Goal: Task Accomplishment & Management: Use online tool/utility

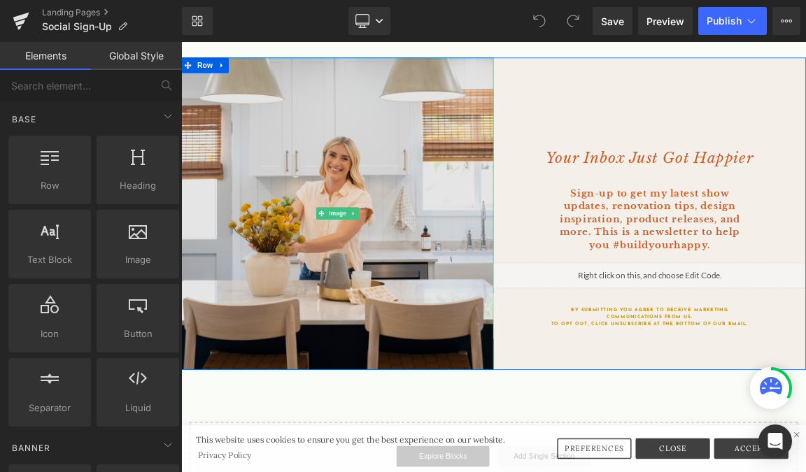
scroll to position [140, 0]
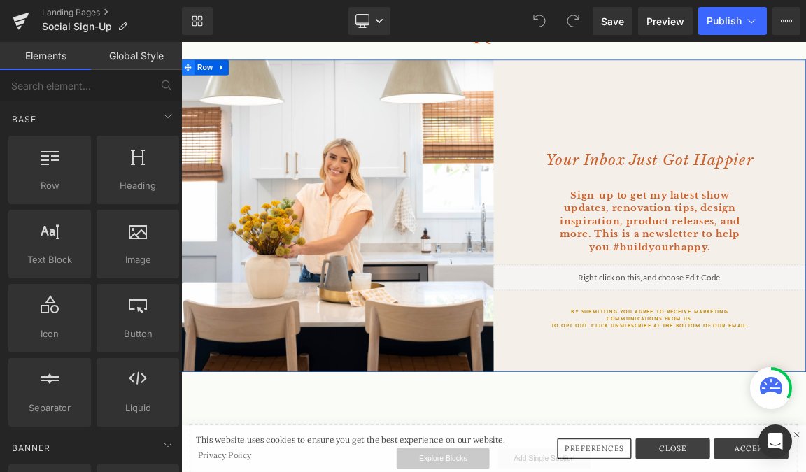
click at [190, 74] on icon at bounding box center [190, 77] width 10 height 10
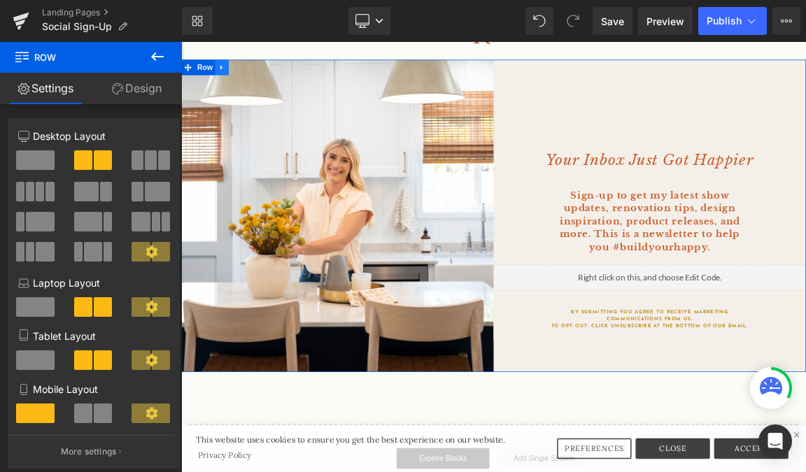
click at [236, 77] on icon at bounding box center [235, 77] width 3 height 6
click at [253, 78] on icon at bounding box center [255, 77] width 10 height 10
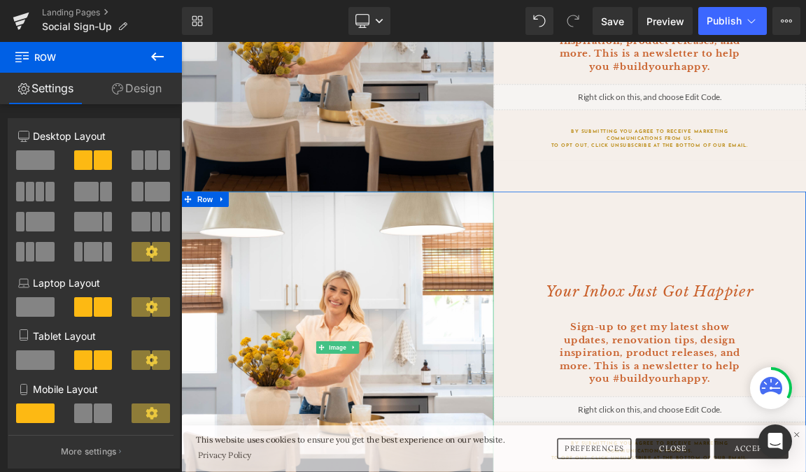
scroll to position [392, 0]
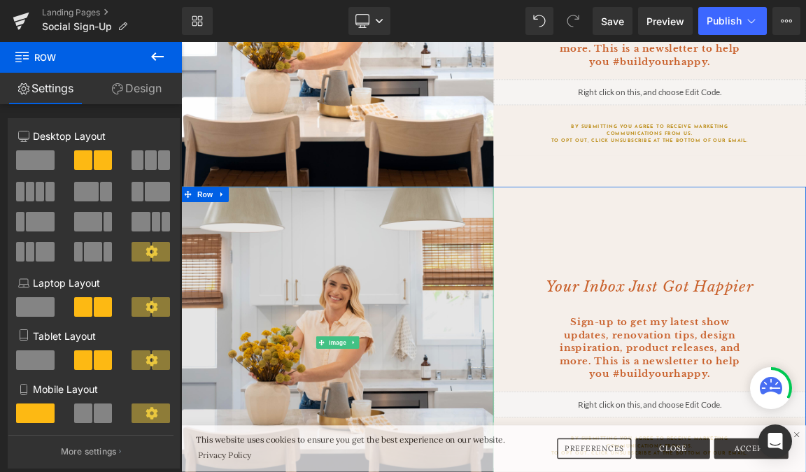
click at [529, 292] on img at bounding box center [392, 449] width 423 height 423
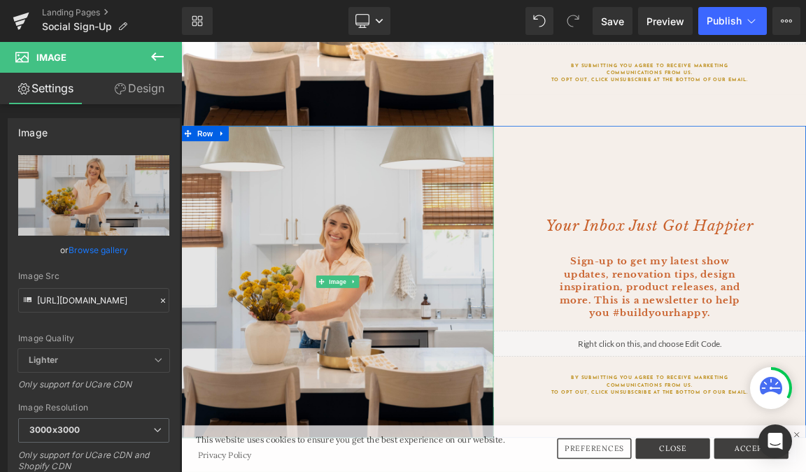
scroll to position [489, 0]
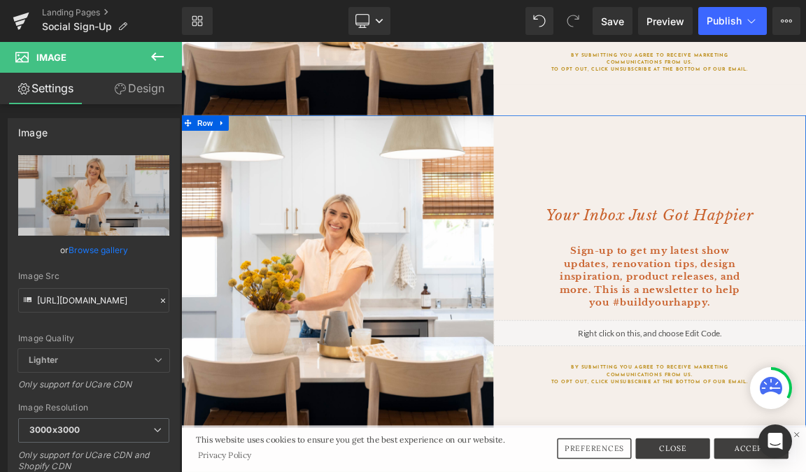
click at [651, 180] on div "Your Inbox Just Got Happier Heading Sign-up to get my latest show updates, reno…" at bounding box center [816, 345] width 423 height 409
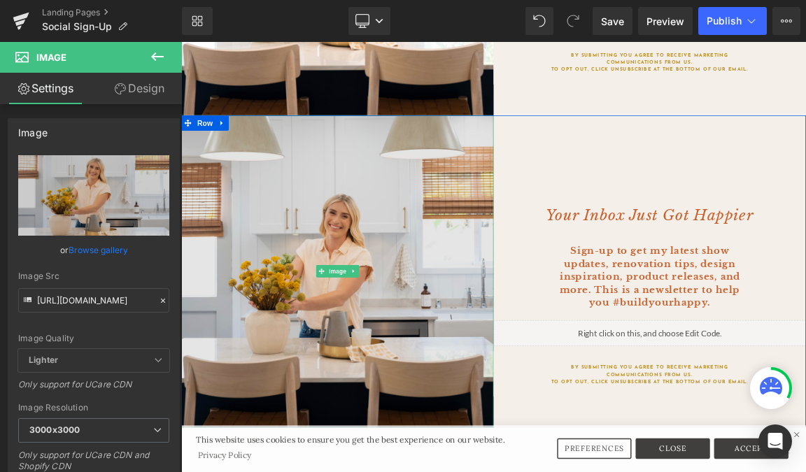
drag, startPoint x: 498, startPoint y: 197, endPoint x: 512, endPoint y: 197, distance: 13.3
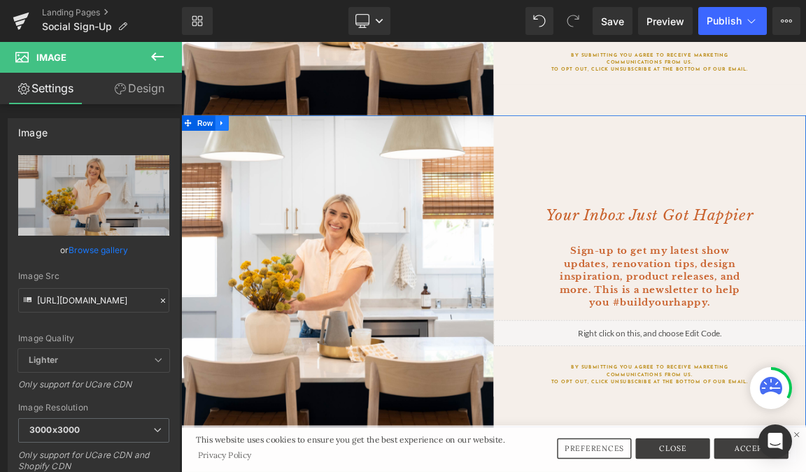
click at [235, 149] on icon at bounding box center [235, 152] width 3 height 6
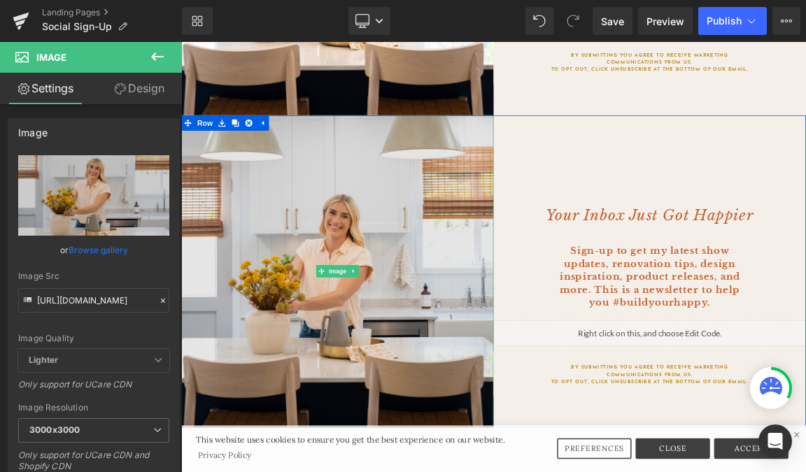
click at [339, 270] on img at bounding box center [392, 352] width 423 height 423
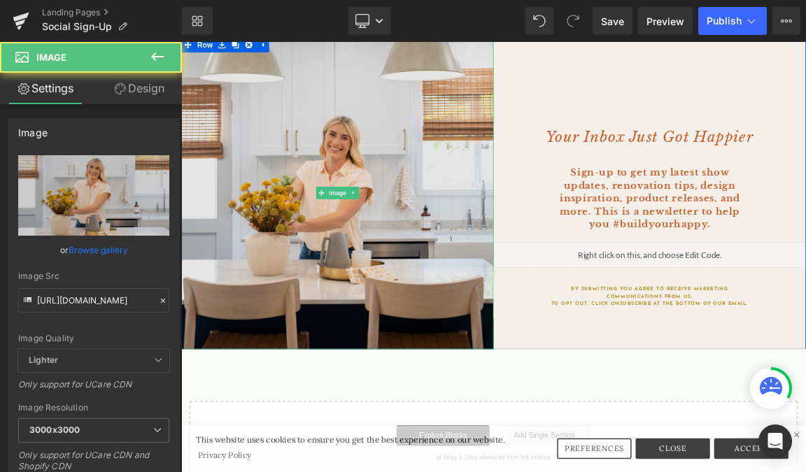
scroll to position [601, 0]
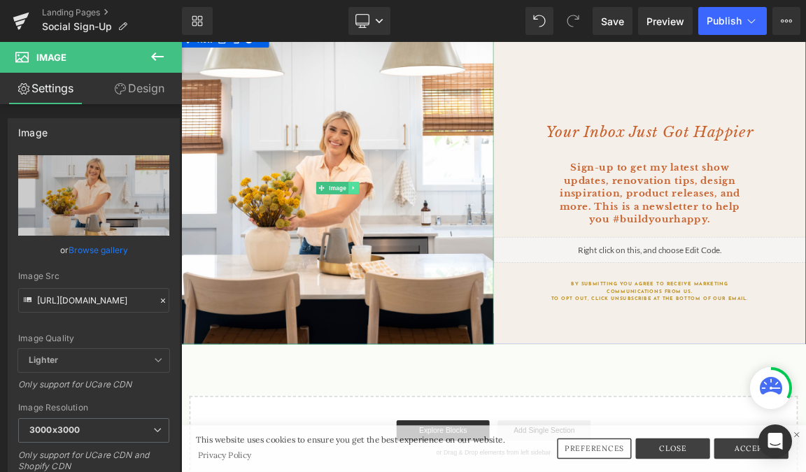
click at [414, 237] on icon at bounding box center [415, 240] width 8 height 8
click at [685, 316] on div "Liquid" at bounding box center [816, 324] width 423 height 35
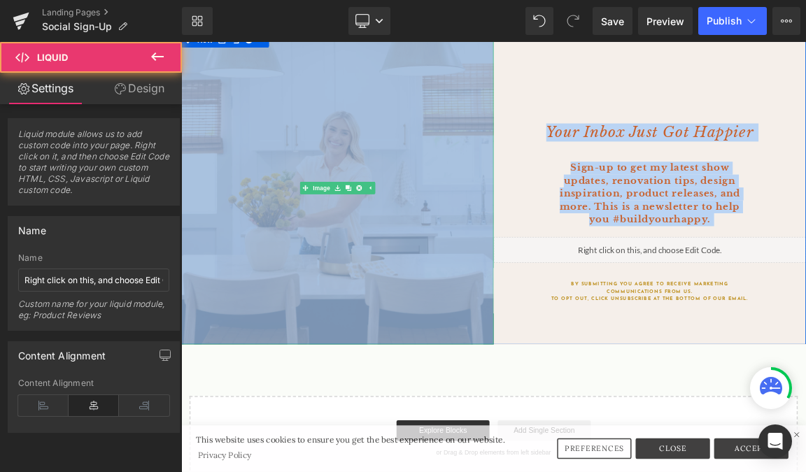
drag, startPoint x: 693, startPoint y: 318, endPoint x: 477, endPoint y: 320, distance: 215.6
click at [477, 320] on div "Image Your Inbox Just Got Happier Heading Sign-up to get my latest show updates…" at bounding box center [604, 240] width 847 height 423
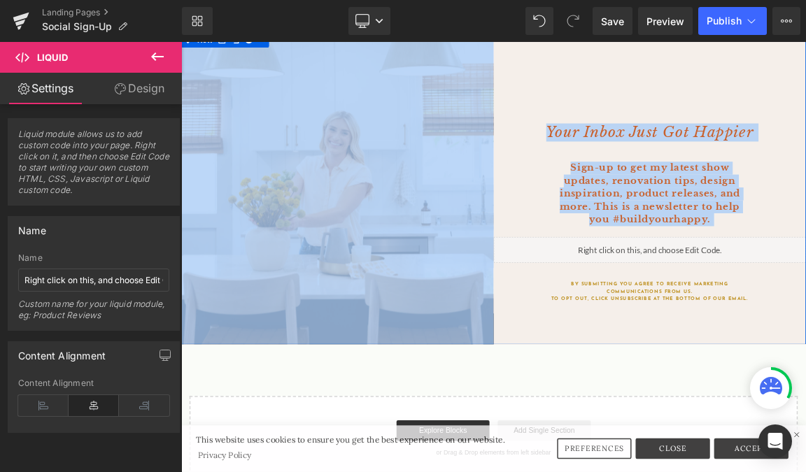
click at [626, 225] on div "Your Inbox Just Got Happier Heading Sign-up to get my latest show updates, reno…" at bounding box center [816, 233] width 423 height 409
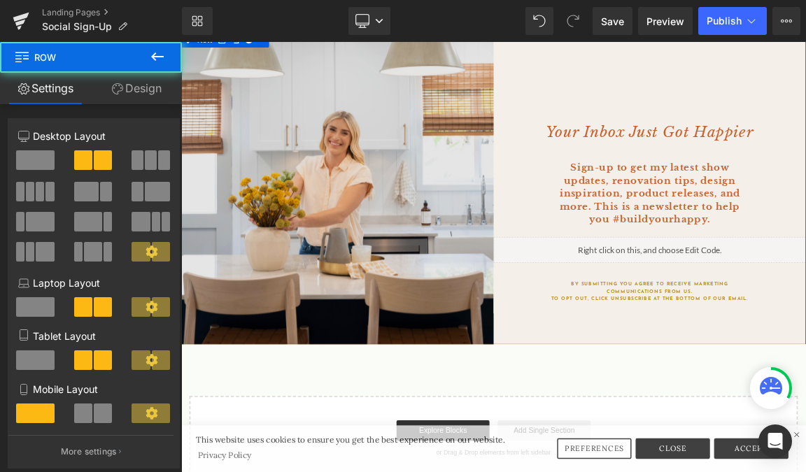
click at [559, 225] on img at bounding box center [392, 240] width 423 height 423
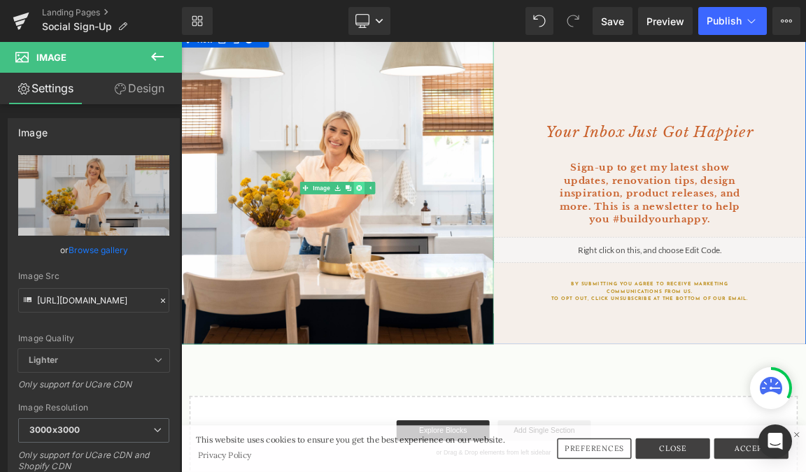
click at [421, 242] on icon at bounding box center [422, 241] width 8 height 8
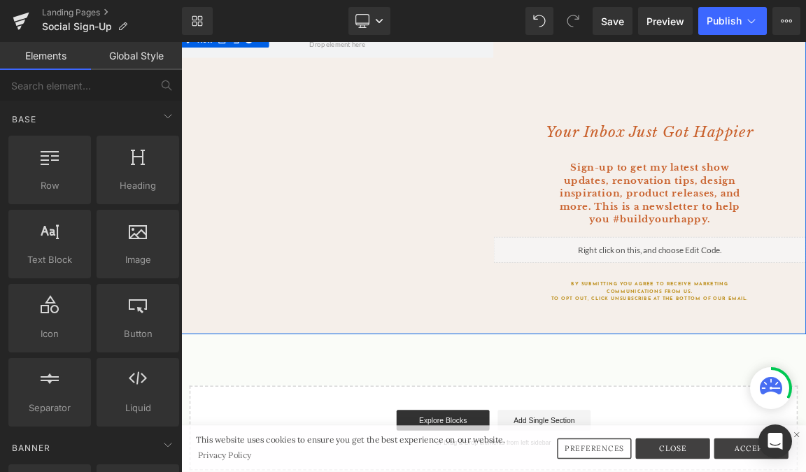
click at [421, 242] on div "Your Inbox Just Got Happier Heading Sign-up to get my latest show updates, reno…" at bounding box center [604, 233] width 847 height 409
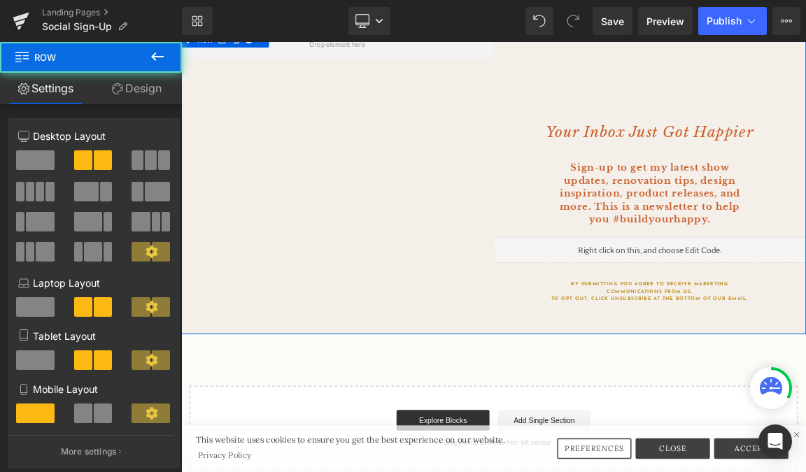
click at [543, 264] on div "Your Inbox Just Got Happier Heading Sign-up to get my latest show updates, reno…" at bounding box center [604, 233] width 847 height 409
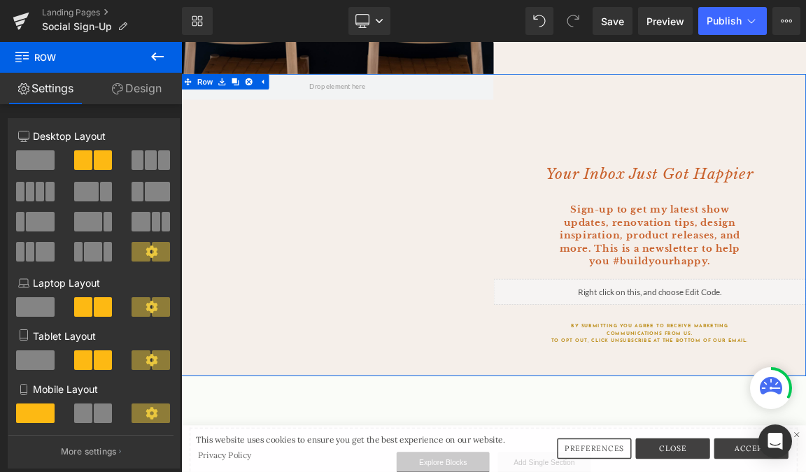
scroll to position [543, 0]
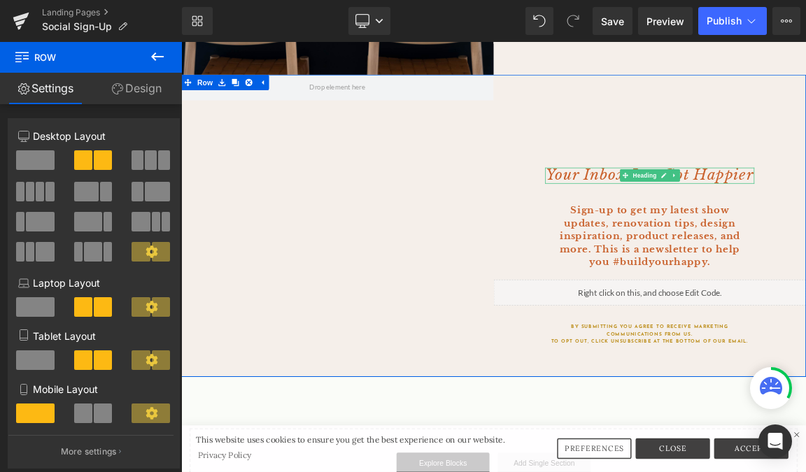
click at [741, 230] on icon "Your Inbox Just Got Happier" at bounding box center [816, 223] width 281 height 24
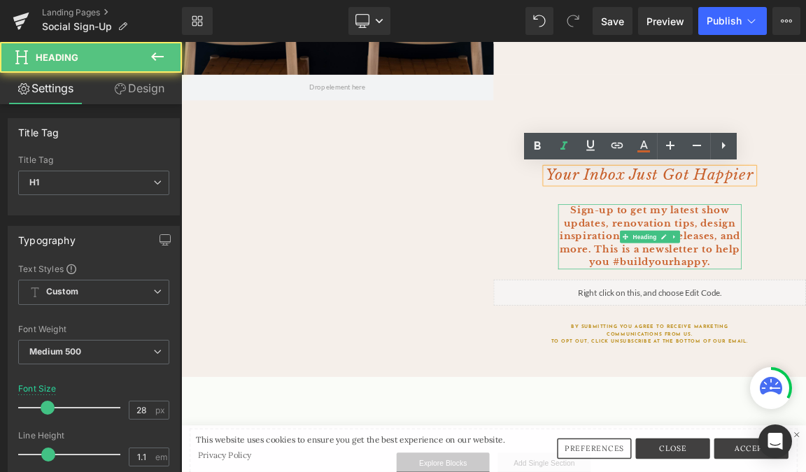
click at [797, 284] on b "Sign-up to get my latest show updates, renovation tips, design inspiration, pro…" at bounding box center [816, 306] width 245 height 86
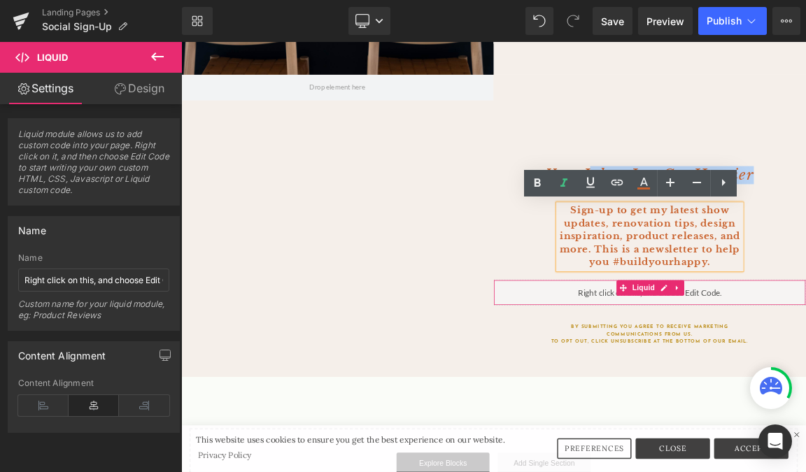
click at [745, 391] on div "Liquid" at bounding box center [816, 382] width 423 height 35
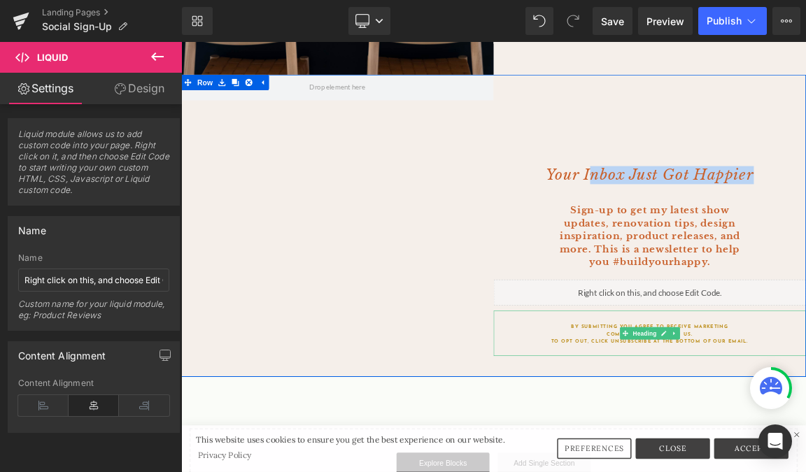
click at [752, 428] on h2 "By submitting you agree to receive marketing communications from us. To opt out…" at bounding box center [816, 439] width 283 height 30
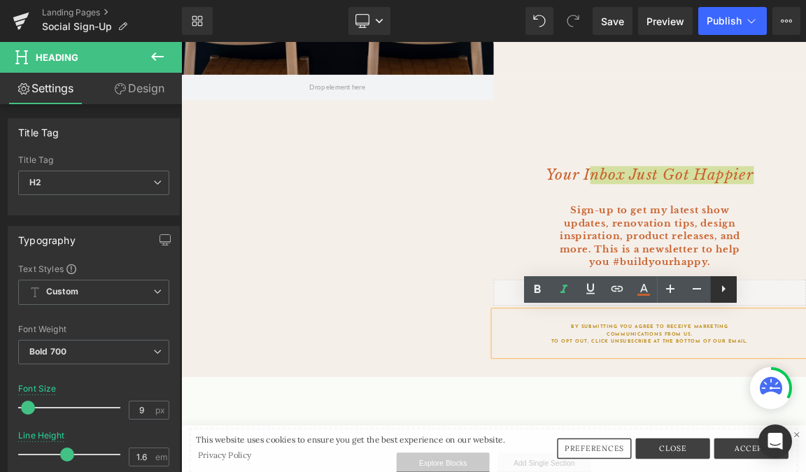
click at [724, 293] on icon at bounding box center [723, 289] width 17 height 17
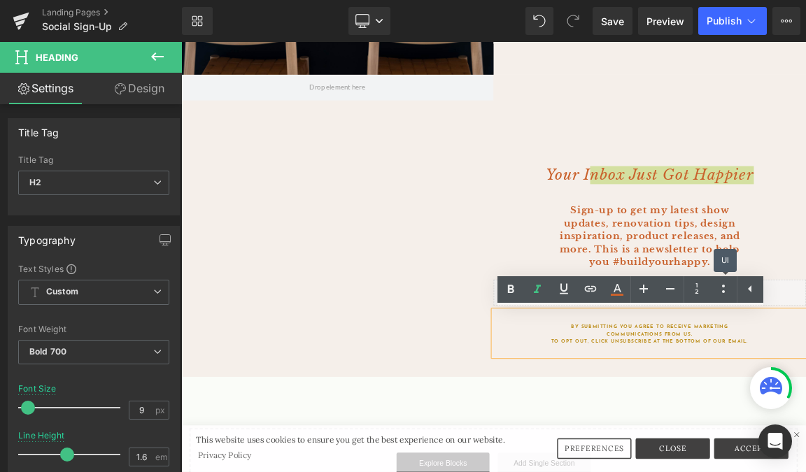
click at [724, 293] on icon at bounding box center [723, 289] width 17 height 17
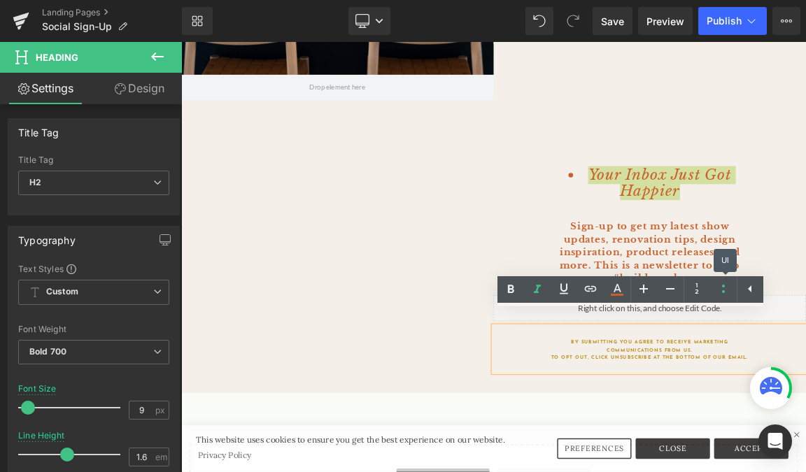
click at [724, 293] on icon at bounding box center [723, 289] width 17 height 17
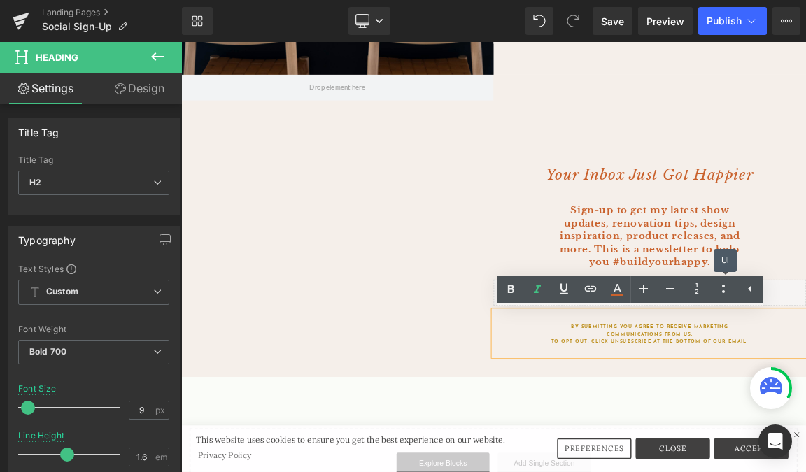
click at [724, 293] on icon at bounding box center [723, 289] width 17 height 17
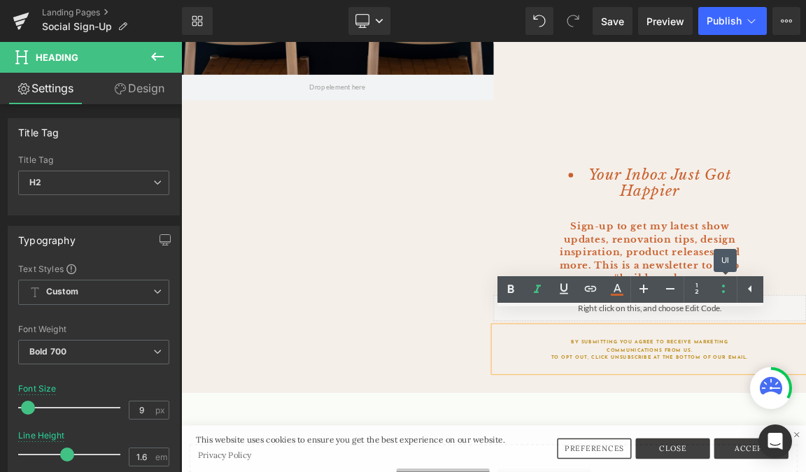
click at [724, 293] on icon at bounding box center [723, 289] width 17 height 17
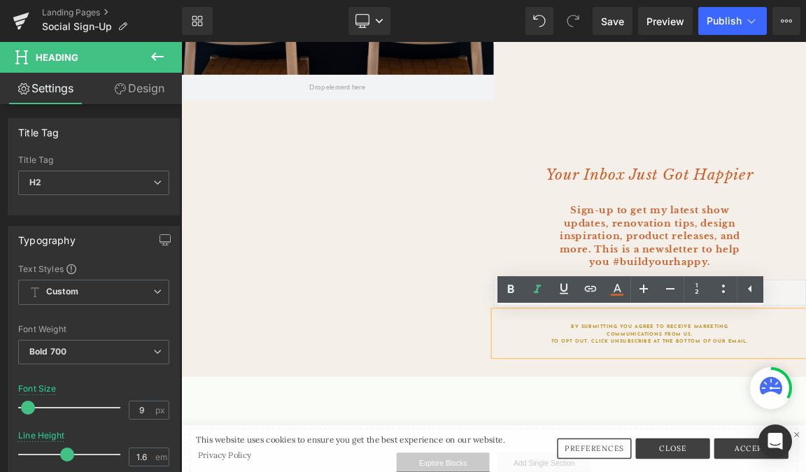
click at [806, 283] on div "Your Inbox Just Got Happier Heading Sign-up to get my latest show updates, reno…" at bounding box center [816, 291] width 423 height 409
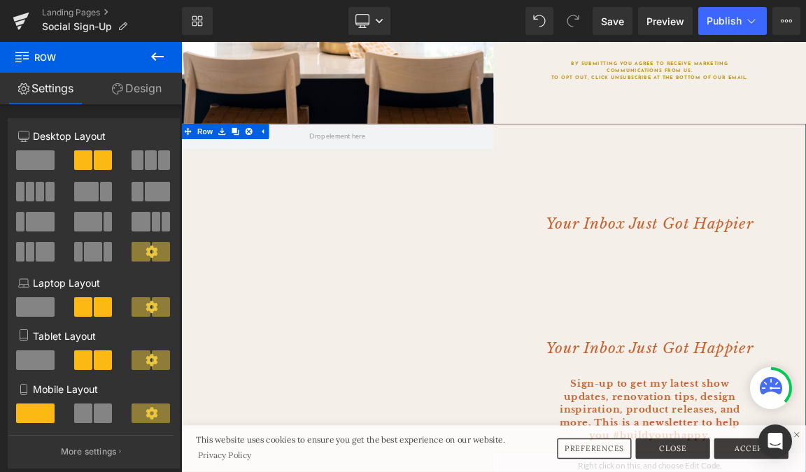
scroll to position [491, 0]
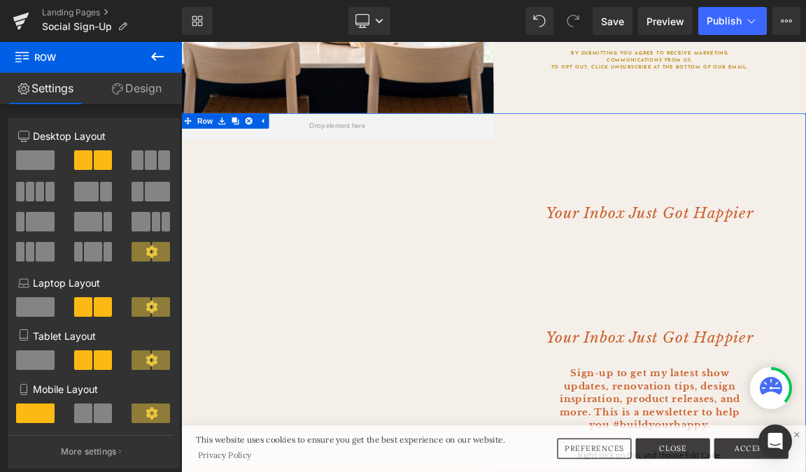
click at [181, 42] on div at bounding box center [181, 42] width 0 height 0
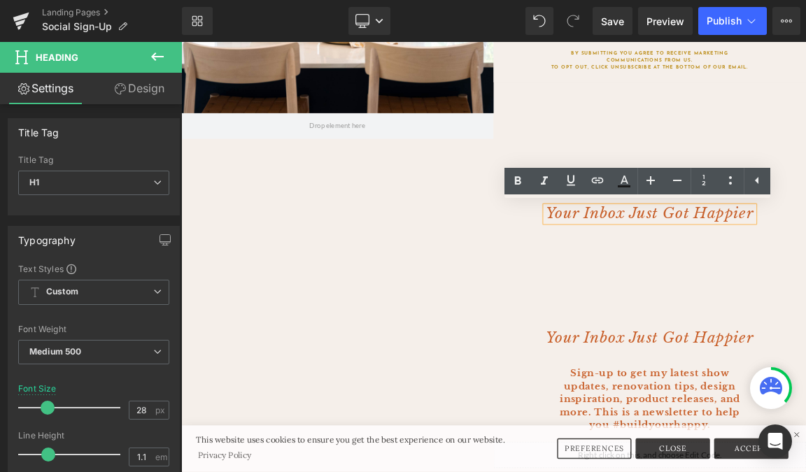
click at [673, 330] on div "Your Inbox Just Got Happier Heading Your Inbox Just Got Happier Heading Sign-up…" at bounding box center [816, 428] width 423 height 578
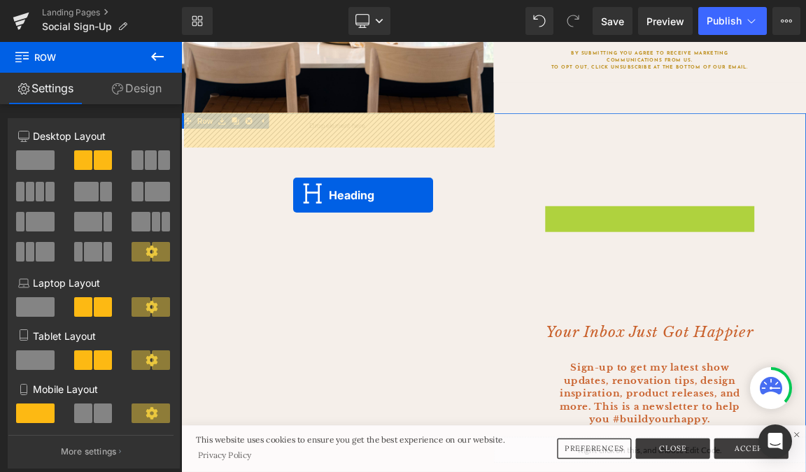
drag, startPoint x: 763, startPoint y: 281, endPoint x: 332, endPoint y: 249, distance: 432.3
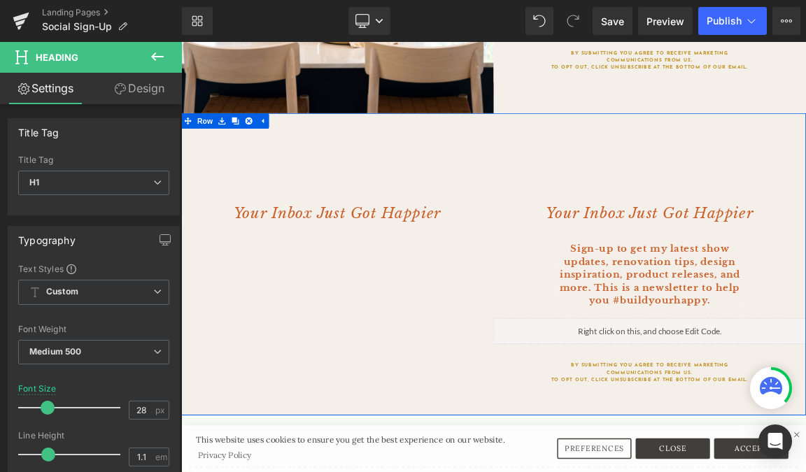
click at [772, 349] on b "Sign-up to get my latest show updates, renovation tips, design inspiration, pro…" at bounding box center [816, 358] width 245 height 86
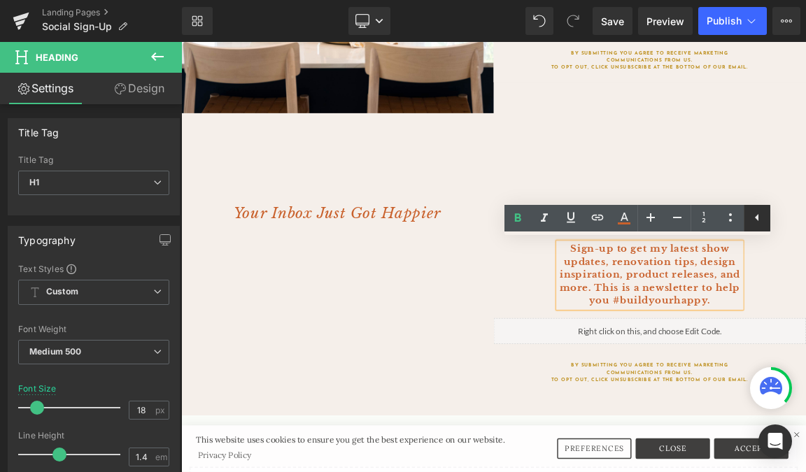
click at [760, 219] on icon at bounding box center [757, 217] width 17 height 17
click at [603, 386] on div "Your Inbox Just Got Happier Heading Your Inbox Just Got Happier Heading Sign-up…" at bounding box center [604, 343] width 847 height 409
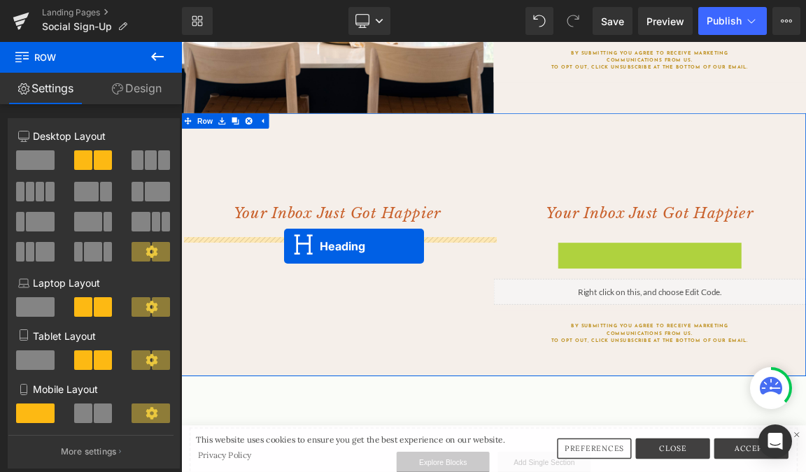
drag, startPoint x: 782, startPoint y: 360, endPoint x: 321, endPoint y: 318, distance: 463.1
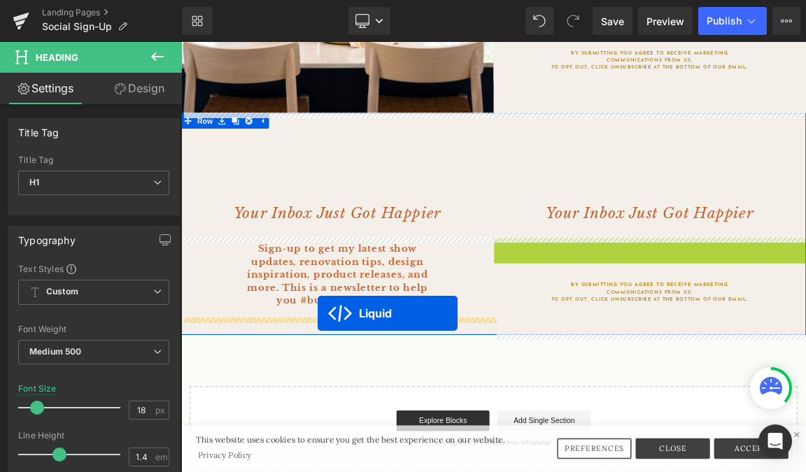
drag, startPoint x: 781, startPoint y: 317, endPoint x: 366, endPoint y: 411, distance: 425.5
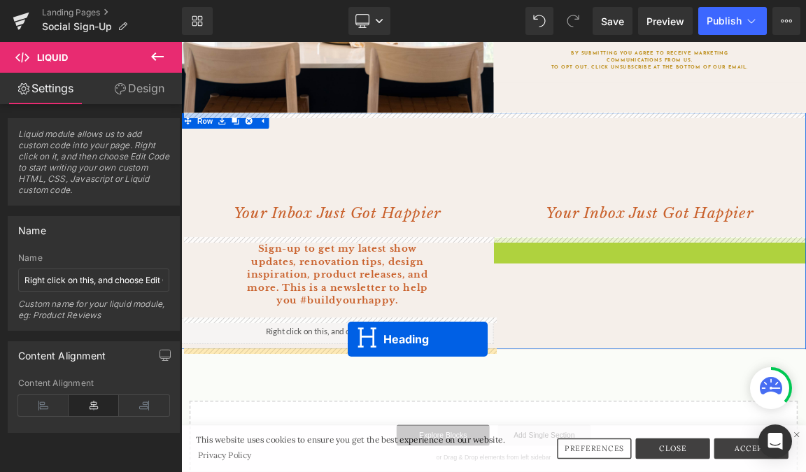
drag, startPoint x: 778, startPoint y: 343, endPoint x: 407, endPoint y: 445, distance: 384.8
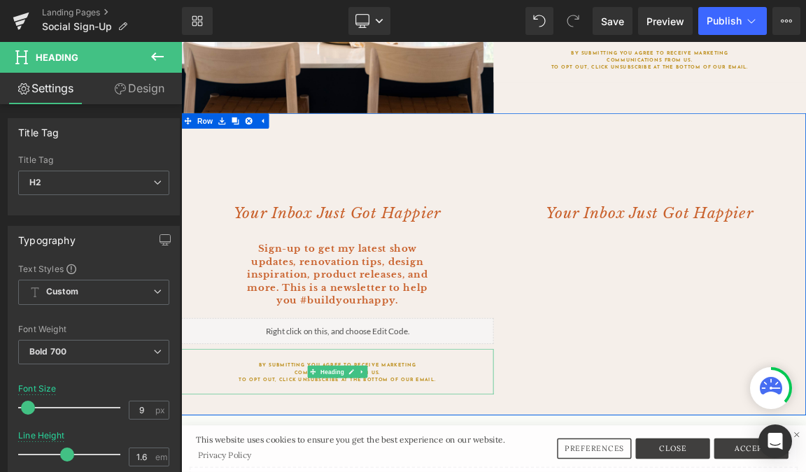
click at [794, 279] on span "Heading" at bounding box center [809, 275] width 38 height 17
click at [780, 279] on span at bounding box center [783, 275] width 15 height 17
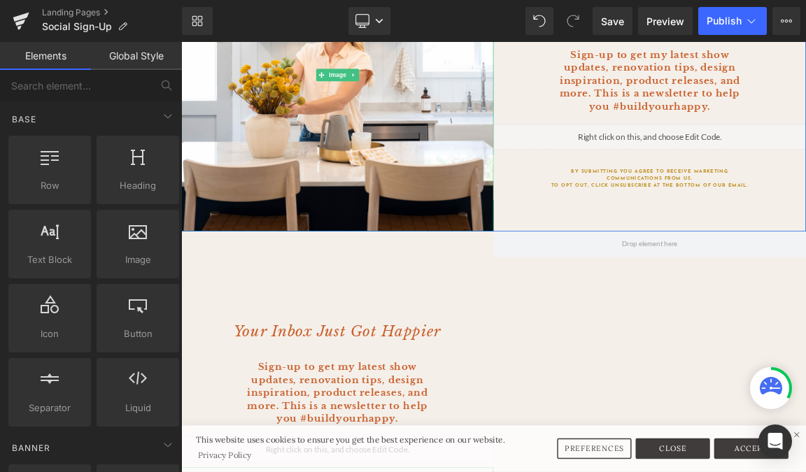
scroll to position [286, 0]
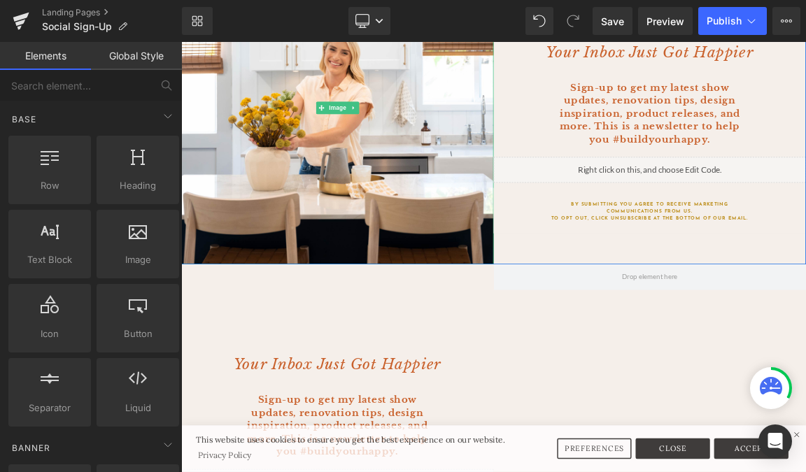
click at [420, 216] on img at bounding box center [392, 131] width 423 height 423
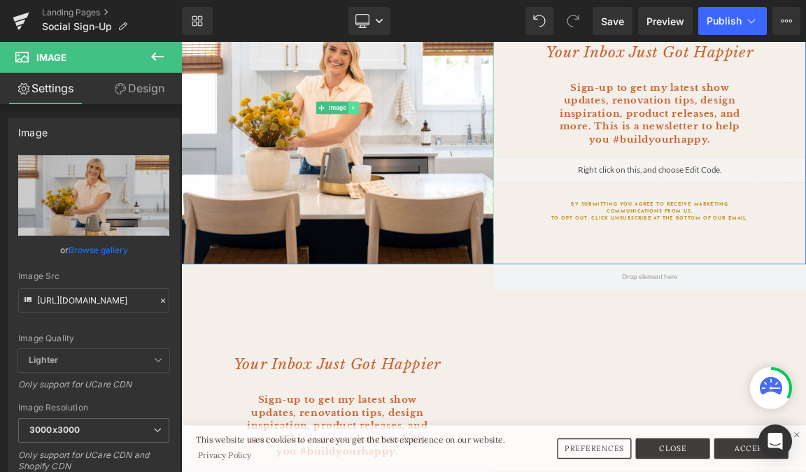
click at [414, 132] on icon at bounding box center [414, 131] width 2 height 5
click at [405, 134] on icon at bounding box center [408, 131] width 8 height 8
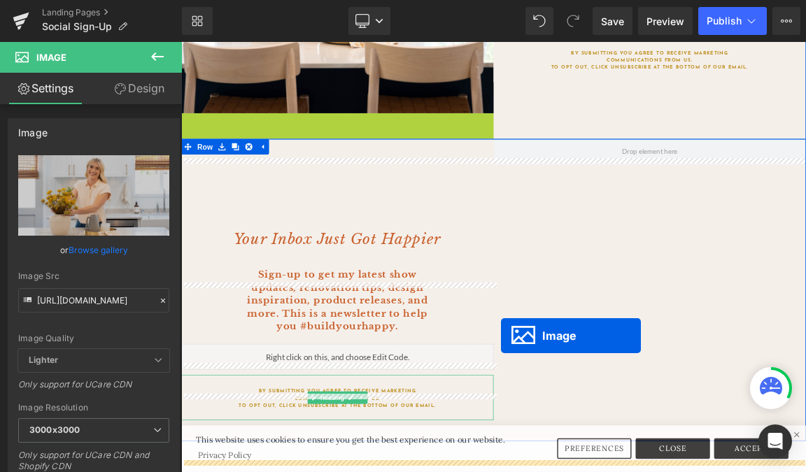
scroll to position [493, 0]
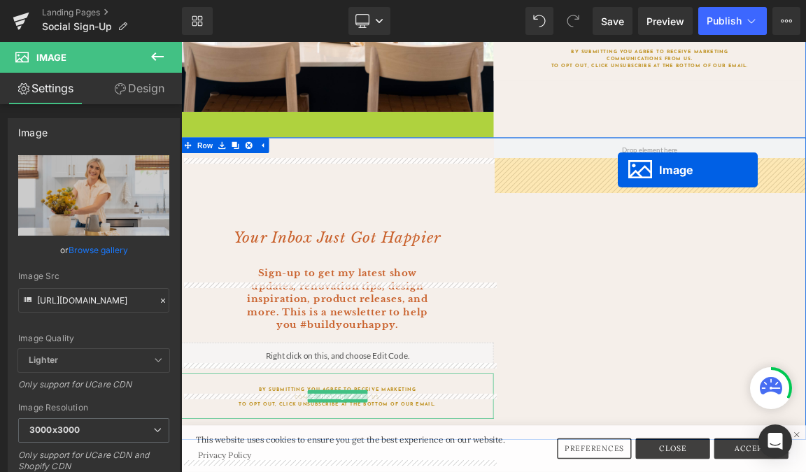
drag, startPoint x: 367, startPoint y: 377, endPoint x: 773, endPoint y: 216, distance: 436.1
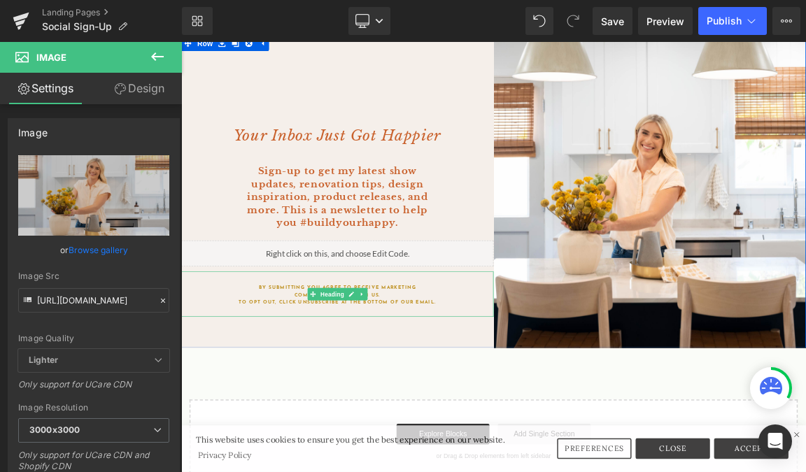
click at [424, 184] on div "Your Inbox Just Got Happier Heading Sign-up to get my latest show updates, reno…" at bounding box center [392, 238] width 423 height 409
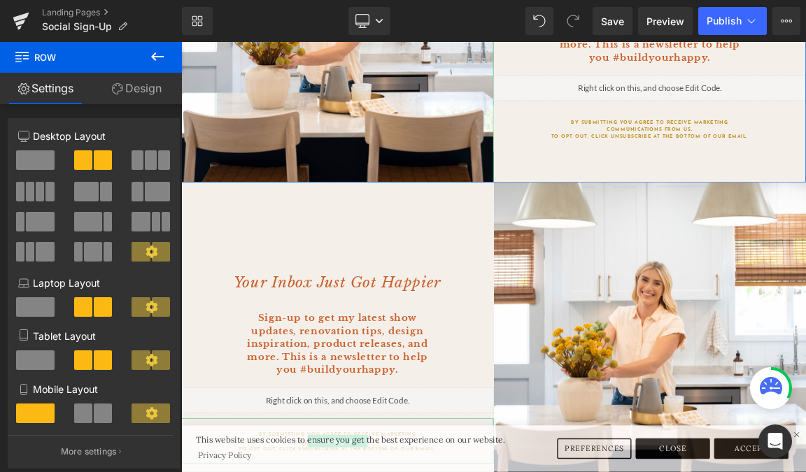
scroll to position [400, 0]
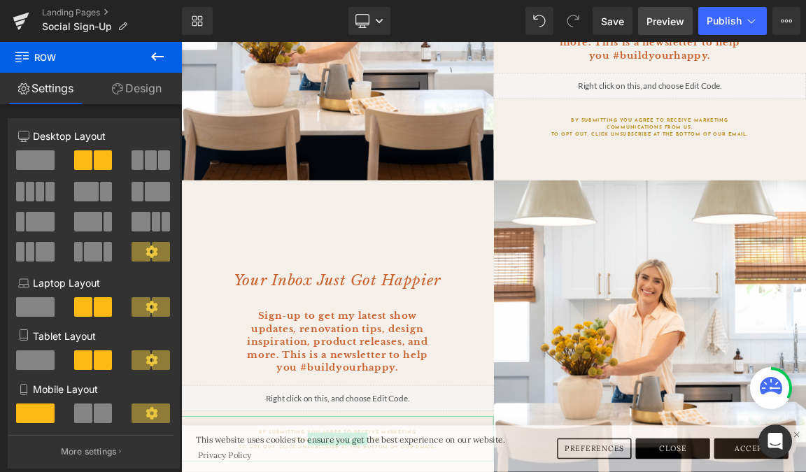
click at [664, 29] on link "Preview" at bounding box center [665, 21] width 55 height 28
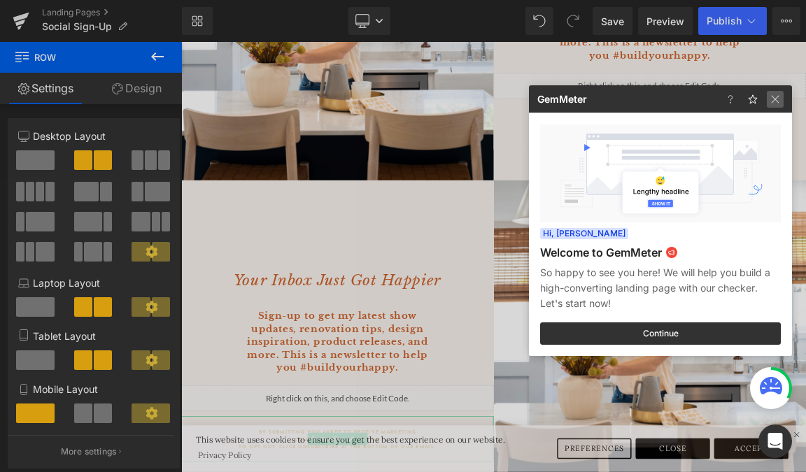
click at [780, 100] on img at bounding box center [775, 99] width 17 height 17
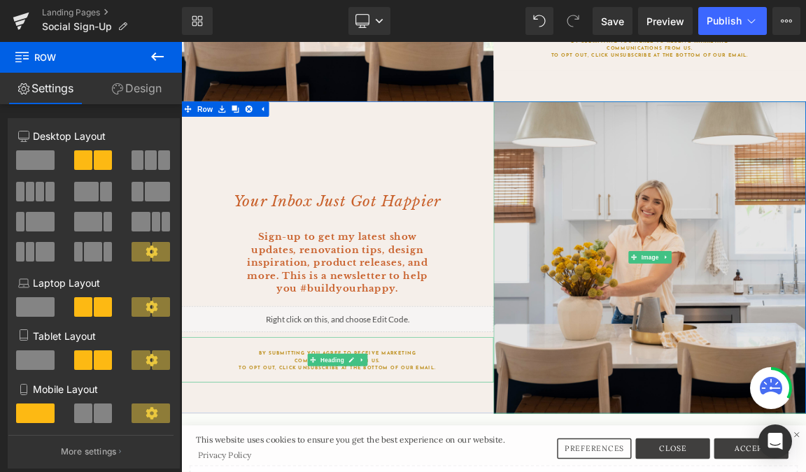
scroll to position [527, 0]
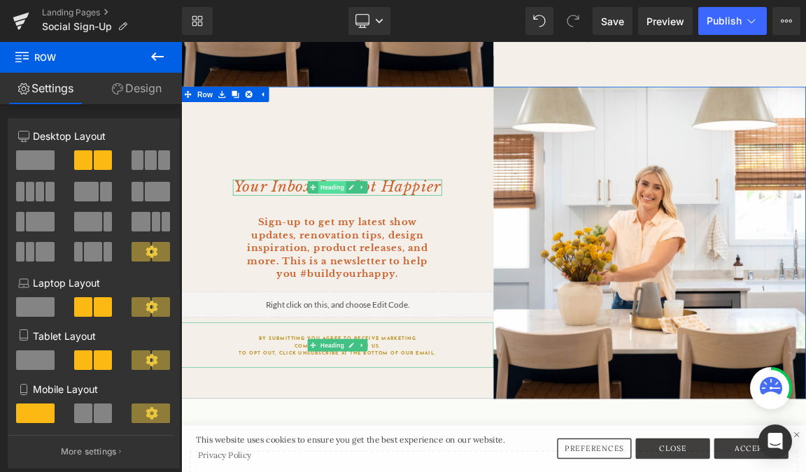
click at [393, 242] on span "Heading" at bounding box center [386, 239] width 38 height 17
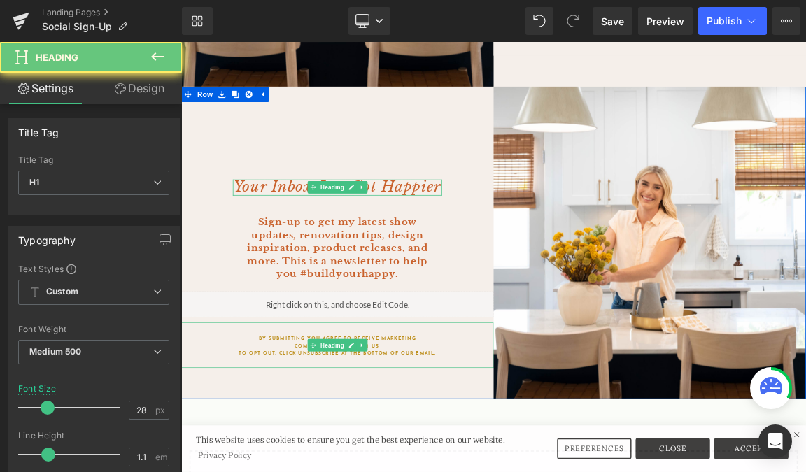
click at [302, 235] on icon "Your Inbox Just Got Happier" at bounding box center [393, 239] width 281 height 24
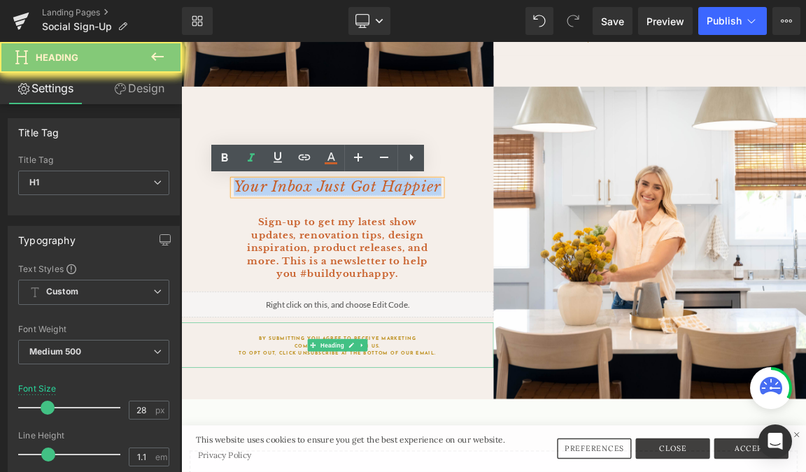
click at [302, 235] on icon "Your Inbox Just Got Happier" at bounding box center [393, 239] width 281 height 24
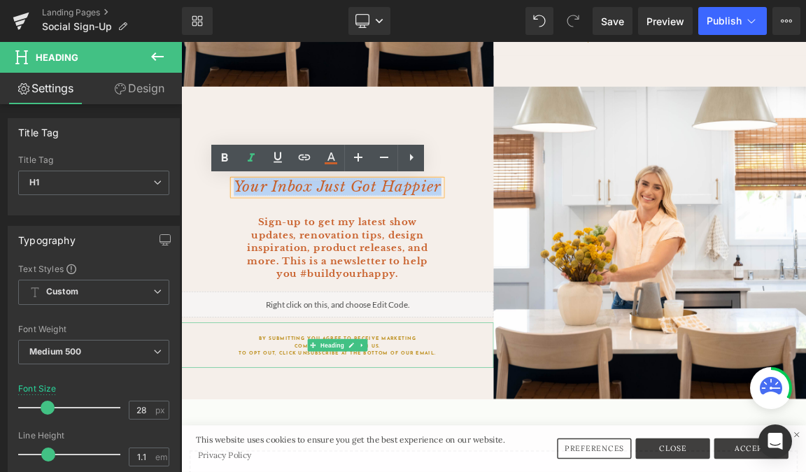
paste div
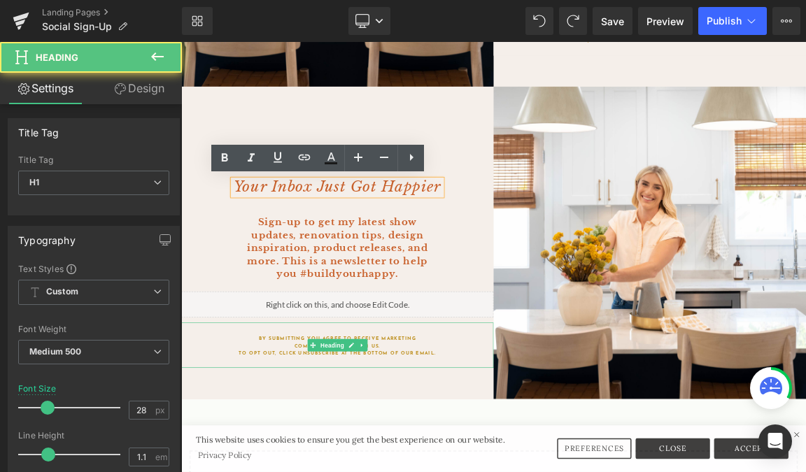
click at [502, 242] on icon "Your Inbox Just Got Happier" at bounding box center [393, 239] width 281 height 24
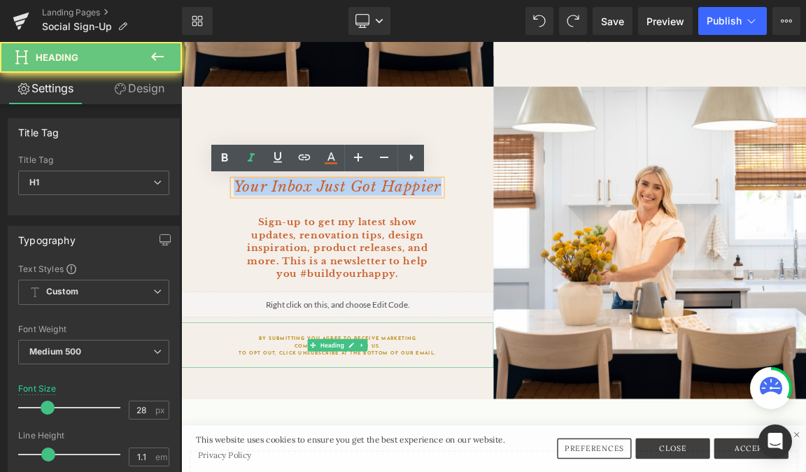
click at [502, 242] on icon "Your Inbox Just Got Happier" at bounding box center [393, 239] width 281 height 24
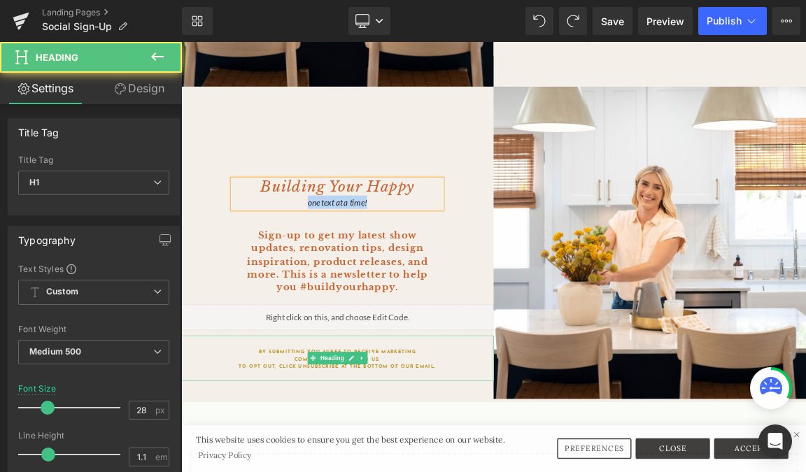
drag, startPoint x: 440, startPoint y: 260, endPoint x: 342, endPoint y: 260, distance: 98.7
click at [342, 260] on div "one text at a time!" at bounding box center [392, 260] width 283 height 18
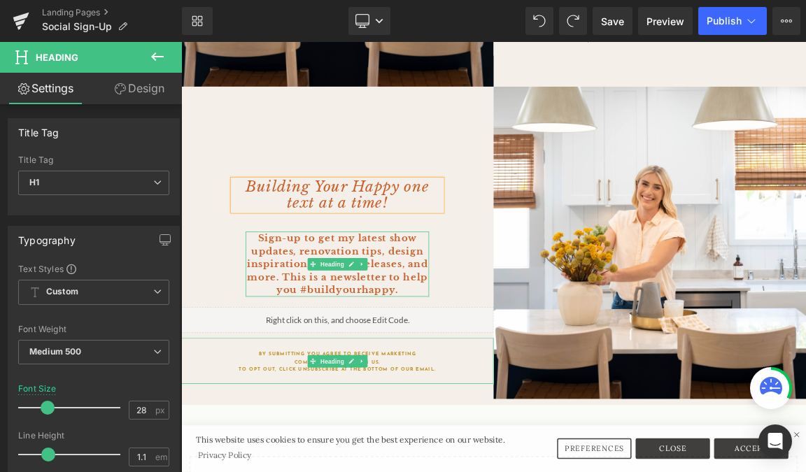
click at [322, 334] on h1 "Sign-up to get my latest show updates, renovation tips, design inspiration, pro…" at bounding box center [393, 344] width 248 height 88
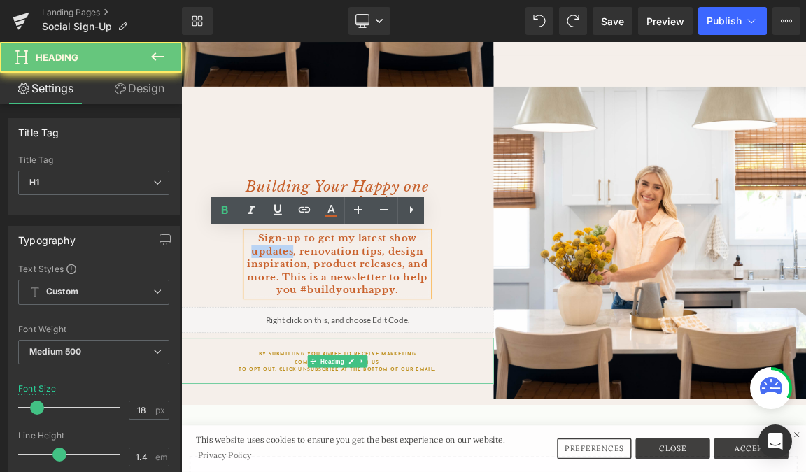
click at [322, 334] on h1 "Sign-up to get my latest show updates, renovation tips, design inspiration, pro…" at bounding box center [393, 344] width 248 height 88
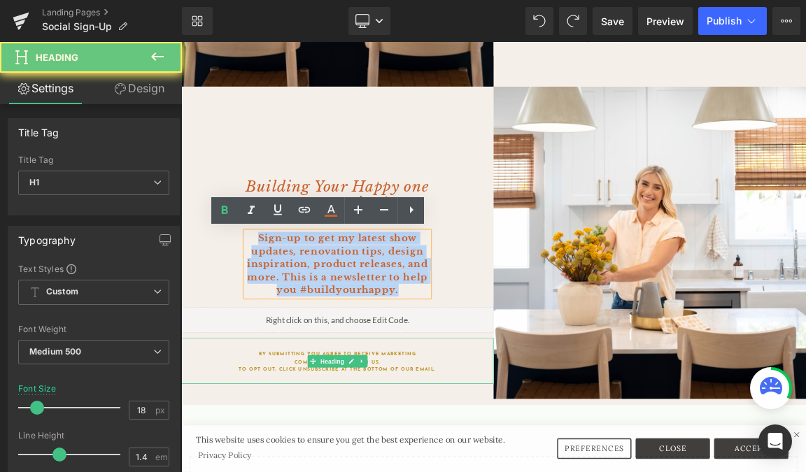
click at [322, 334] on h1 "Sign-up to get my latest show updates, renovation tips, design inspiration, pro…" at bounding box center [393, 344] width 248 height 88
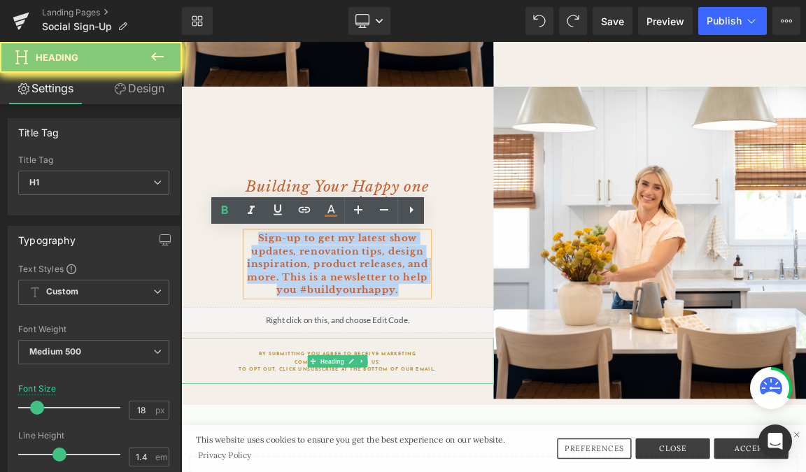
paste div
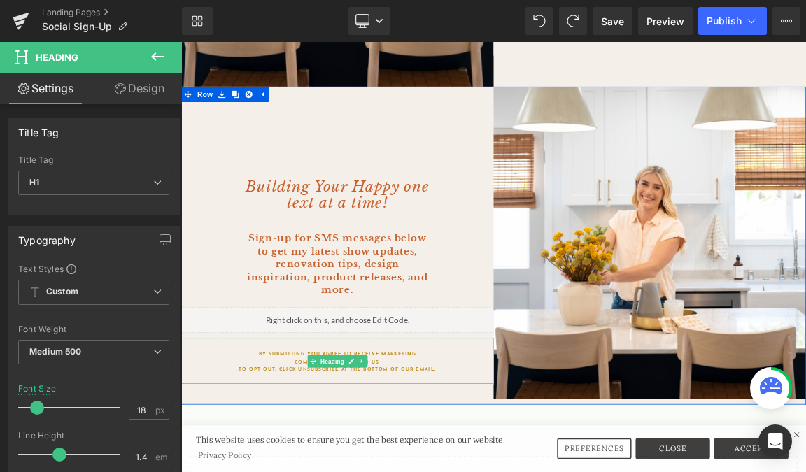
click at [323, 472] on h2 "By submitting you agree to receive marketing communications from us. To opt out…" at bounding box center [392, 476] width 283 height 30
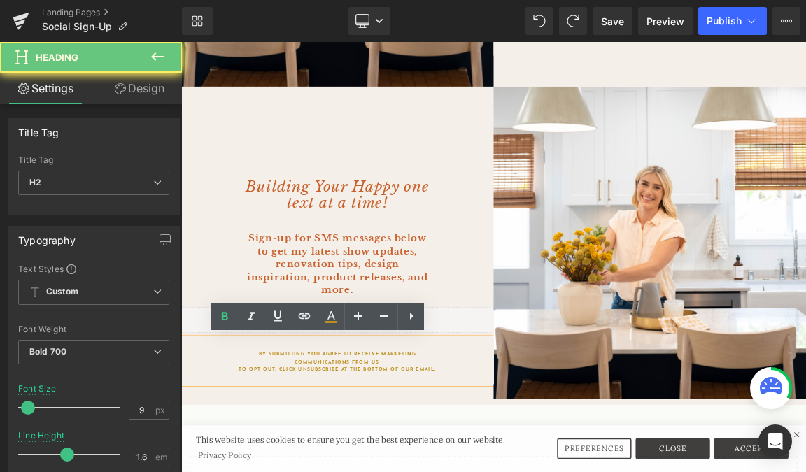
click at [323, 472] on h2 "By submitting you agree to receive marketing communications from us. To opt out…" at bounding box center [392, 476] width 283 height 30
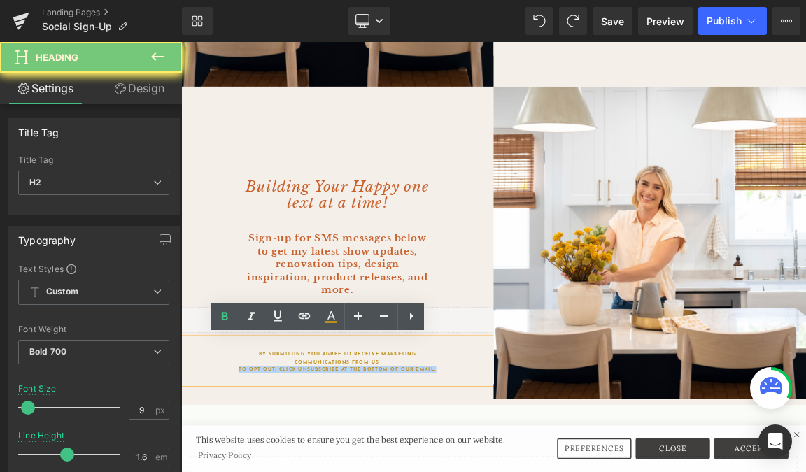
click at [323, 472] on h2 "By submitting you agree to receive marketing communications from us. To opt out…" at bounding box center [392, 476] width 283 height 30
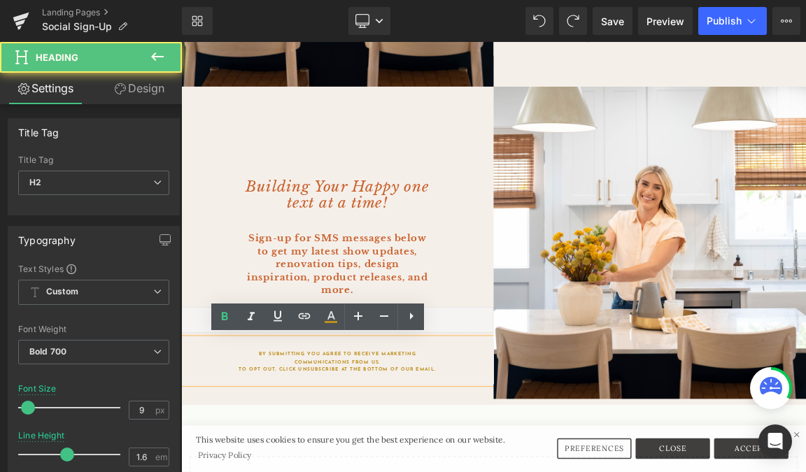
click at [534, 472] on div "By submitting you agree to receive marketing communications from us. To opt out…" at bounding box center [392, 475] width 423 height 62
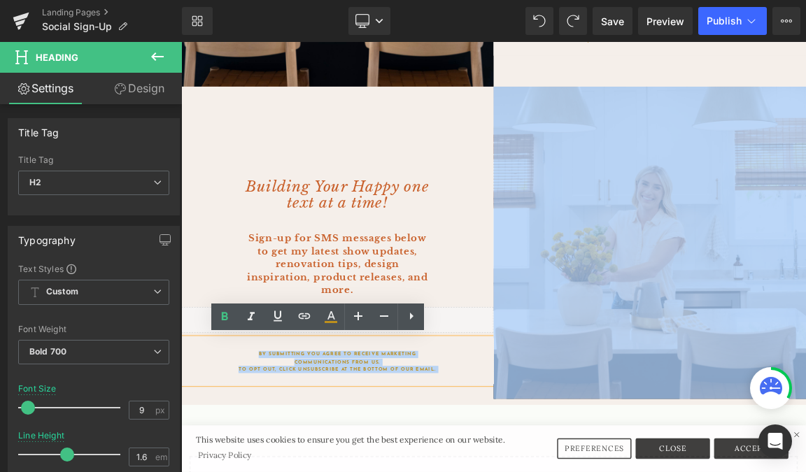
drag, startPoint x: 541, startPoint y: 488, endPoint x: 264, endPoint y: 460, distance: 278.6
click at [251, 458] on div "By submitting you agree to receive marketing communications from us. To opt out…" at bounding box center [392, 475] width 423 height 62
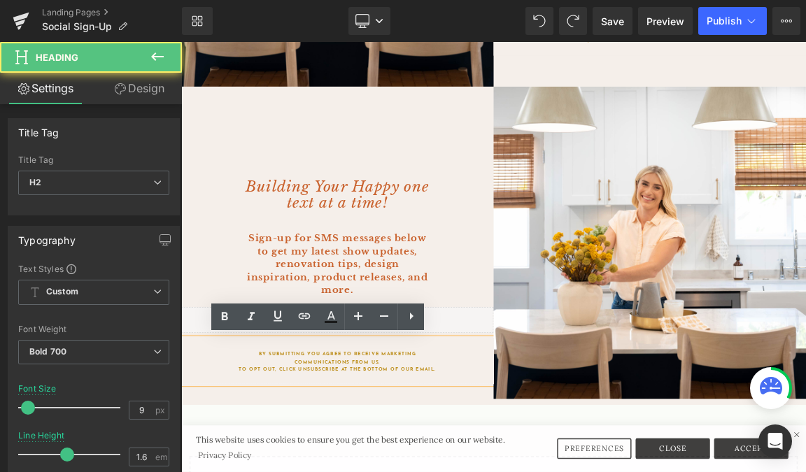
click at [279, 461] on h2 "By submitting you agree to receive marketing communications from us. To opt out…" at bounding box center [392, 476] width 283 height 30
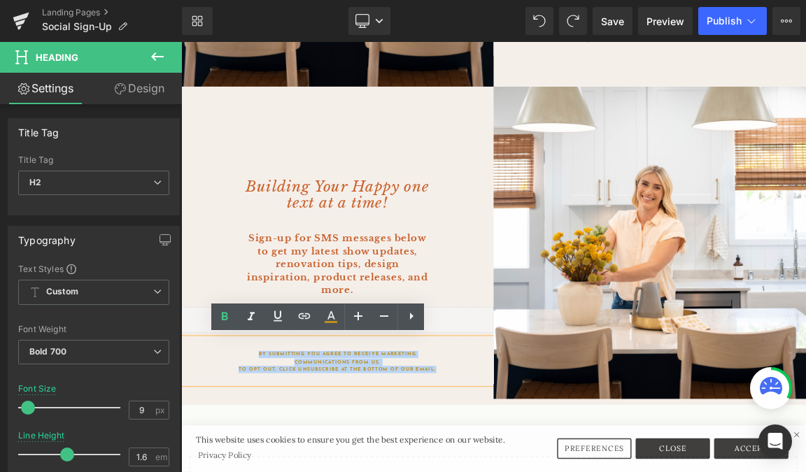
drag, startPoint x: 283, startPoint y: 463, endPoint x: 539, endPoint y: 486, distance: 256.5
click at [539, 472] on div "By submitting you agree to receive marketing communications from us. To opt out…" at bounding box center [392, 475] width 423 height 62
paste div
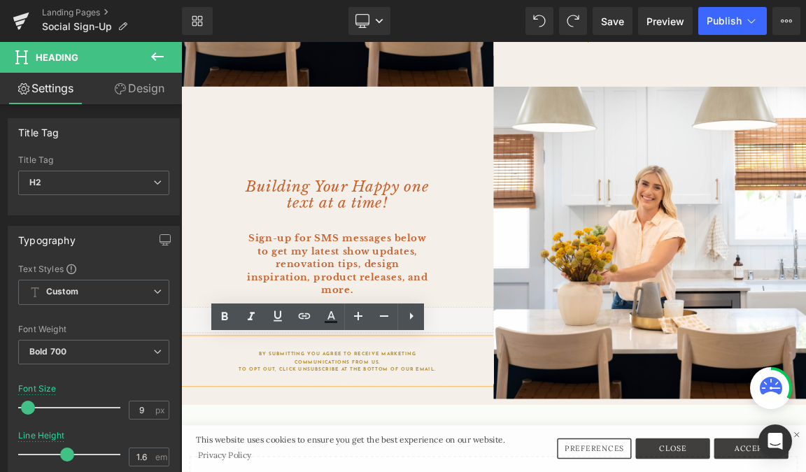
click at [384, 470] on h2 "By submitting you agree to receive marketing communications from us. To opt out…" at bounding box center [392, 476] width 283 height 30
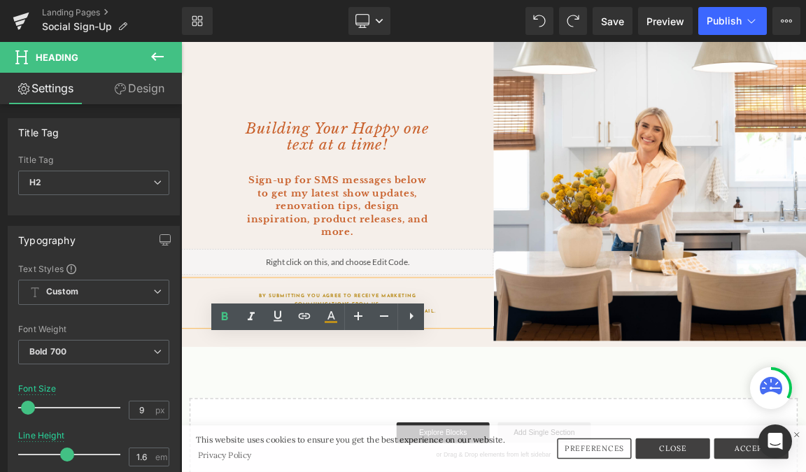
scroll to position [619, 0]
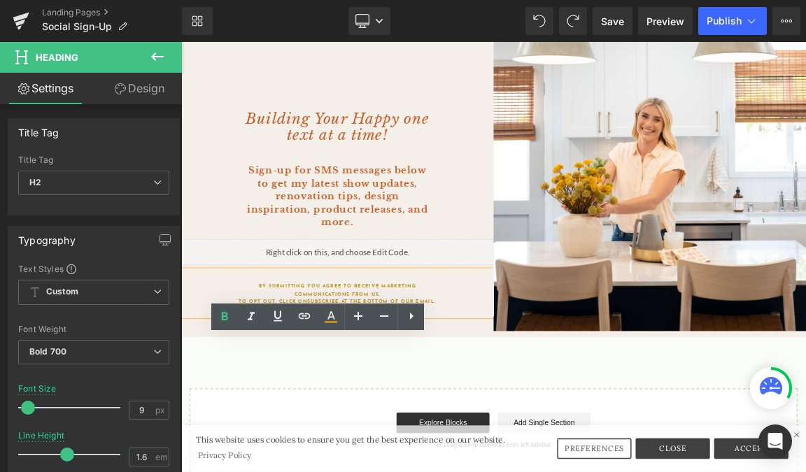
click at [483, 369] on h2 "By submitting you agree to receive marketing communications from us. To opt out…" at bounding box center [392, 384] width 283 height 30
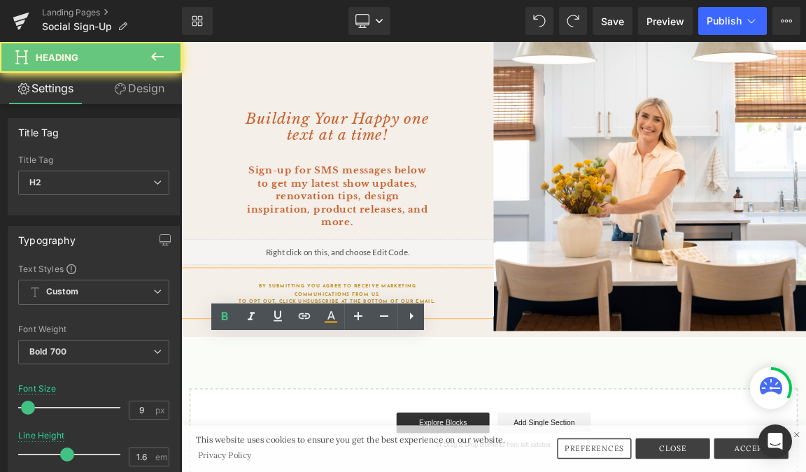
click at [539, 395] on div "By submitting you agree to receive marketing communications from us. To opt out…" at bounding box center [392, 382] width 423 height 62
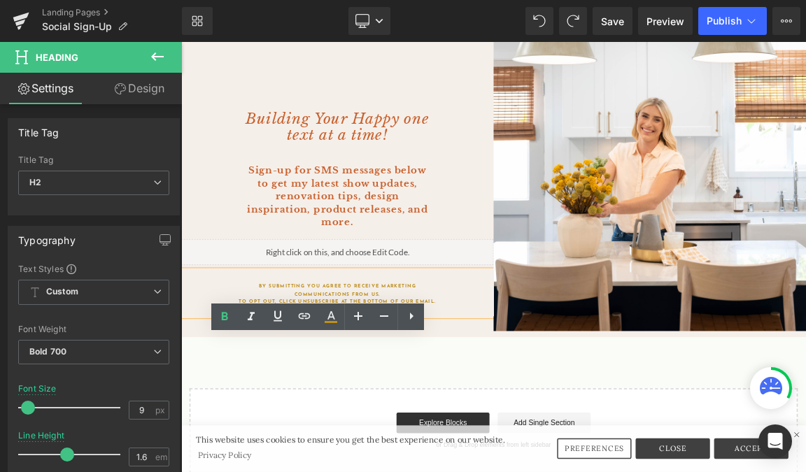
scroll to position [675, 0]
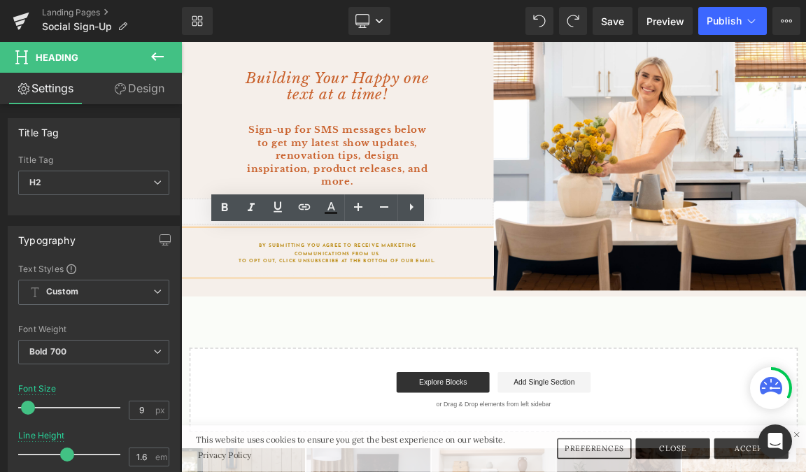
click at [362, 318] on h2 "By submitting you agree to receive marketing communications from us. To opt out…" at bounding box center [392, 329] width 283 height 30
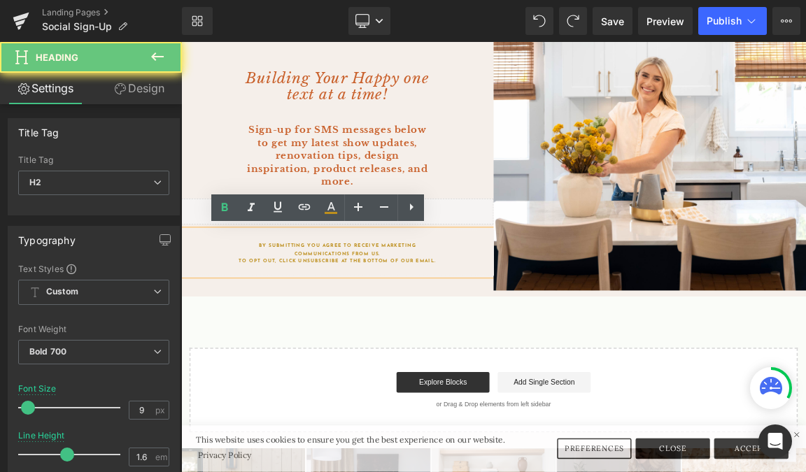
click at [283, 320] on h2 "By submitting you agree to receive marketing communications from us. To opt out…" at bounding box center [392, 329] width 283 height 30
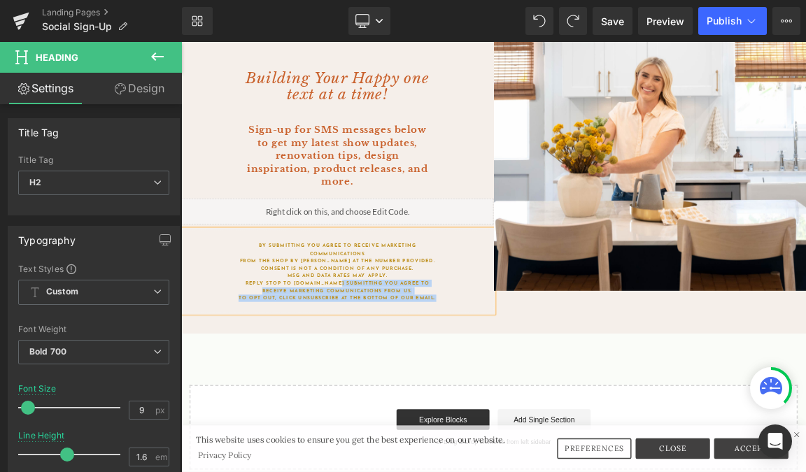
drag, startPoint x: 373, startPoint y: 367, endPoint x: 536, endPoint y: 395, distance: 165.5
click at [536, 395] on div "By submitting you agree to receive marketing communications from THE SHOP BY [P…" at bounding box center [392, 352] width 423 height 112
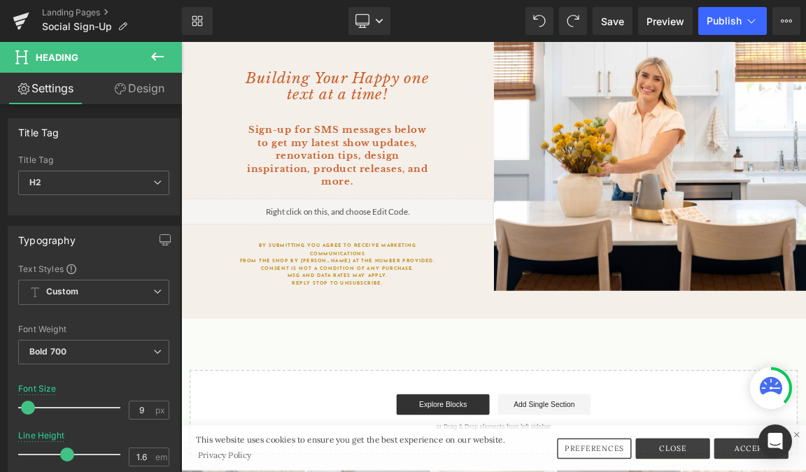
click at [159, 55] on icon at bounding box center [157, 56] width 17 height 17
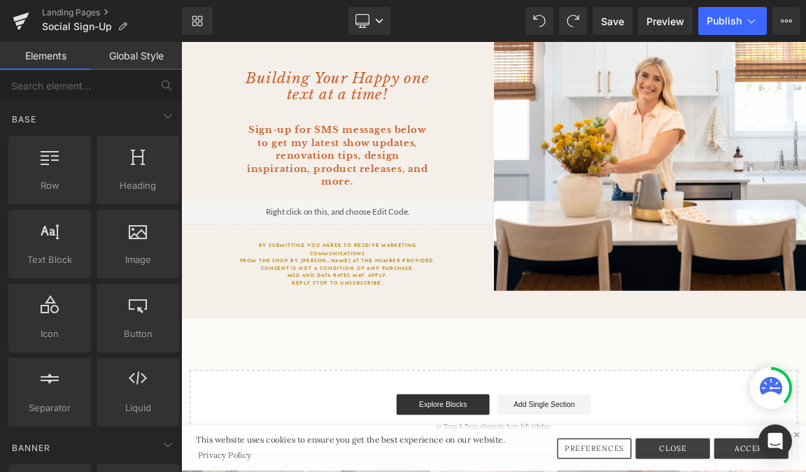
click at [139, 59] on link "Global Style" at bounding box center [136, 56] width 91 height 28
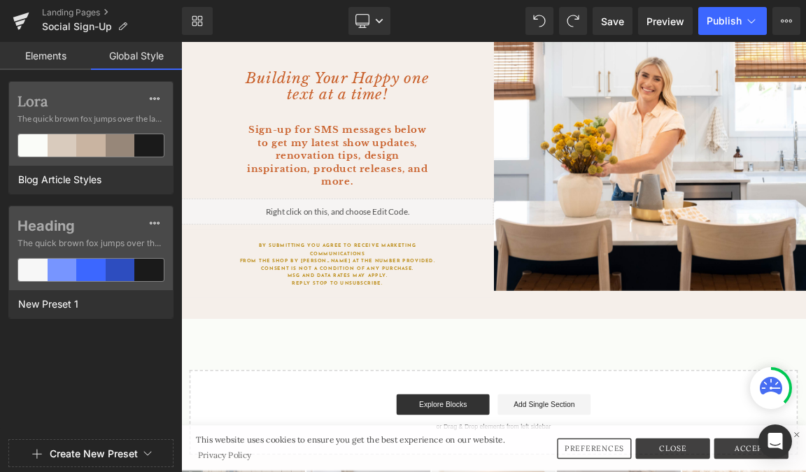
click at [41, 53] on link "Elements" at bounding box center [45, 56] width 91 height 28
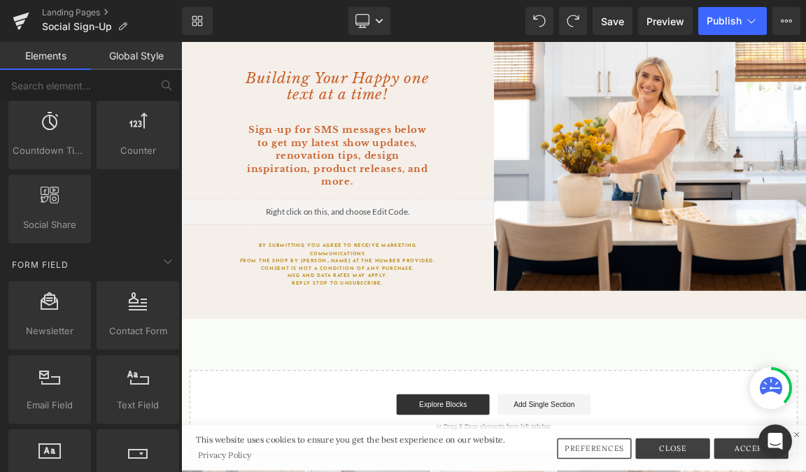
scroll to position [1921, 0]
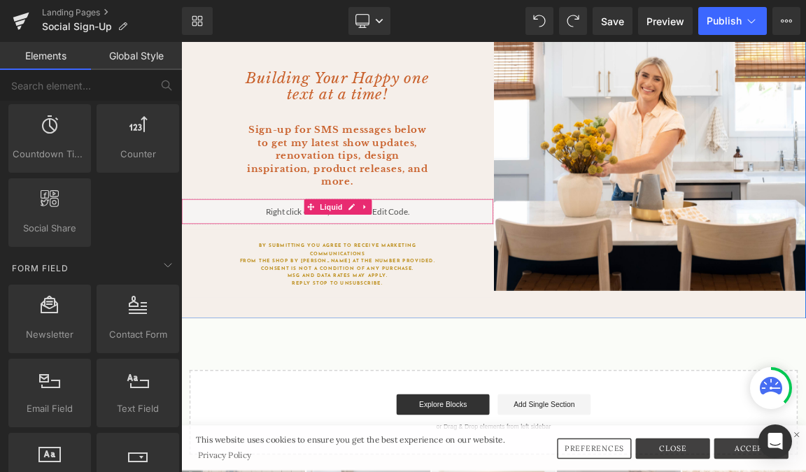
click at [376, 294] on div "Building Your Happy one text at a time! Heading Sign-up for SMS messages below …" at bounding box center [392, 185] width 423 height 461
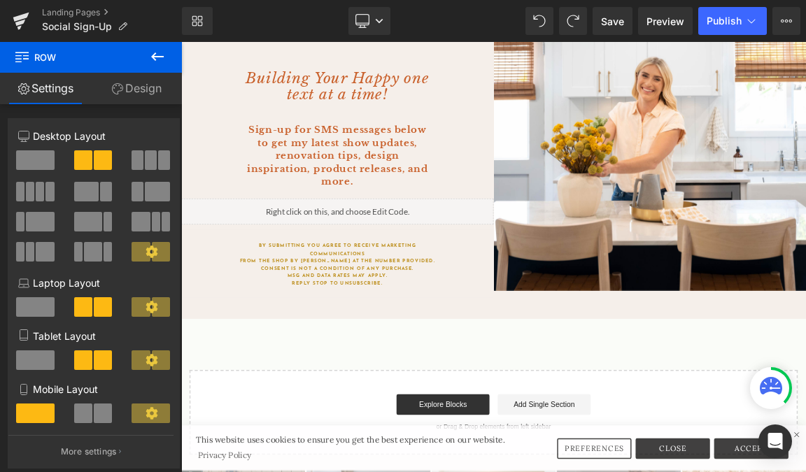
click at [158, 59] on icon at bounding box center [157, 56] width 17 height 17
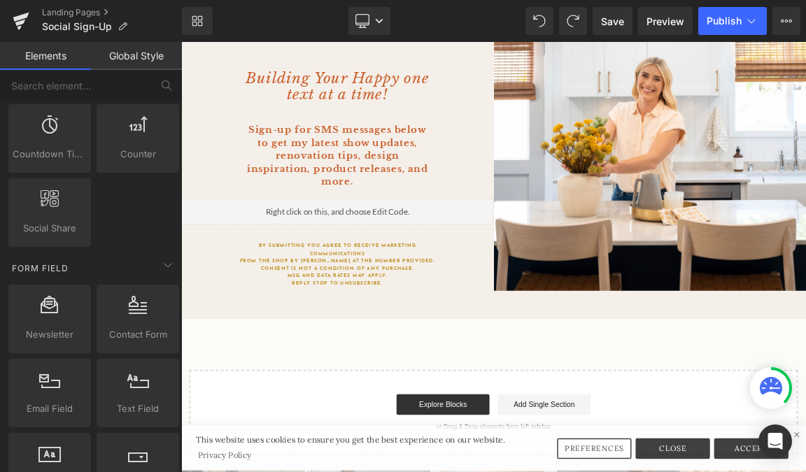
click at [158, 59] on link "Global Style" at bounding box center [136, 56] width 91 height 28
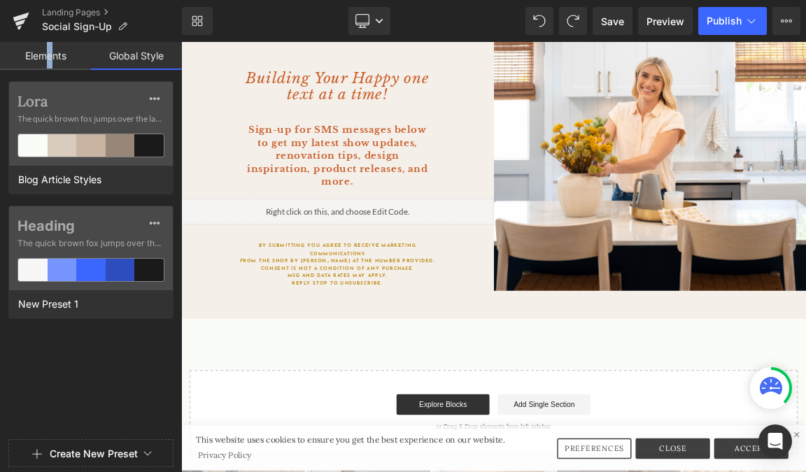
click at [50, 44] on link "Elements" at bounding box center [45, 56] width 91 height 28
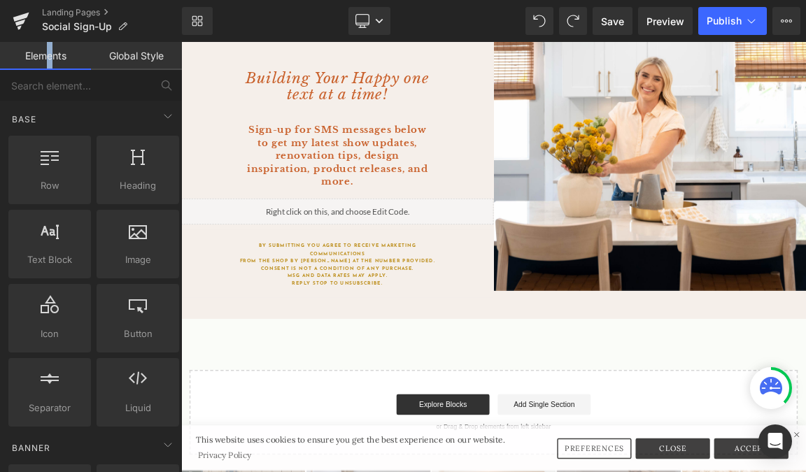
scroll to position [20, 0]
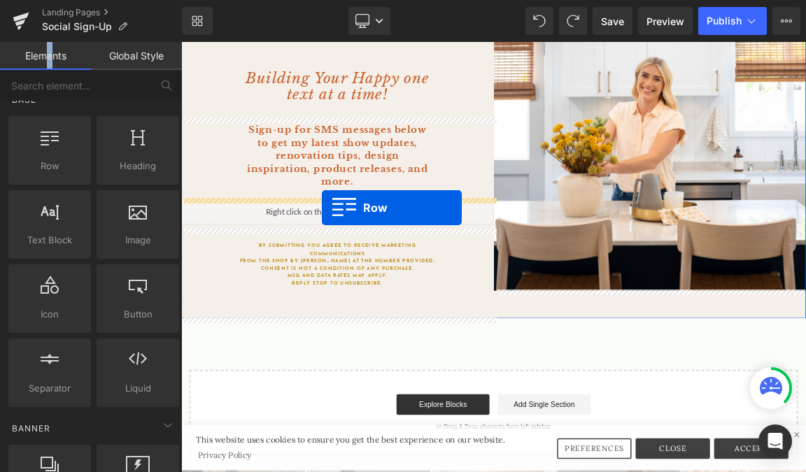
drag, startPoint x: 234, startPoint y: 207, endPoint x: 372, endPoint y: 267, distance: 150.2
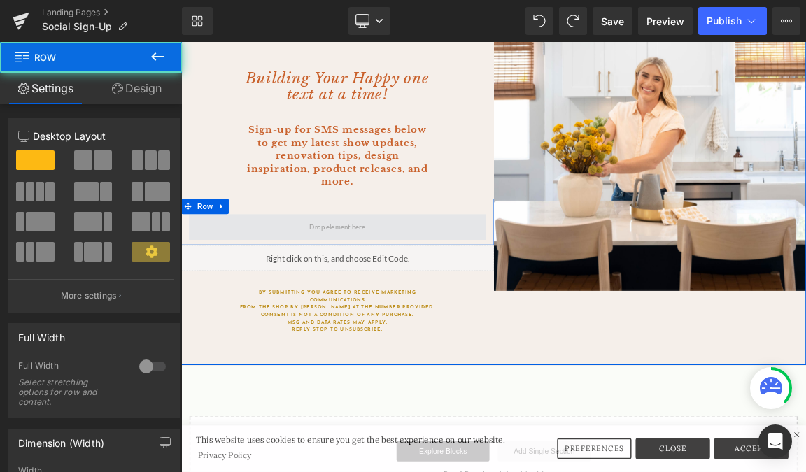
click at [382, 279] on span at bounding box center [393, 292] width 402 height 35
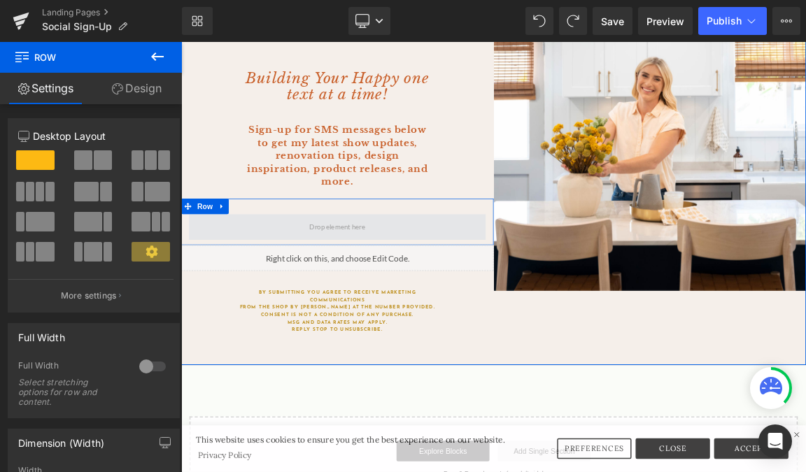
click at [382, 279] on span at bounding box center [393, 292] width 402 height 35
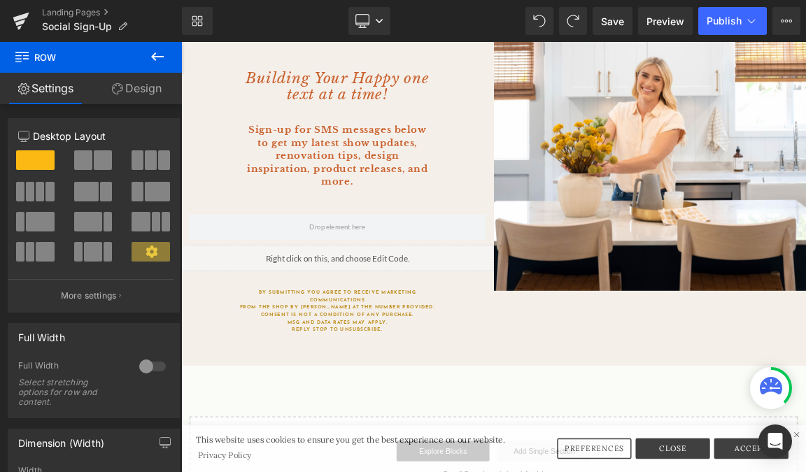
click at [155, 53] on icon at bounding box center [157, 56] width 13 height 8
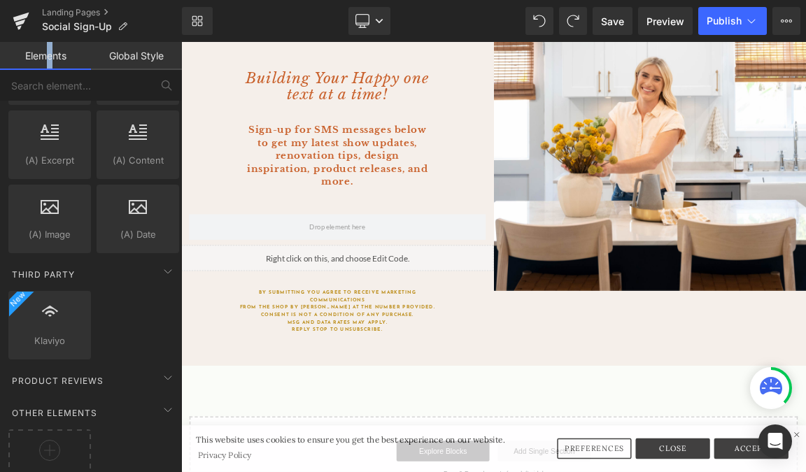
scroll to position [2791, 0]
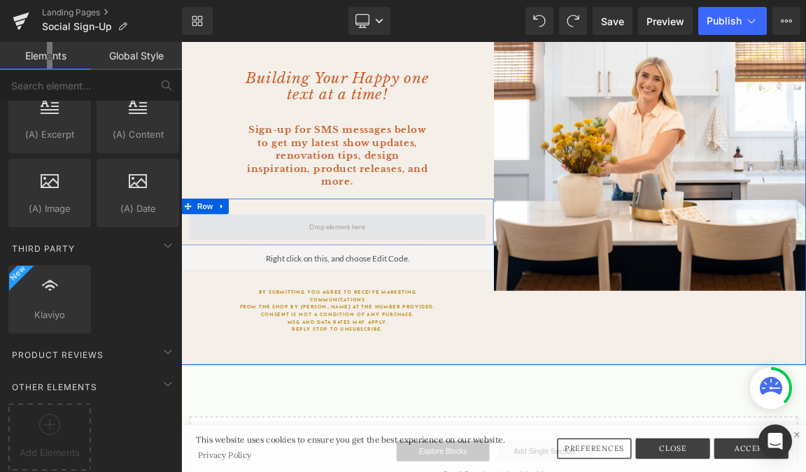
click at [391, 291] on span at bounding box center [393, 293] width 85 height 25
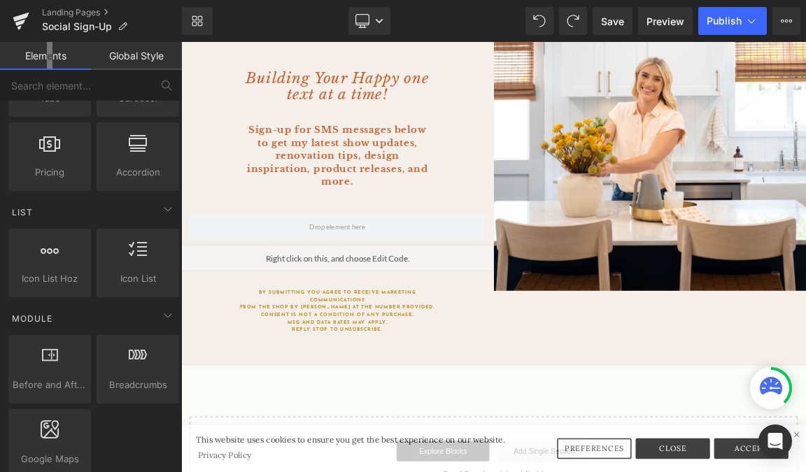
scroll to position [0, 0]
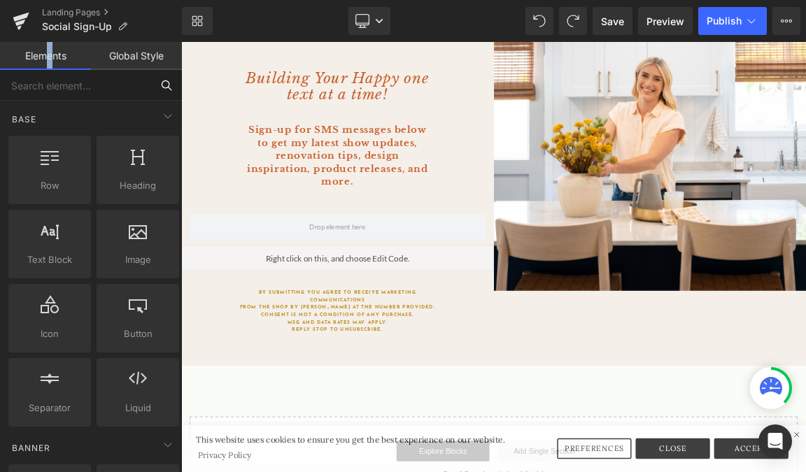
click at [97, 81] on input "text" at bounding box center [75, 85] width 151 height 31
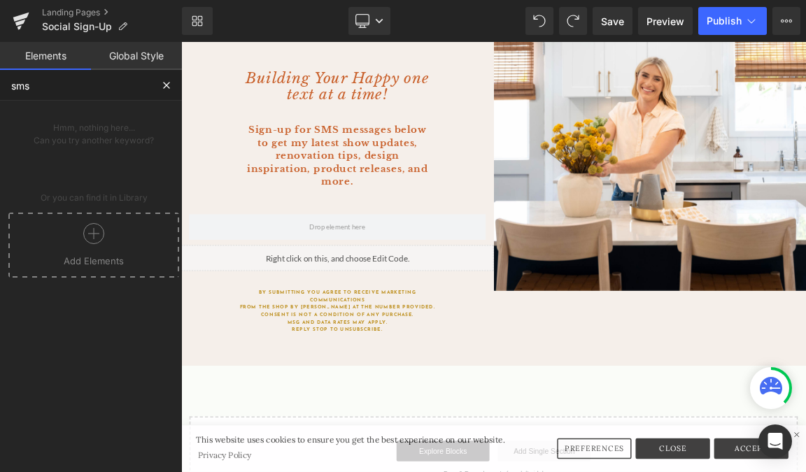
click at [101, 241] on div at bounding box center [94, 238] width 164 height 31
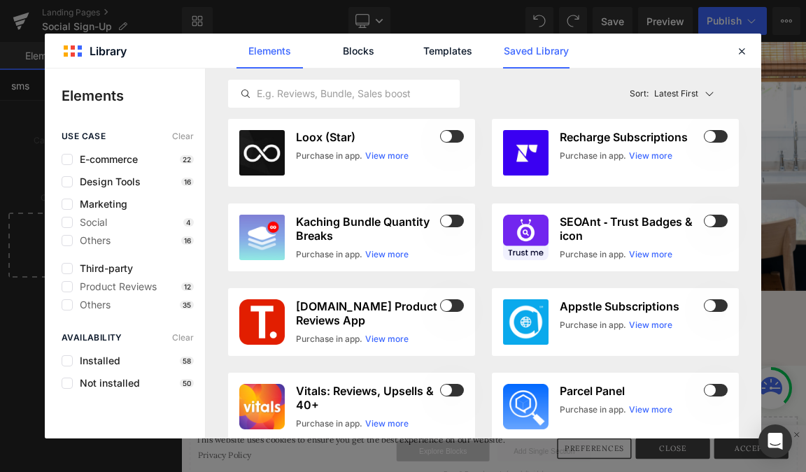
type input "sms"
click at [517, 54] on link "Saved Library" at bounding box center [536, 51] width 66 height 35
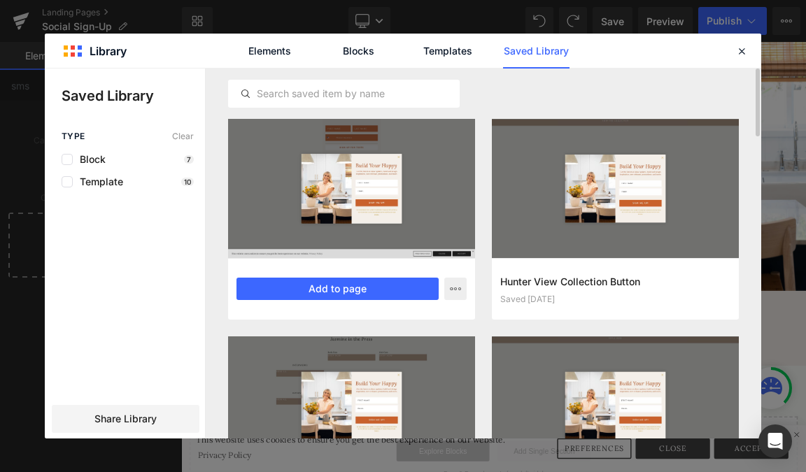
click at [312, 166] on div at bounding box center [351, 188] width 247 height 139
click at [333, 285] on button "Add to page" at bounding box center [338, 289] width 202 height 22
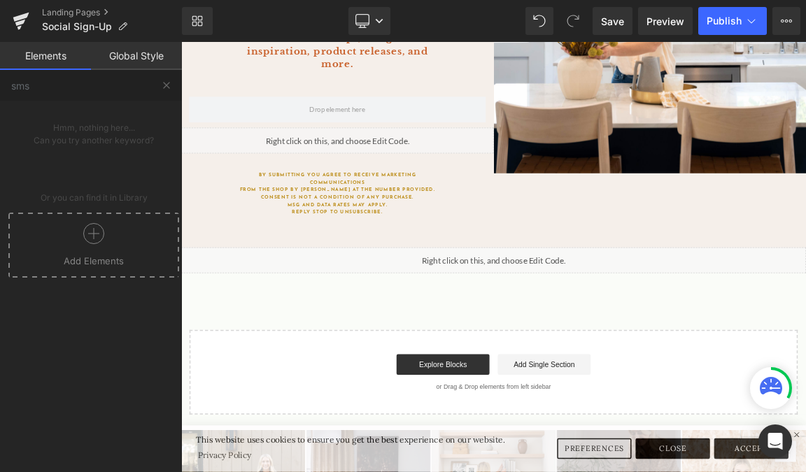
scroll to position [843, 0]
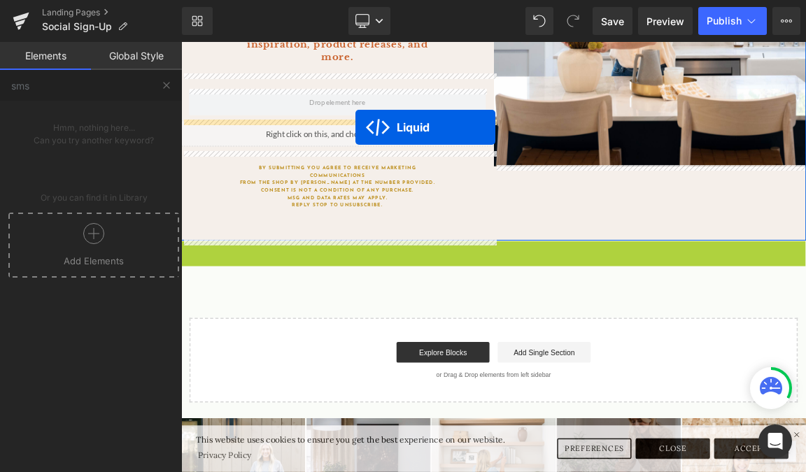
drag, startPoint x: 568, startPoint y: 323, endPoint x: 417, endPoint y: 157, distance: 224.5
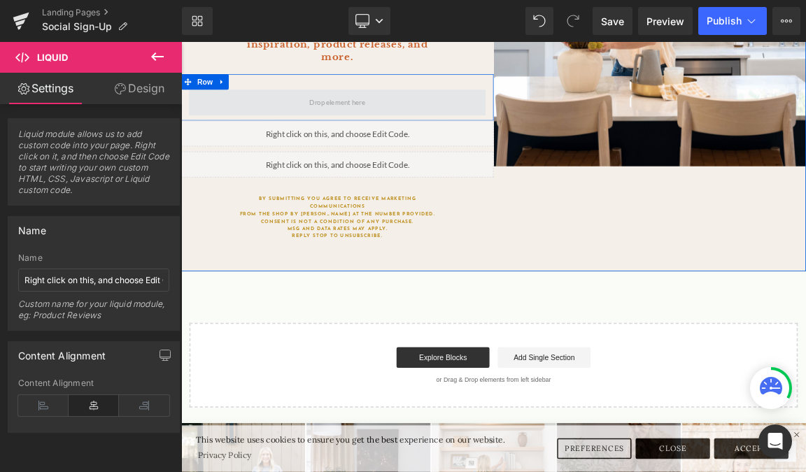
click at [425, 134] on span at bounding box center [393, 124] width 85 height 25
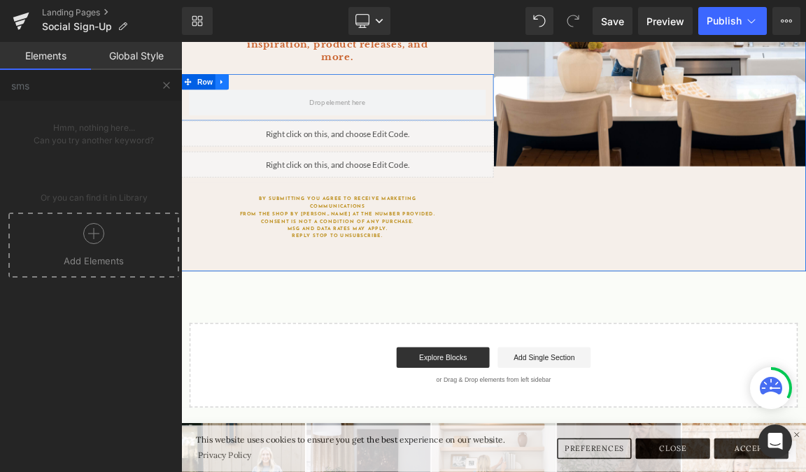
click at [235, 101] on icon at bounding box center [237, 96] width 10 height 10
click at [276, 95] on icon at bounding box center [273, 96] width 10 height 10
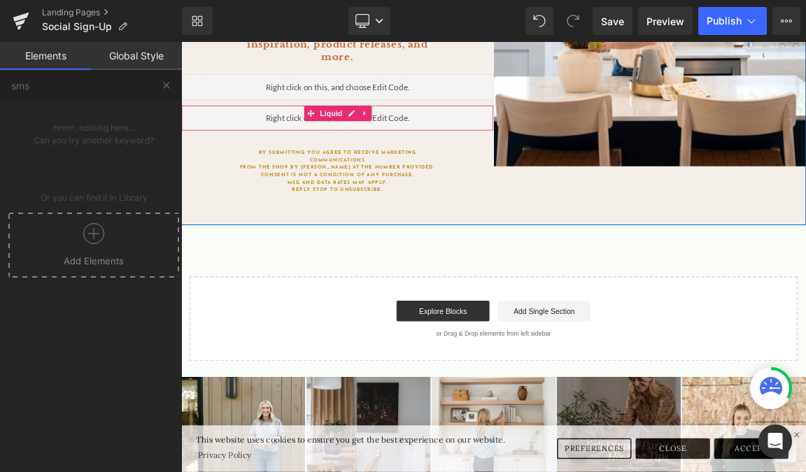
click at [377, 145] on span "Liquid" at bounding box center [385, 138] width 38 height 21
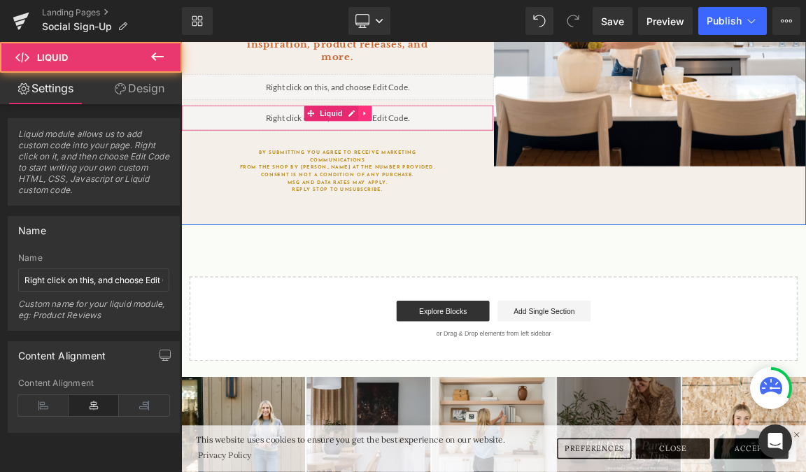
click at [427, 148] on link at bounding box center [430, 138] width 18 height 21
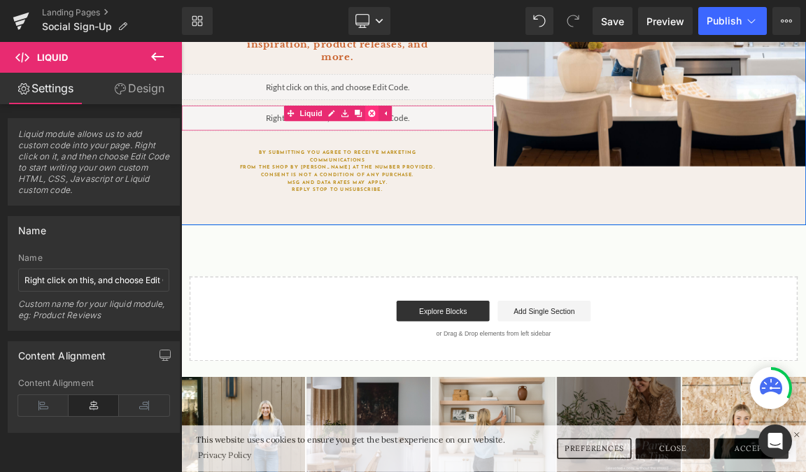
click at [435, 145] on link at bounding box center [439, 138] width 18 height 21
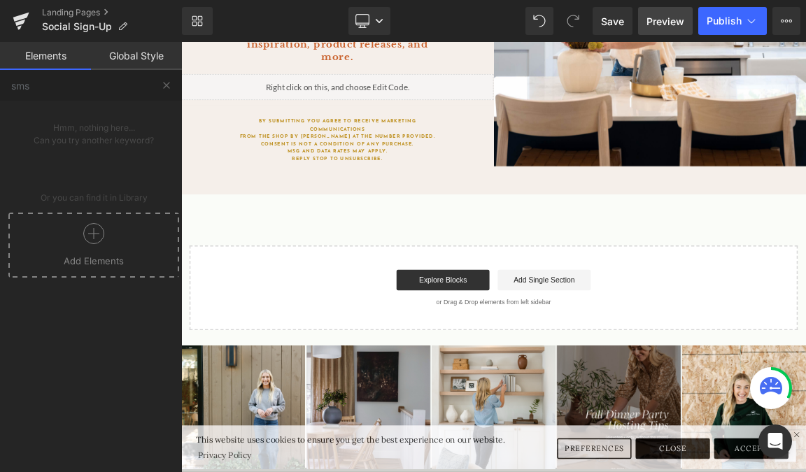
click at [670, 14] on span "Preview" at bounding box center [666, 21] width 38 height 15
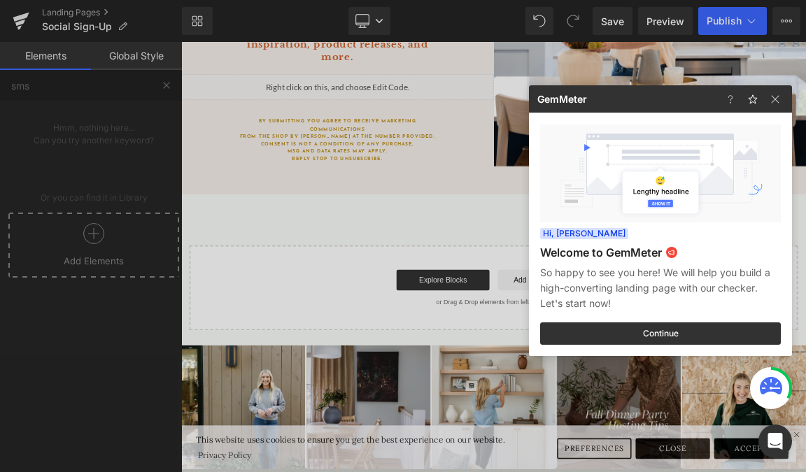
click at [617, 15] on div at bounding box center [403, 236] width 806 height 472
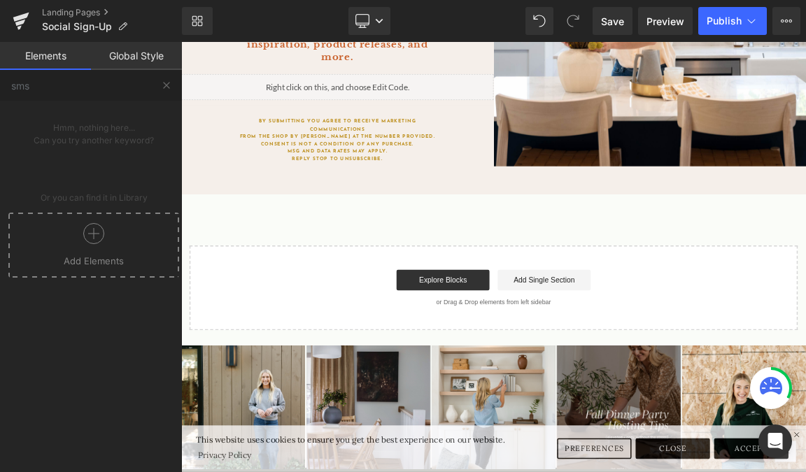
click at [617, 15] on span "Save" at bounding box center [612, 21] width 23 height 15
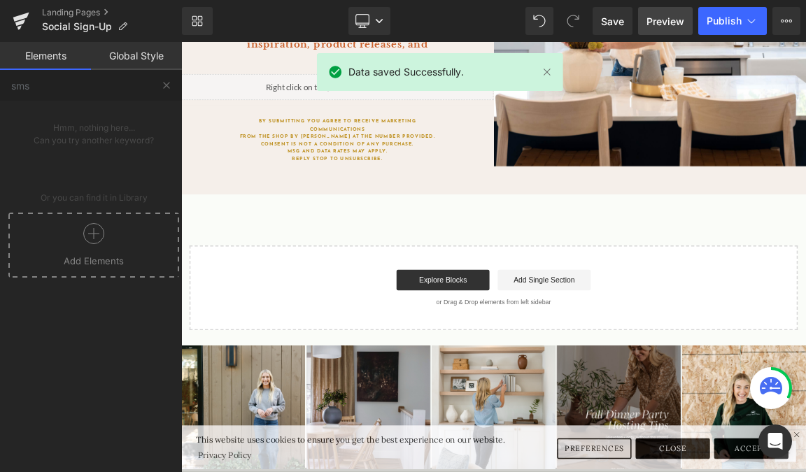
click at [661, 25] on span "Preview" at bounding box center [666, 21] width 38 height 15
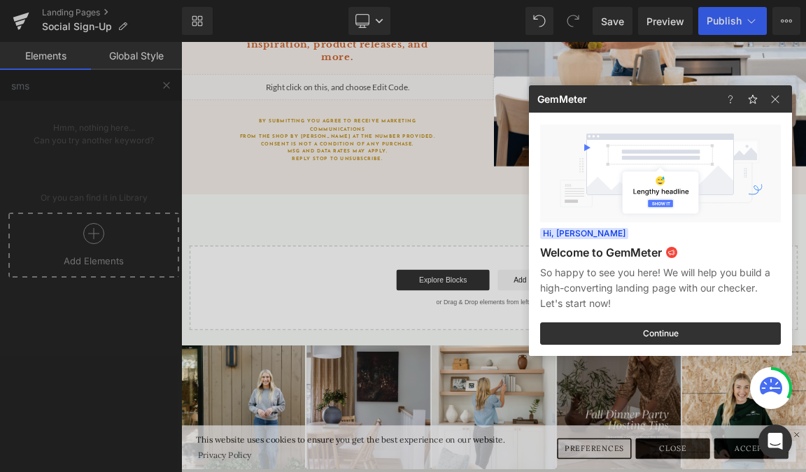
click at [358, 22] on div at bounding box center [403, 236] width 806 height 472
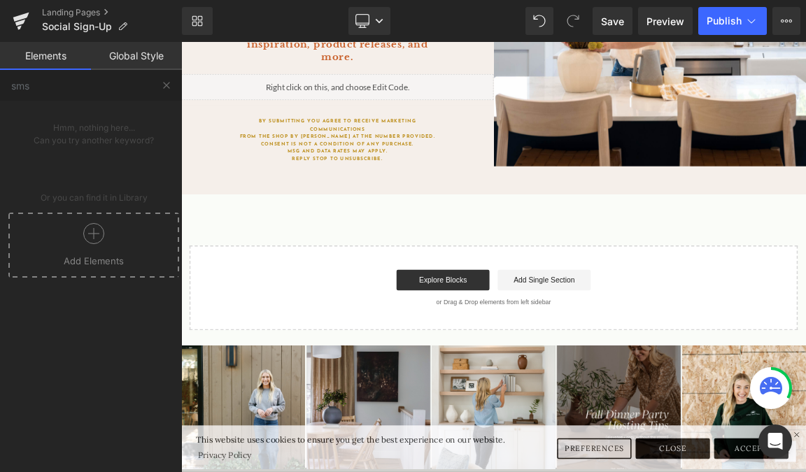
click at [358, 22] on icon at bounding box center [363, 21] width 14 height 14
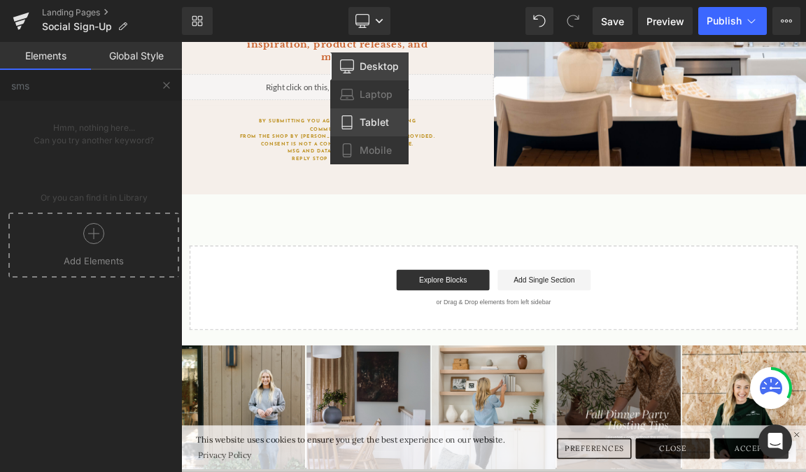
click at [386, 126] on span "Tablet" at bounding box center [374, 122] width 29 height 13
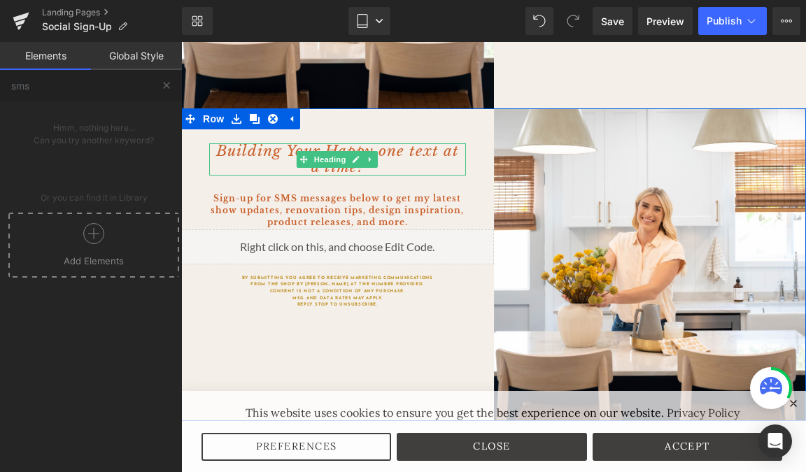
scroll to position [125, 0]
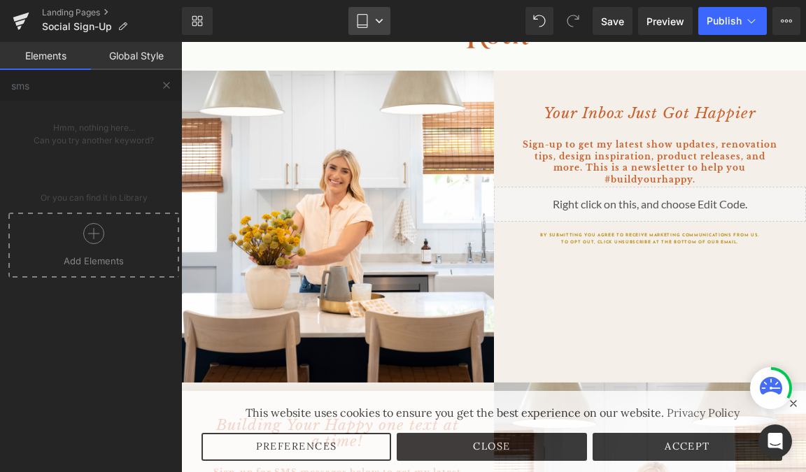
click at [365, 20] on icon at bounding box center [363, 21] width 14 height 14
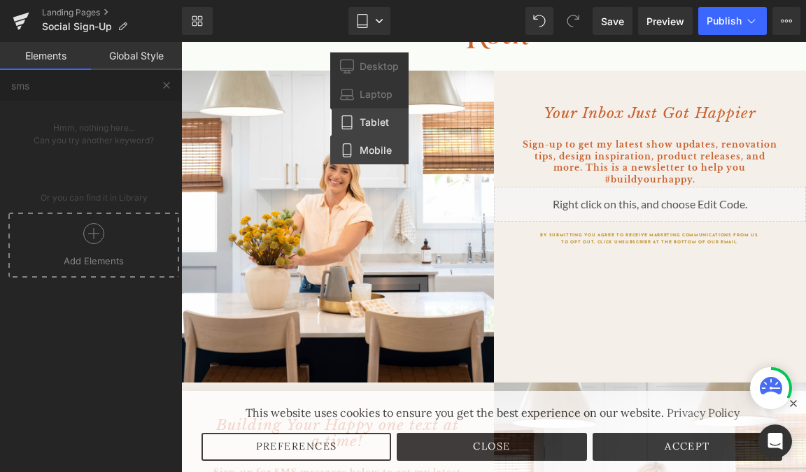
click at [374, 148] on span "Mobile" at bounding box center [376, 150] width 32 height 13
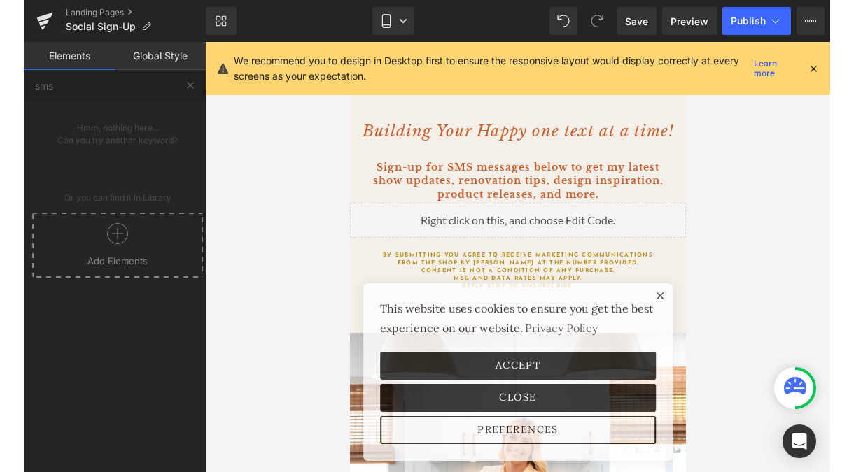
scroll to position [652, 0]
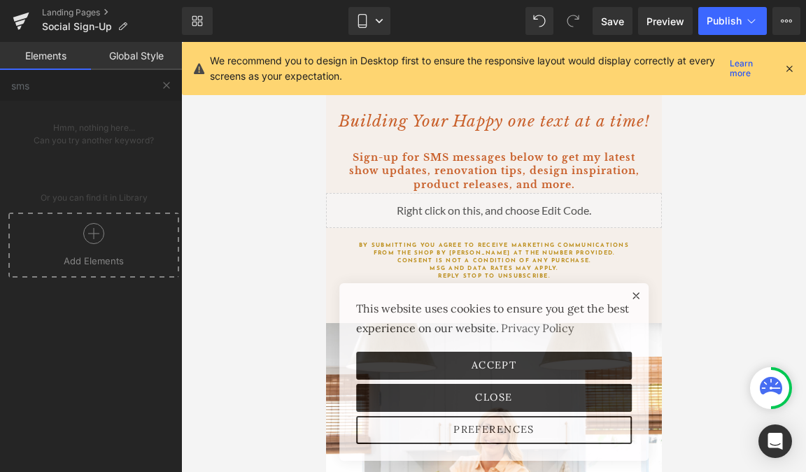
click at [701, 162] on div at bounding box center [493, 257] width 625 height 430
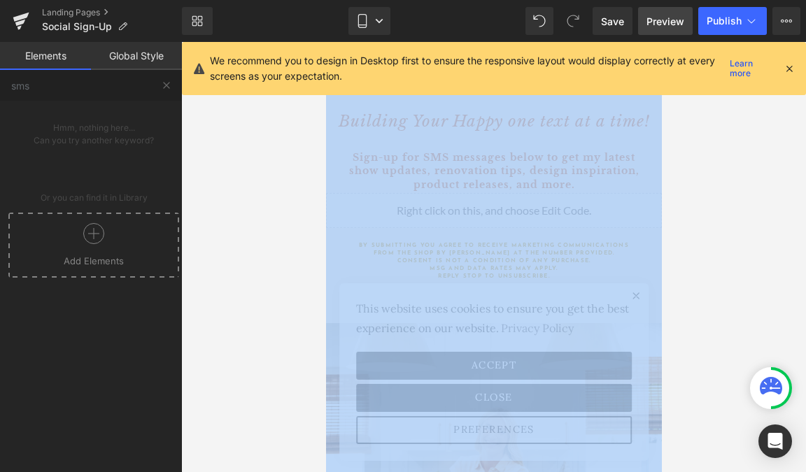
click at [661, 26] on span "Preview" at bounding box center [666, 21] width 38 height 15
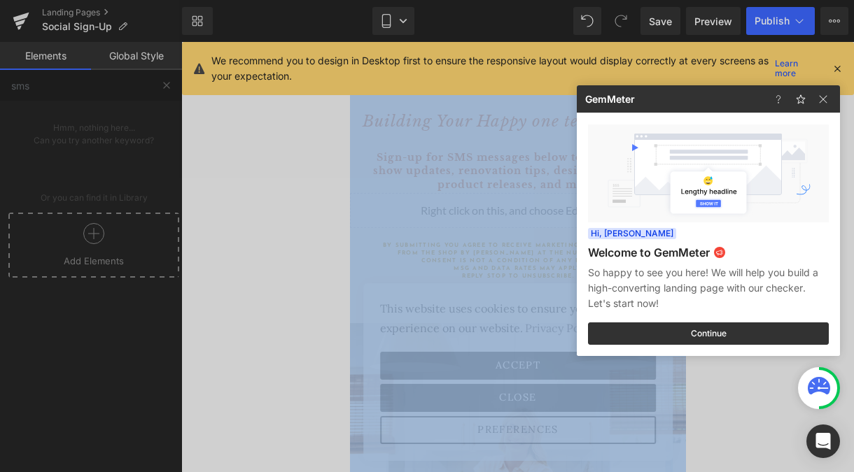
click at [420, 180] on div at bounding box center [427, 236] width 854 height 472
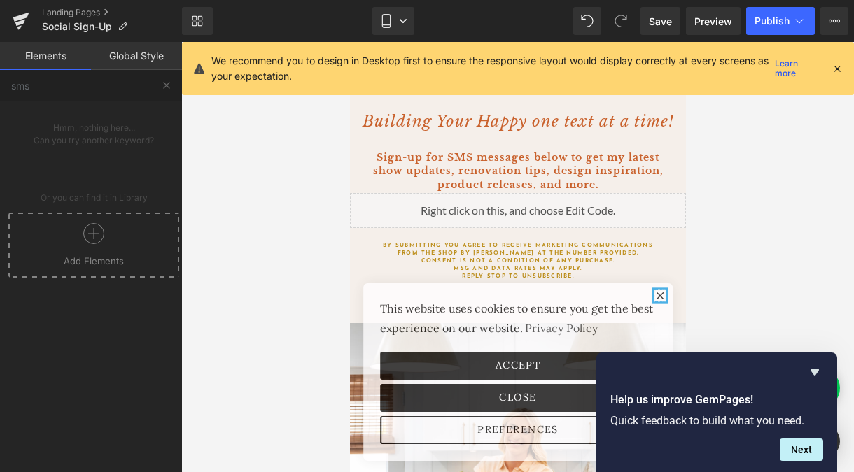
click at [658, 293] on icon "close" at bounding box center [660, 296] width 12 height 12
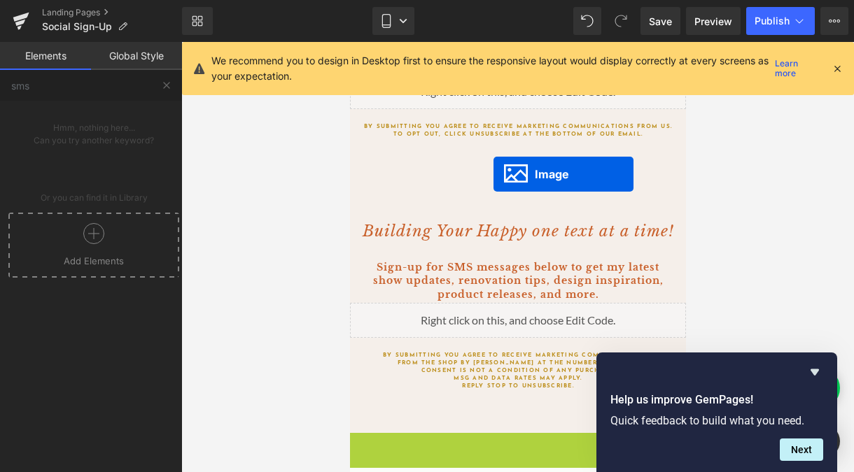
scroll to position [539, 0]
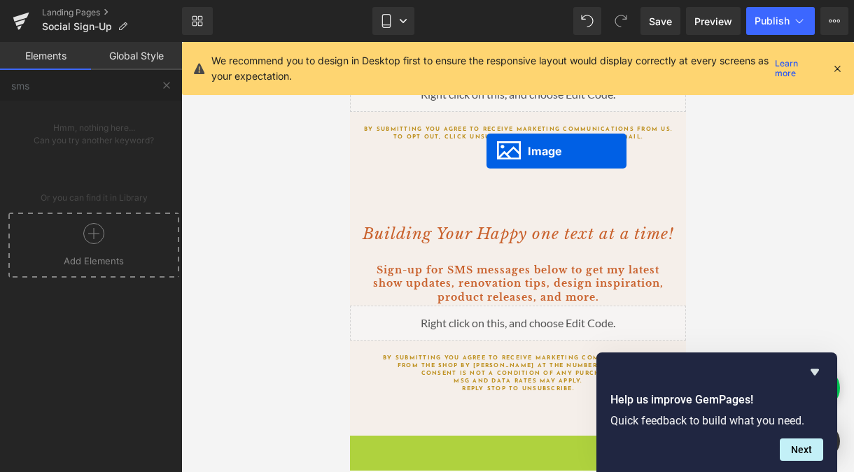
drag, startPoint x: 495, startPoint y: 199, endPoint x: 486, endPoint y: 151, distance: 48.5
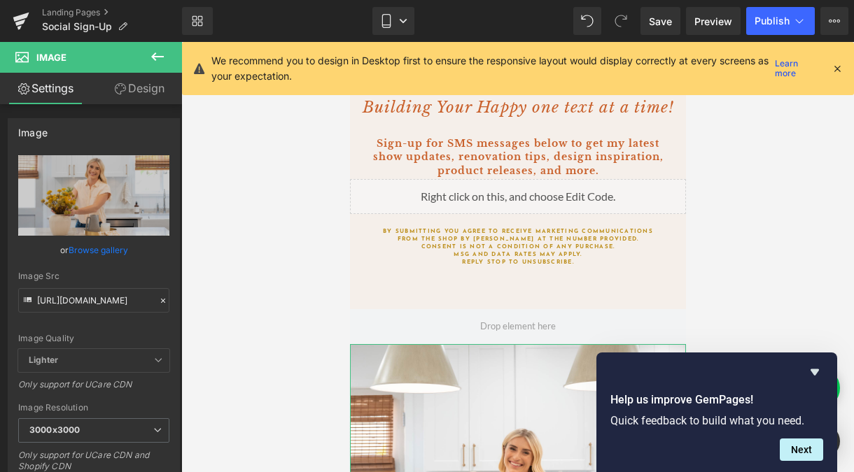
scroll to position [715, 0]
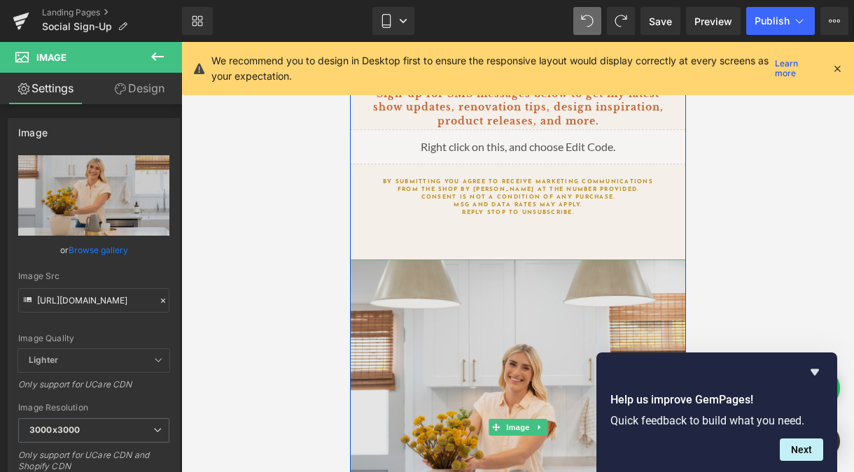
click at [461, 274] on img at bounding box center [517, 428] width 336 height 336
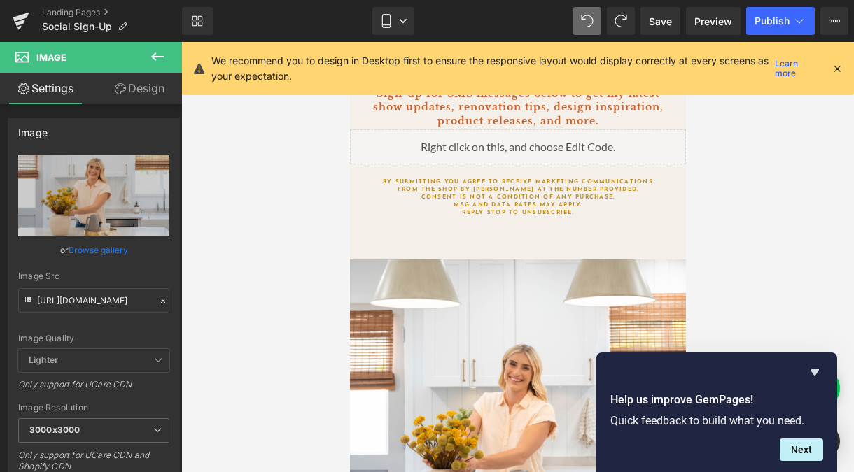
click at [260, 202] on div at bounding box center [517, 257] width 673 height 430
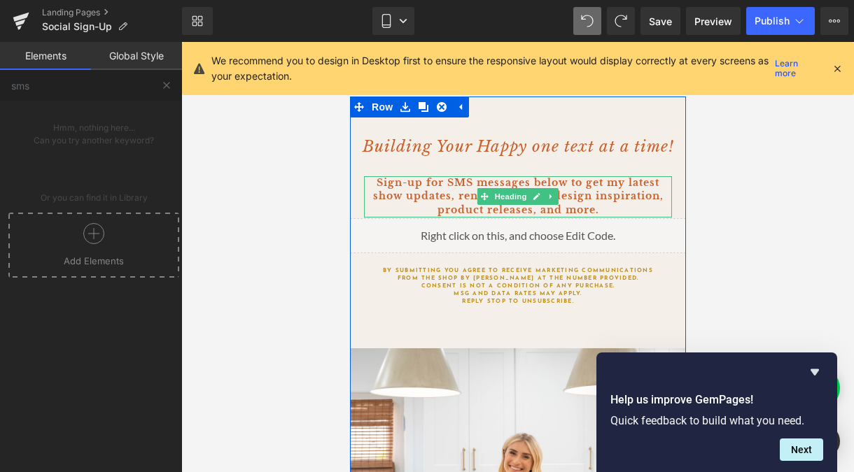
scroll to position [605, 0]
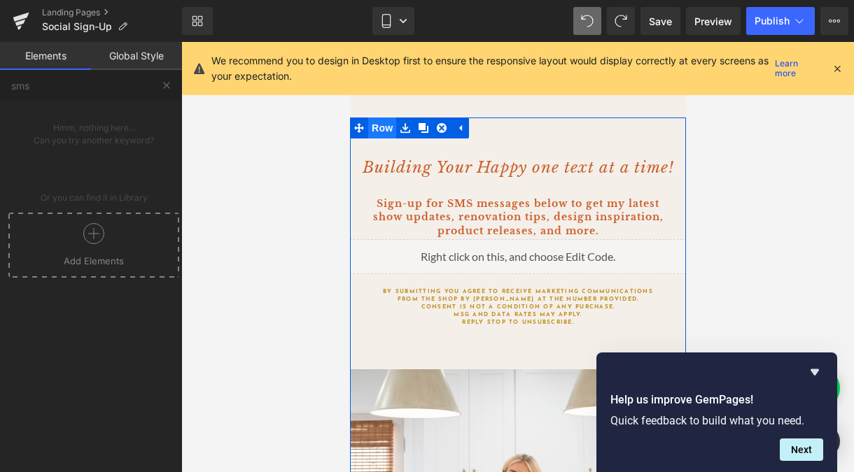
click at [377, 132] on span "Row" at bounding box center [381, 128] width 28 height 21
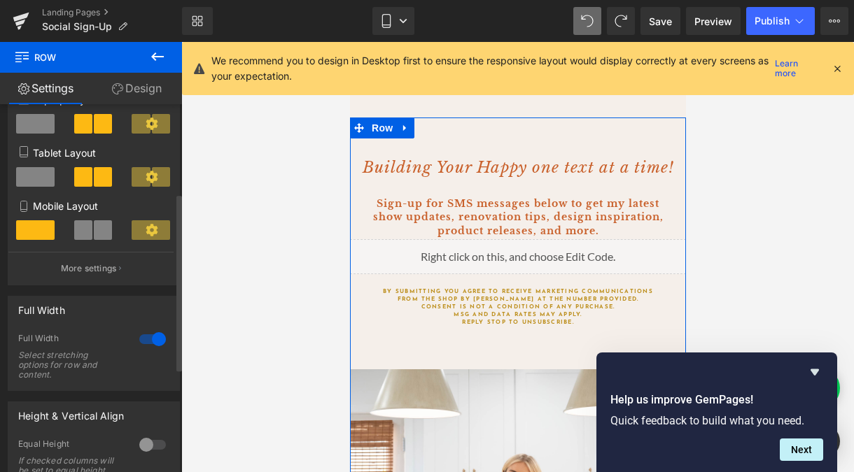
scroll to position [178, 0]
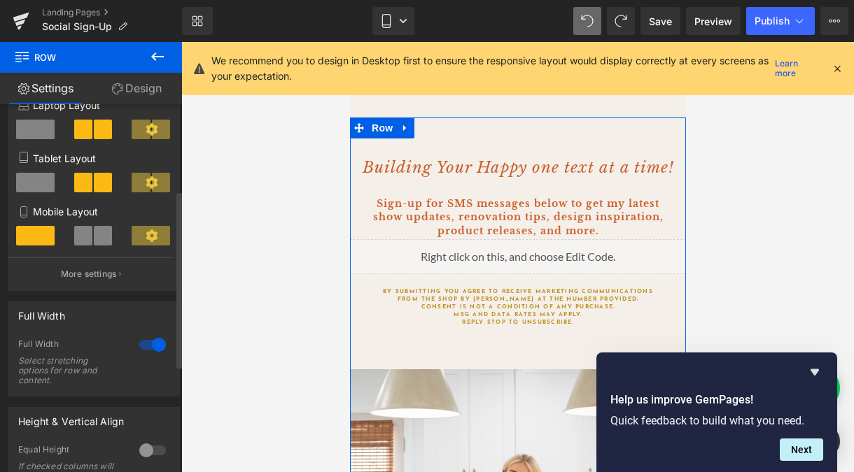
click at [146, 242] on icon at bounding box center [152, 236] width 13 height 13
click at [50, 230] on span at bounding box center [35, 236] width 38 height 20
click at [93, 277] on p "More settings" at bounding box center [89, 274] width 56 height 13
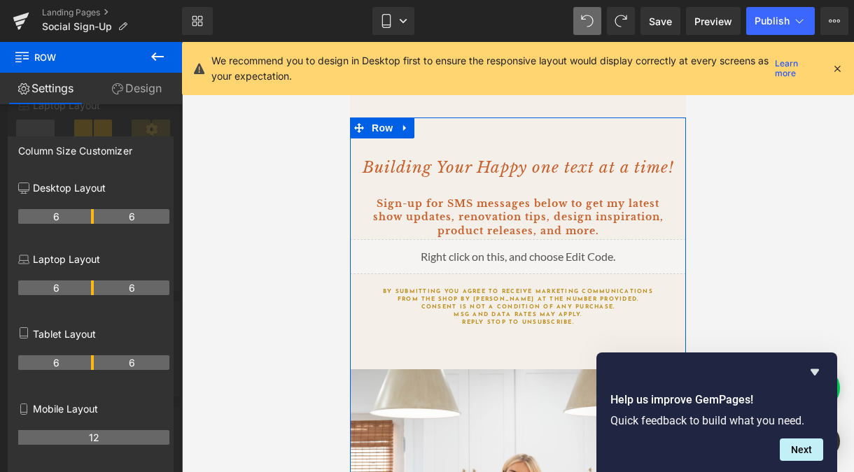
click at [133, 86] on link "Design" at bounding box center [136, 88] width 91 height 31
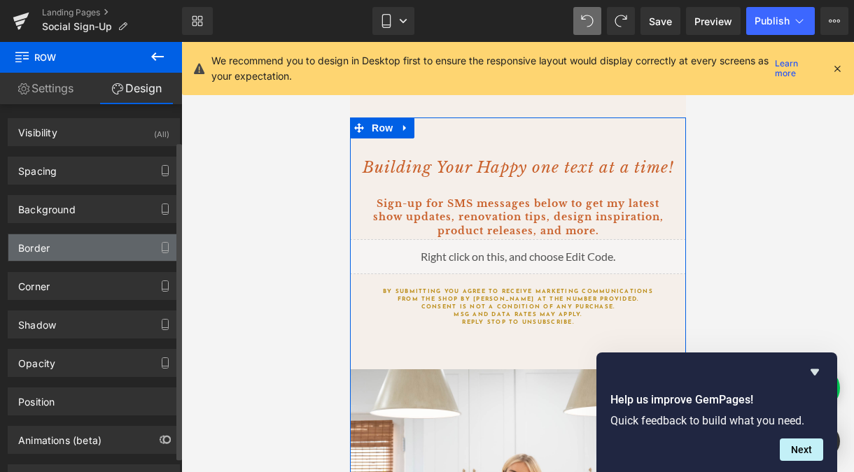
scroll to position [60, 0]
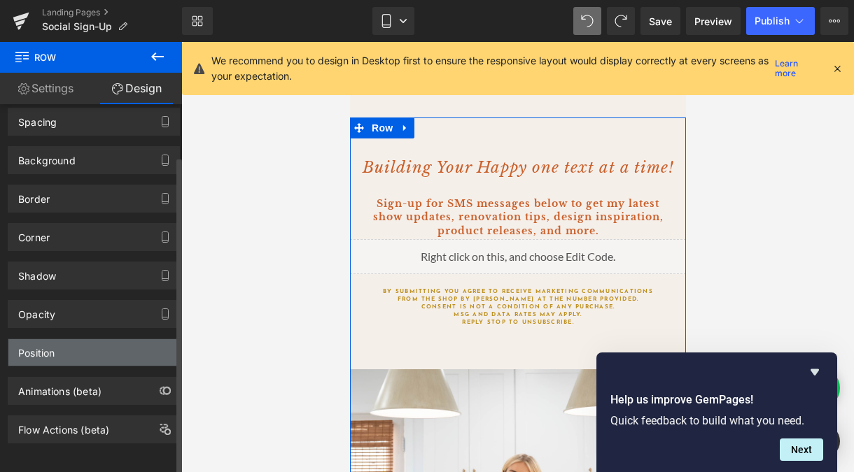
click at [86, 345] on div "Position" at bounding box center [93, 352] width 171 height 27
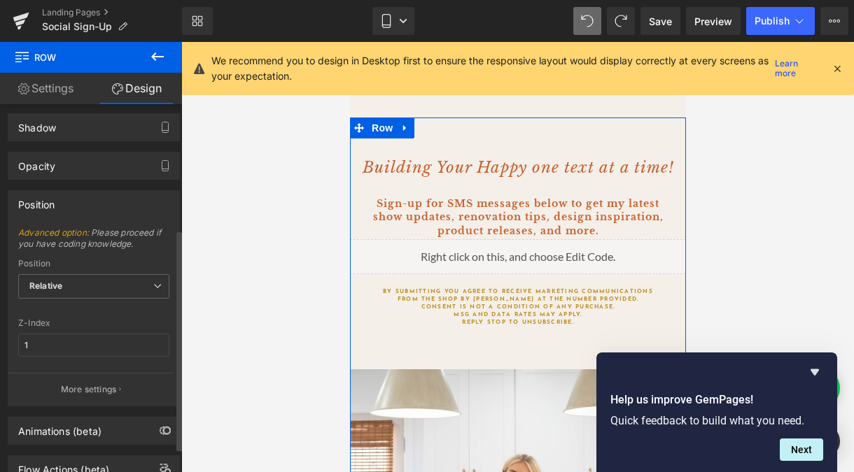
scroll to position [232, 0]
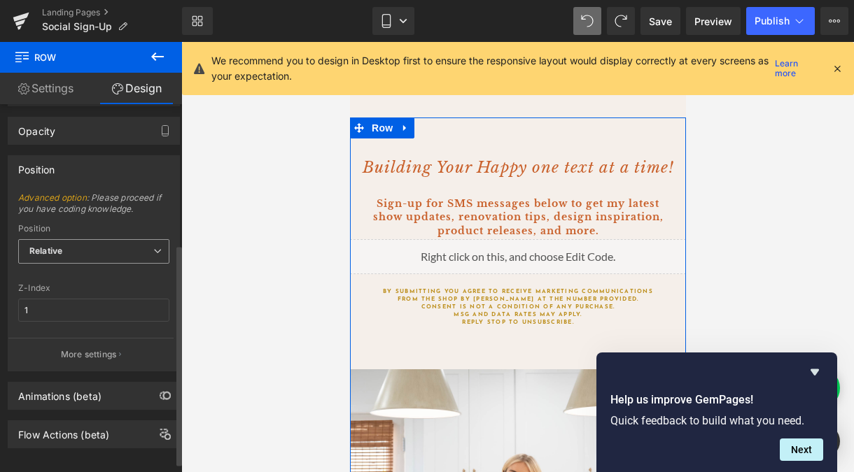
click at [106, 250] on span "Relative" at bounding box center [93, 251] width 151 height 24
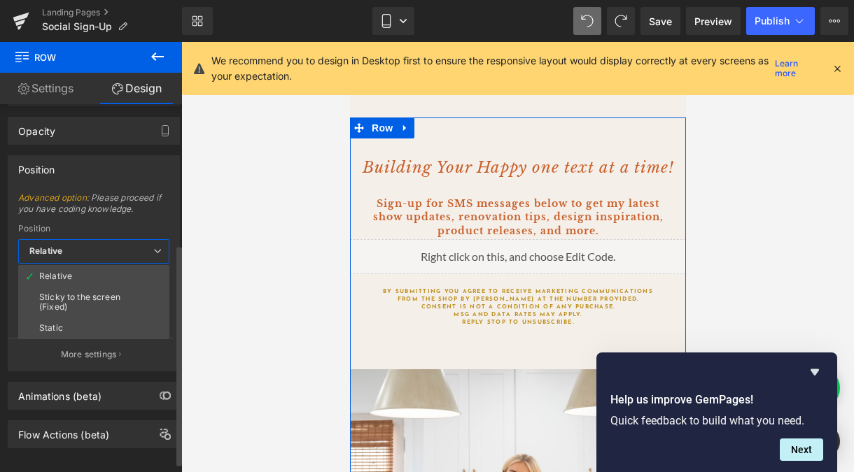
click at [121, 225] on div "Position" at bounding box center [93, 229] width 151 height 10
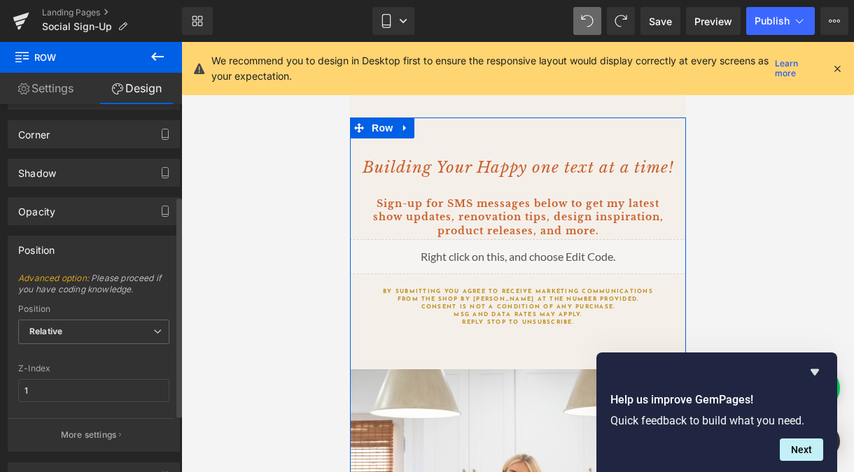
scroll to position [248, 0]
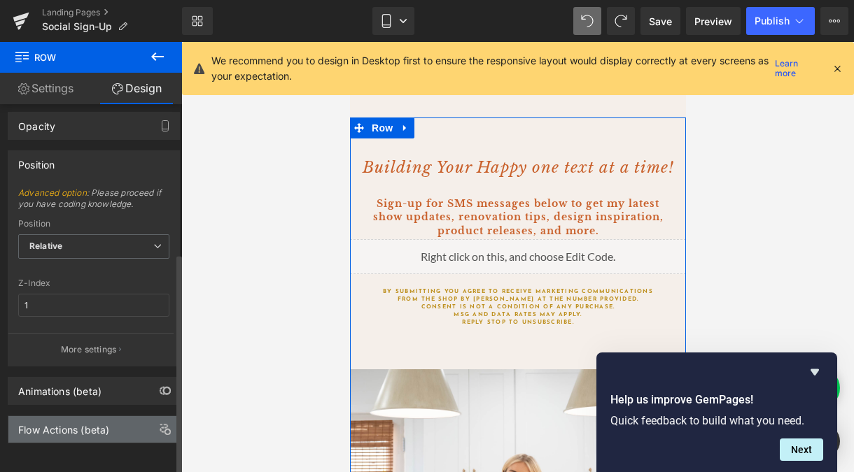
click at [100, 428] on div "Flow Actions (beta)" at bounding box center [93, 429] width 171 height 27
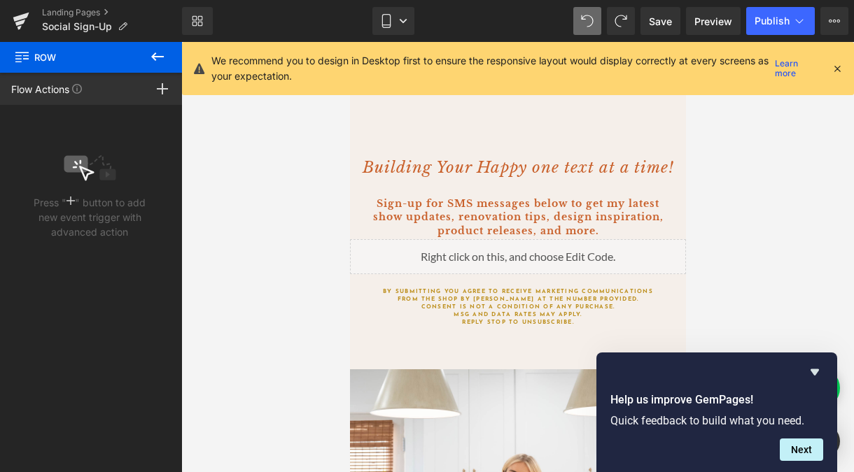
click at [153, 53] on icon at bounding box center [157, 56] width 17 height 17
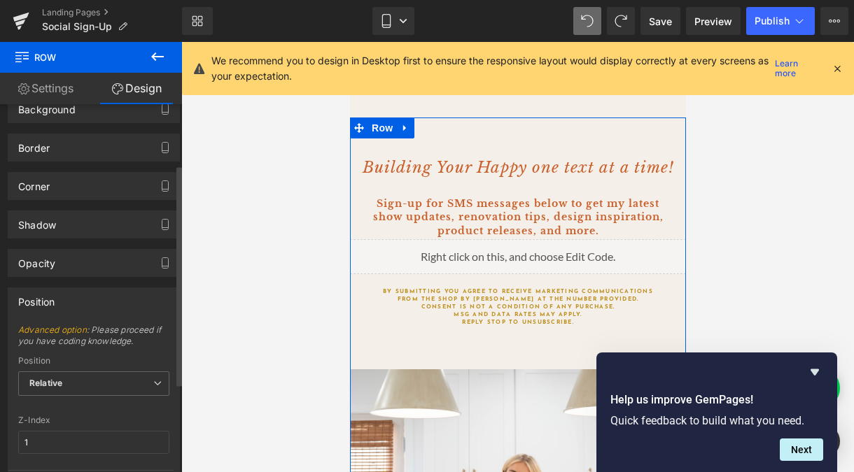
scroll to position [0, 0]
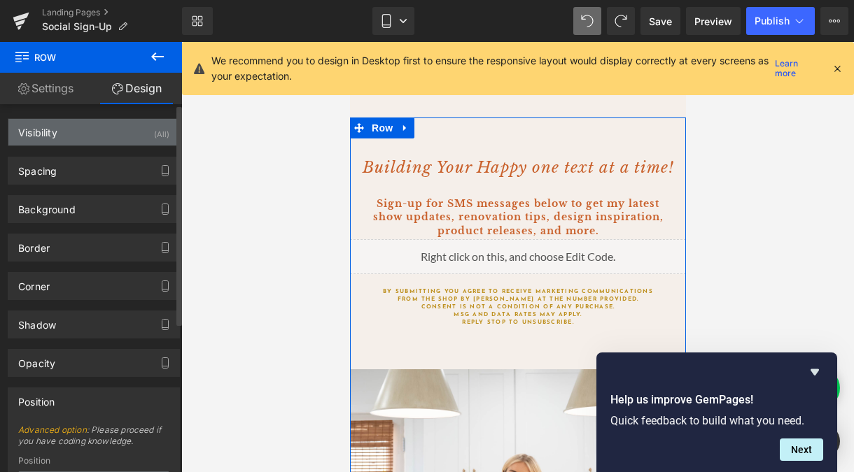
click at [111, 126] on div "Visibility (All)" at bounding box center [93, 132] width 171 height 27
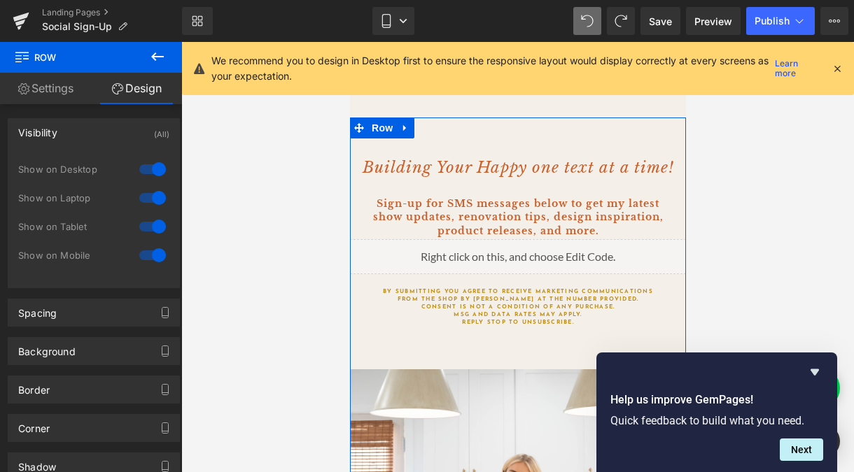
click at [69, 80] on link "Settings" at bounding box center [45, 88] width 91 height 31
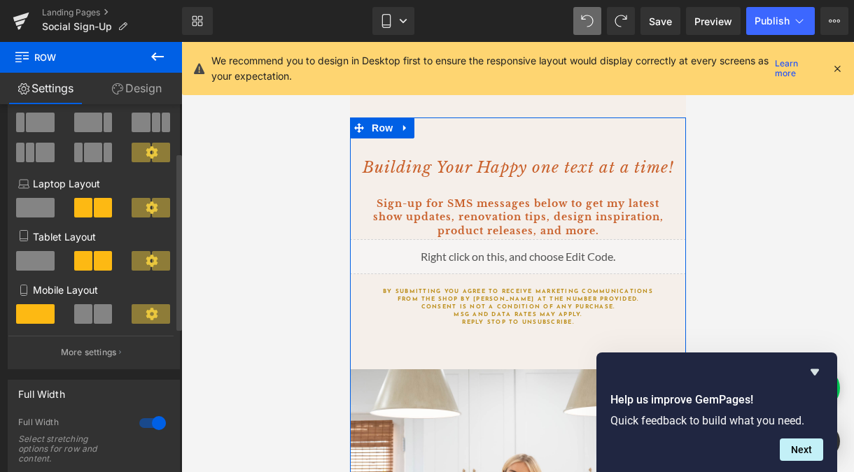
scroll to position [105, 0]
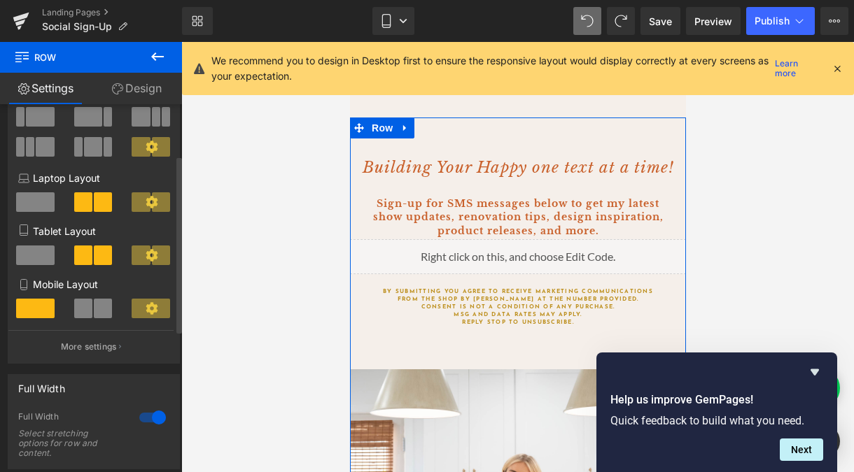
click at [150, 311] on icon at bounding box center [152, 308] width 12 height 12
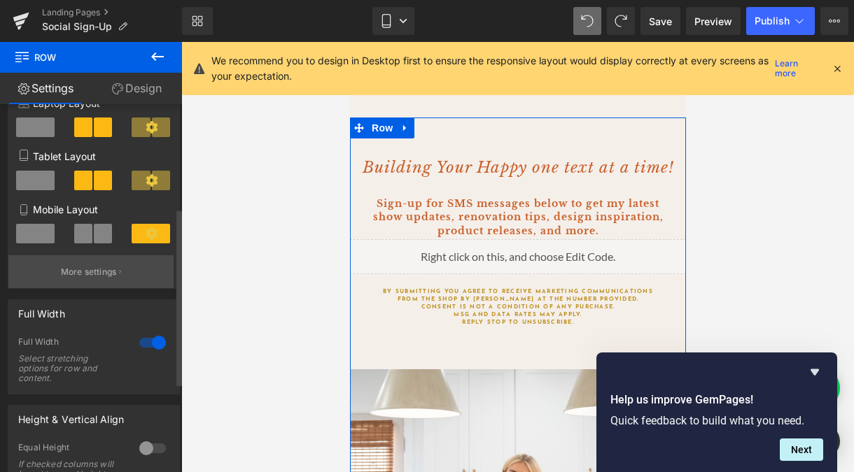
scroll to position [166, 0]
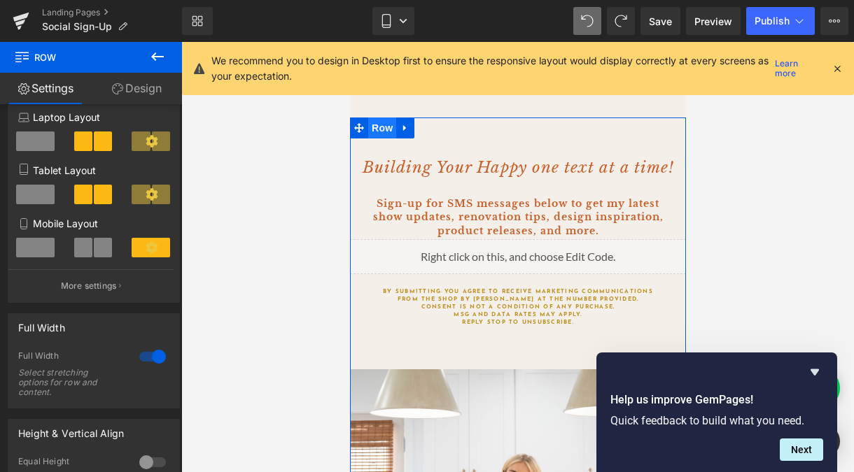
click at [385, 125] on span "Row" at bounding box center [381, 128] width 28 height 21
click at [414, 126] on link at bounding box center [404, 128] width 18 height 21
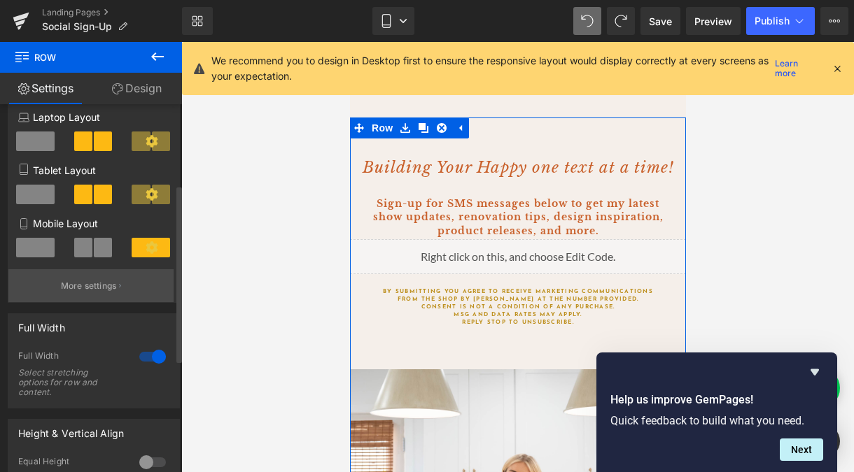
click at [82, 293] on p "More settings" at bounding box center [89, 286] width 56 height 13
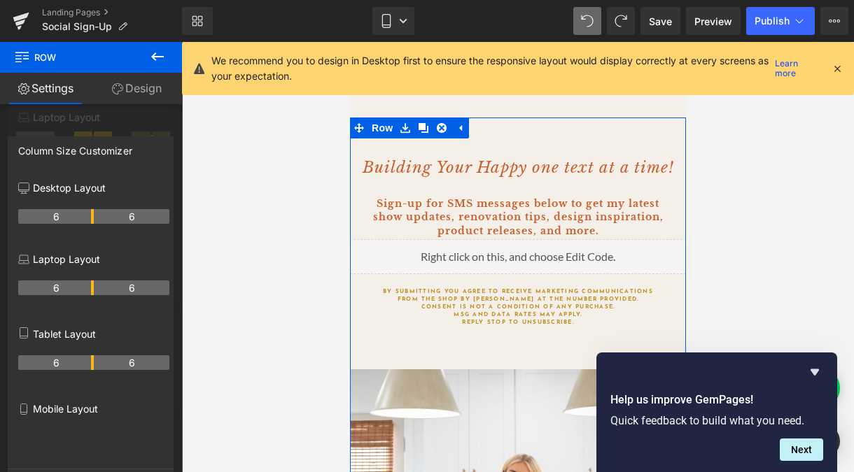
click at [55, 413] on p "Mobile Layout" at bounding box center [93, 409] width 151 height 15
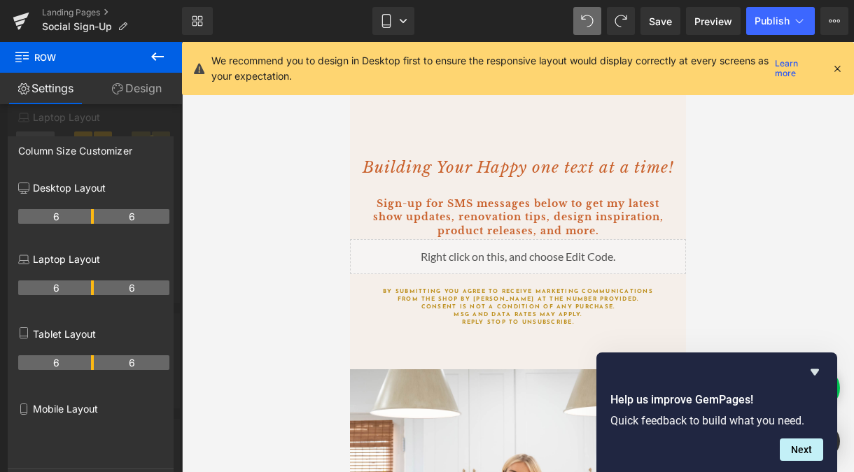
click at [735, 182] on div at bounding box center [517, 257] width 673 height 430
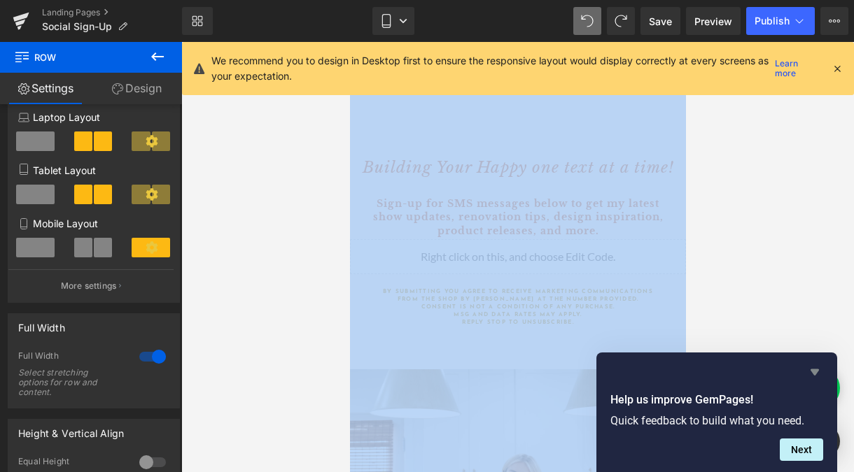
click at [806, 370] on icon "Hide survey" at bounding box center [815, 373] width 8 height 6
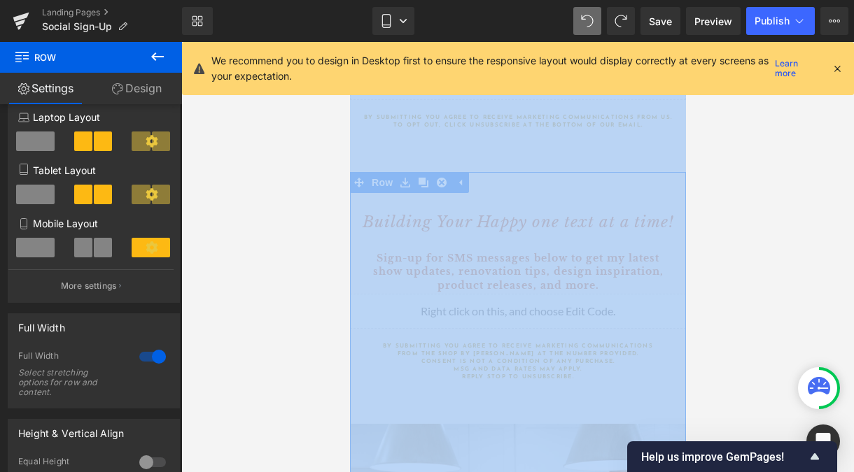
scroll to position [524, 0]
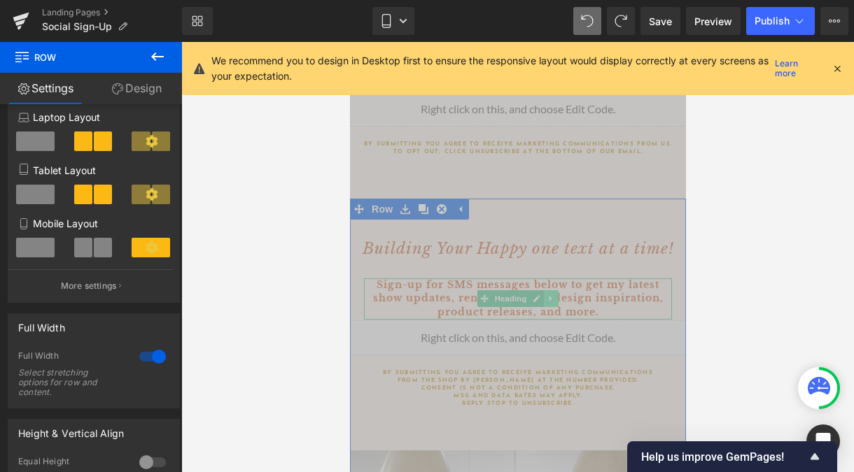
click at [543, 306] on link at bounding box center [550, 298] width 15 height 17
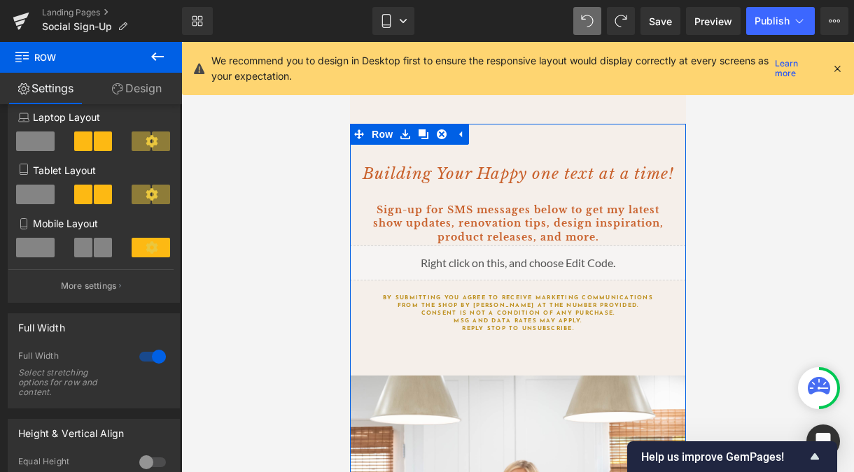
scroll to position [627, 0]
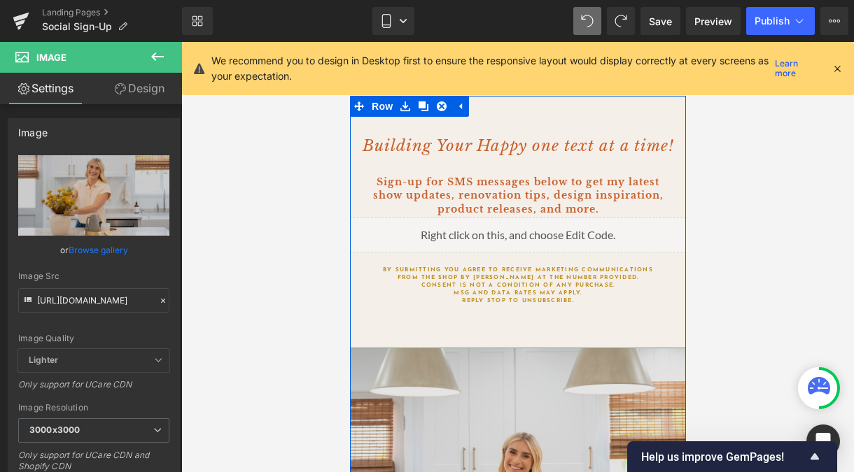
drag, startPoint x: 521, startPoint y: 359, endPoint x: 504, endPoint y: 367, distance: 19.4
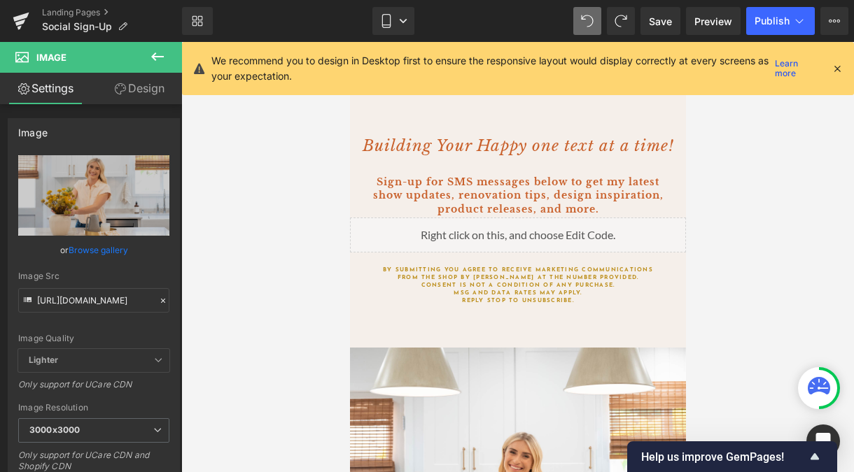
click at [341, 354] on div at bounding box center [517, 257] width 673 height 430
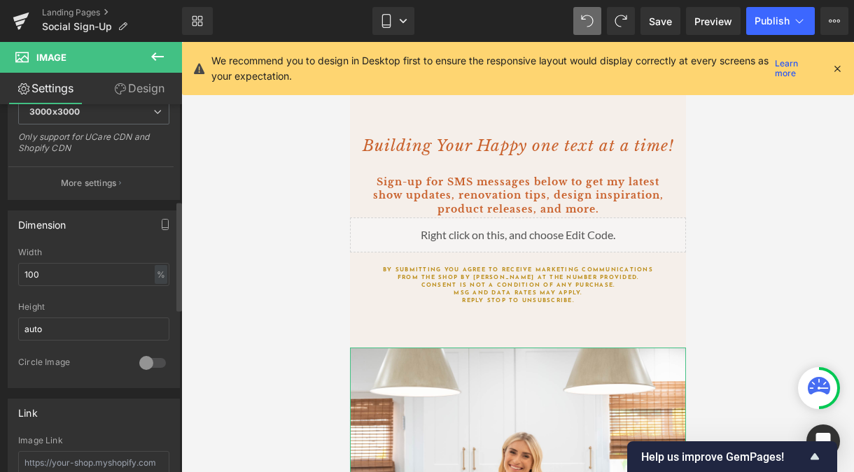
scroll to position [318, 0]
click at [105, 195] on button "More settings" at bounding box center [90, 183] width 165 height 33
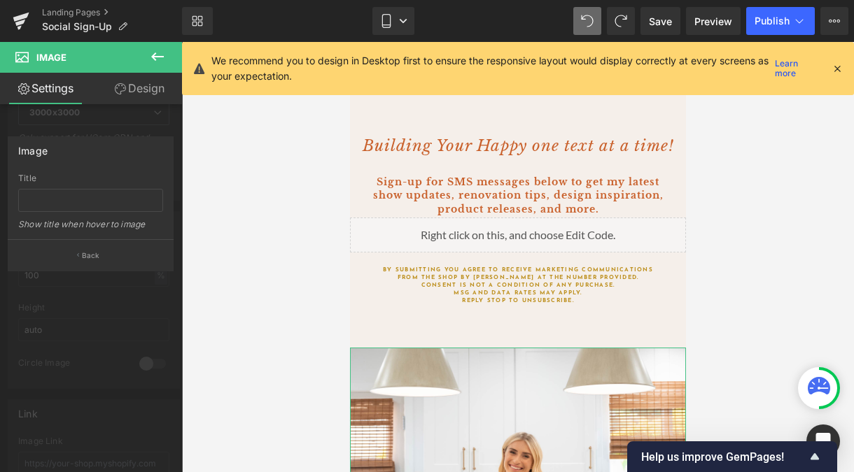
click at [91, 302] on div at bounding box center [91, 260] width 183 height 437
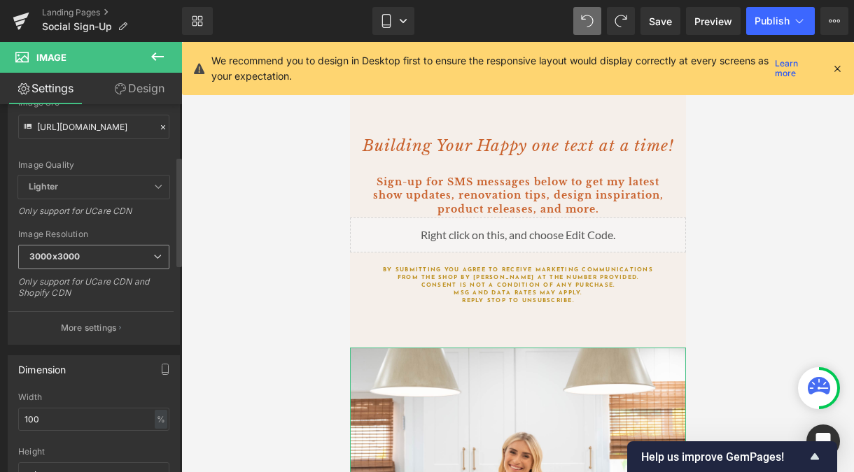
scroll to position [0, 0]
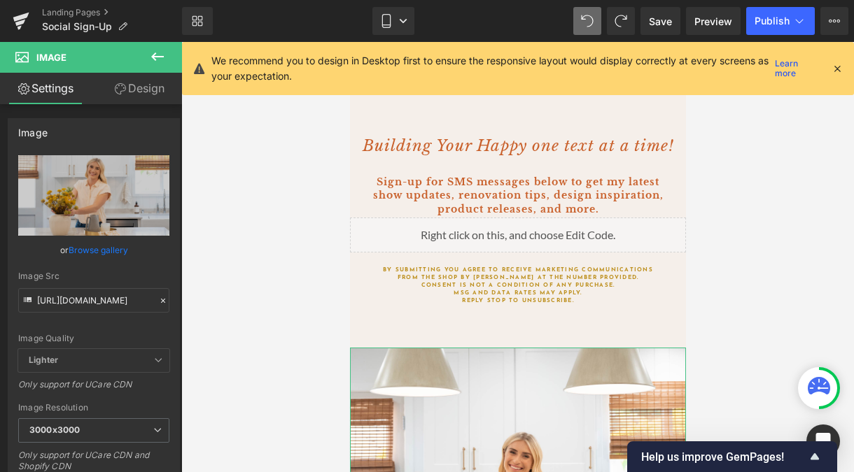
click at [137, 87] on link "Design" at bounding box center [139, 88] width 91 height 31
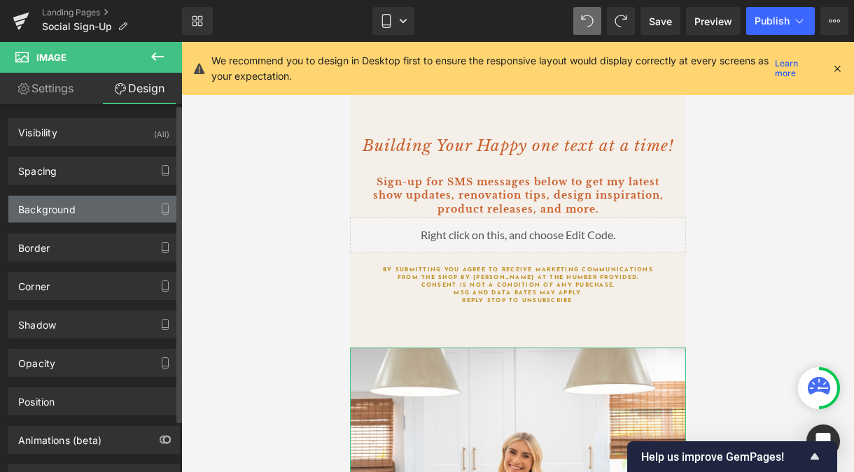
scroll to position [60, 0]
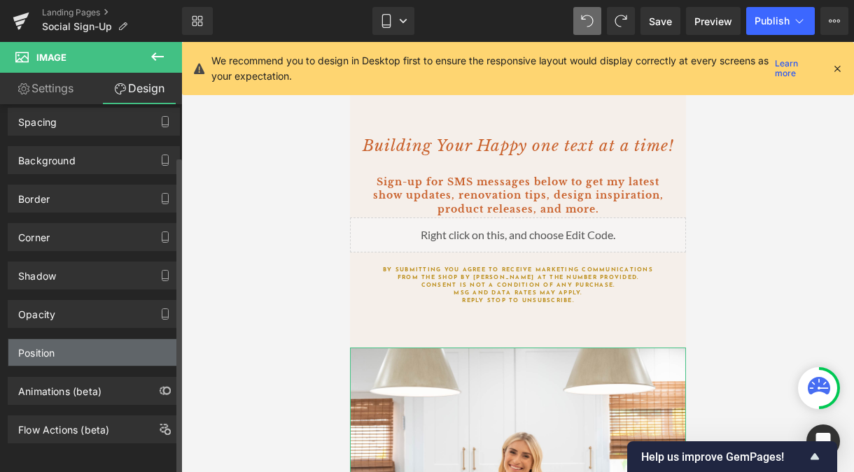
click at [78, 343] on div "Position" at bounding box center [93, 352] width 171 height 27
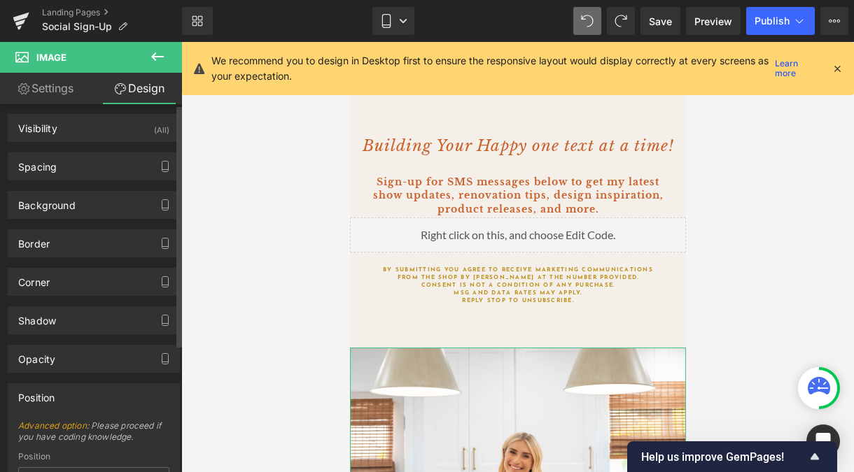
scroll to position [0, 0]
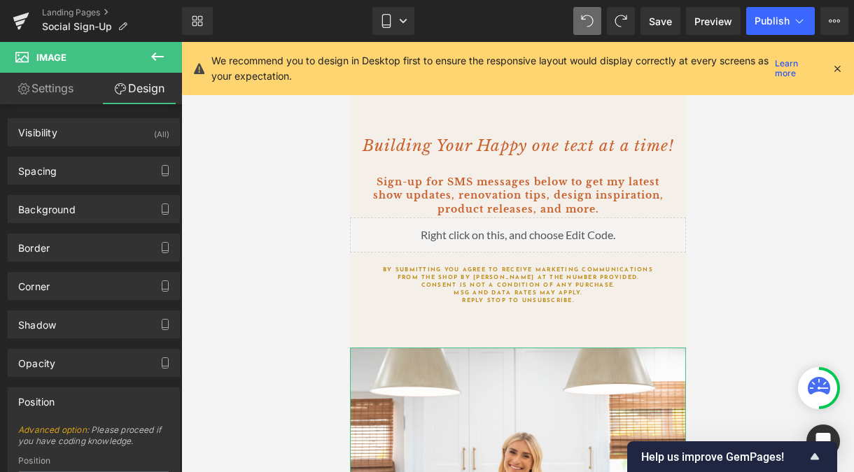
click at [50, 92] on link "Settings" at bounding box center [45, 88] width 91 height 31
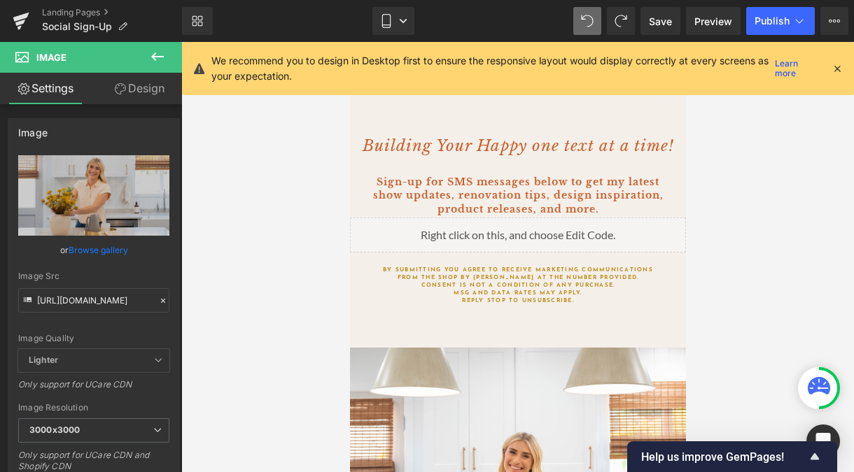
click at [309, 251] on div at bounding box center [517, 257] width 673 height 430
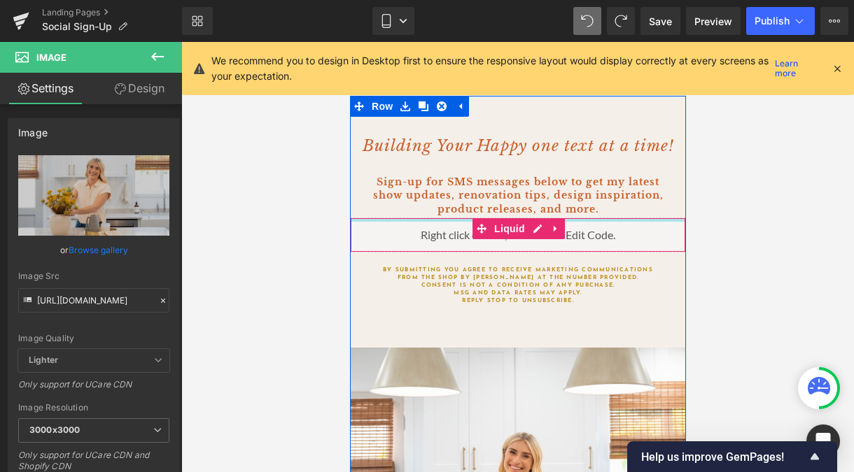
click at [380, 219] on div at bounding box center [517, 219] width 335 height 3
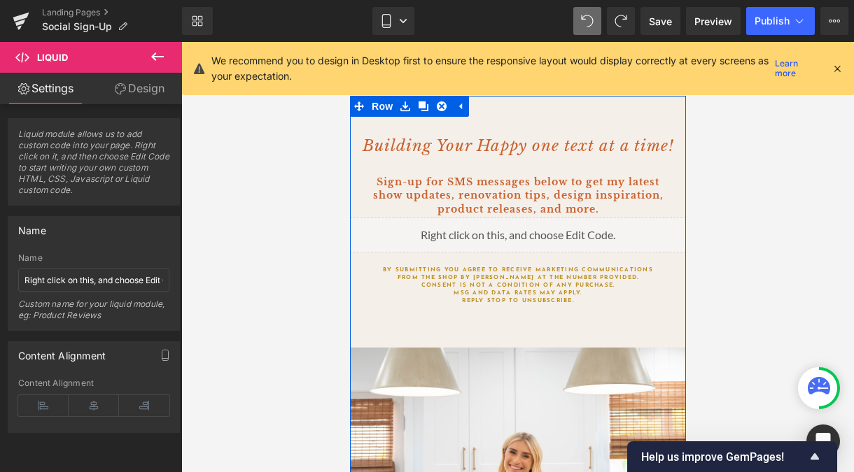
click at [381, 125] on div "Building Your Happy one text at a time! Heading Sign-up for SMS messages below …" at bounding box center [517, 222] width 336 height 252
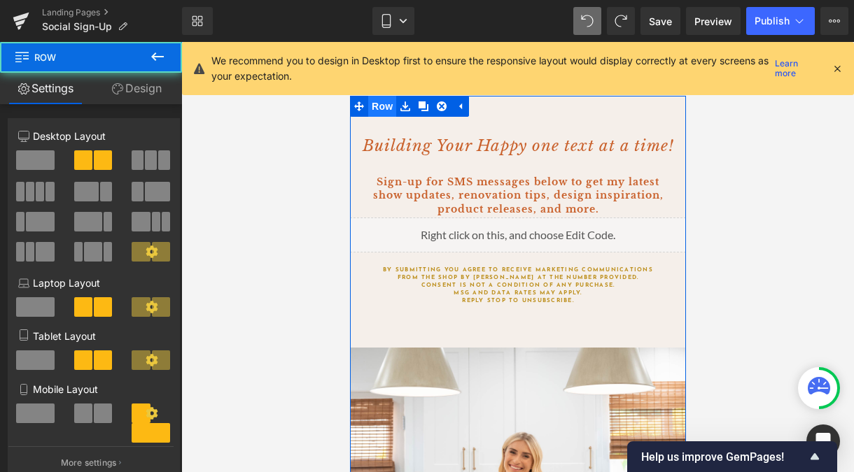
click at [380, 110] on span "Row" at bounding box center [381, 106] width 28 height 21
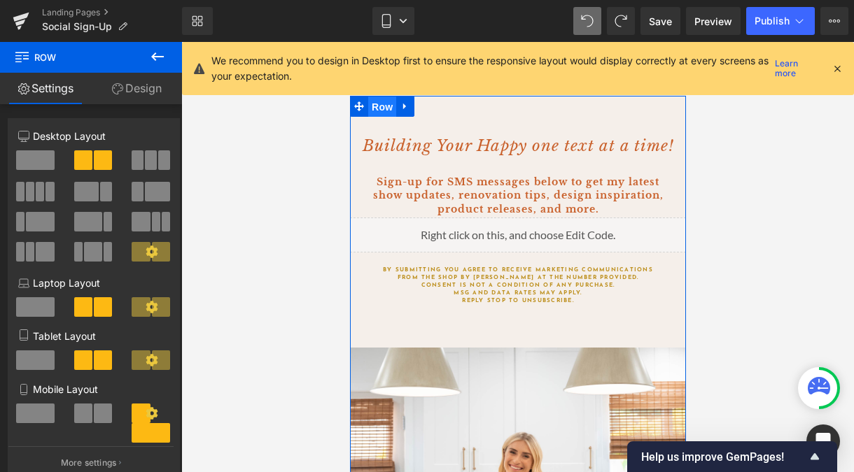
click at [376, 109] on span "Row" at bounding box center [381, 107] width 28 height 21
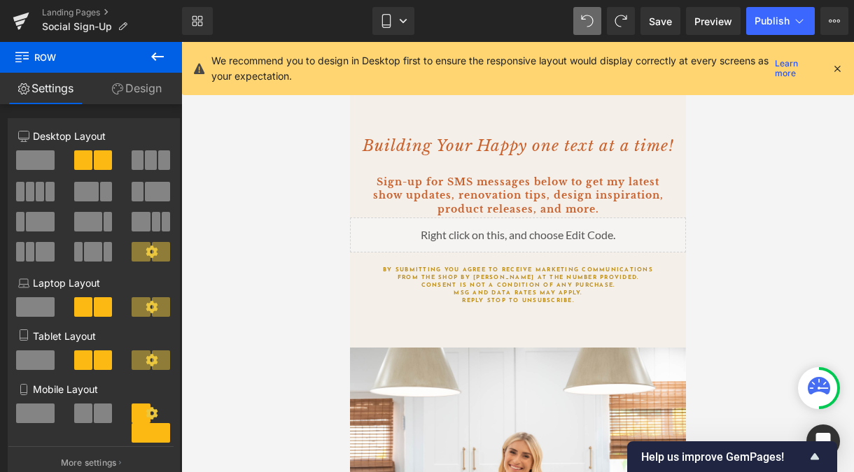
click at [164, 55] on icon at bounding box center [157, 56] width 17 height 17
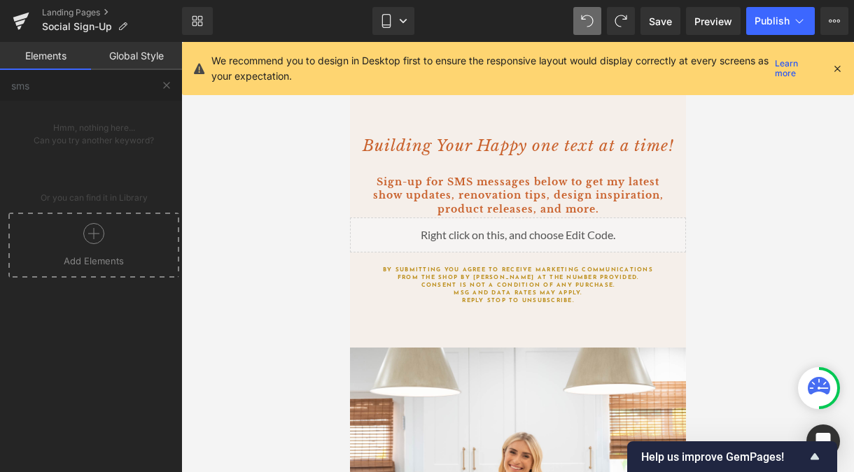
click at [136, 57] on link "Global Style" at bounding box center [136, 56] width 91 height 28
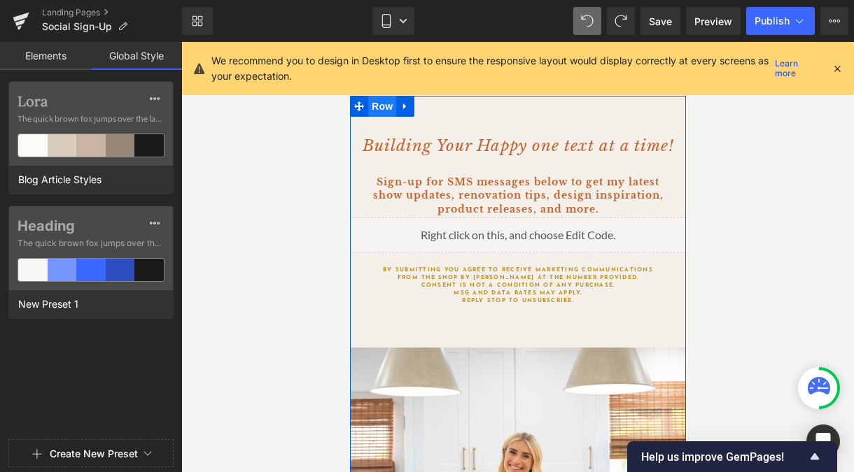
click at [375, 107] on span "Row" at bounding box center [381, 106] width 28 height 21
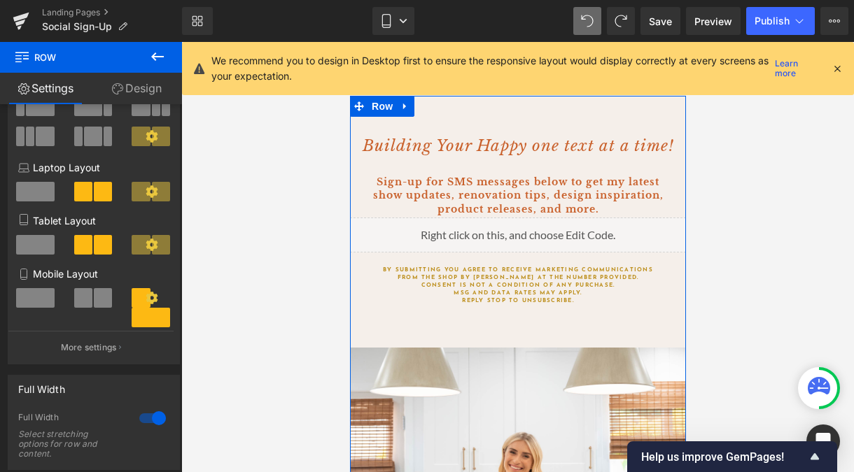
scroll to position [116, 0]
click at [147, 326] on span at bounding box center [151, 317] width 38 height 20
click at [150, 297] on icon at bounding box center [152, 297] width 12 height 12
click at [42, 304] on span at bounding box center [35, 298] width 38 height 20
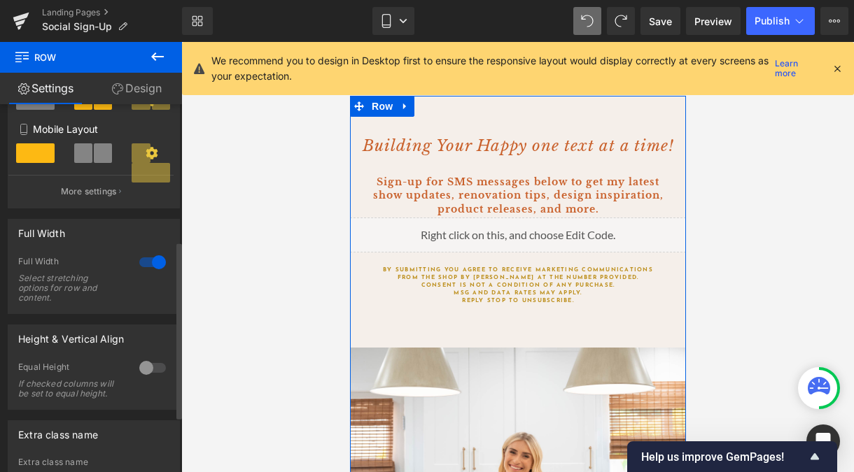
scroll to position [318, 0]
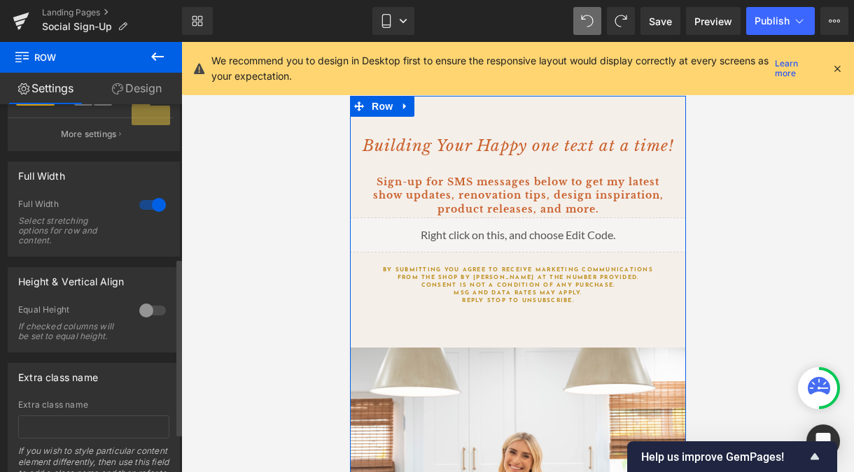
click at [148, 205] on div at bounding box center [153, 205] width 34 height 22
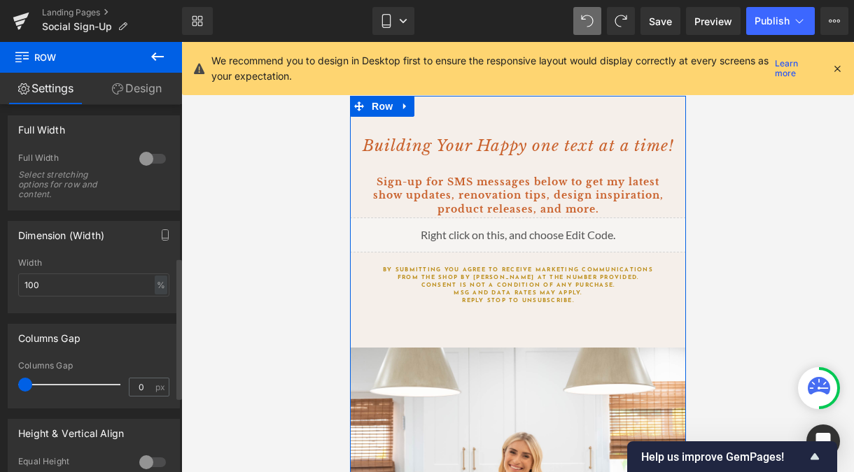
scroll to position [351, 0]
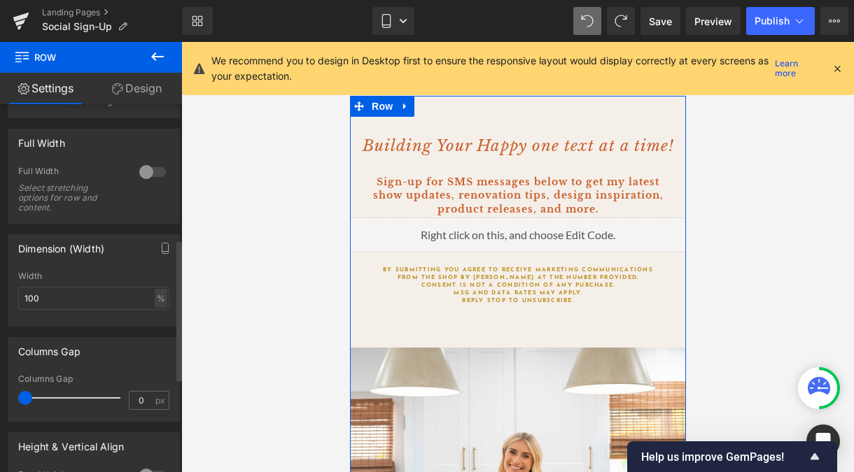
click at [148, 177] on div at bounding box center [153, 172] width 34 height 22
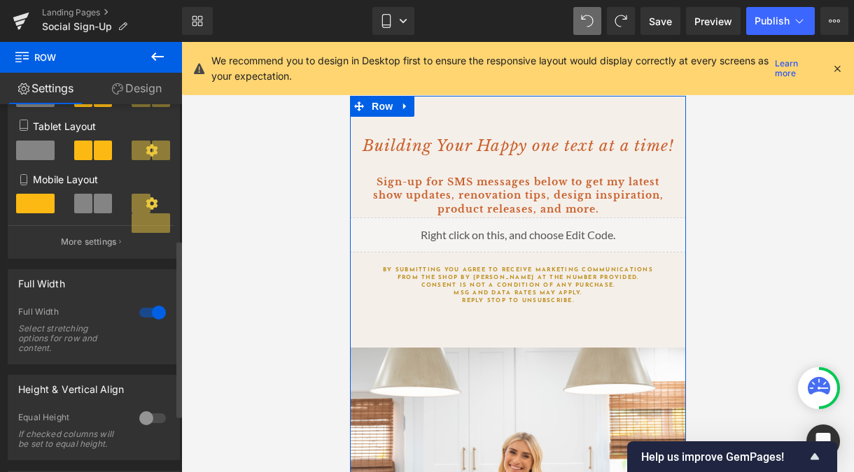
scroll to position [190, 0]
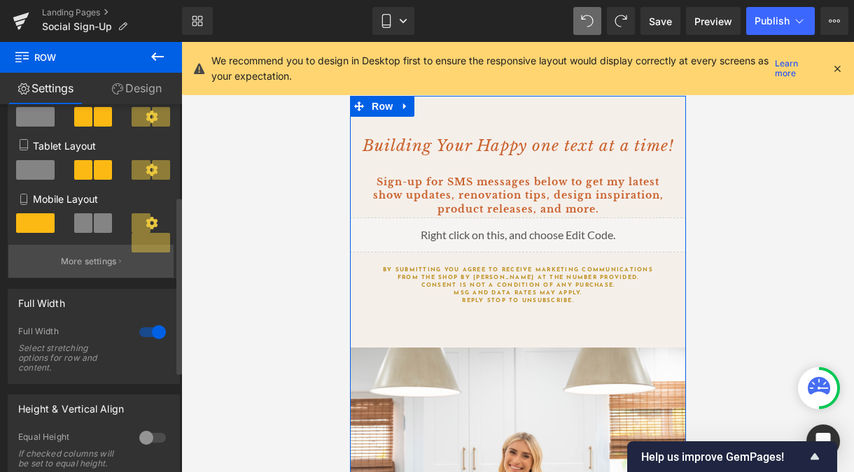
click at [97, 266] on p "More settings" at bounding box center [89, 261] width 56 height 13
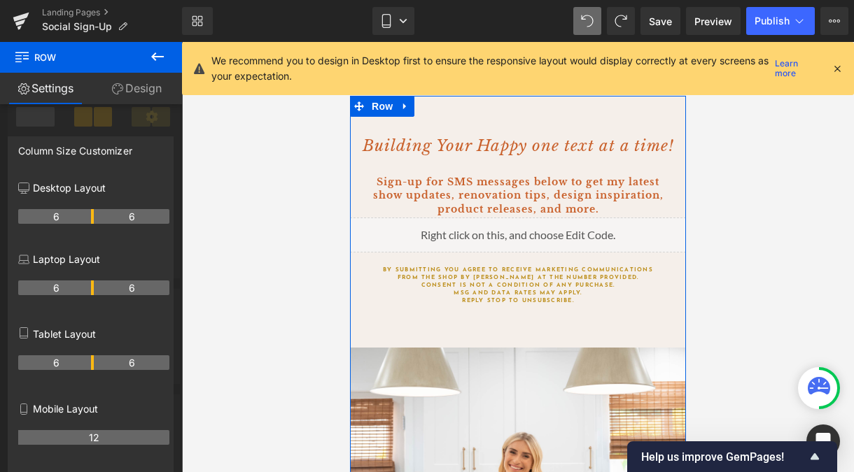
click at [88, 440] on th "12" at bounding box center [93, 437] width 151 height 15
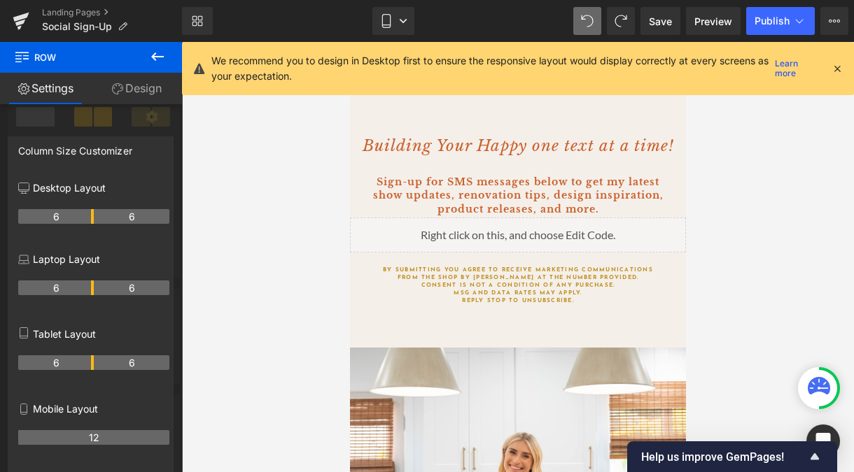
click at [736, 239] on div at bounding box center [517, 257] width 673 height 430
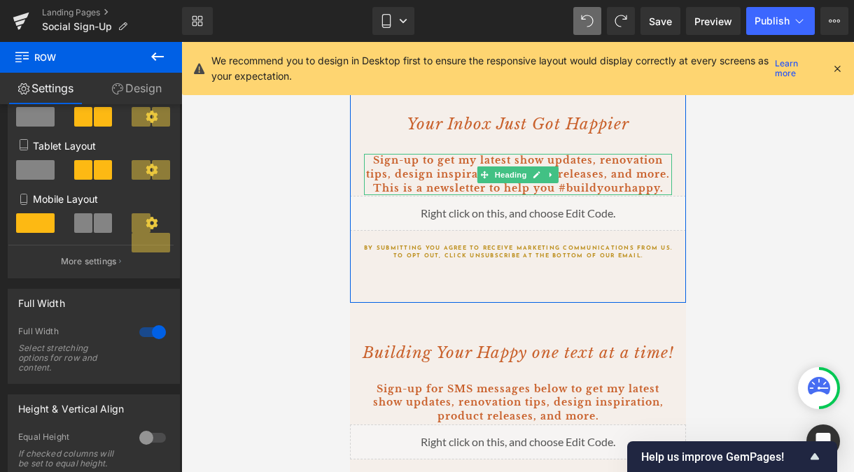
scroll to position [423, 0]
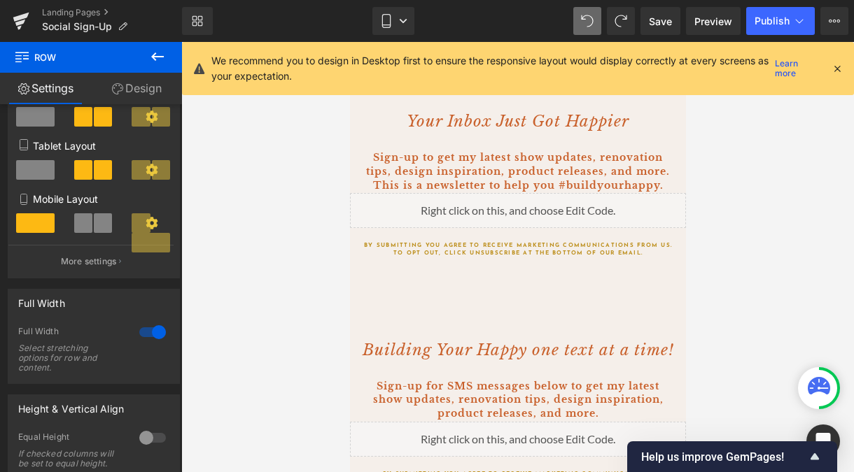
click at [349, 42] on div at bounding box center [349, 42] width 0 height 0
click at [157, 52] on icon at bounding box center [157, 56] width 17 height 17
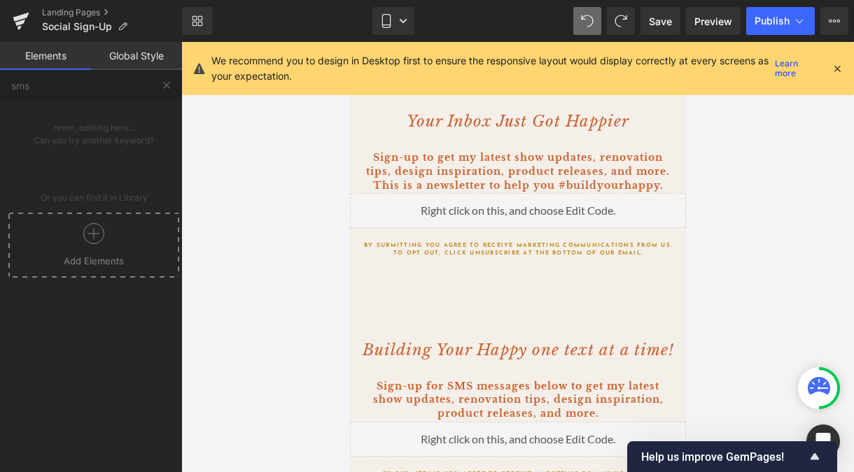
click at [148, 59] on link "Global Style" at bounding box center [136, 56] width 91 height 28
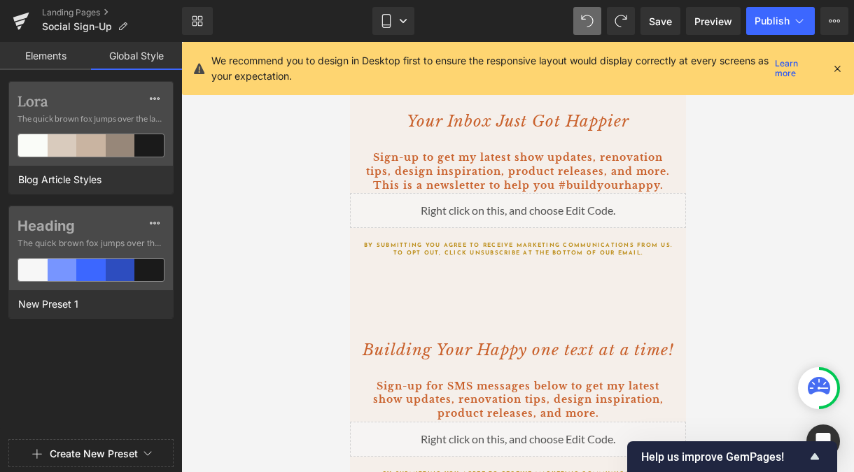
click at [35, 66] on link "Elements" at bounding box center [45, 56] width 91 height 28
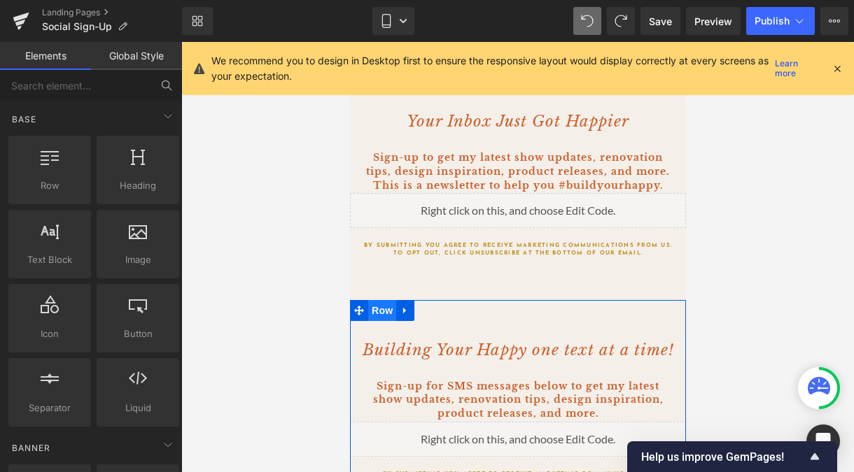
click at [378, 309] on span "Row" at bounding box center [381, 310] width 28 height 21
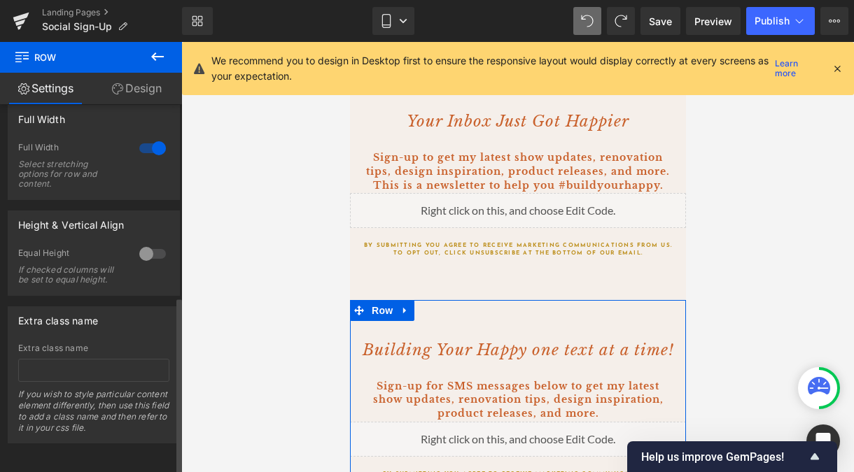
scroll to position [389, 0]
click at [132, 80] on link "Design" at bounding box center [136, 88] width 91 height 31
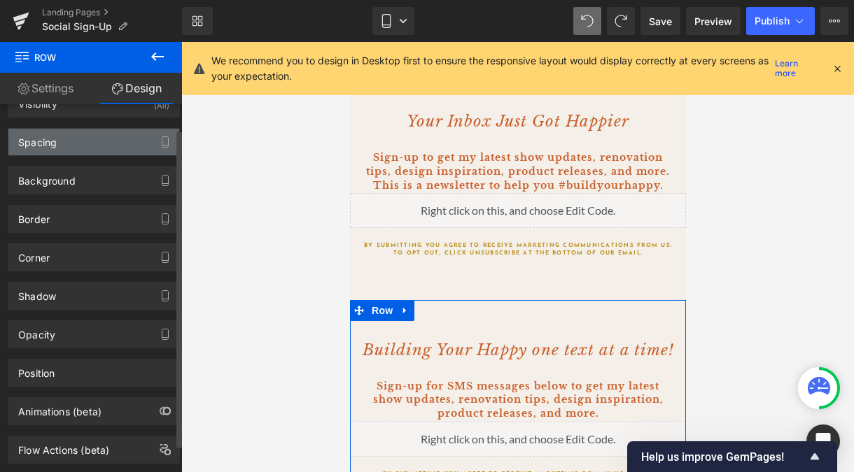
scroll to position [30, 0]
click at [89, 144] on div "Spacing" at bounding box center [93, 140] width 171 height 27
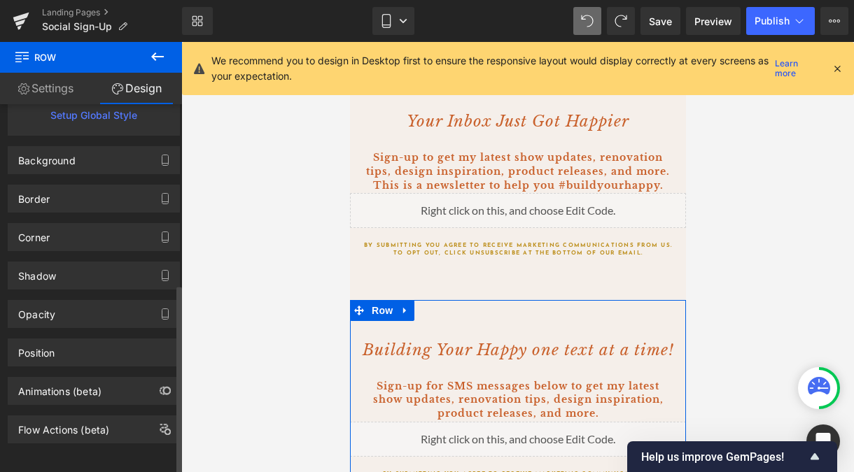
scroll to position [351, 0]
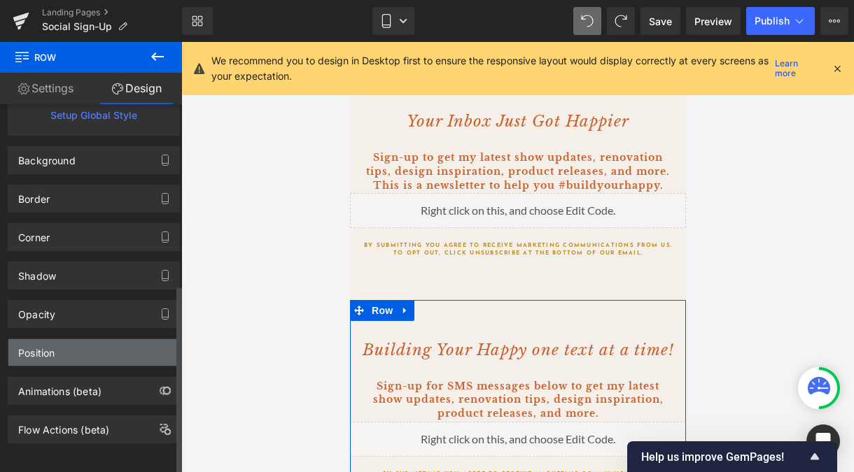
click at [62, 344] on div "Position" at bounding box center [93, 352] width 171 height 27
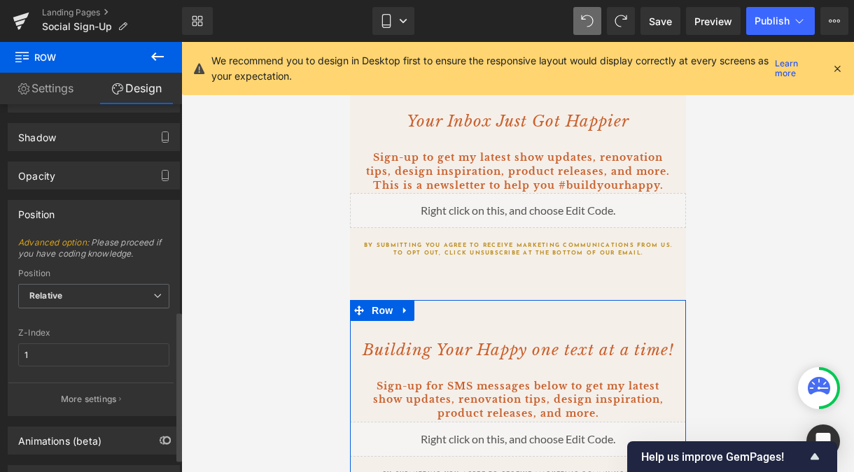
scroll to position [538, 0]
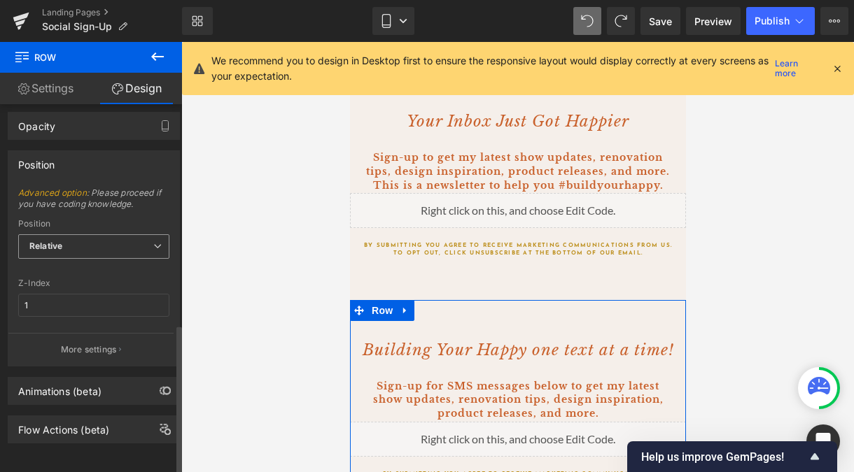
click at [93, 241] on span "Relative" at bounding box center [93, 246] width 151 height 24
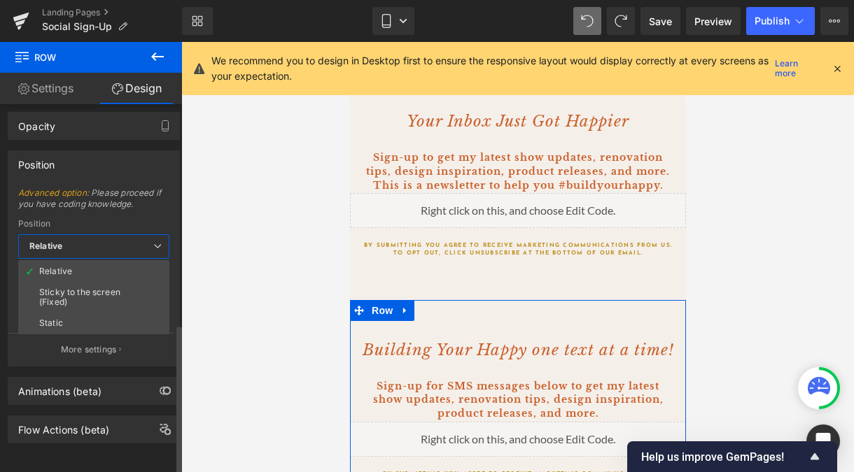
click at [118, 202] on span "Advanced option : Please proceed if you have coding knowledge." at bounding box center [93, 203] width 151 height 31
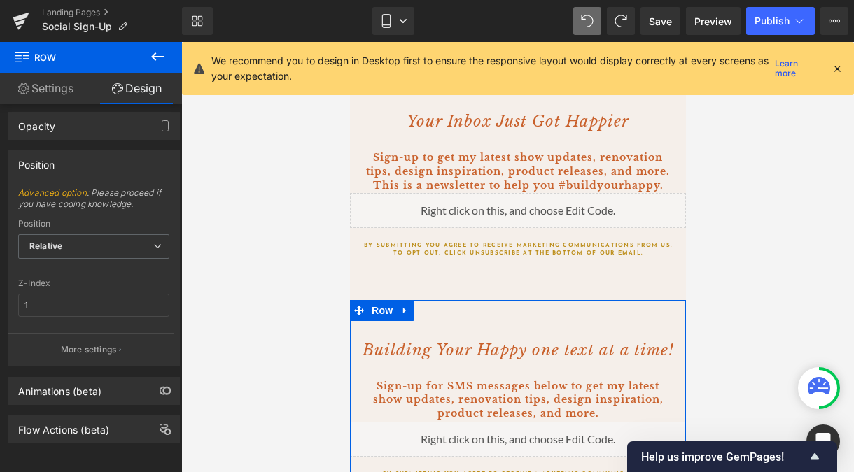
click at [83, 86] on link "Settings" at bounding box center [45, 88] width 91 height 31
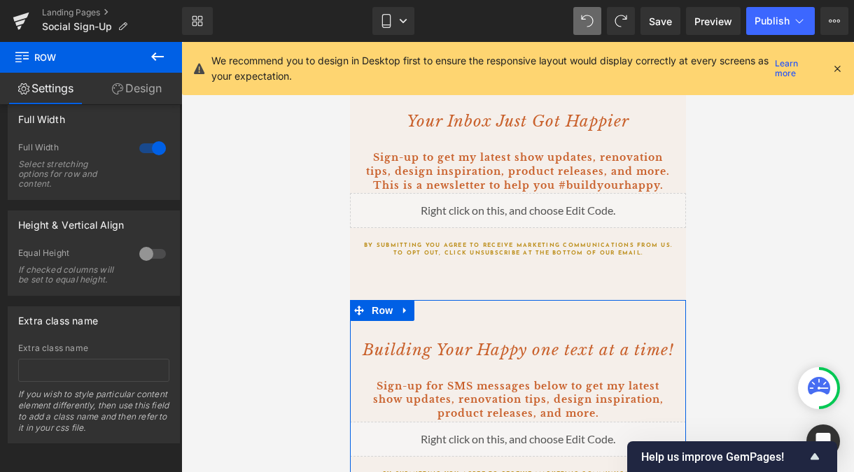
click at [142, 87] on link "Design" at bounding box center [136, 88] width 91 height 31
type input "0"
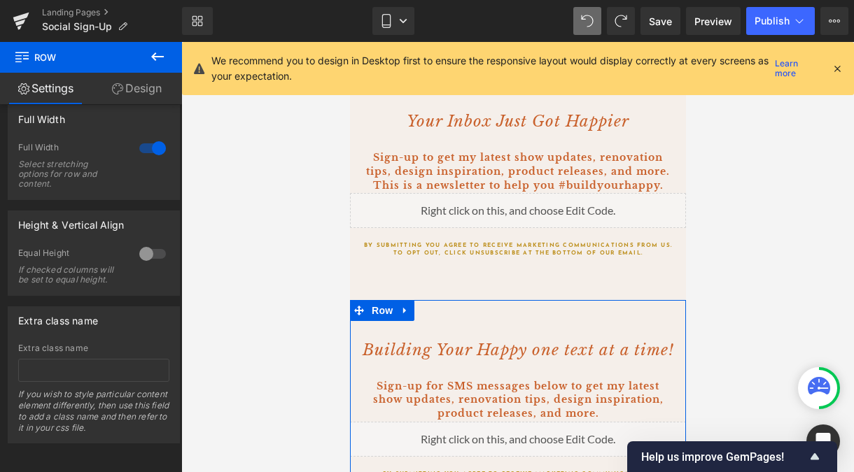
type input "0"
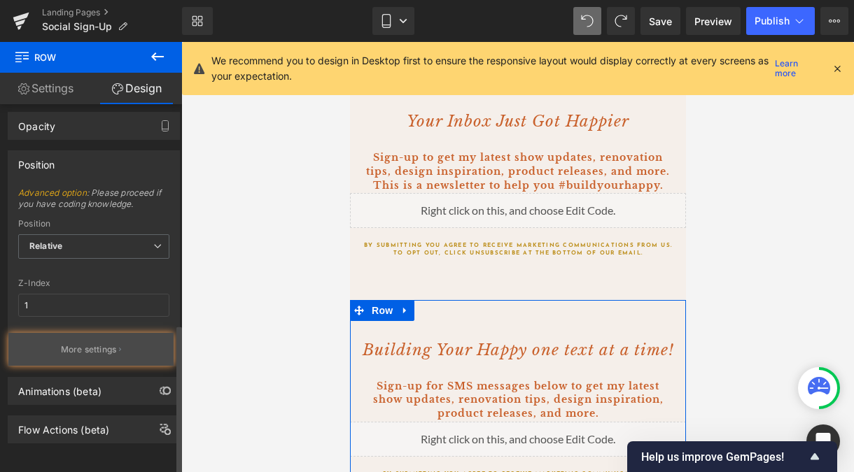
click at [92, 344] on p "More settings" at bounding box center [89, 350] width 56 height 13
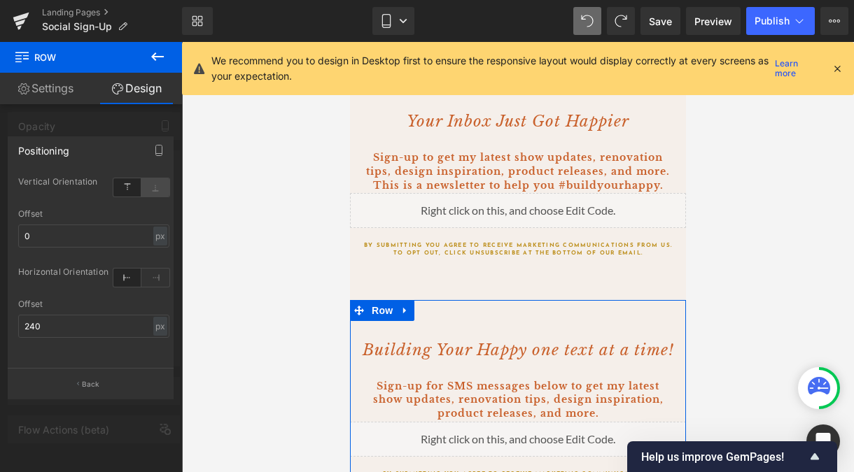
click at [155, 192] on icon at bounding box center [155, 187] width 28 height 18
click at [129, 186] on icon at bounding box center [127, 187] width 28 height 18
click at [47, 90] on link "Settings" at bounding box center [45, 88] width 91 height 31
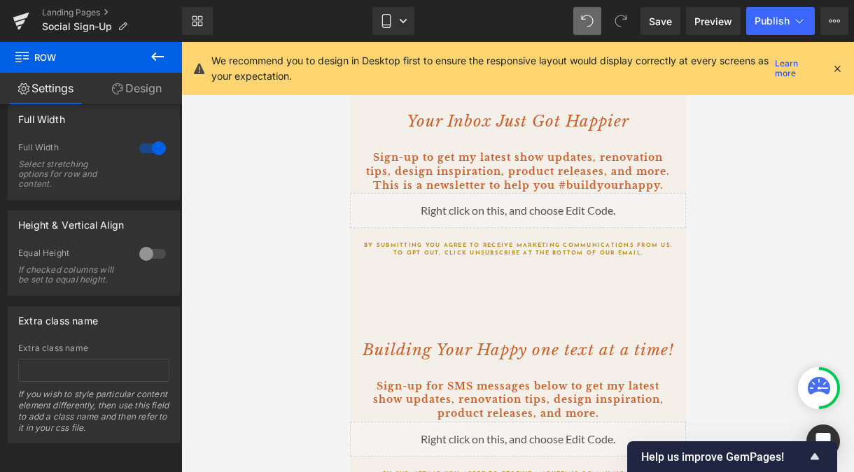
click at [164, 57] on icon at bounding box center [157, 56] width 17 height 17
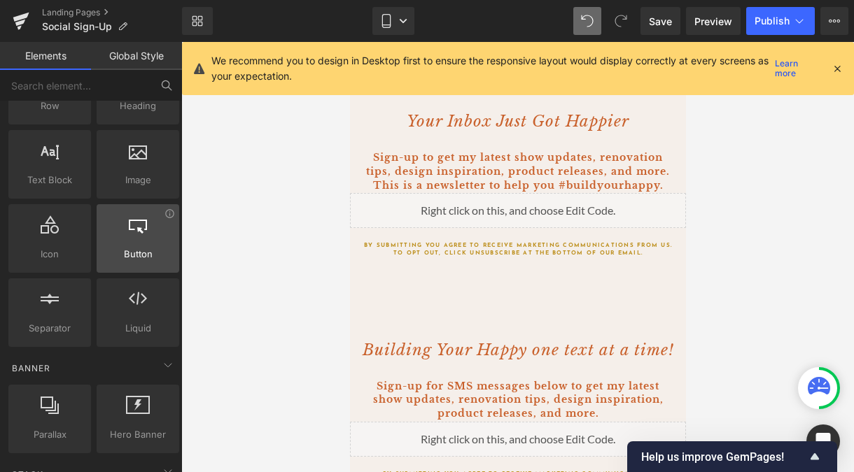
scroll to position [79, 0]
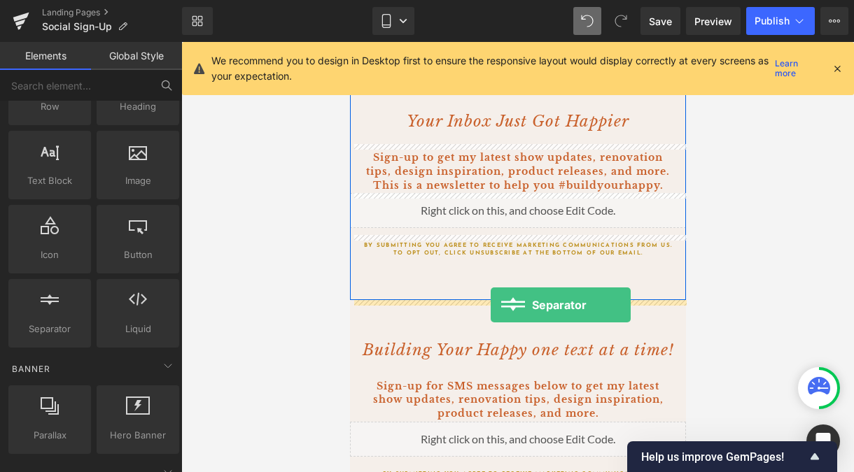
drag, startPoint x: 393, startPoint y: 370, endPoint x: 490, endPoint y: 305, distance: 117.1
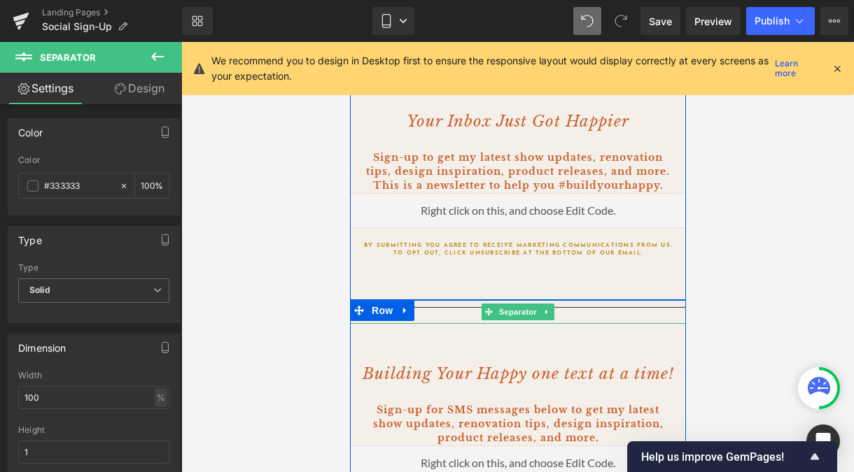
click at [454, 309] on hr at bounding box center [517, 311] width 336 height 8
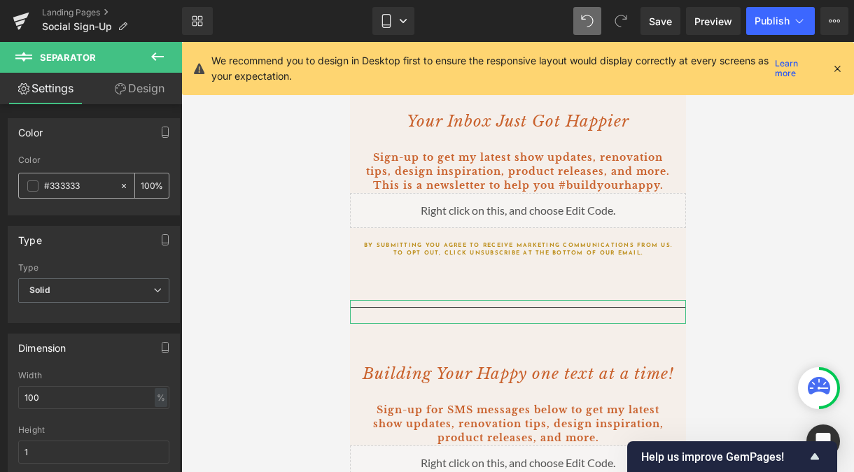
click at [28, 189] on span at bounding box center [32, 186] width 11 height 11
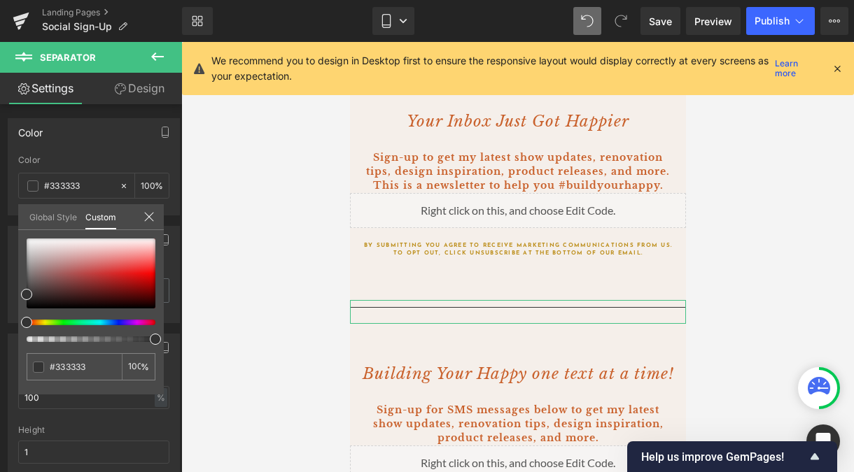
click at [59, 218] on link "Global Style" at bounding box center [53, 216] width 48 height 24
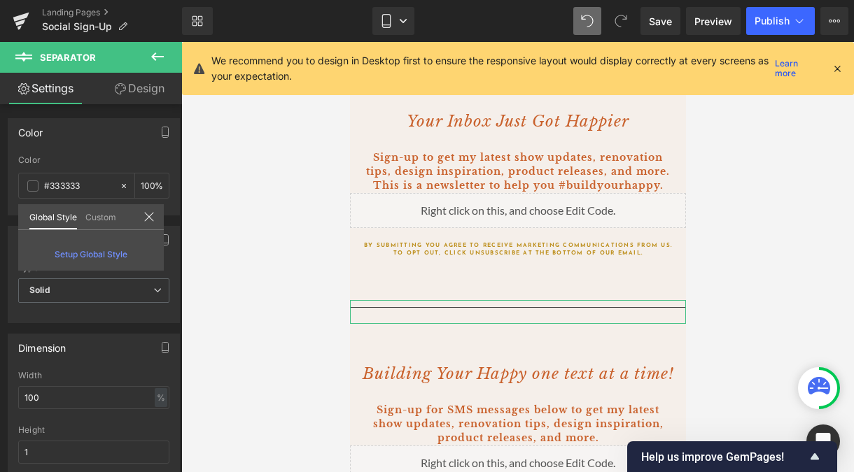
click at [97, 220] on link "Custom" at bounding box center [100, 216] width 31 height 24
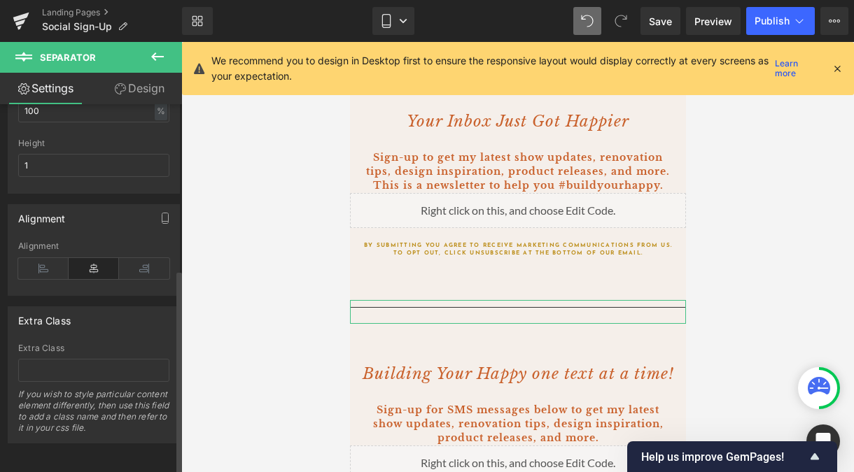
scroll to position [0, 0]
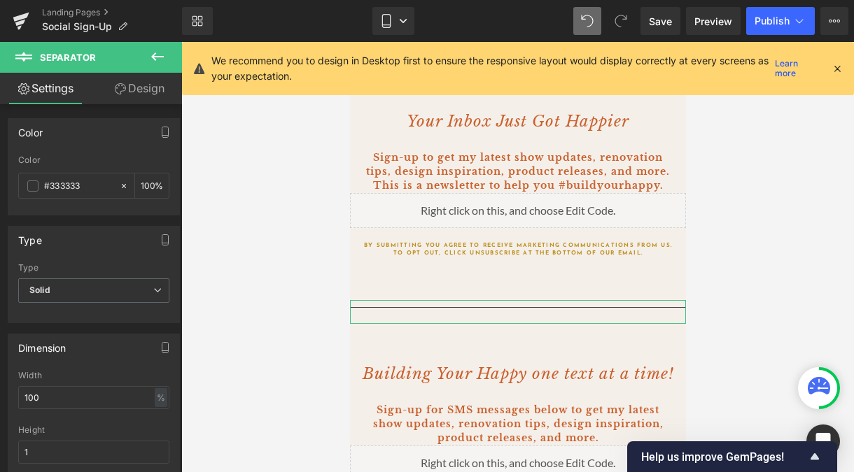
click at [143, 87] on link "Design" at bounding box center [139, 88] width 91 height 31
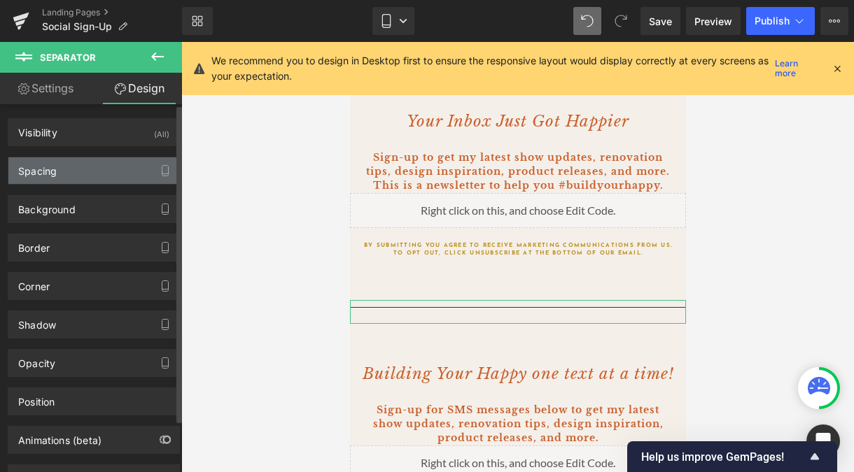
click at [71, 167] on div "Spacing" at bounding box center [93, 170] width 171 height 27
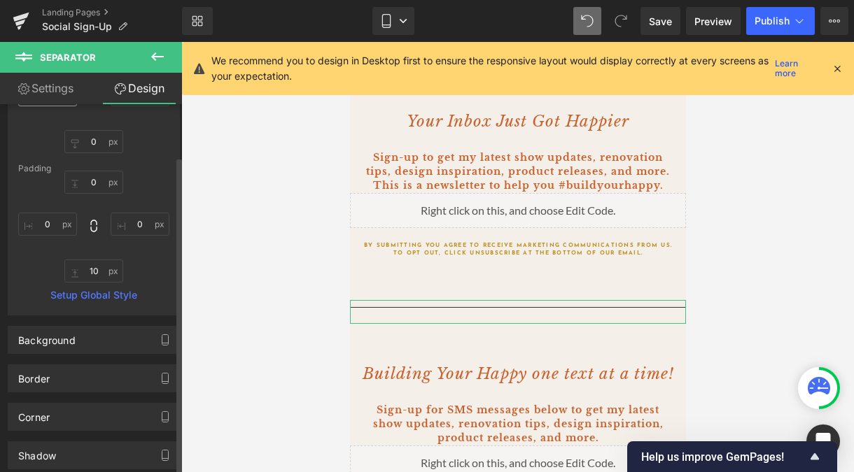
scroll to position [273, 0]
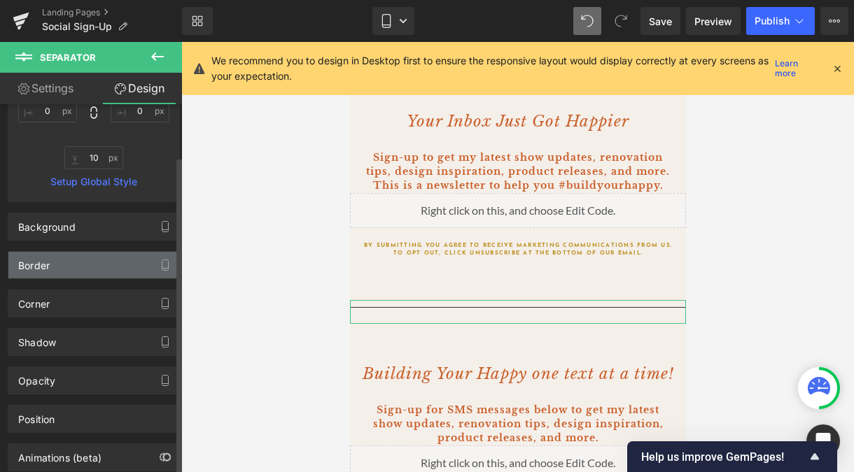
click at [68, 269] on div "Border" at bounding box center [93, 265] width 171 height 27
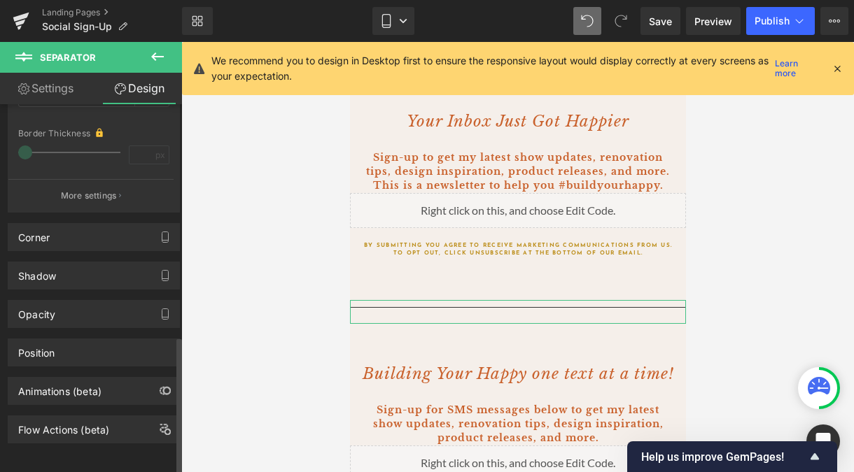
scroll to position [628, 0]
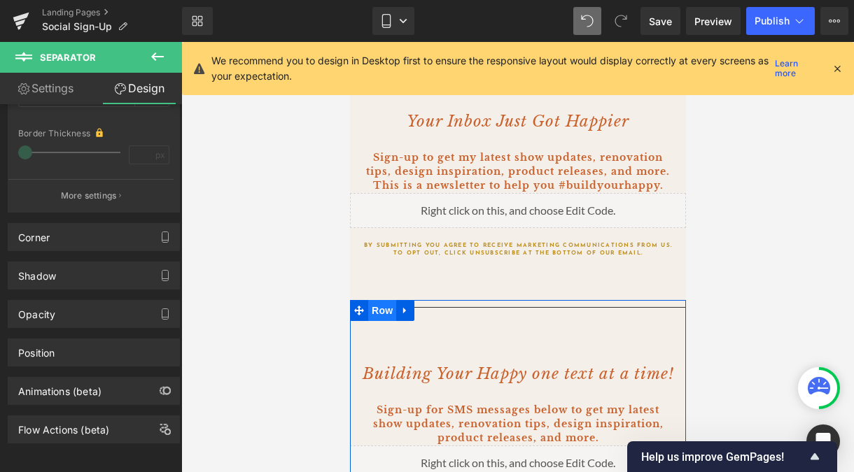
click at [391, 307] on span "Row" at bounding box center [381, 310] width 28 height 21
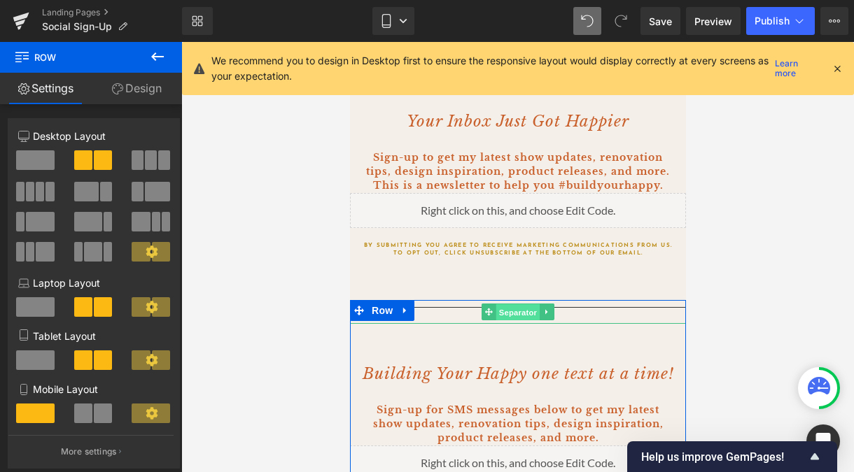
click at [513, 311] on span "Separator" at bounding box center [517, 312] width 43 height 17
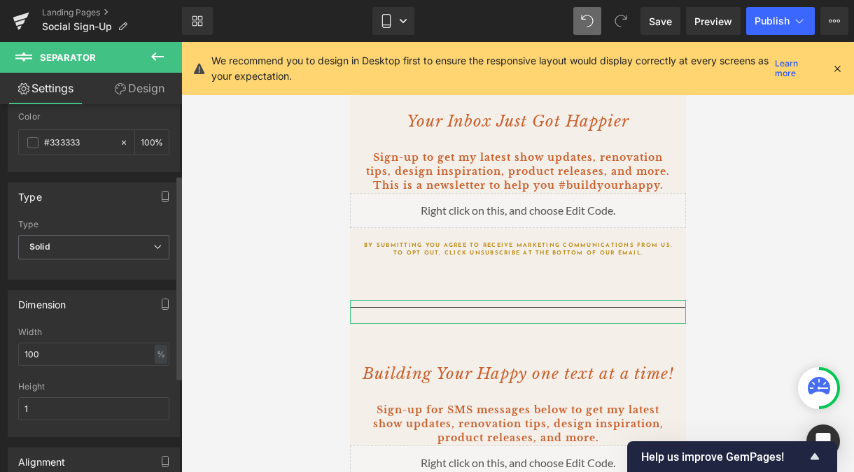
scroll to position [0, 0]
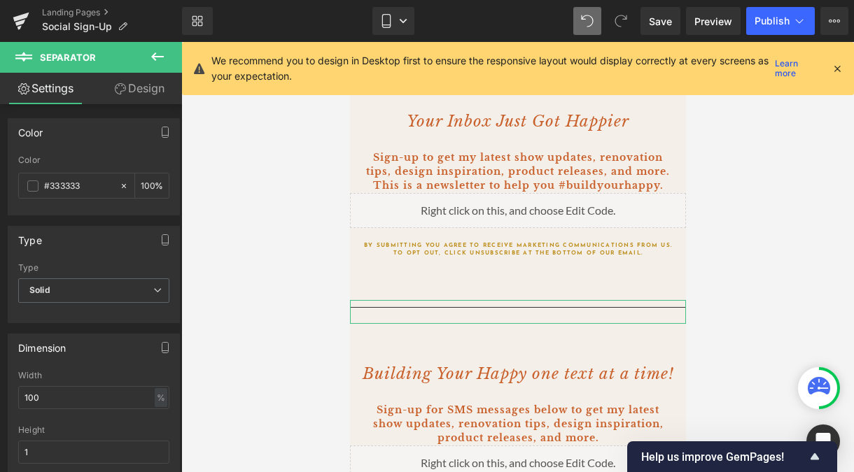
click at [139, 91] on link "Design" at bounding box center [139, 88] width 91 height 31
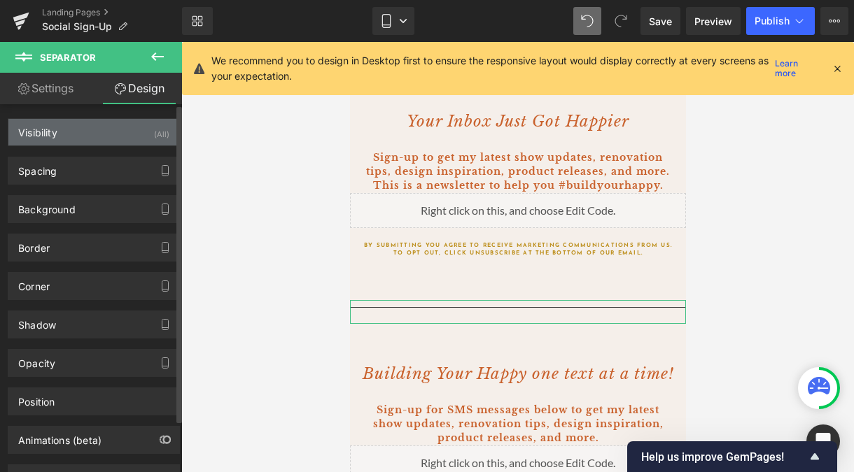
type input "0"
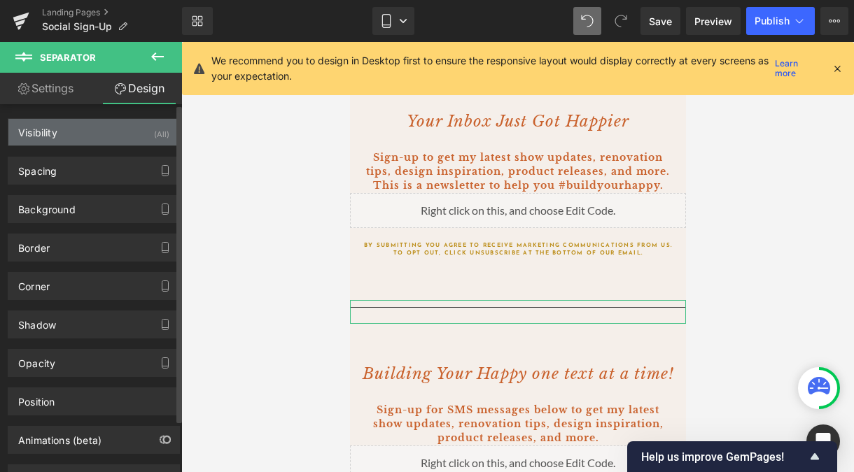
type input "0"
type input "10"
type input "0"
click at [76, 137] on div "Visibility (All)" at bounding box center [93, 132] width 171 height 27
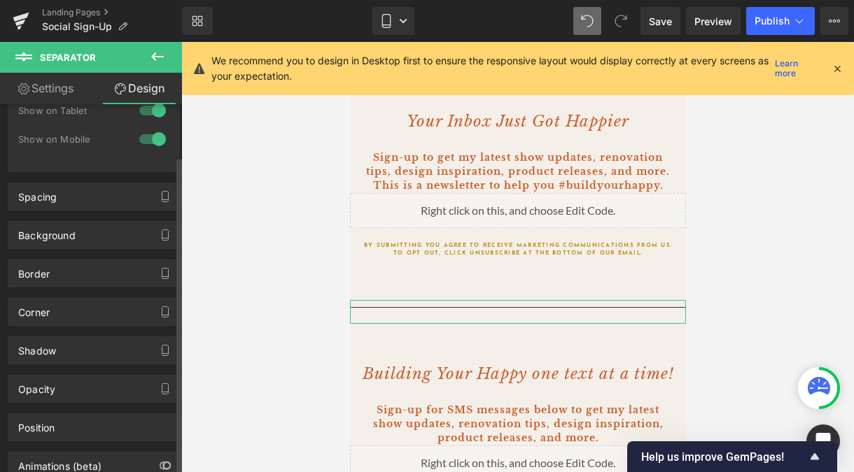
scroll to position [136, 0]
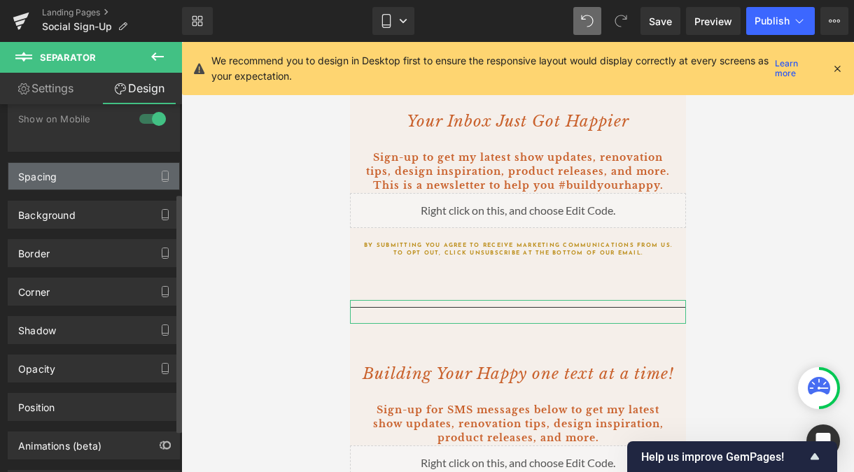
click at [77, 175] on div "Spacing" at bounding box center [93, 176] width 171 height 27
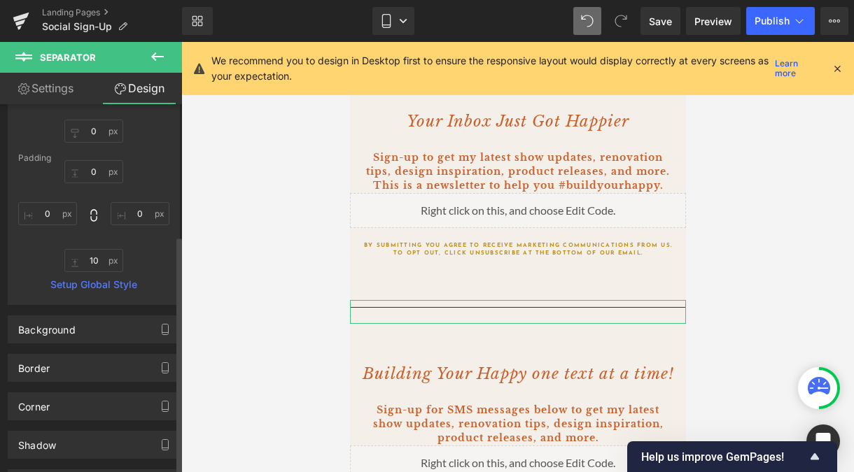
scroll to position [325, 0]
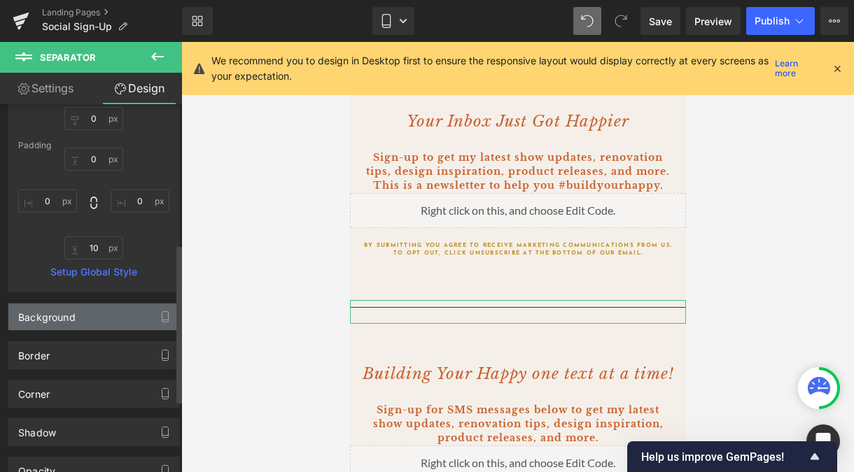
click at [86, 316] on div "Background" at bounding box center [93, 317] width 171 height 27
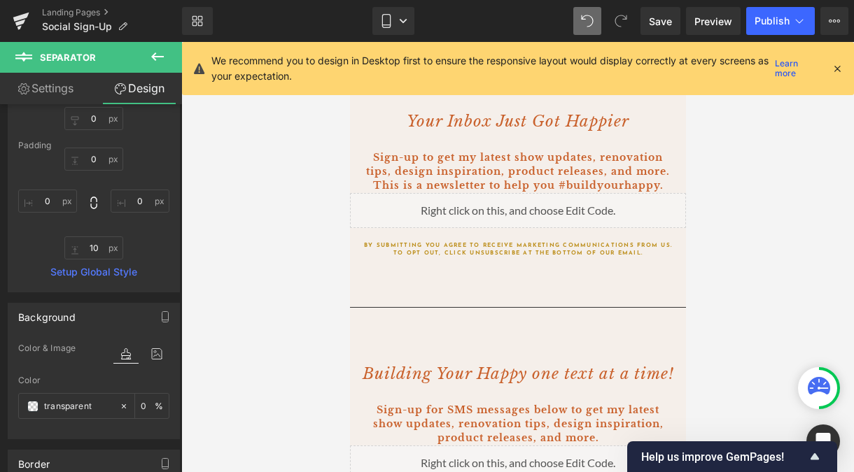
click at [806, 66] on icon at bounding box center [837, 68] width 13 height 13
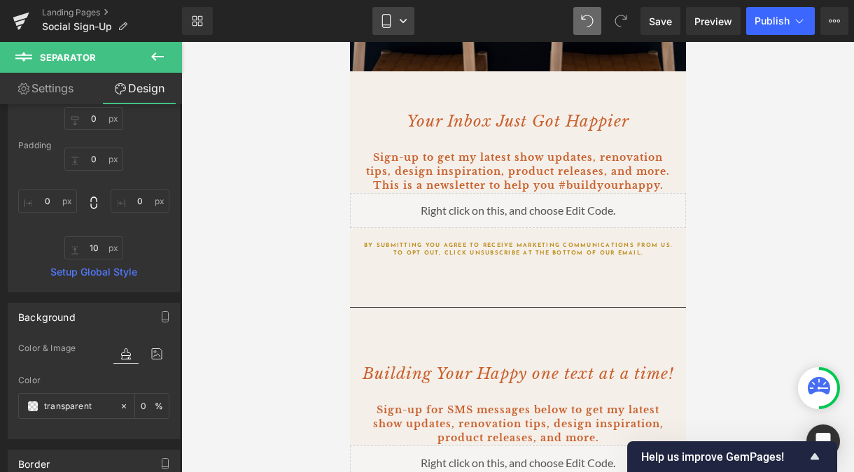
click at [389, 19] on icon at bounding box center [386, 21] width 14 height 14
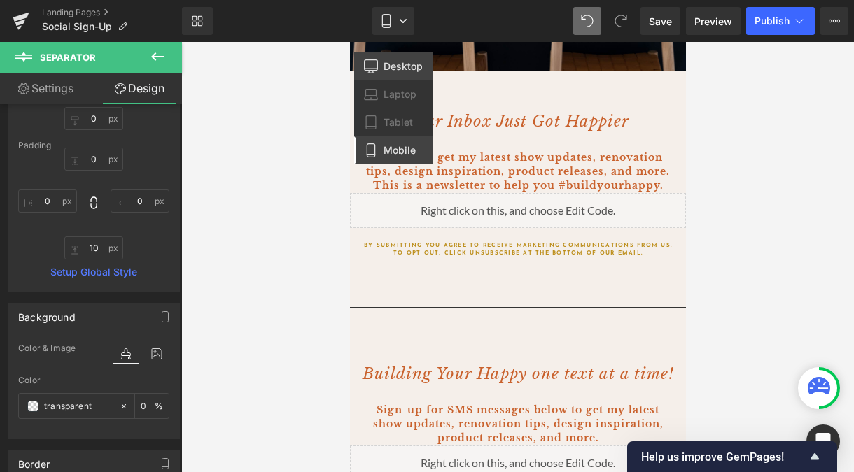
click at [402, 68] on span "Desktop" at bounding box center [403, 66] width 39 height 13
type input "0"
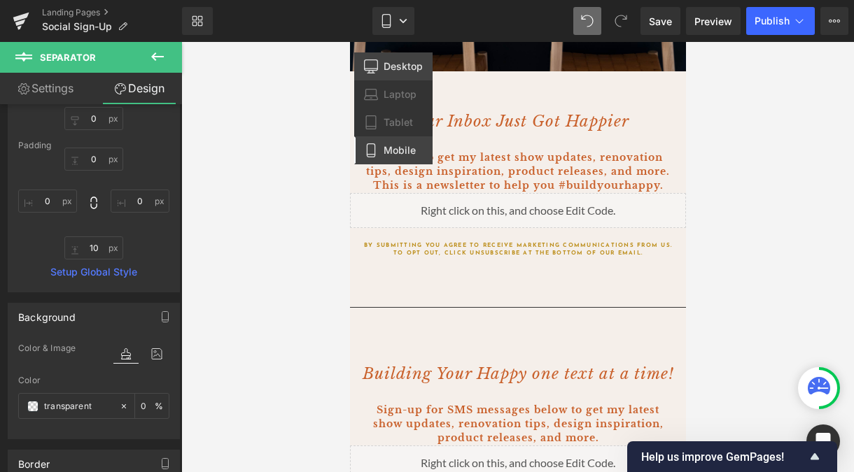
type input "0"
type input "10"
type input "0"
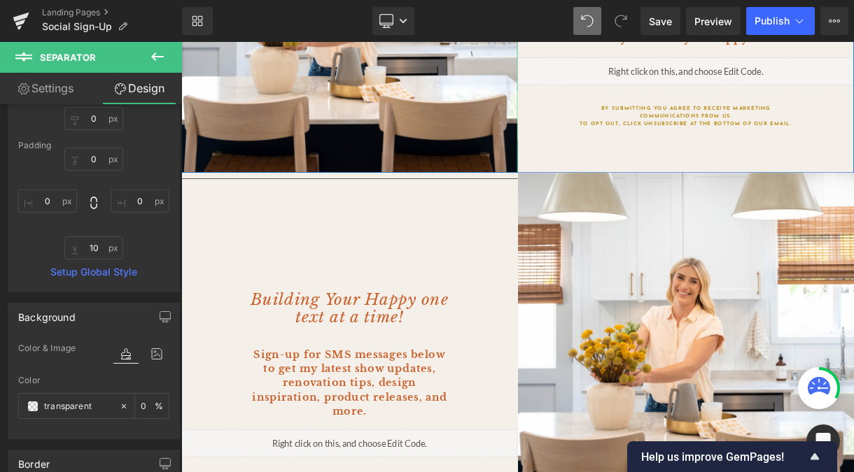
scroll to position [425, 0]
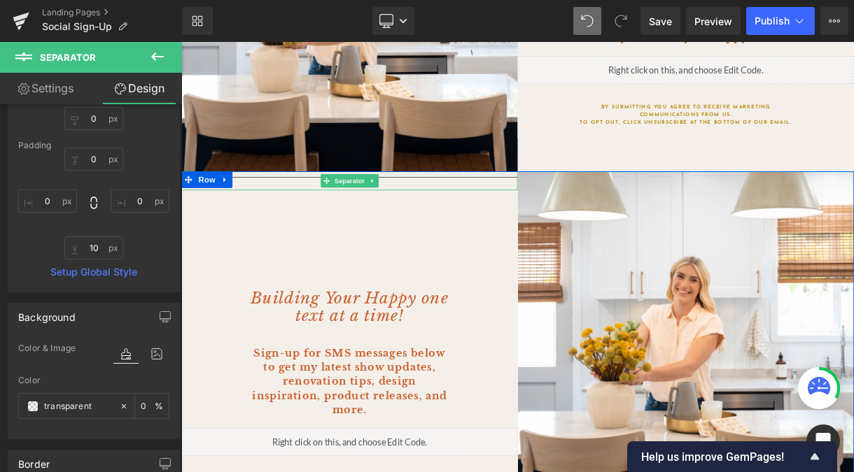
click at [498, 209] on div at bounding box center [392, 217] width 423 height 24
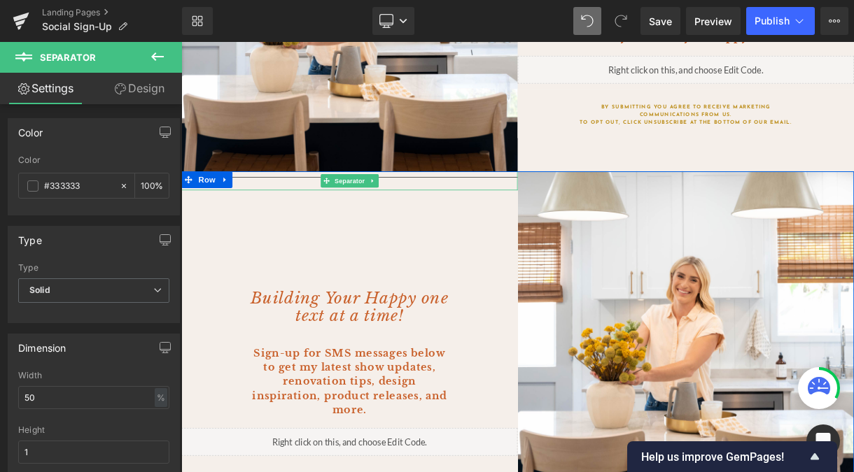
click at [500, 214] on hr at bounding box center [392, 216] width 423 height 8
click at [428, 218] on link at bounding box center [422, 217] width 15 height 17
click at [430, 219] on icon at bounding box center [430, 217] width 8 height 8
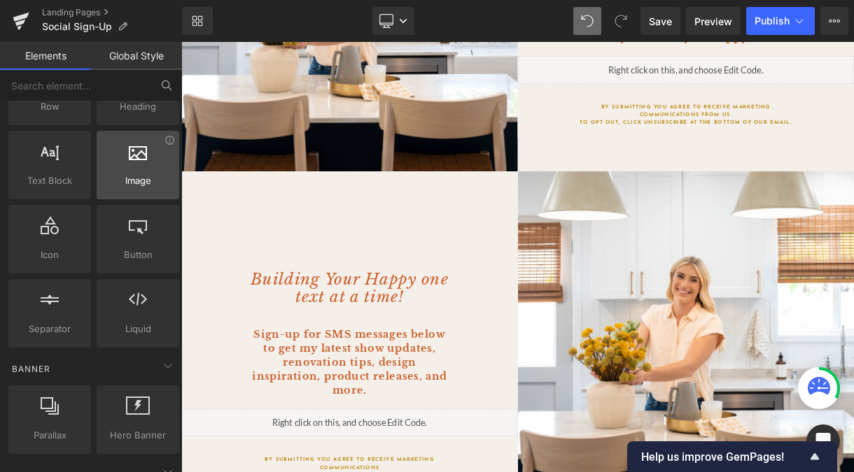
scroll to position [0, 0]
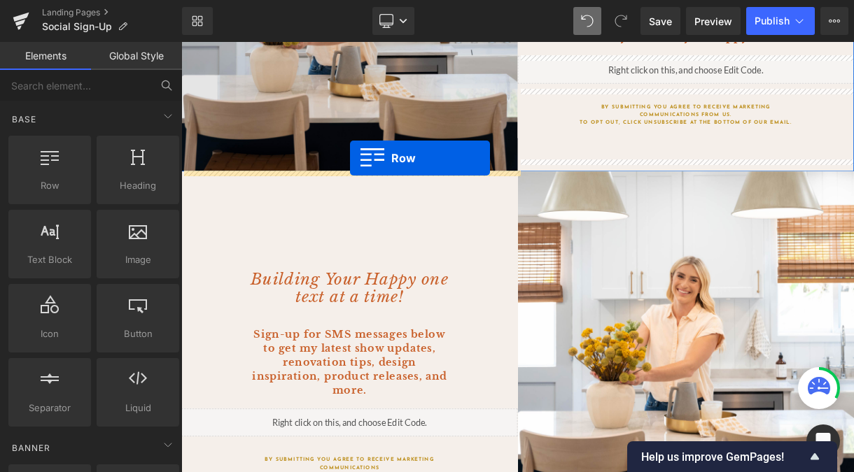
drag, startPoint x: 245, startPoint y: 197, endPoint x: 393, endPoint y: 188, distance: 148.7
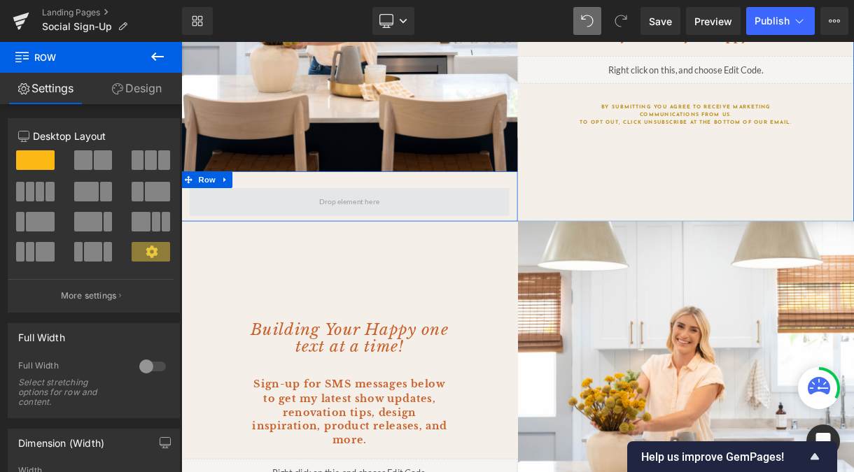
click at [456, 236] on span at bounding box center [393, 243] width 402 height 35
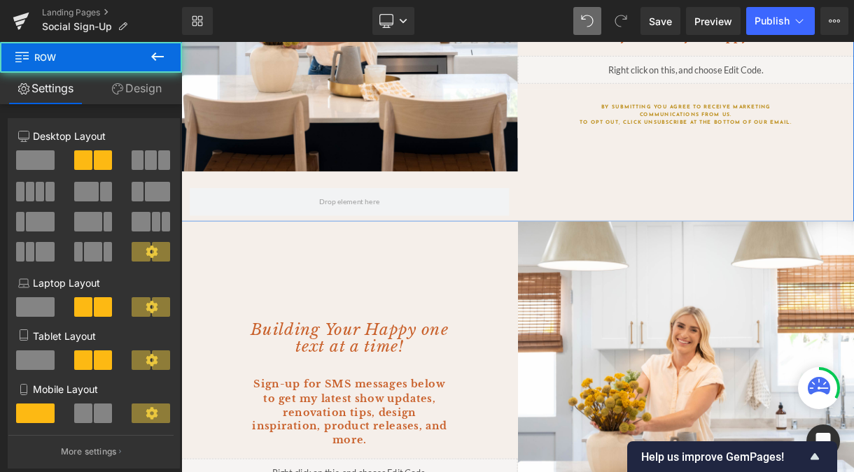
click at [607, 246] on div "Image Row Your Inbox Just Got Happier Heading Sign-up to get my latest show upd…" at bounding box center [604, 25] width 847 height 486
click at [181, 42] on div at bounding box center [181, 42] width 0 height 0
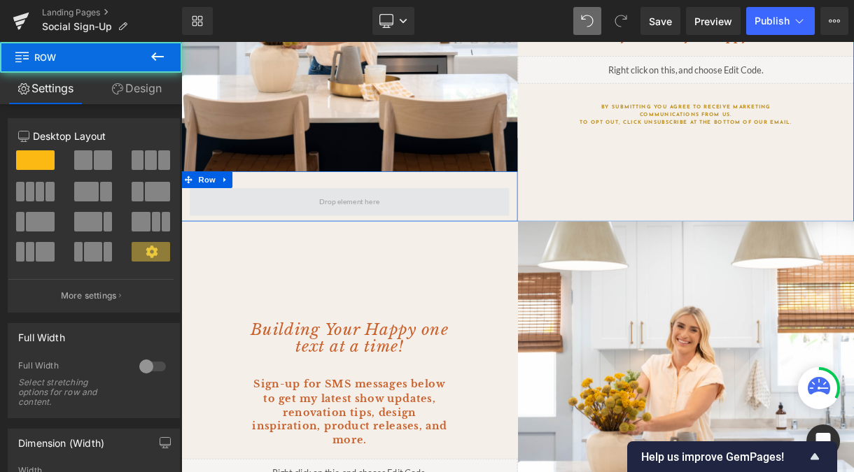
click at [588, 242] on span at bounding box center [393, 243] width 402 height 35
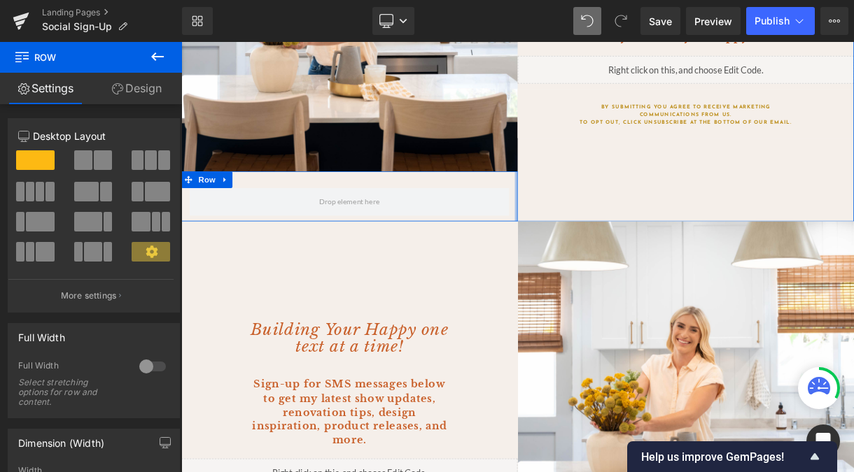
drag, startPoint x: 603, startPoint y: 246, endPoint x: 895, endPoint y: 258, distance: 292.1
click at [806, 258] on div "Image Row Your Inbox Just Got Happier Heading Sign-up to get my latest show upd…" at bounding box center [604, 25] width 847 height 486
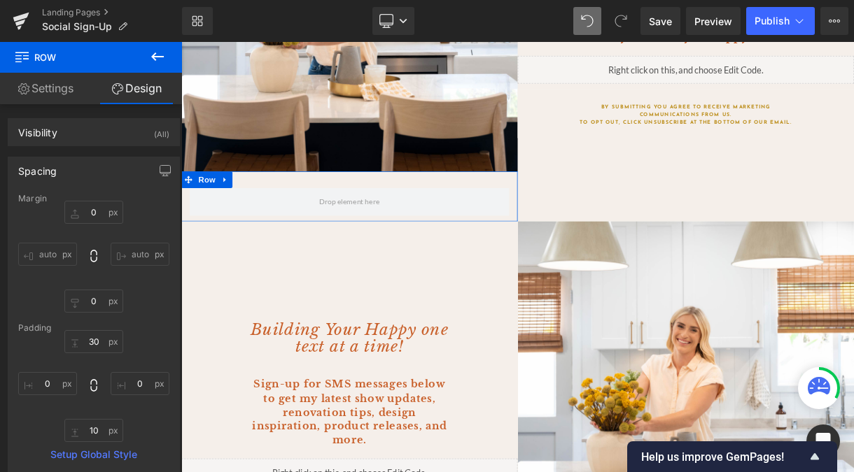
type input "0"
type input "30"
type input "0"
type input "10"
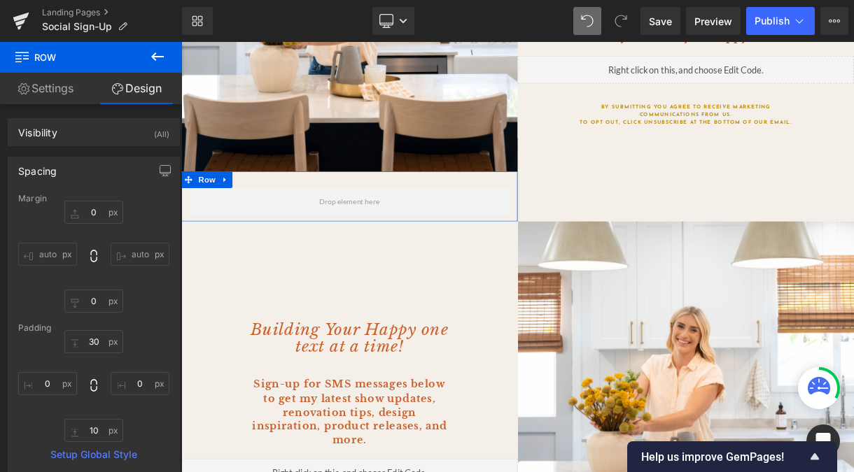
type input "0"
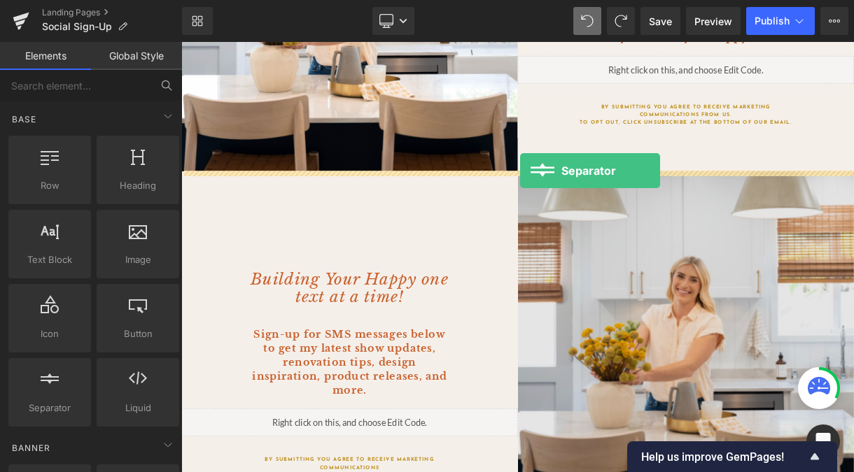
drag, startPoint x: 236, startPoint y: 443, endPoint x: 608, endPoint y: 204, distance: 442.3
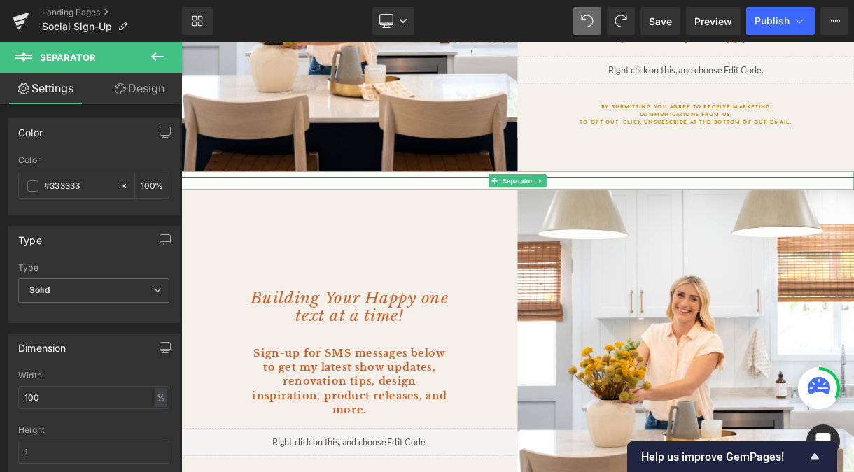
click at [729, 221] on div at bounding box center [604, 217] width 847 height 24
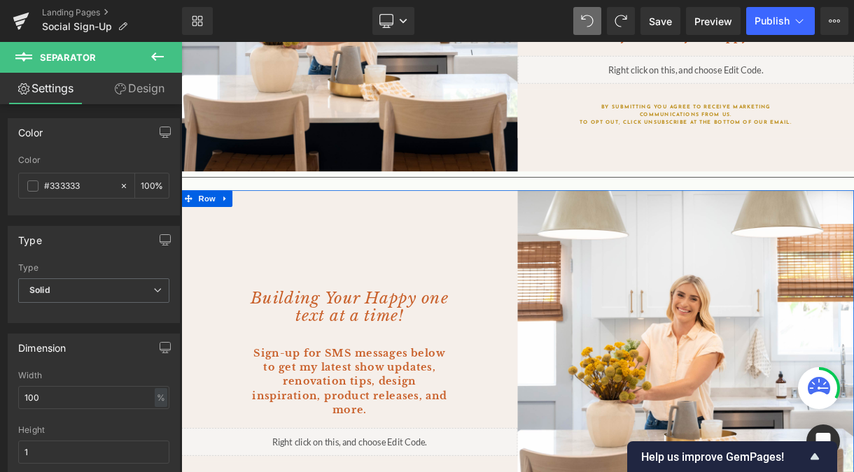
click at [474, 339] on div "Building Your Happy one text at a time! Heading Sign-up for SMS messages below …" at bounding box center [392, 459] width 423 height 461
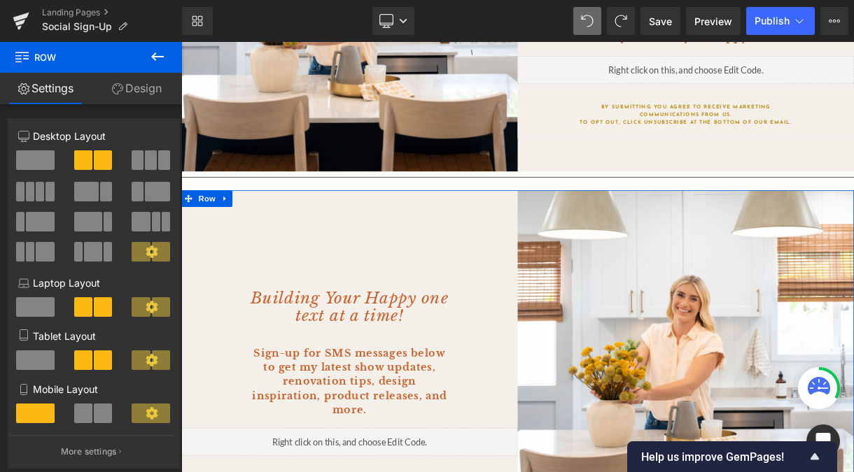
click at [127, 88] on link "Design" at bounding box center [136, 88] width 91 height 31
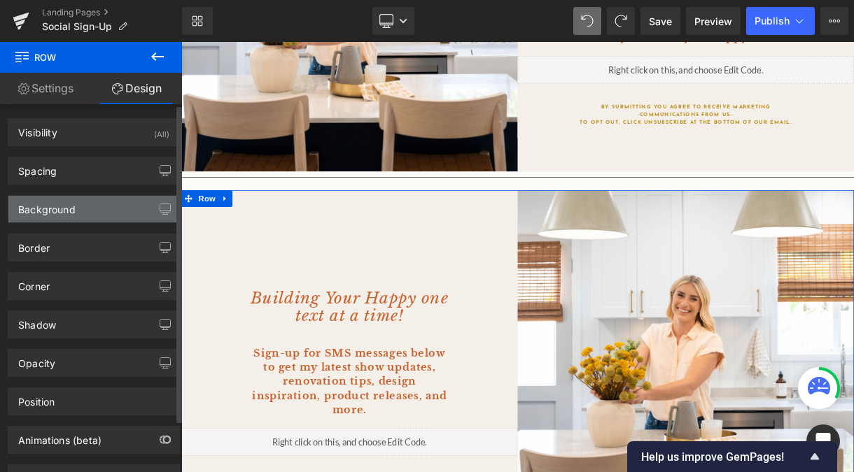
click at [94, 213] on div "Background" at bounding box center [93, 209] width 171 height 27
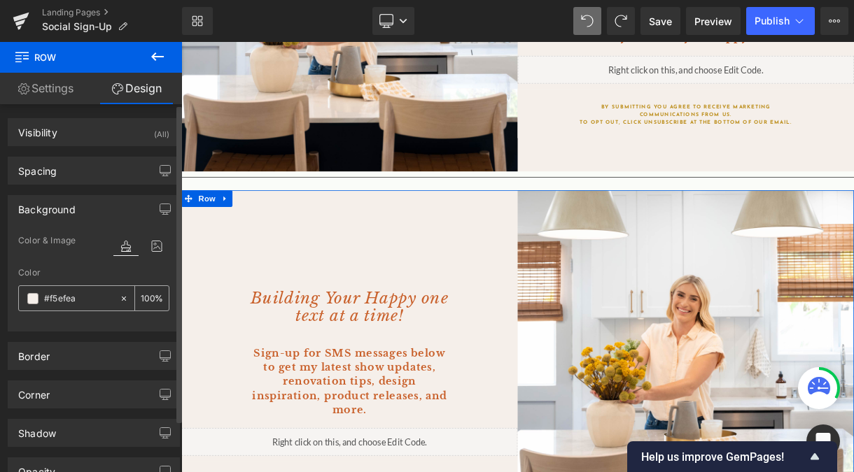
click at [69, 297] on input "#f5efea" at bounding box center [78, 298] width 69 height 15
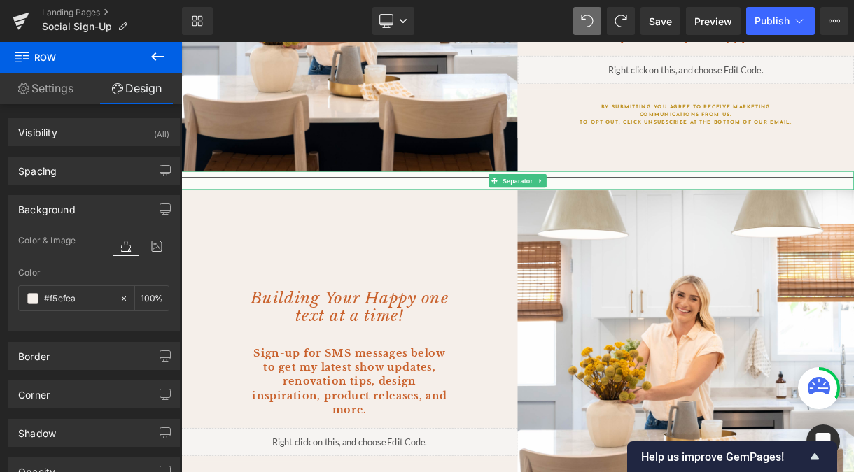
click at [286, 219] on div at bounding box center [604, 217] width 847 height 24
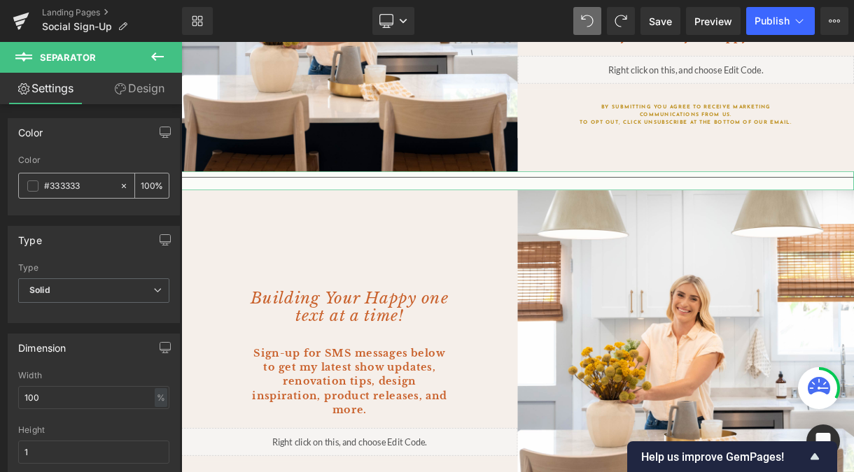
click at [81, 191] on input "#333333" at bounding box center [78, 185] width 69 height 15
click at [150, 85] on link "Design" at bounding box center [139, 88] width 91 height 31
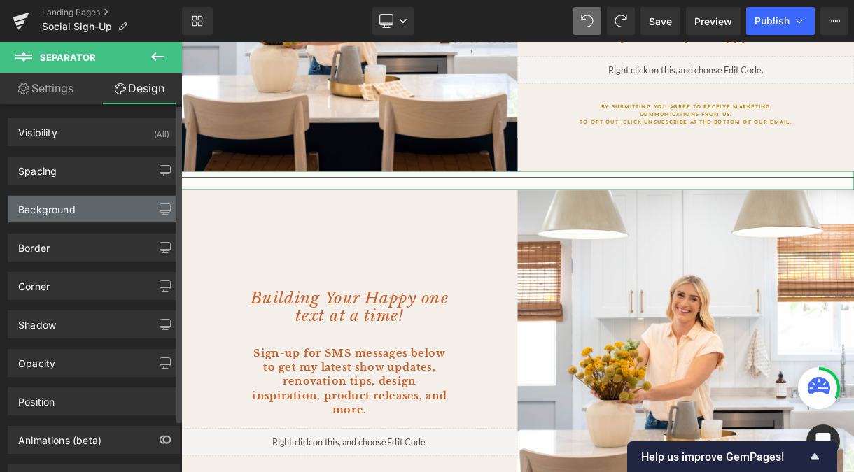
type input "transparent"
type input "0"
click at [65, 208] on div "Background" at bounding box center [46, 206] width 57 height 20
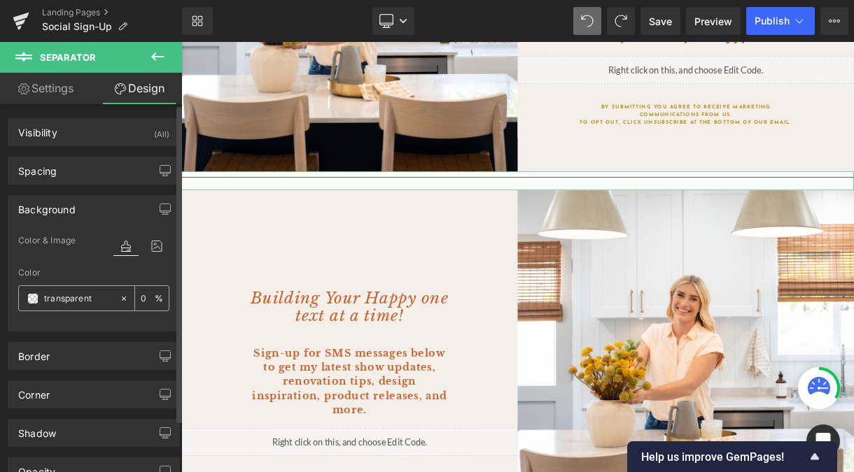
click at [71, 294] on input "transparent" at bounding box center [78, 298] width 69 height 15
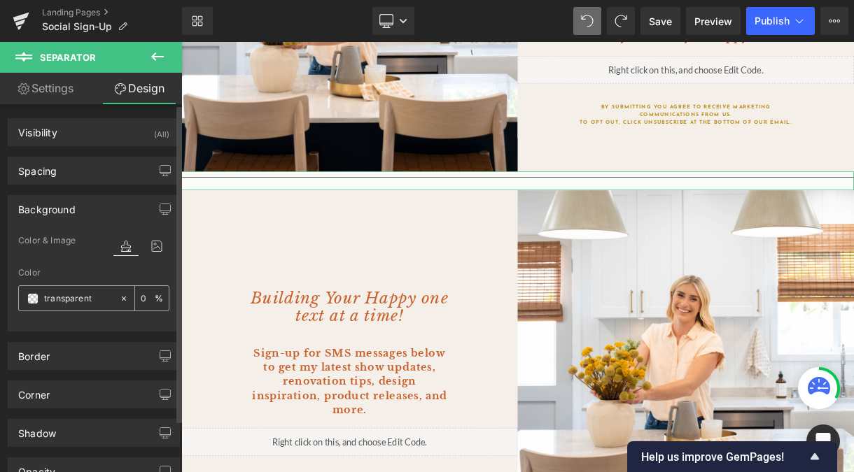
paste input "#f5efea"
type input "#f5efea"
type input "100"
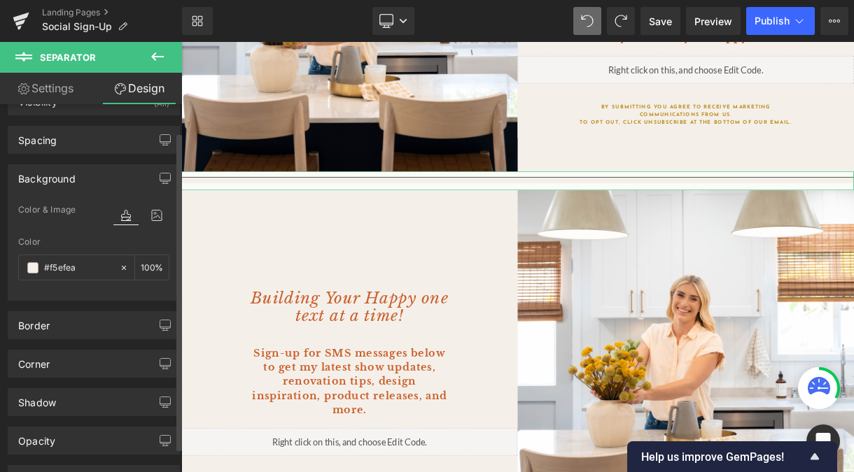
scroll to position [32, 0]
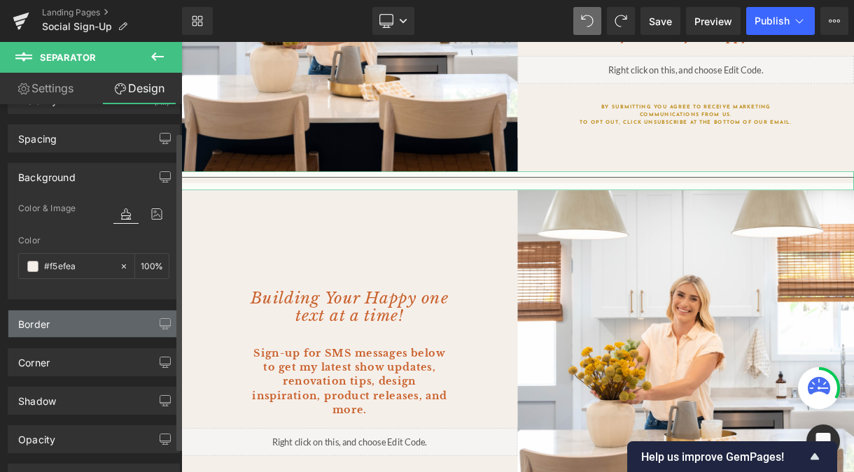
type input "#f5efea"
click at [53, 326] on div "Border" at bounding box center [93, 324] width 171 height 27
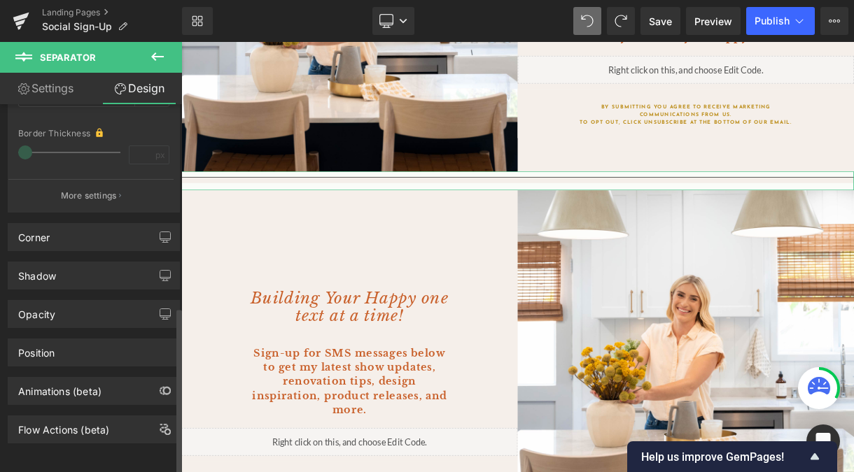
scroll to position [446, 0]
click at [546, 213] on hr at bounding box center [604, 216] width 847 height 8
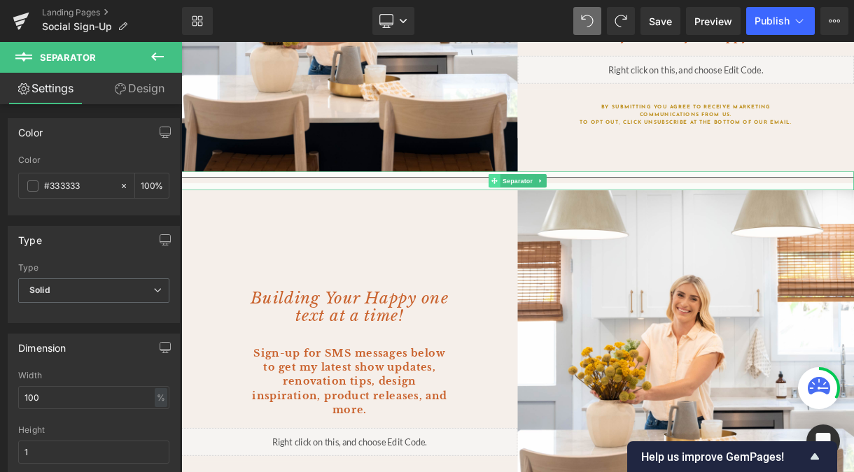
click at [580, 217] on span at bounding box center [575, 217] width 15 height 17
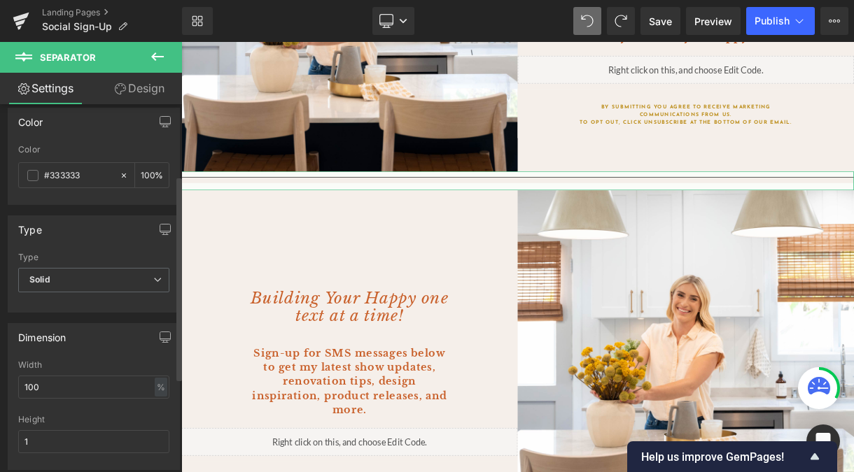
scroll to position [0, 0]
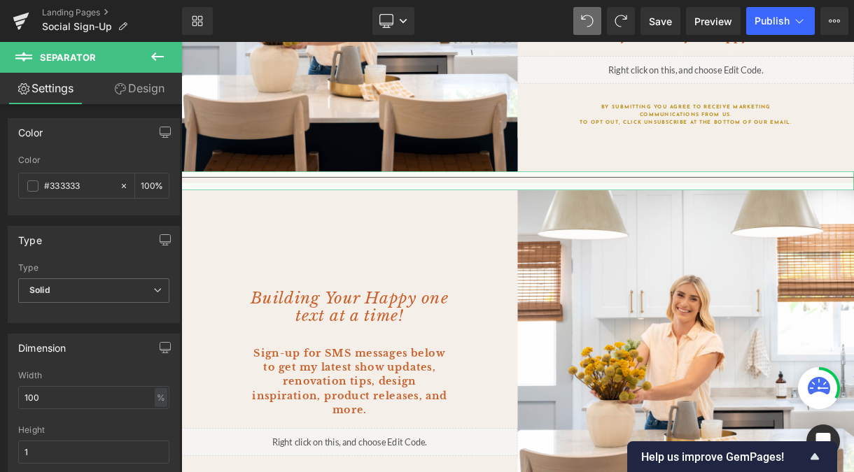
click at [122, 86] on icon at bounding box center [120, 88] width 11 height 11
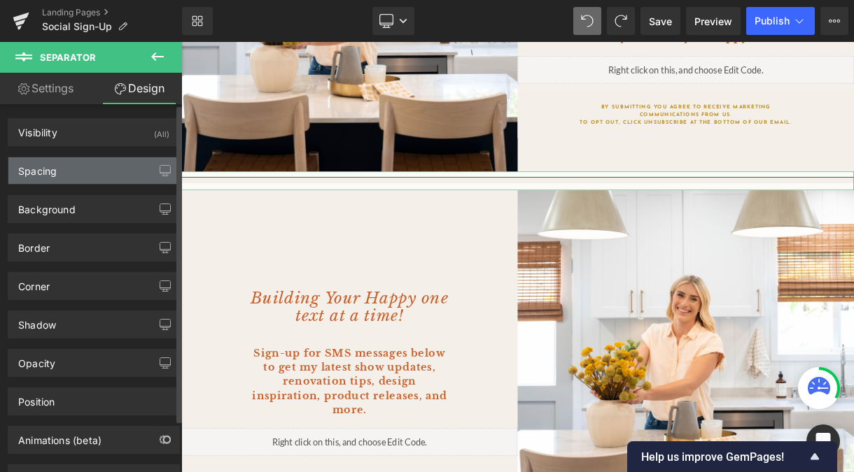
click at [85, 181] on div "Spacing" at bounding box center [93, 170] width 171 height 27
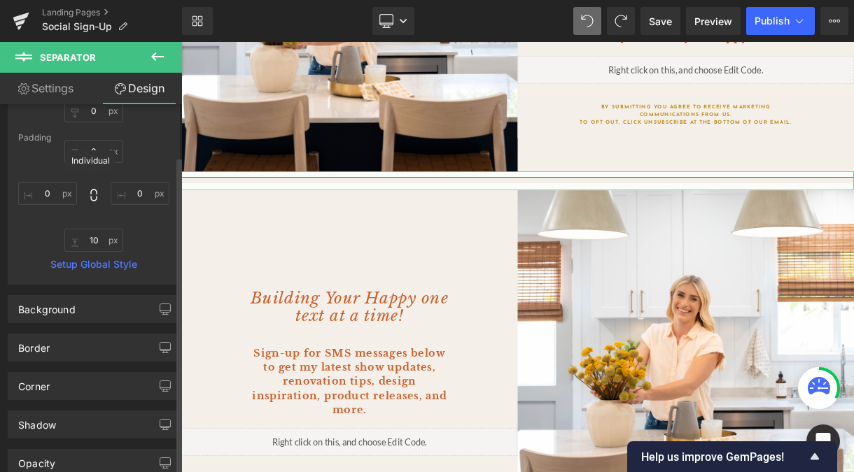
scroll to position [198, 0]
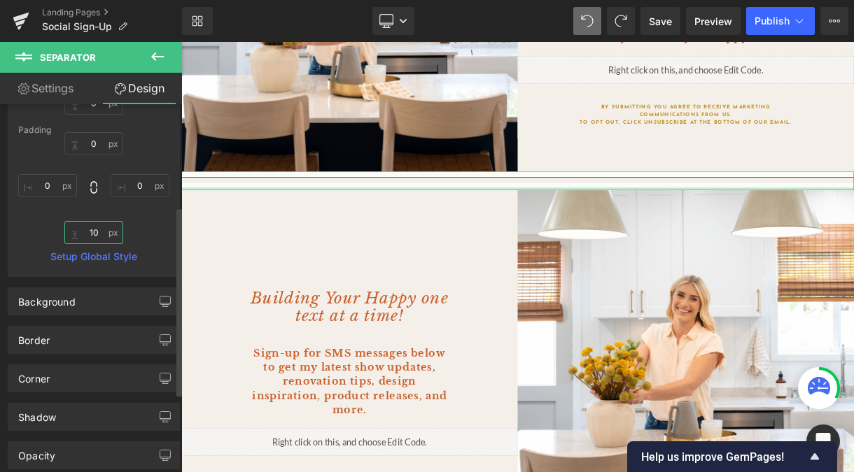
click at [94, 237] on input "10" at bounding box center [93, 232] width 59 height 23
type input "0"
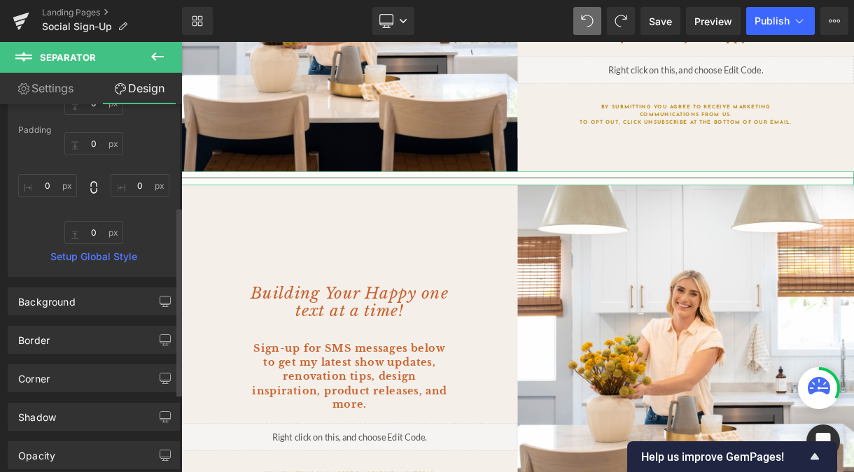
click at [101, 260] on link "Setup Global Style" at bounding box center [93, 256] width 151 height 11
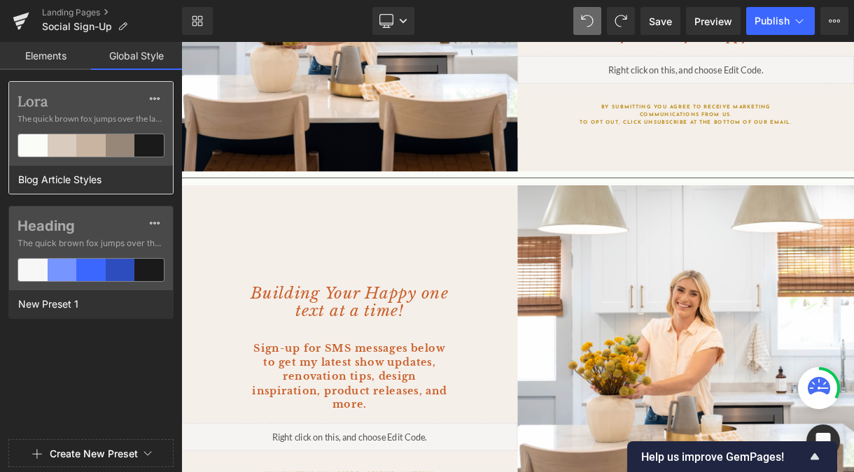
click at [72, 122] on span "The quick brown fox jumps over the lazy..." at bounding box center [90, 119] width 147 height 13
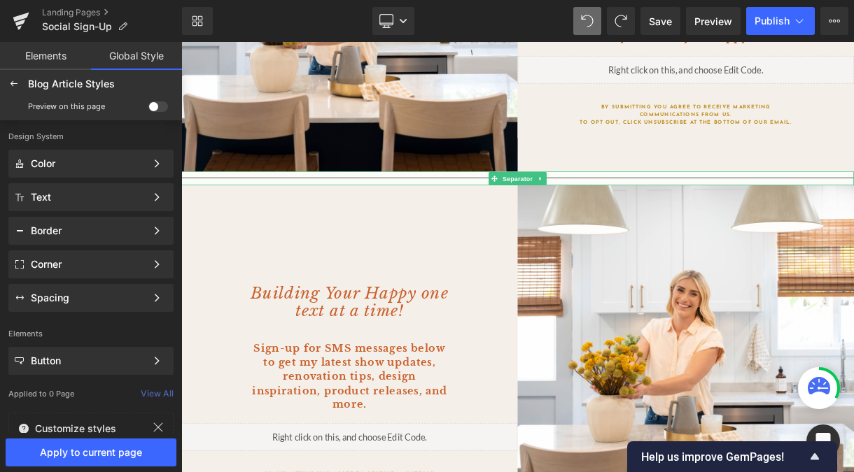
click at [249, 217] on div at bounding box center [604, 214] width 847 height 18
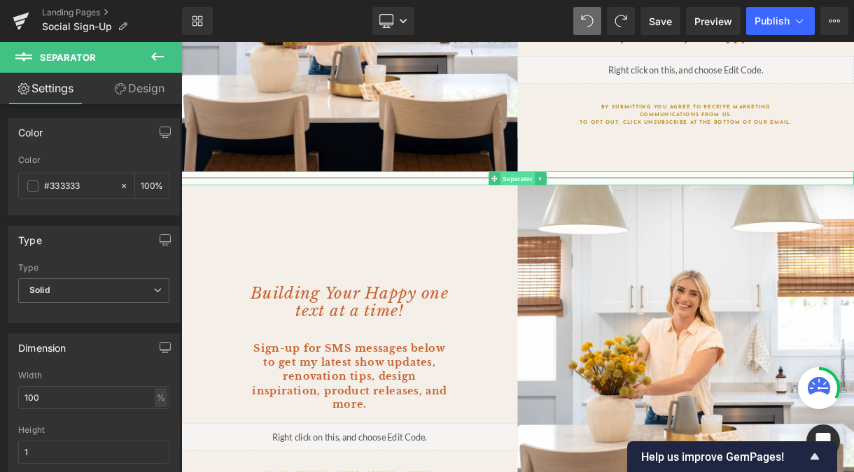
click at [612, 216] on span "Separator" at bounding box center [604, 214] width 43 height 17
click at [98, 300] on span "Solid" at bounding box center [93, 291] width 151 height 24
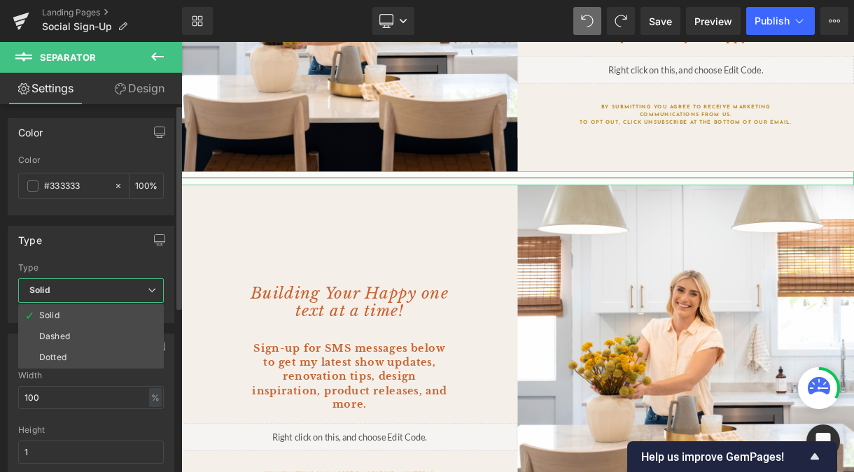
click at [102, 263] on div "Type" at bounding box center [91, 268] width 146 height 10
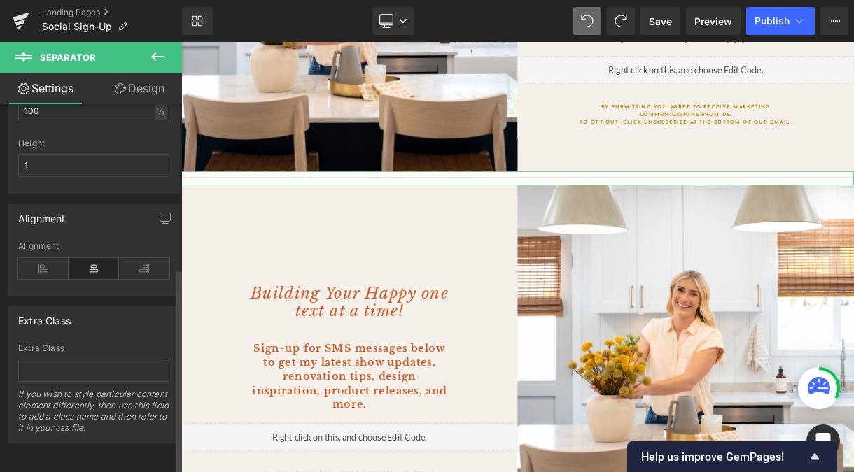
scroll to position [297, 0]
click at [146, 88] on link "Design" at bounding box center [139, 88] width 91 height 31
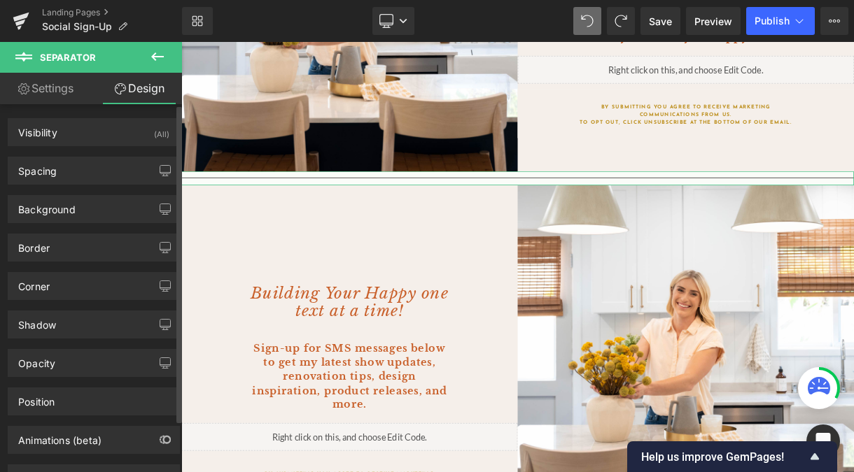
type input "#333333"
type input "100"
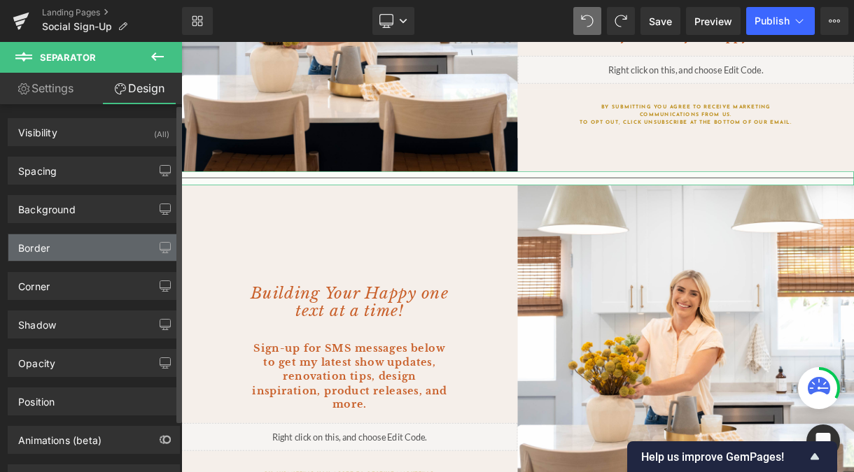
click at [99, 244] on div "Border" at bounding box center [93, 247] width 171 height 27
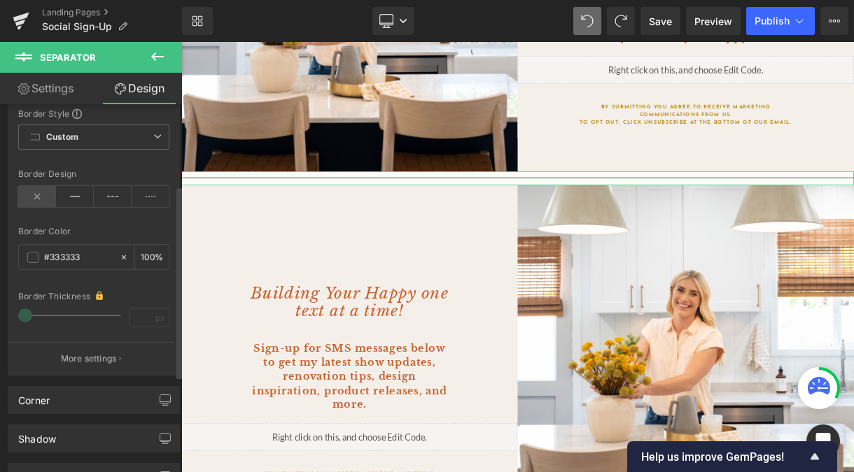
scroll to position [180, 0]
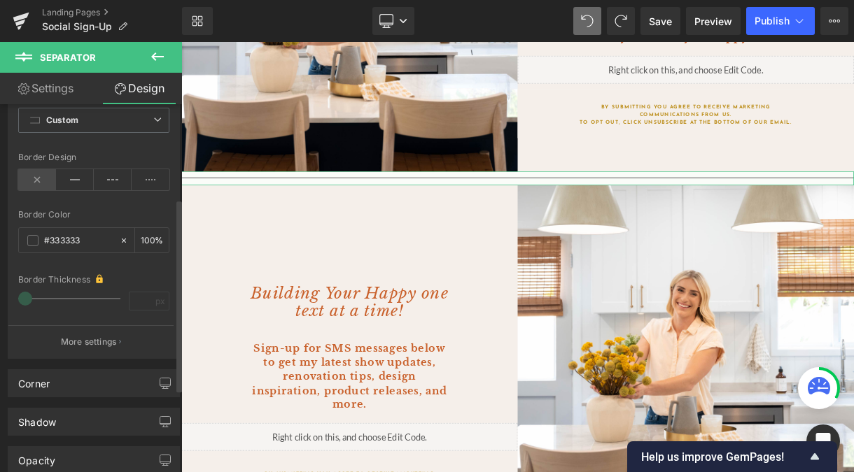
click at [42, 290] on div "Border Thickness px" at bounding box center [93, 297] width 151 height 49
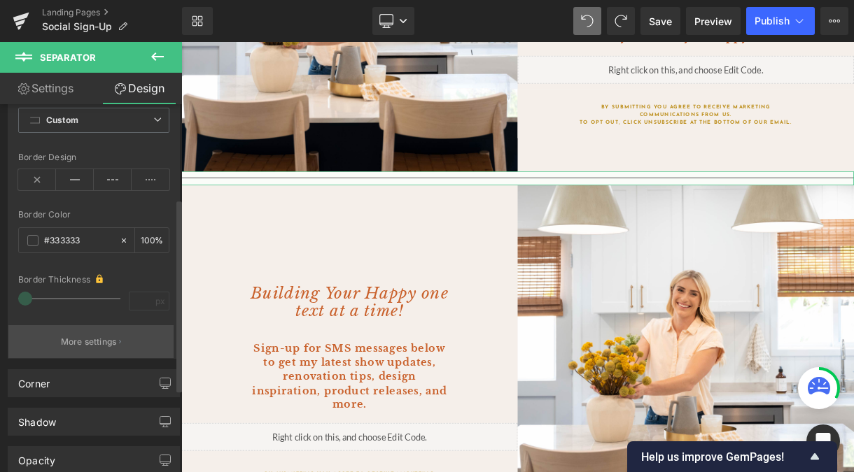
click at [88, 353] on button "More settings" at bounding box center [90, 341] width 165 height 33
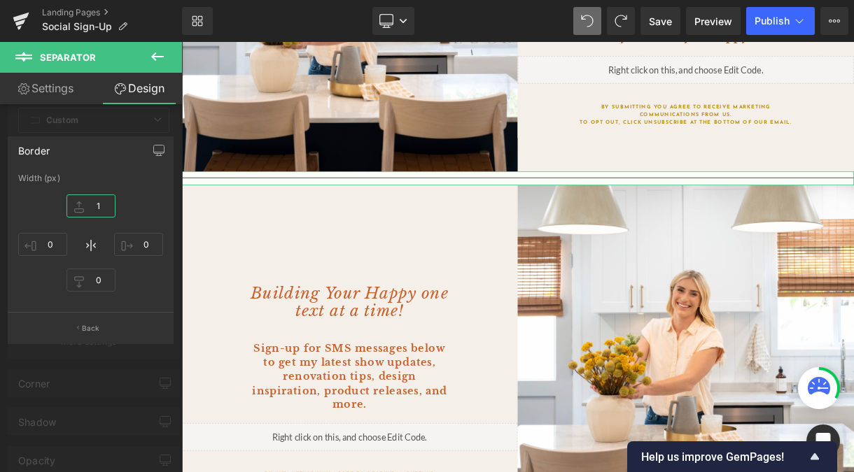
type input "0"
click at [104, 203] on input "0" at bounding box center [90, 206] width 49 height 23
type input "1"
click at [140, 132] on div at bounding box center [91, 260] width 183 height 437
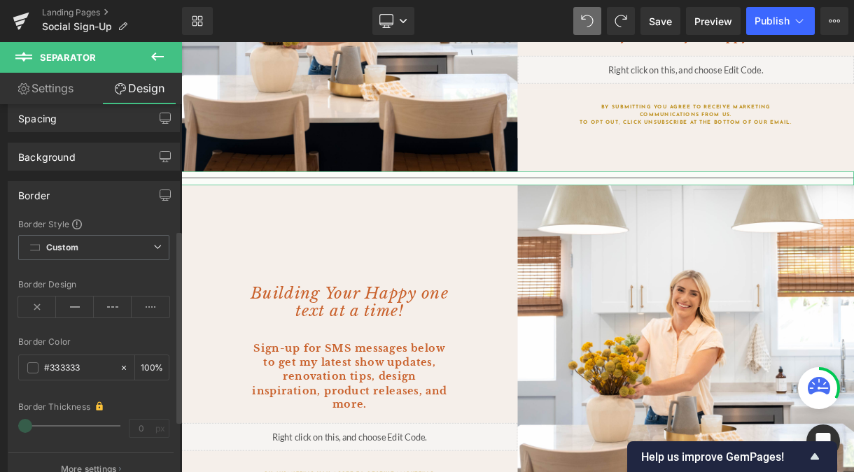
scroll to position [0, 0]
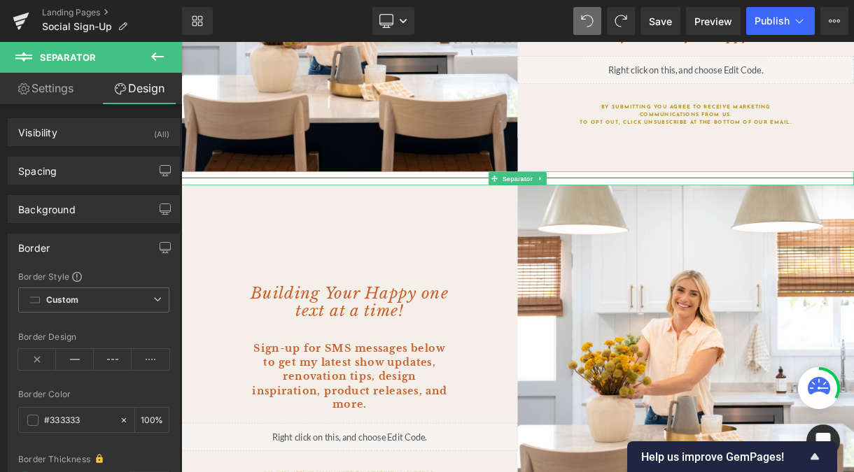
click at [377, 216] on div at bounding box center [604, 214] width 847 height 18
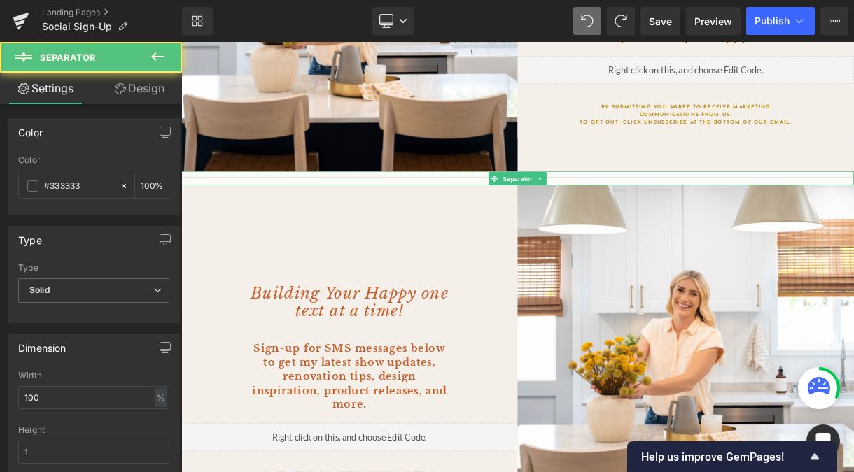
click at [216, 213] on hr at bounding box center [604, 213] width 847 height 1
click at [391, 294] on div "Building Your Happy one text at a time! Heading Sign-up for SMS messages below …" at bounding box center [392, 453] width 423 height 461
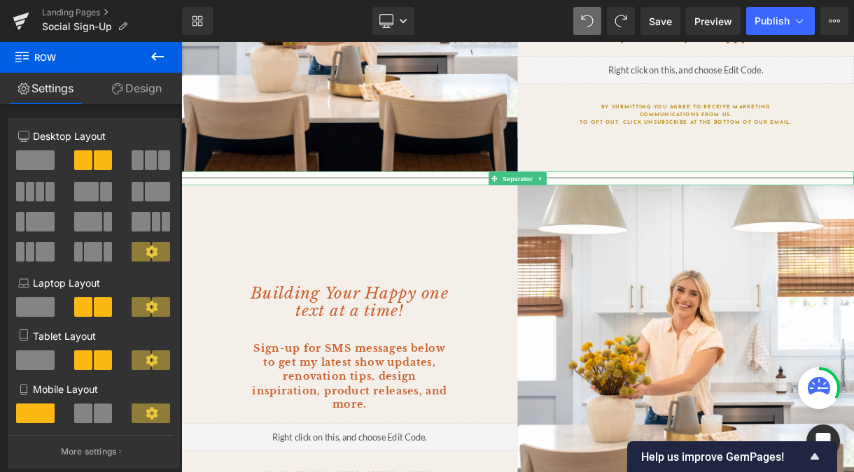
click at [406, 213] on div at bounding box center [604, 214] width 847 height 18
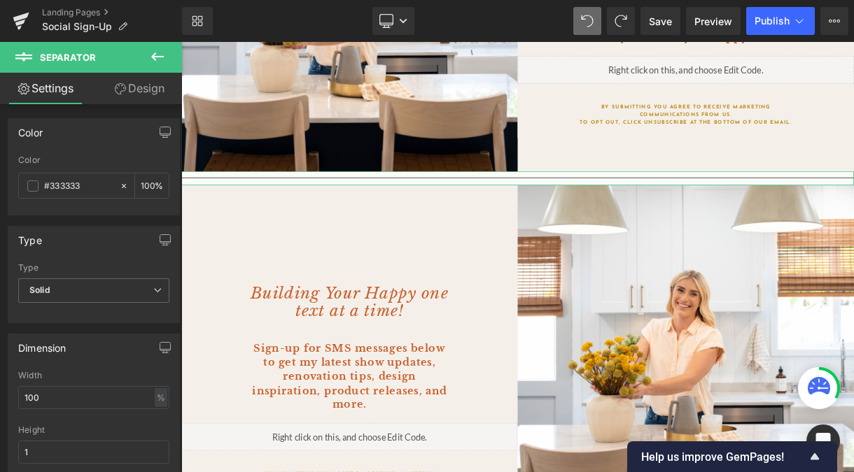
click at [130, 89] on link "Design" at bounding box center [139, 88] width 91 height 31
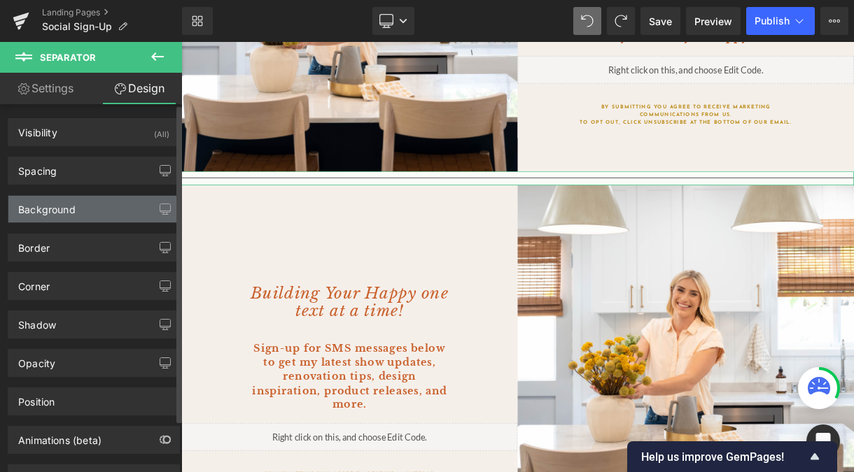
click at [70, 199] on div "Background" at bounding box center [46, 206] width 57 height 20
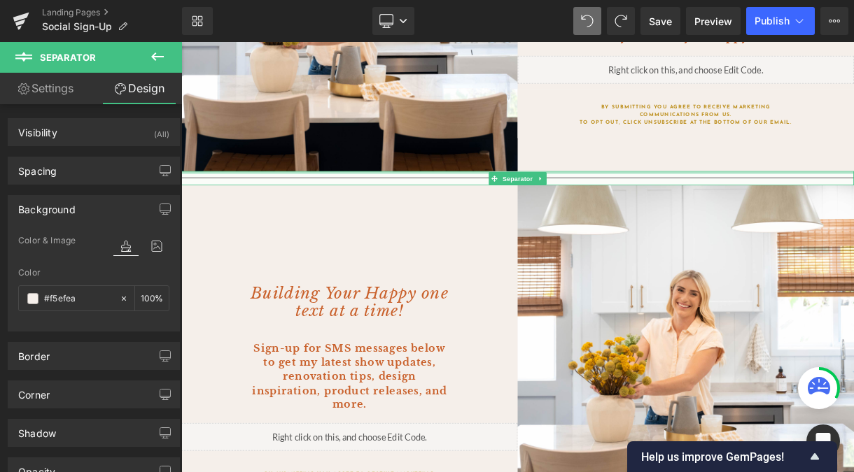
click at [189, 207] on div "Separator" at bounding box center [604, 214] width 847 height 18
click at [209, 218] on div at bounding box center [604, 214] width 847 height 18
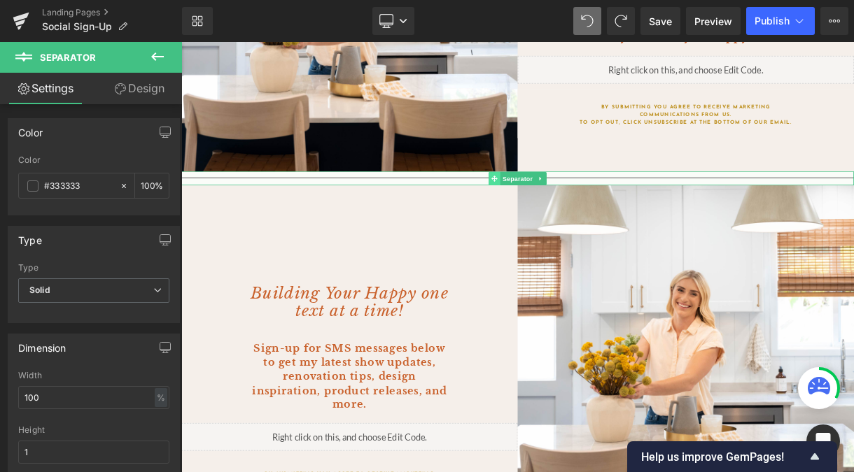
click at [579, 218] on span at bounding box center [575, 214] width 15 height 17
click at [552, 288] on div "Building Your Happy one text at a time! Heading Sign-up for SMS messages below …" at bounding box center [392, 453] width 423 height 461
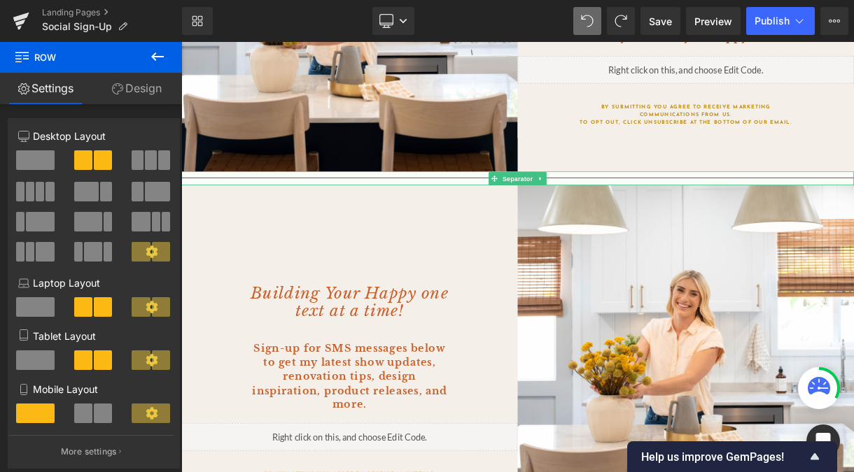
click at [209, 213] on hr at bounding box center [604, 213] width 847 height 1
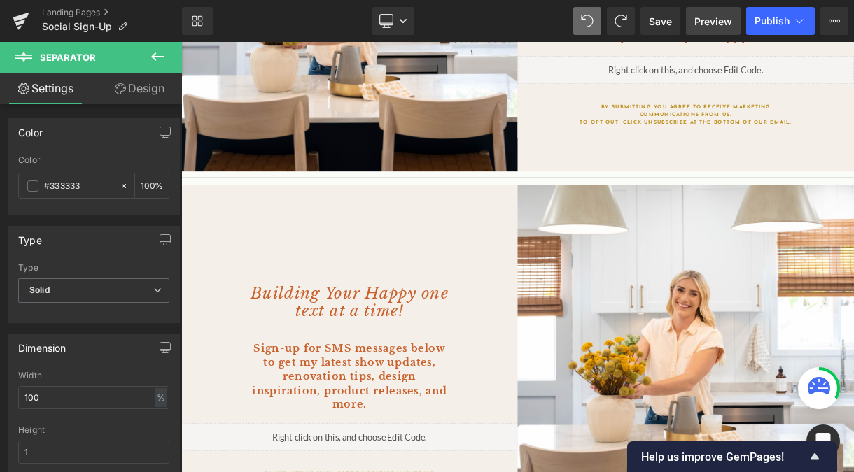
click at [714, 17] on span "Preview" at bounding box center [713, 21] width 38 height 15
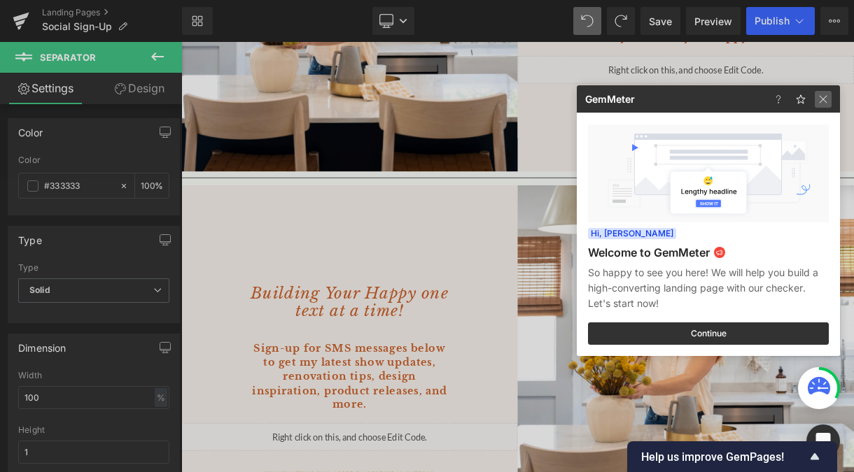
click at [806, 97] on img at bounding box center [823, 99] width 17 height 17
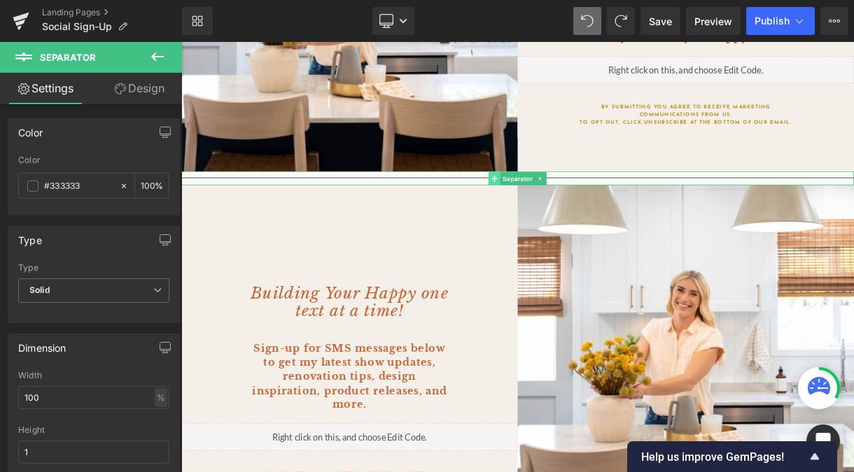
click at [577, 215] on icon at bounding box center [576, 214] width 8 height 8
click at [159, 57] on icon at bounding box center [157, 56] width 17 height 17
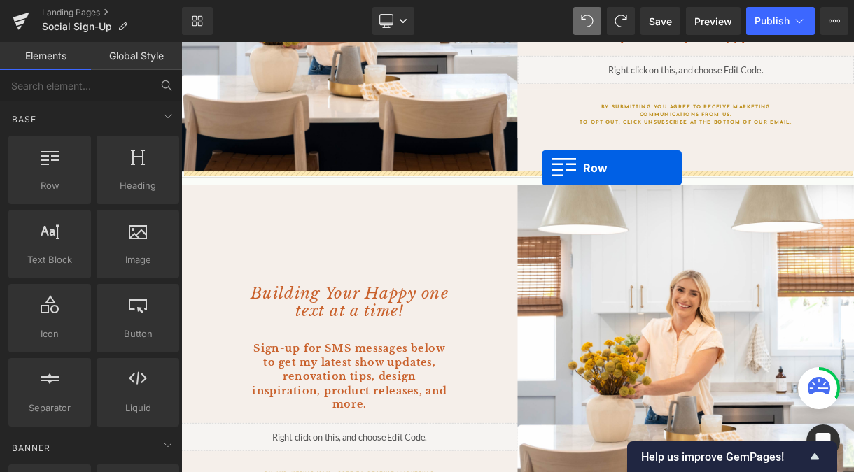
drag, startPoint x: 241, startPoint y: 218, endPoint x: 636, endPoint y: 201, distance: 395.1
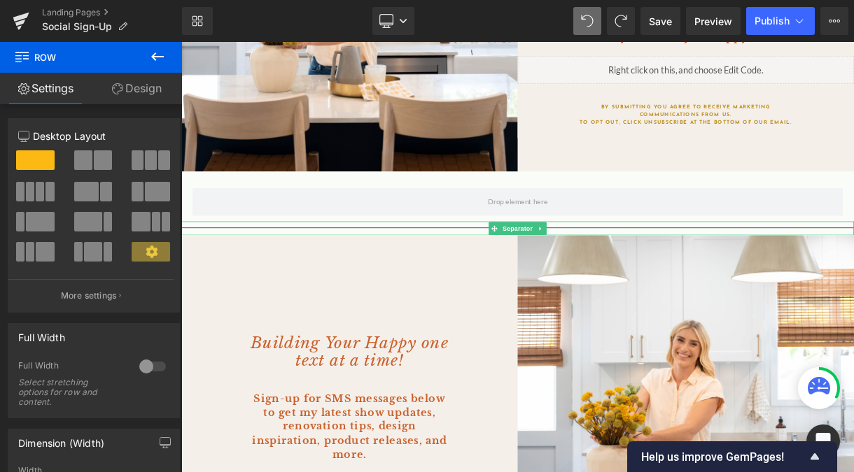
click at [581, 277] on span at bounding box center [575, 277] width 15 height 17
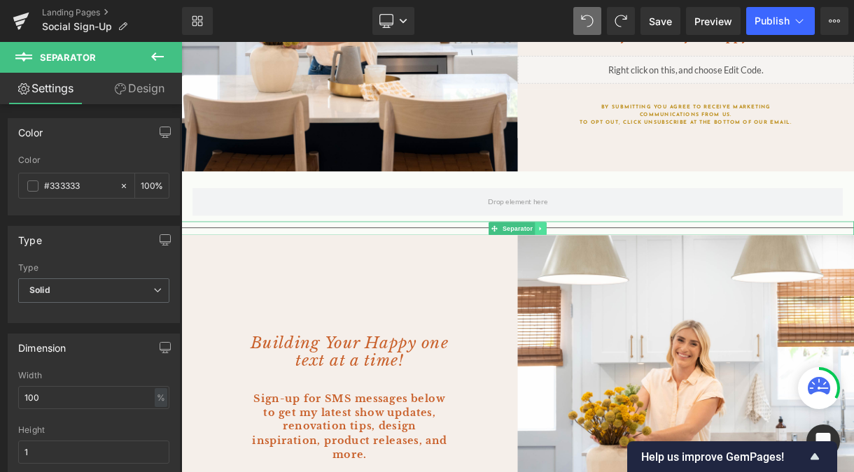
click at [638, 275] on link at bounding box center [633, 277] width 15 height 17
click at [643, 279] on icon at bounding box center [641, 277] width 8 height 8
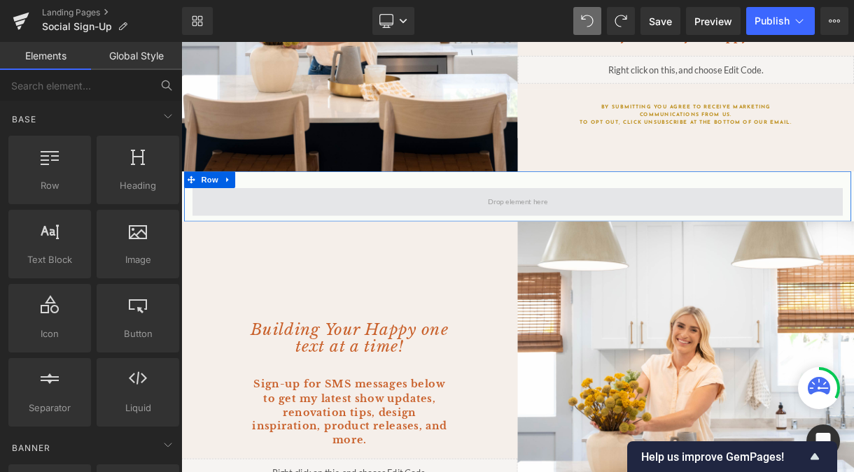
click at [566, 246] on span at bounding box center [604, 243] width 85 height 25
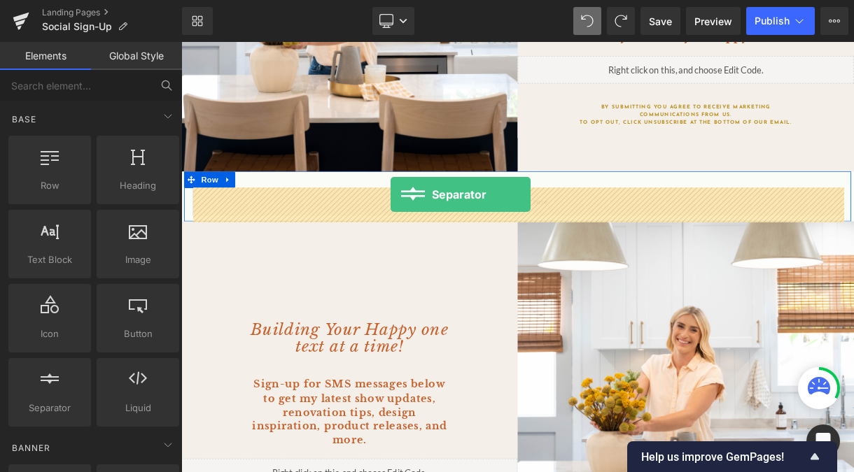
drag, startPoint x: 234, startPoint y: 419, endPoint x: 445, endPoint y: 234, distance: 280.7
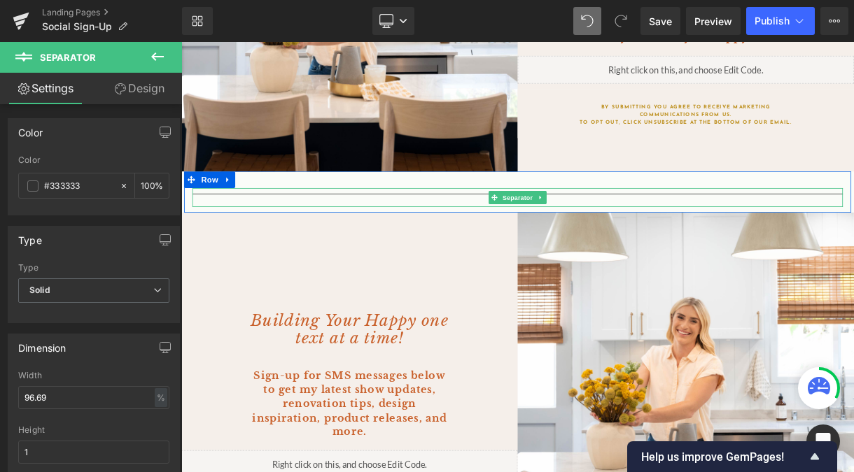
click at [445, 234] on hr at bounding box center [604, 237] width 819 height 8
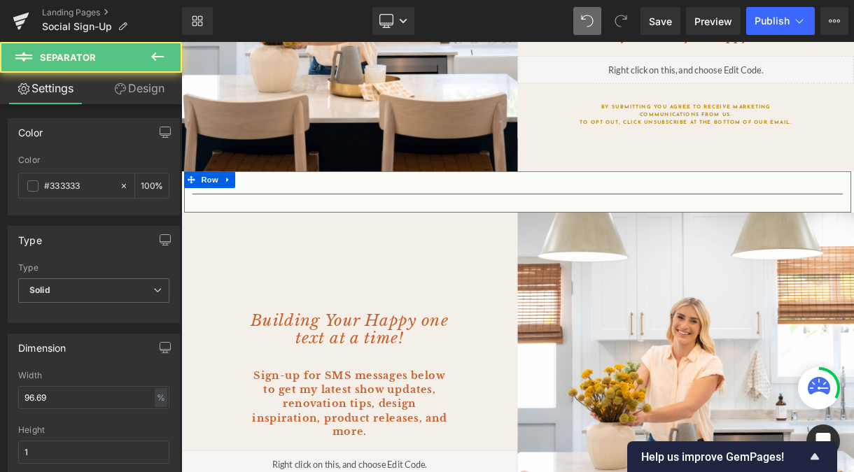
click at [426, 220] on div "Separator Row" at bounding box center [605, 231] width 840 height 52
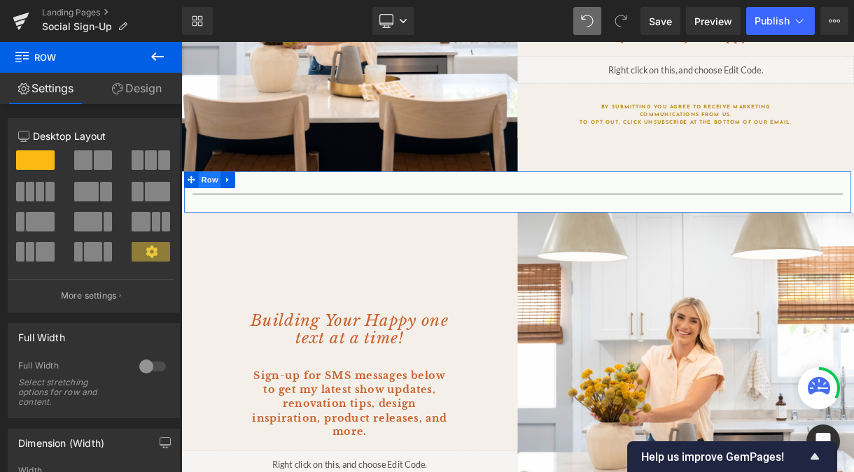
click at [225, 218] on span "Row" at bounding box center [217, 215] width 28 height 21
click at [148, 86] on link "Design" at bounding box center [136, 88] width 91 height 31
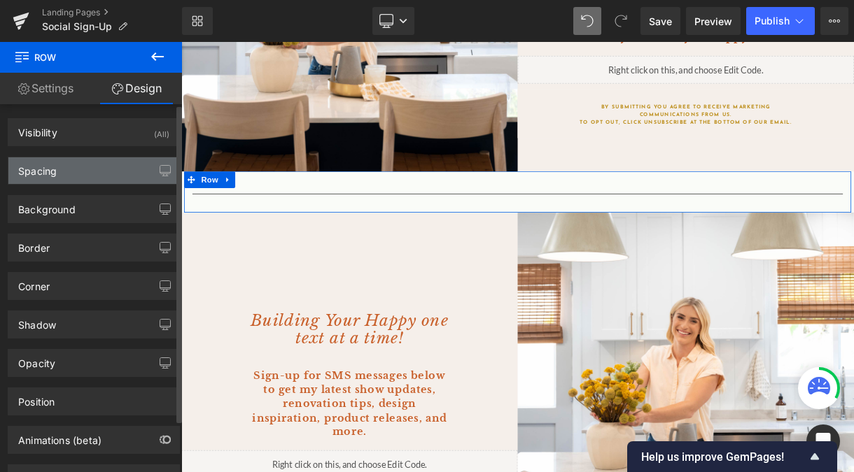
click at [97, 166] on div "Spacing" at bounding box center [93, 170] width 171 height 27
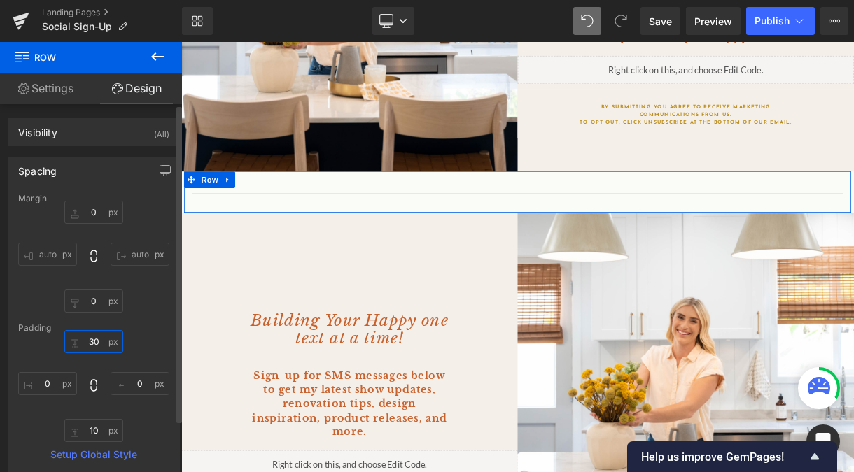
click at [88, 351] on input "30" at bounding box center [93, 341] width 59 height 23
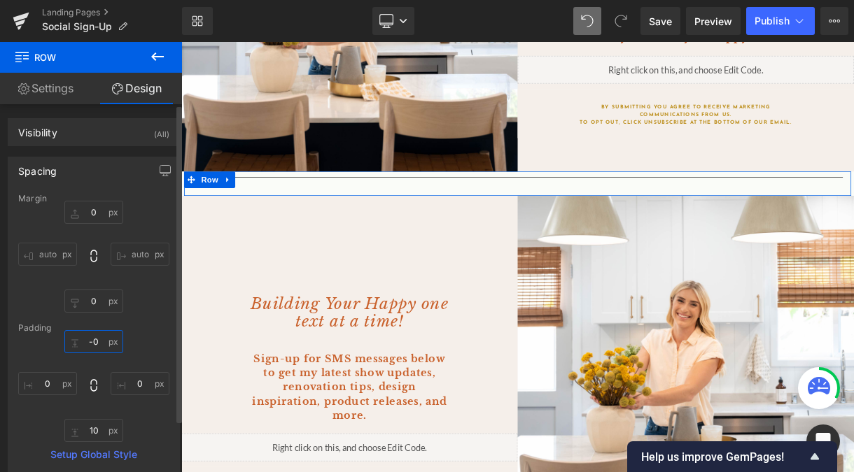
type input "-"
type input "0"
click at [91, 431] on input "10" at bounding box center [93, 430] width 59 height 23
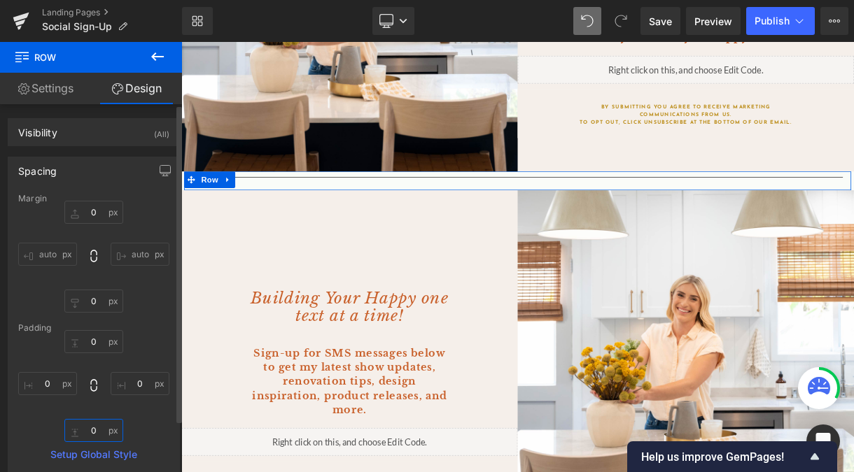
type input "0"
click at [86, 173] on div "Spacing" at bounding box center [93, 170] width 171 height 27
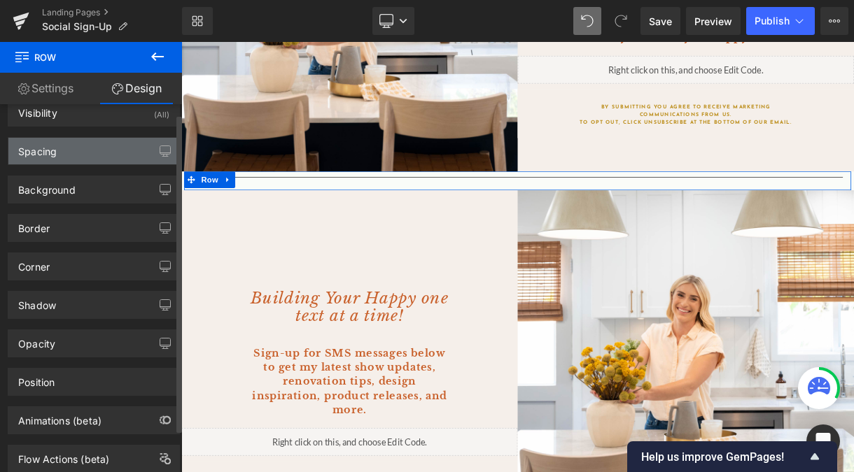
scroll to position [20, 0]
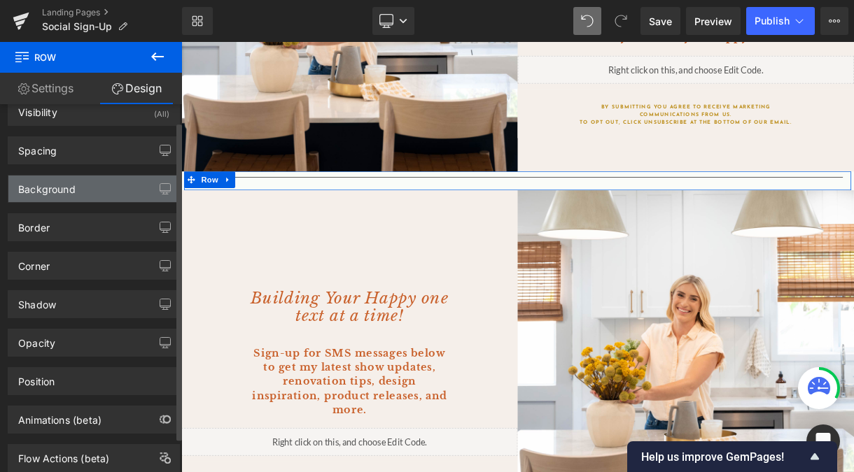
click at [85, 192] on div "Background" at bounding box center [93, 189] width 171 height 27
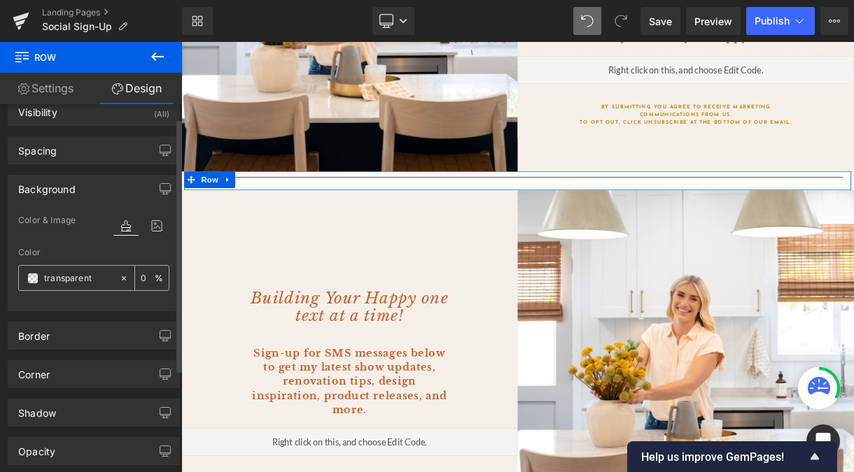
click at [72, 281] on input "transparent" at bounding box center [78, 278] width 69 height 15
paste input "#f5efea"
type input "#f5efea"
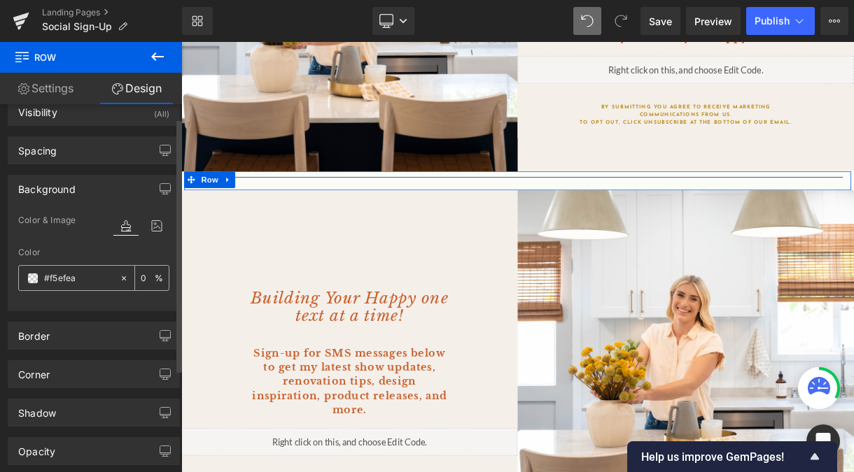
type input "100"
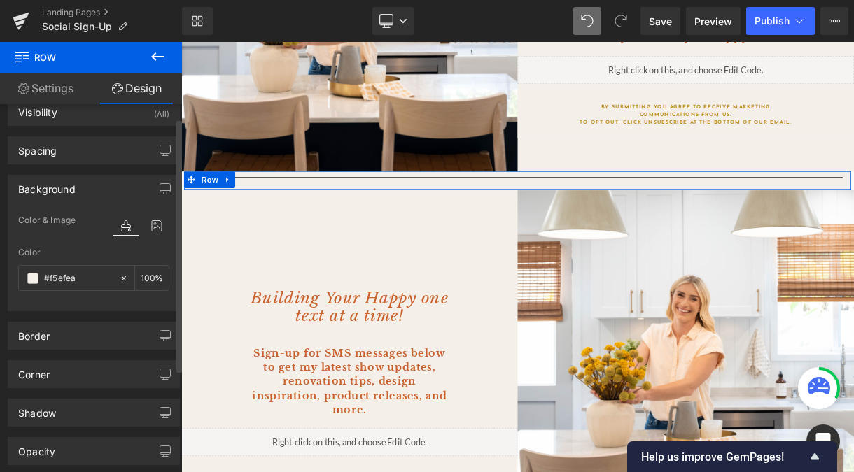
type input "#f5efea"
click at [79, 248] on div "Color" at bounding box center [93, 253] width 151 height 10
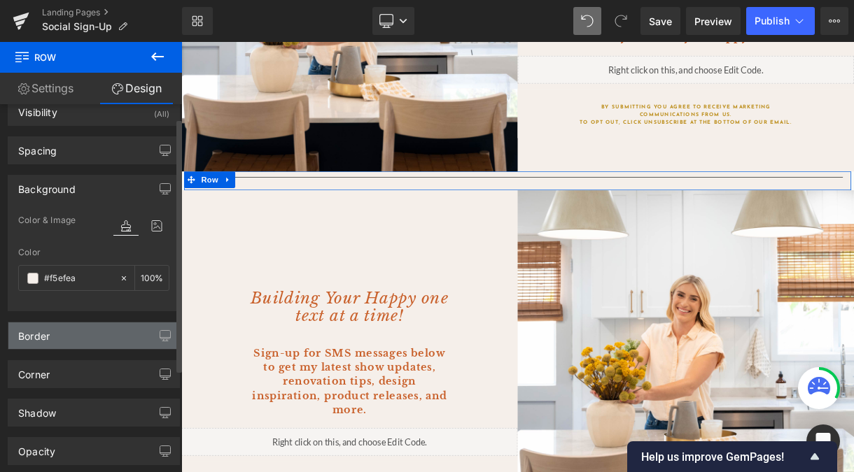
click at [79, 332] on div "Border" at bounding box center [93, 336] width 171 height 27
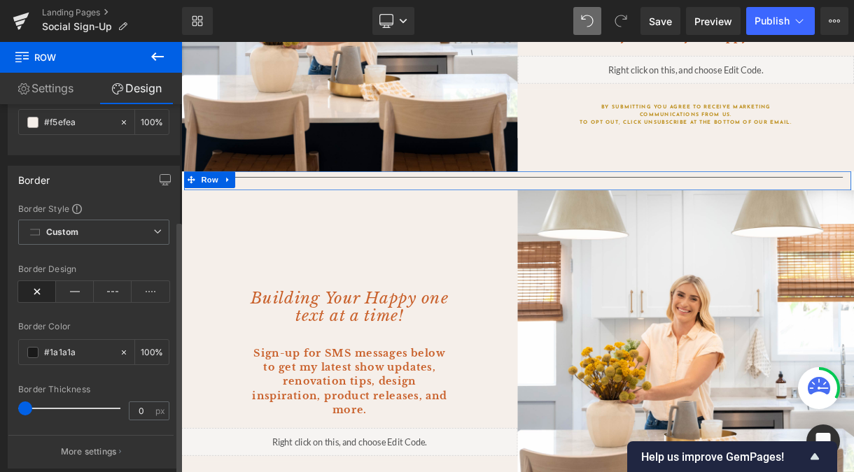
scroll to position [178, 0]
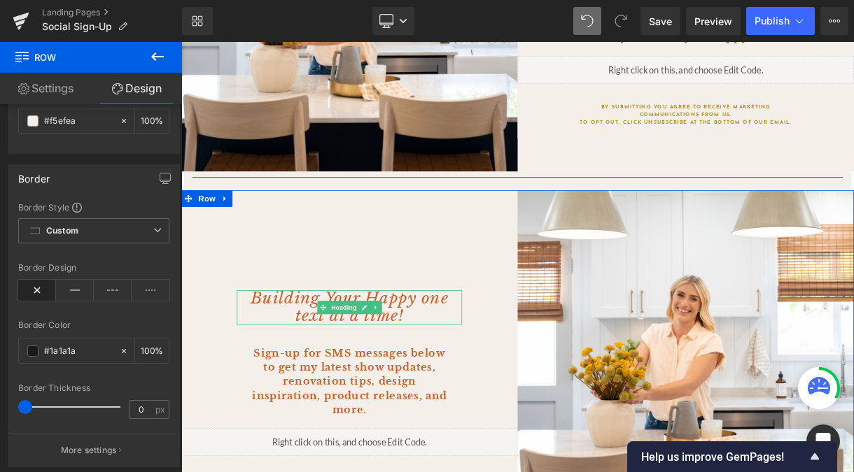
click at [319, 363] on icon "Building Your Happy one text at a time!" at bounding box center [393, 376] width 249 height 46
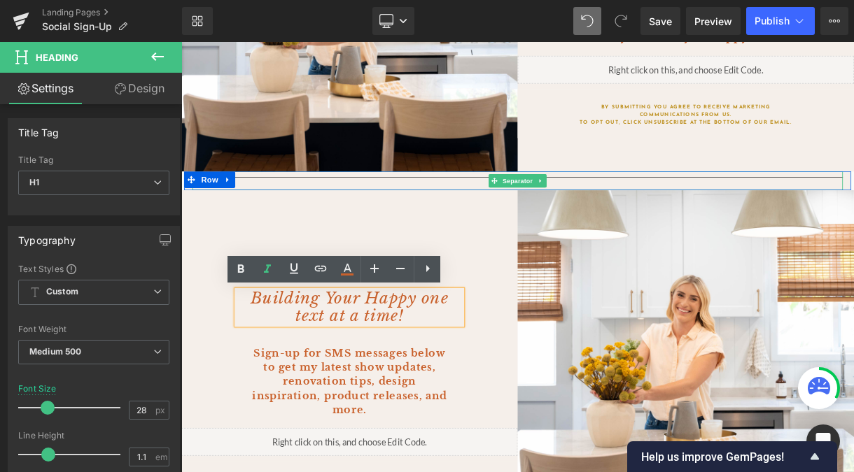
click at [542, 219] on div at bounding box center [604, 217] width 819 height 24
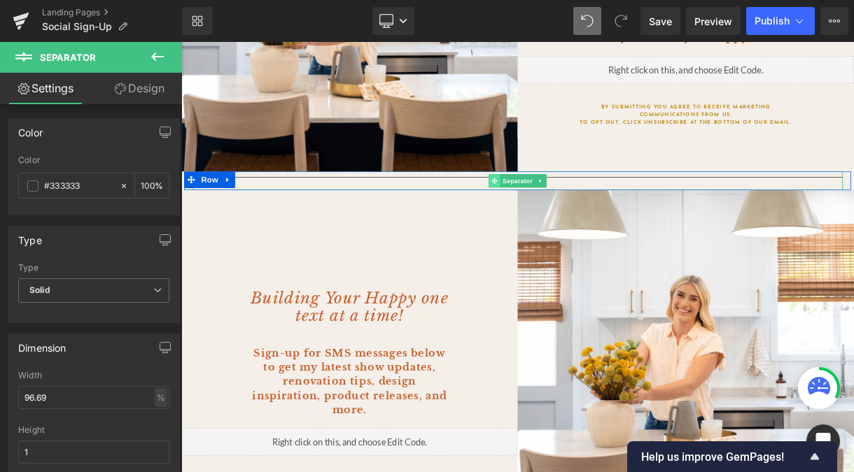
click at [576, 217] on icon at bounding box center [576, 217] width 8 height 8
click at [149, 87] on link "Design" at bounding box center [139, 88] width 91 height 31
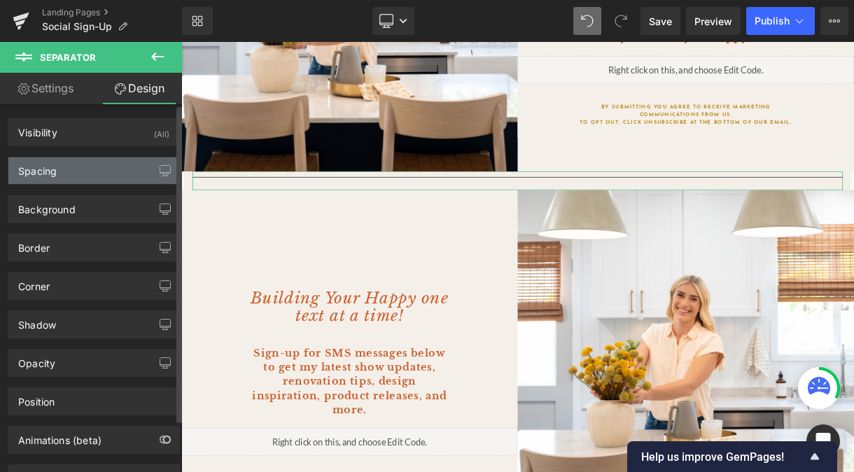
type input "0"
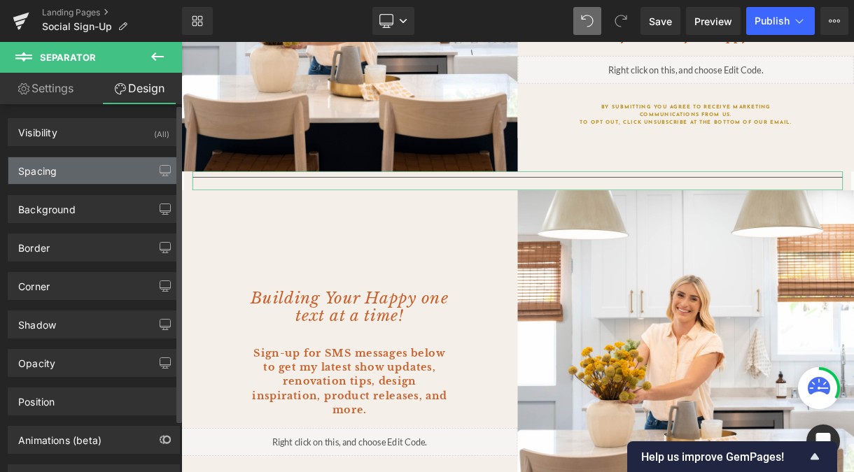
type input "0"
type input "10"
type input "0"
click at [99, 175] on div "Spacing" at bounding box center [93, 170] width 171 height 27
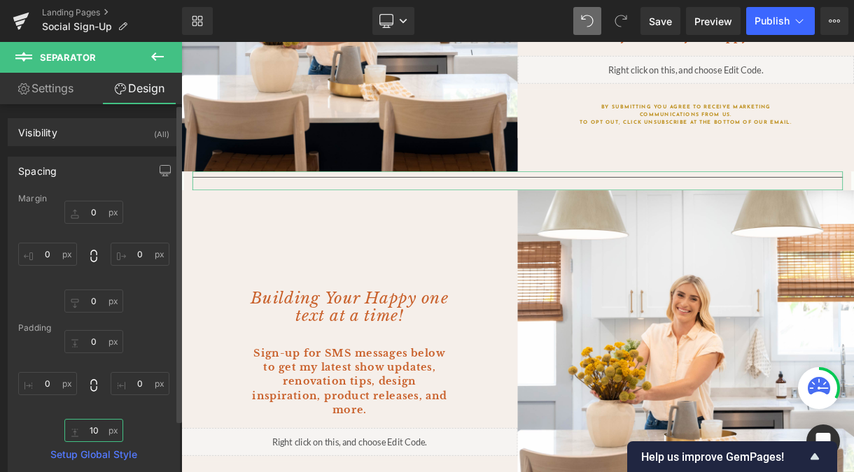
click at [92, 433] on input "10" at bounding box center [93, 430] width 59 height 23
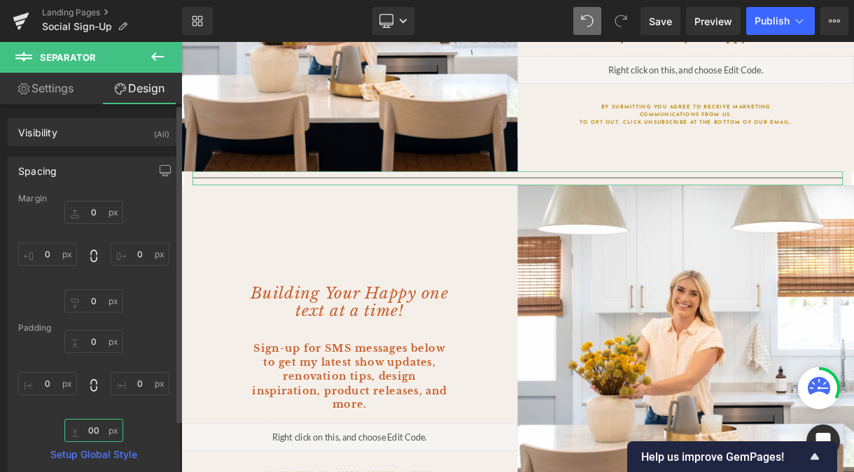
type input "0"
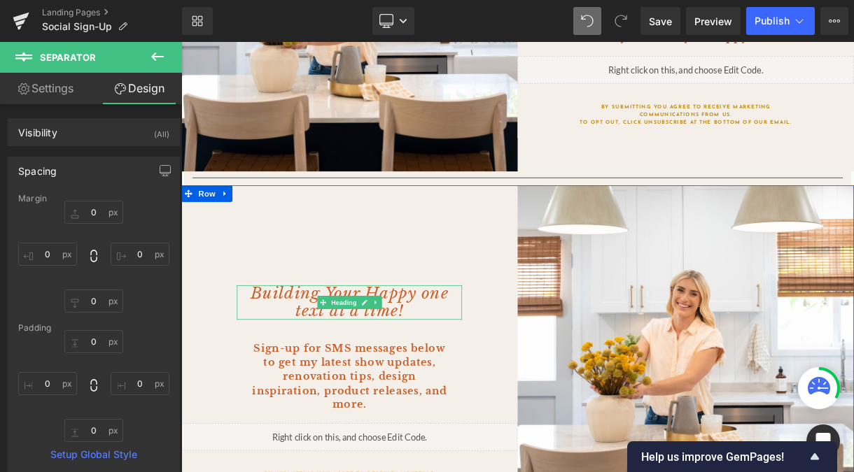
click at [380, 377] on span "Heading" at bounding box center [386, 370] width 38 height 17
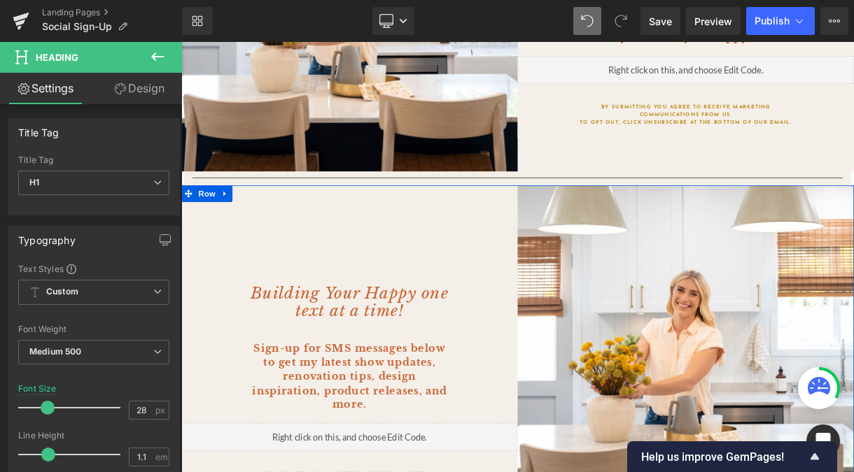
click at [383, 397] on div "Building Your Happy one text at a time! Heading Sign-up for SMS messages below …" at bounding box center [392, 453] width 423 height 461
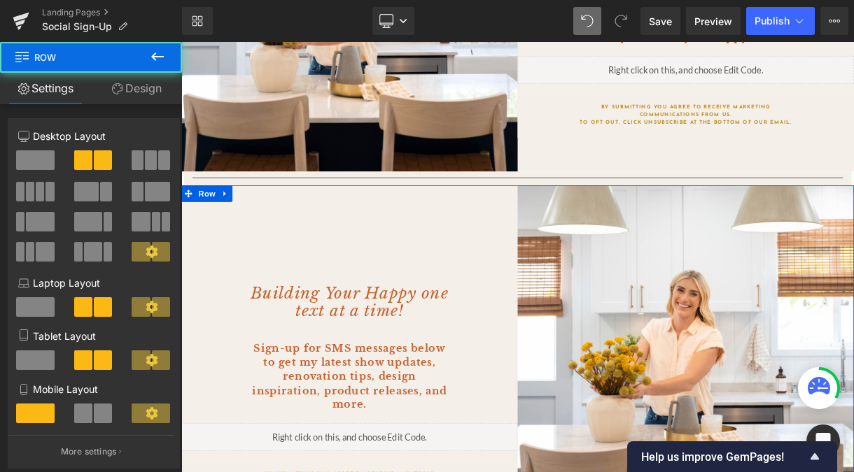
click at [375, 375] on span "Heading" at bounding box center [386, 370] width 38 height 17
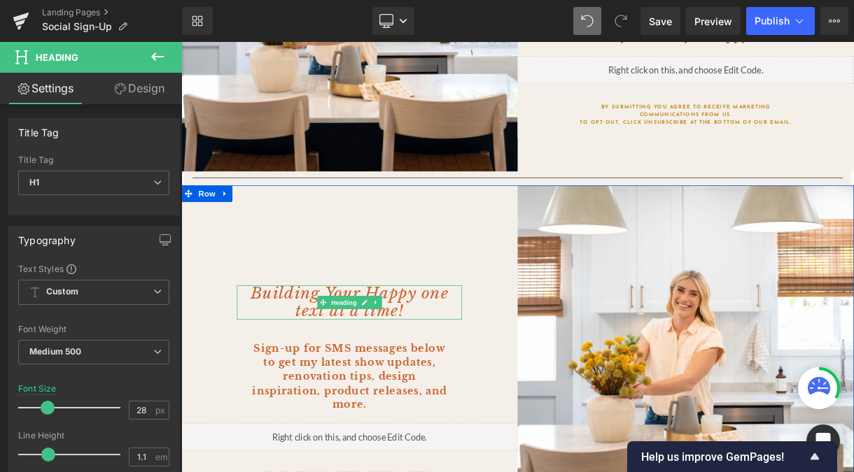
click at [377, 384] on icon "Building Your Happy one text at a time!" at bounding box center [393, 369] width 249 height 46
click at [371, 370] on span "Heading" at bounding box center [386, 370] width 38 height 17
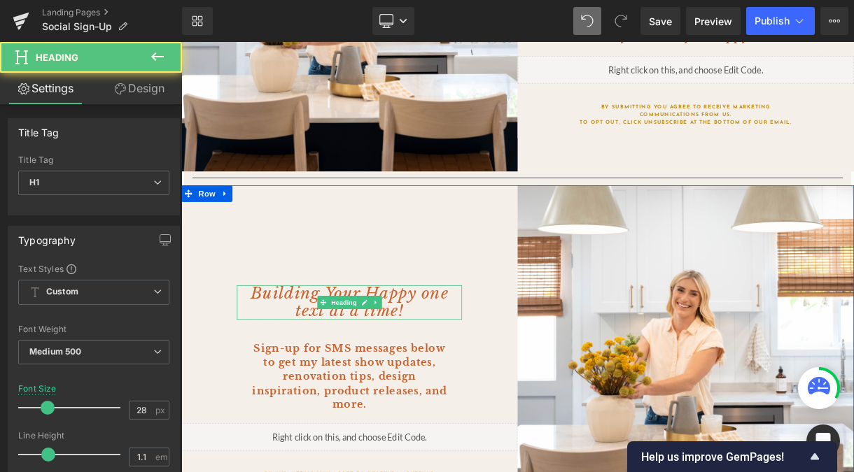
click at [375, 381] on icon "Building Your Happy one text at a time!" at bounding box center [393, 369] width 249 height 46
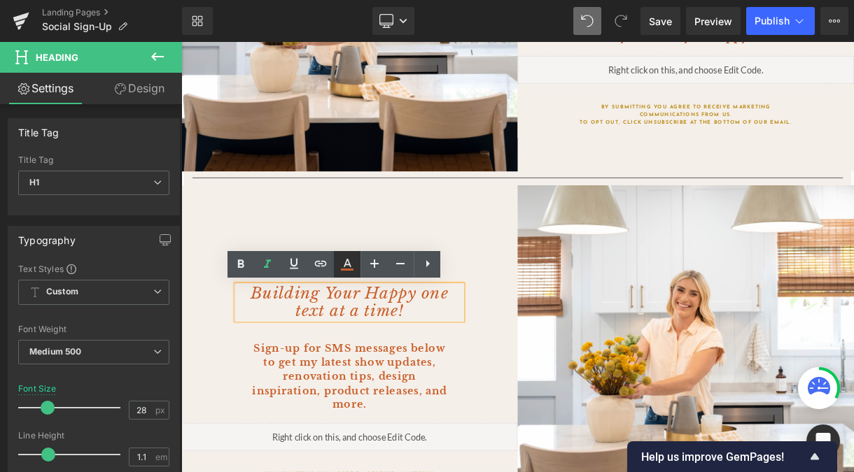
click at [346, 267] on icon at bounding box center [347, 264] width 17 height 17
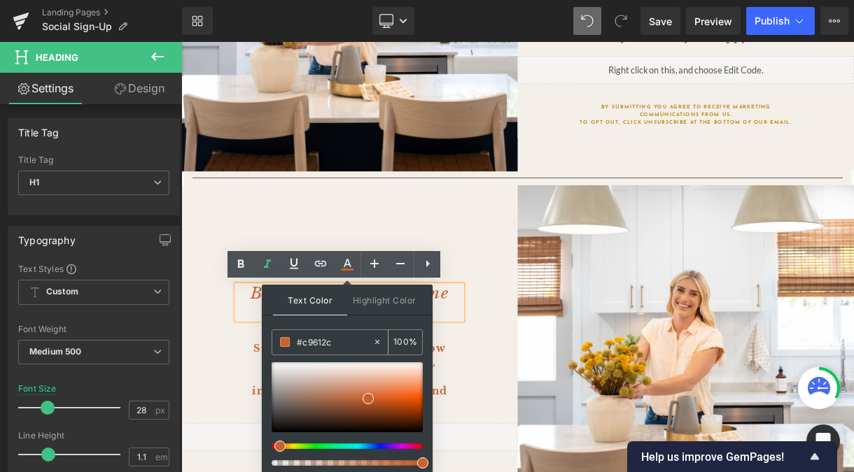
click at [318, 339] on input "#c9612c" at bounding box center [335, 342] width 76 height 15
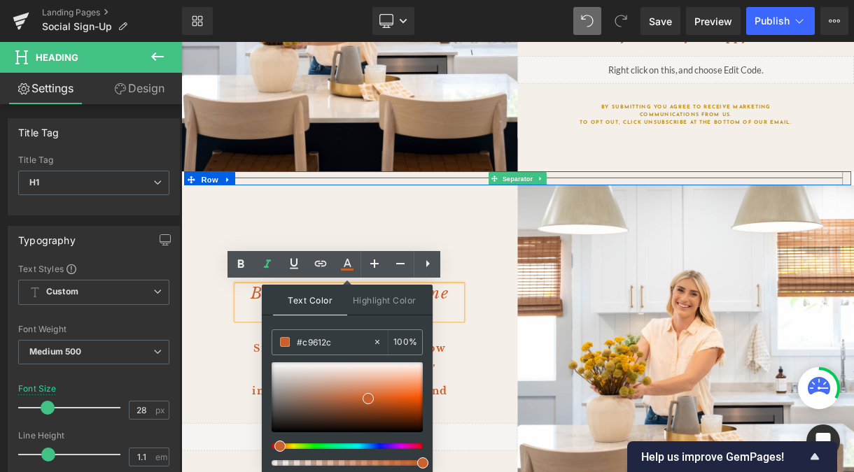
click at [488, 211] on div at bounding box center [604, 214] width 819 height 18
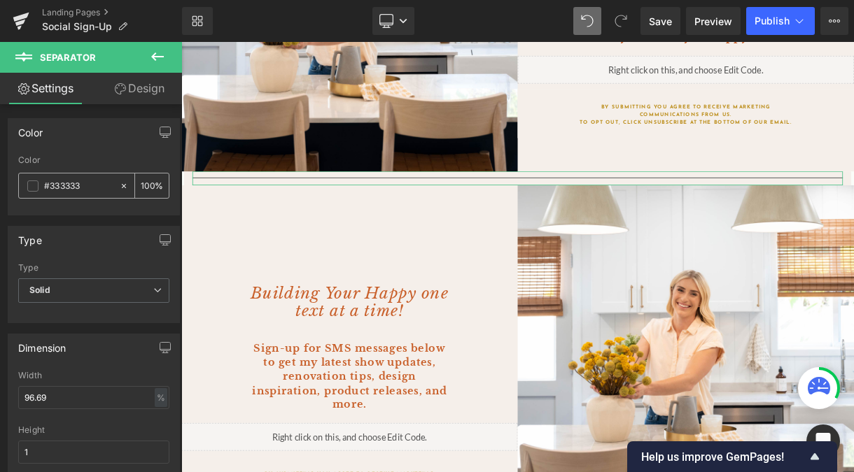
click at [89, 185] on input "#333333" at bounding box center [78, 185] width 69 height 15
paste input "#c9612c"
type input "##c9612c"
type input "0"
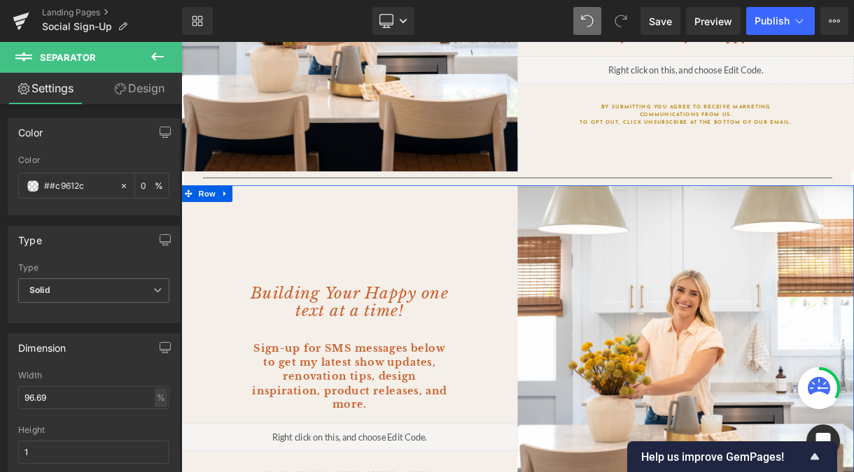
click at [349, 253] on div "Building Your Happy one text at a time! Heading Sign-up for SMS messages below …" at bounding box center [392, 453] width 423 height 461
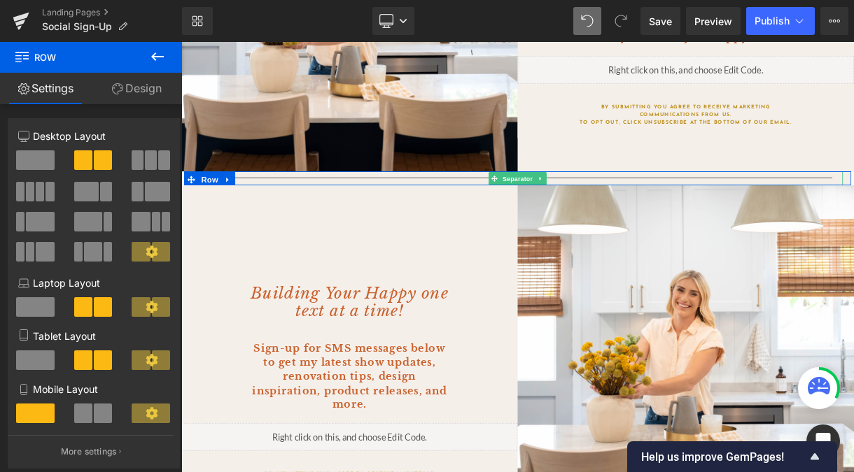
click at [339, 211] on div at bounding box center [604, 214] width 819 height 18
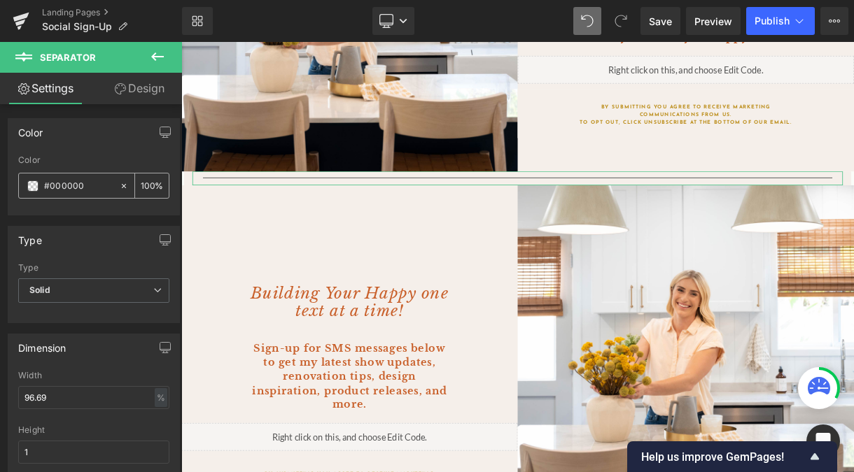
click at [61, 186] on input "#000000" at bounding box center [78, 185] width 69 height 15
paste input "#c9612c"
type input "##c9612c"
type input "0"
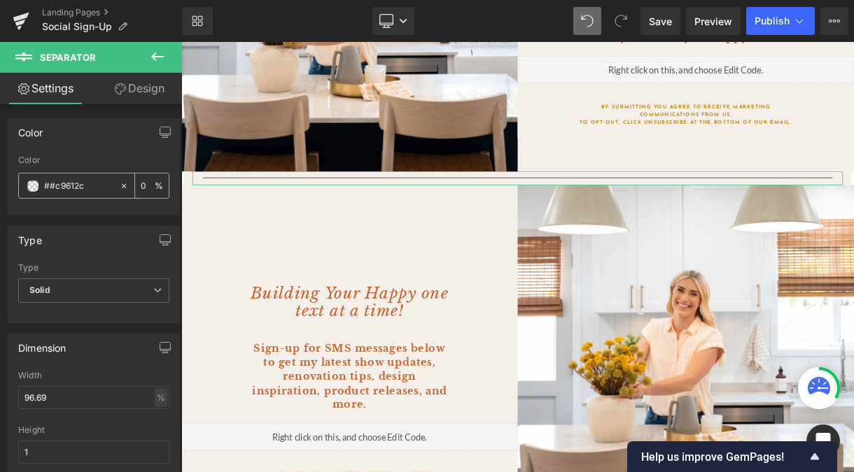
click at [48, 187] on input "##c9612c" at bounding box center [78, 185] width 69 height 15
type input "#c9612c"
type input "100"
type input "#c9612c"
click at [75, 203] on div "Color #c9612c 100 %" at bounding box center [93, 184] width 151 height 59
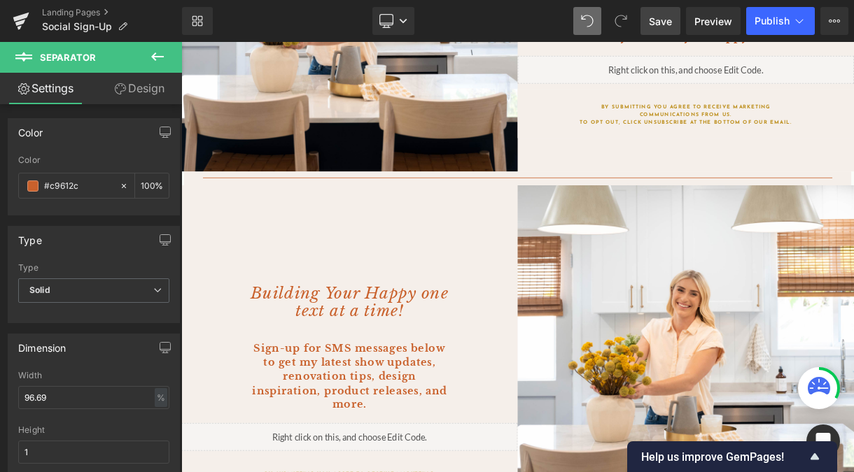
click at [666, 32] on link "Save" at bounding box center [660, 21] width 40 height 28
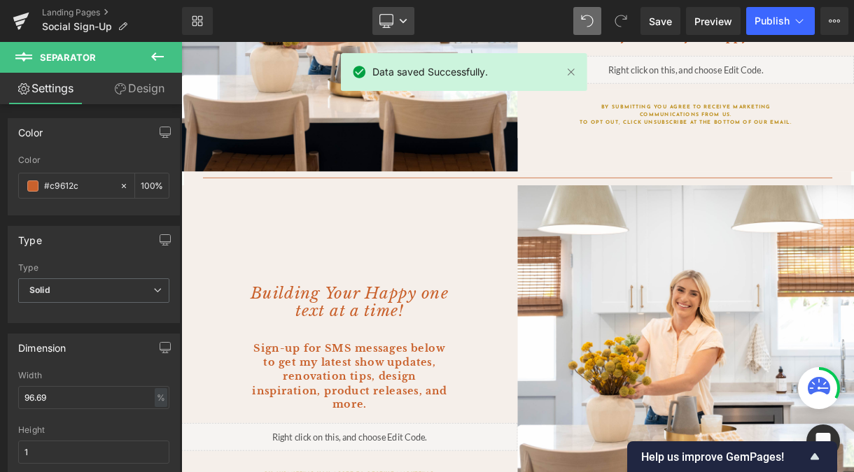
click at [377, 22] on link "Desktop" at bounding box center [393, 21] width 42 height 28
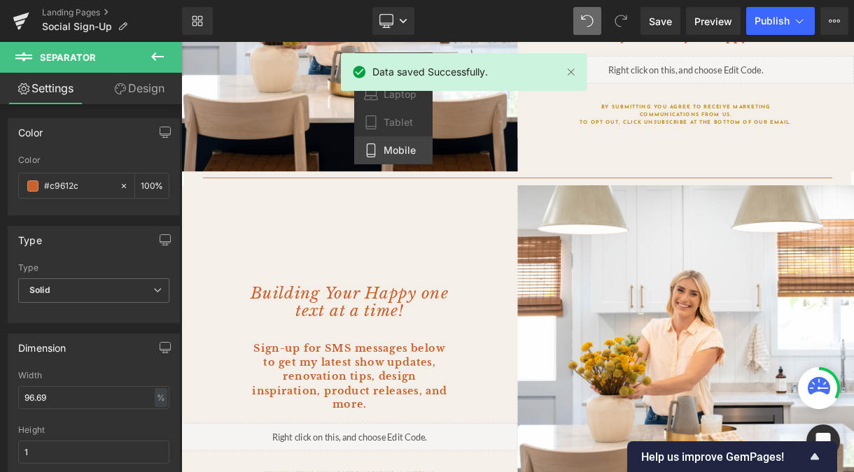
click at [401, 148] on span "Mobile" at bounding box center [400, 150] width 32 height 13
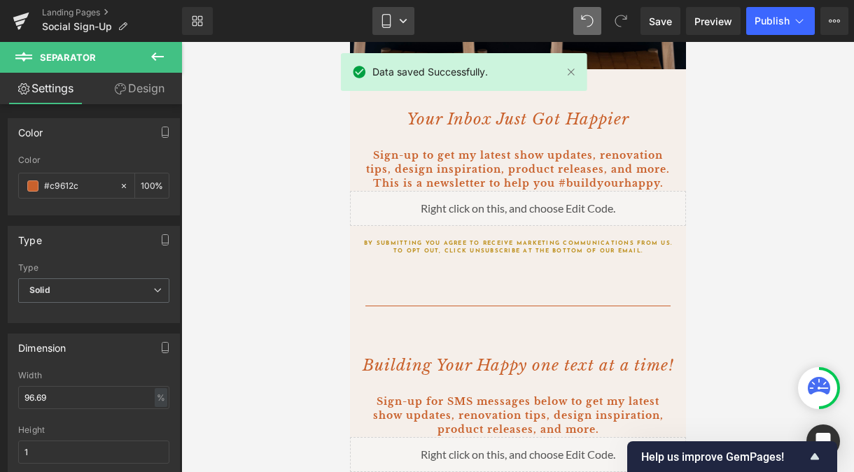
scroll to position [423, 0]
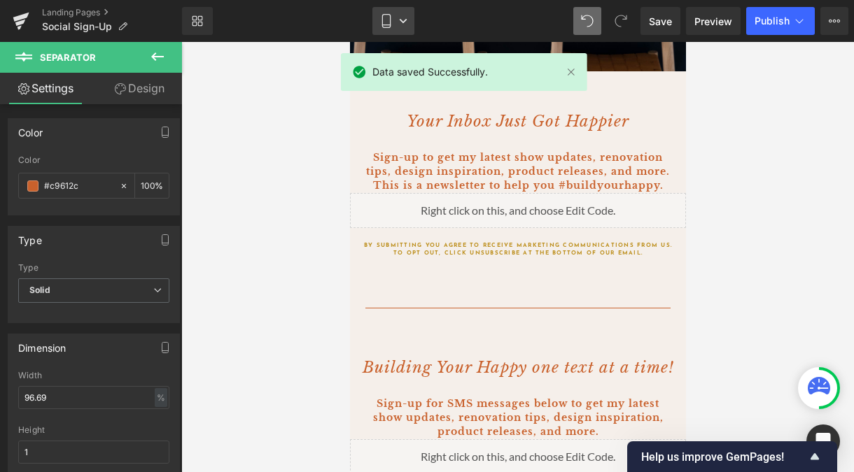
click at [394, 24] on link "Mobile" at bounding box center [393, 21] width 42 height 28
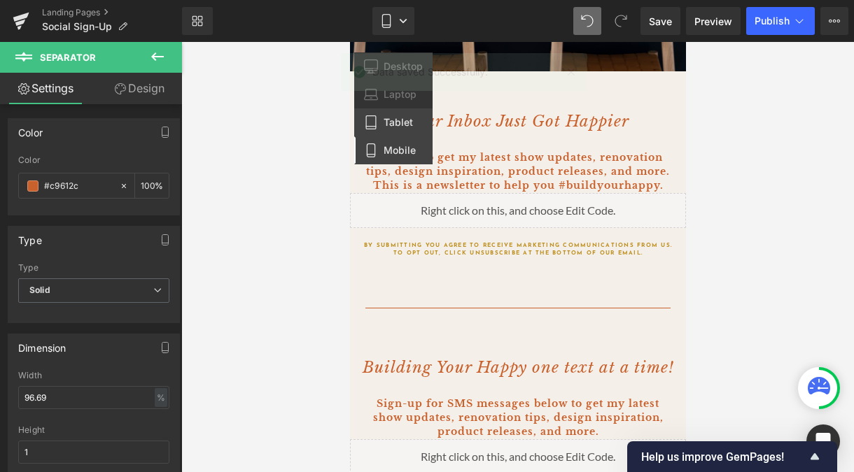
click at [395, 123] on span "Tablet" at bounding box center [398, 122] width 29 height 13
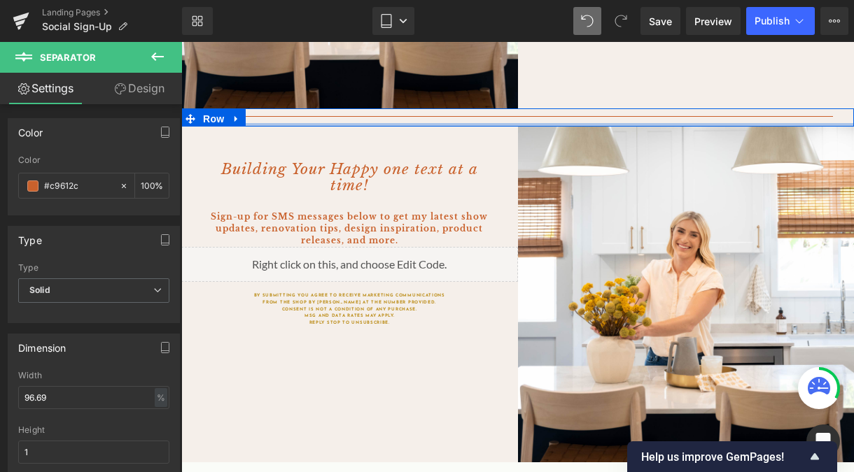
scroll to position [425, 0]
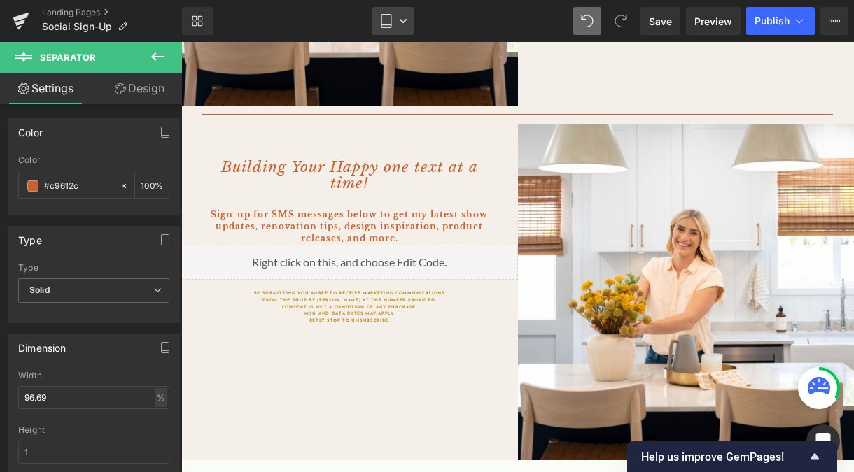
click at [398, 15] on link "Tablet" at bounding box center [393, 21] width 42 height 28
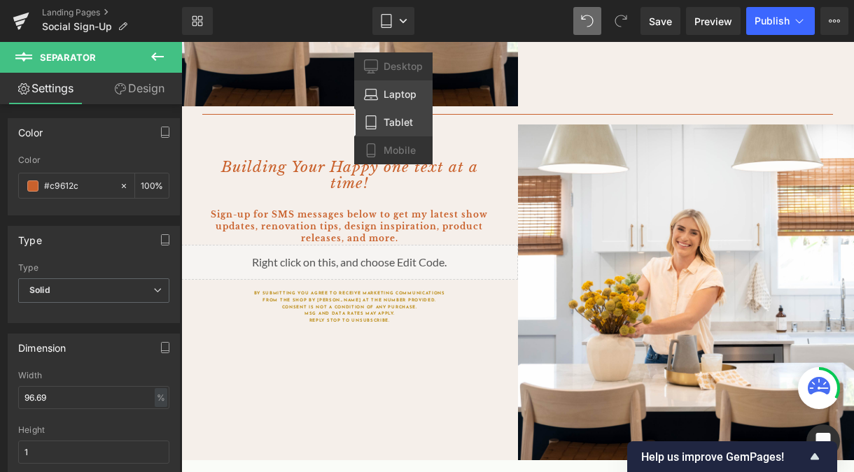
click at [410, 99] on span "Laptop" at bounding box center [400, 94] width 33 height 13
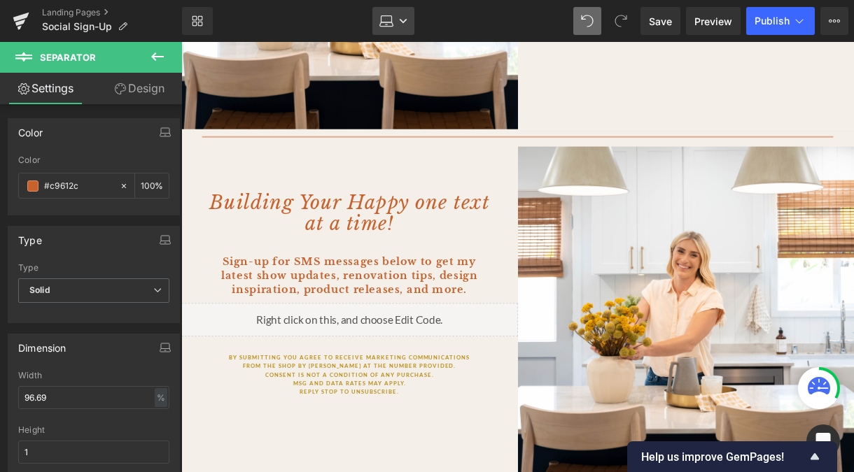
click at [395, 21] on link "Laptop" at bounding box center [393, 21] width 42 height 28
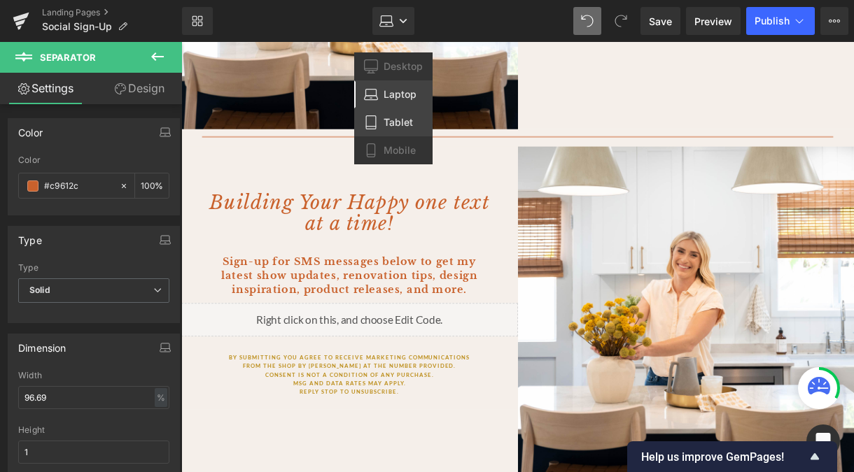
click at [405, 127] on span "Tablet" at bounding box center [398, 122] width 29 height 13
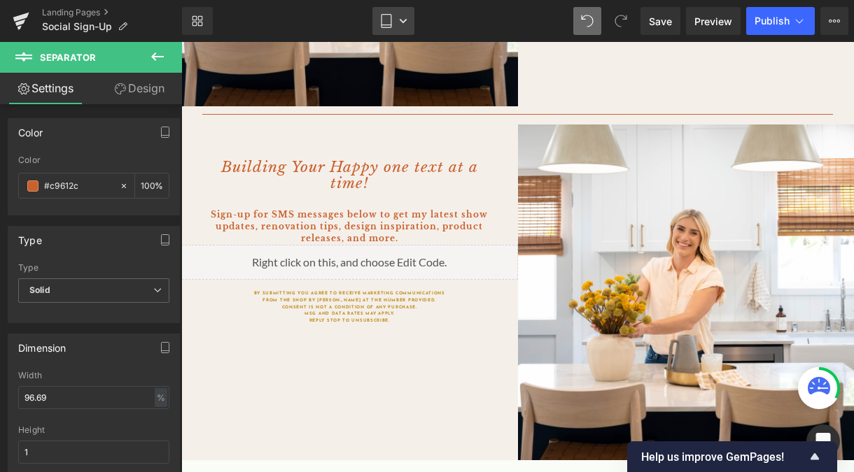
click at [402, 13] on link "Tablet" at bounding box center [393, 21] width 42 height 28
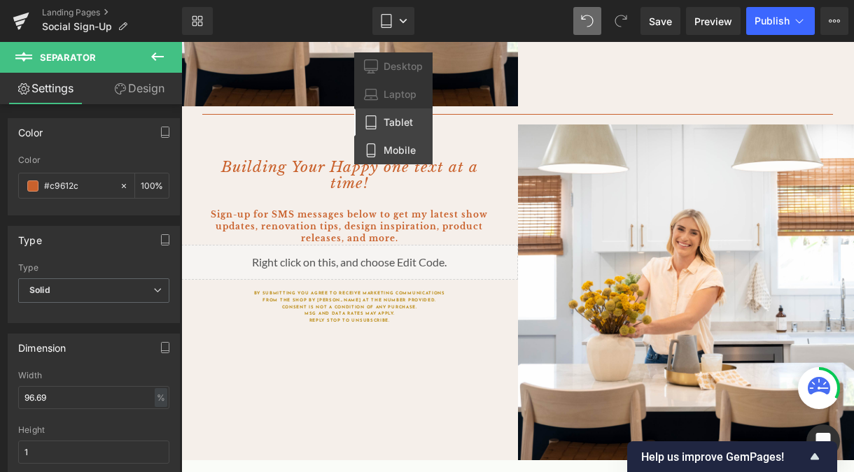
click at [405, 146] on span "Mobile" at bounding box center [400, 150] width 32 height 13
type input "100"
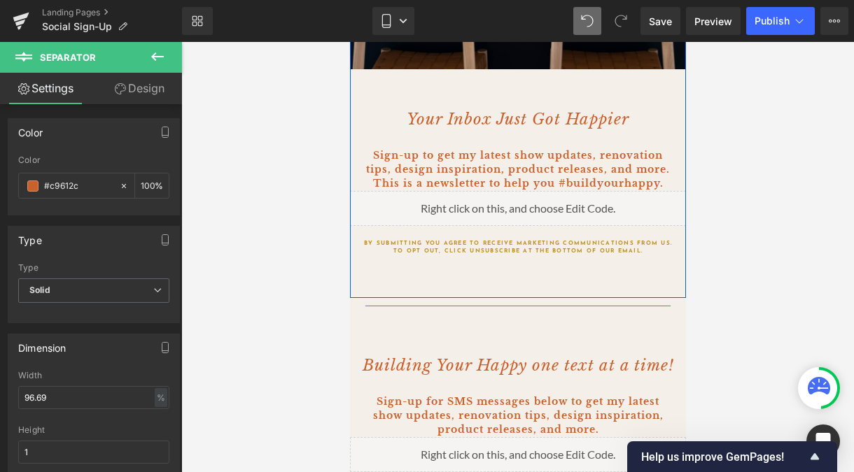
scroll to position [423, 0]
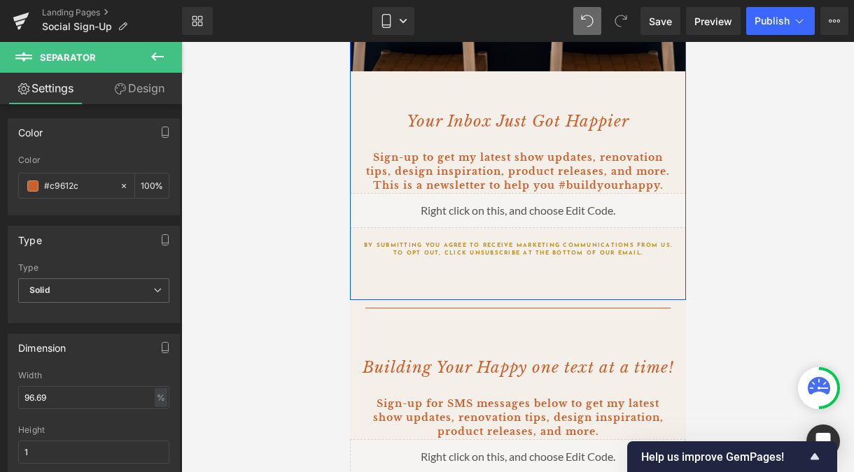
click at [530, 290] on div "Your Inbox Just Got Happier Heading Sign-up to get my latest show updates, reno…" at bounding box center [517, 185] width 336 height 228
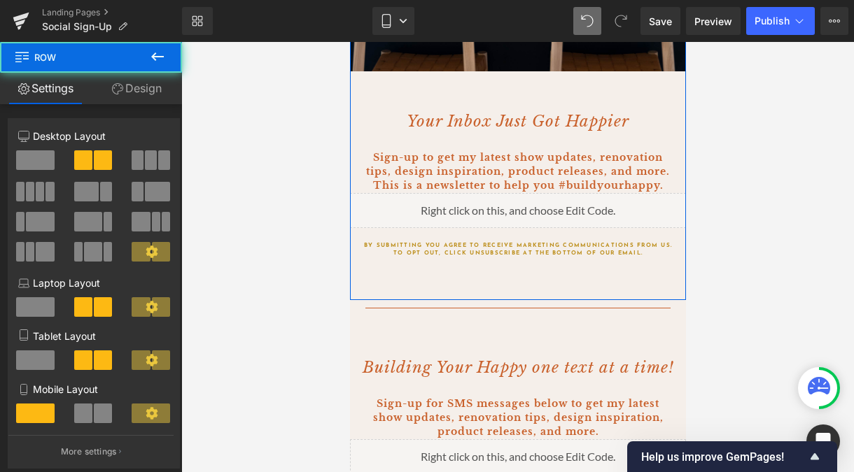
click at [518, 295] on div "Your Inbox Just Got Happier Heading Sign-up to get my latest show updates, reno…" at bounding box center [517, 185] width 336 height 228
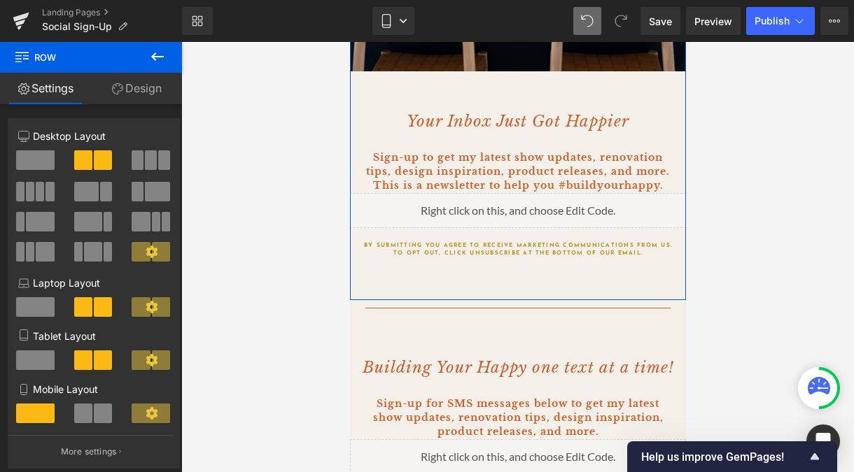
drag, startPoint x: 519, startPoint y: 298, endPoint x: 519, endPoint y: 275, distance: 23.1
click at [519, 275] on div "Image Your Inbox Just Got Happier Heading Sign-up to get my latest show updates…" at bounding box center [517, 17] width 336 height 564
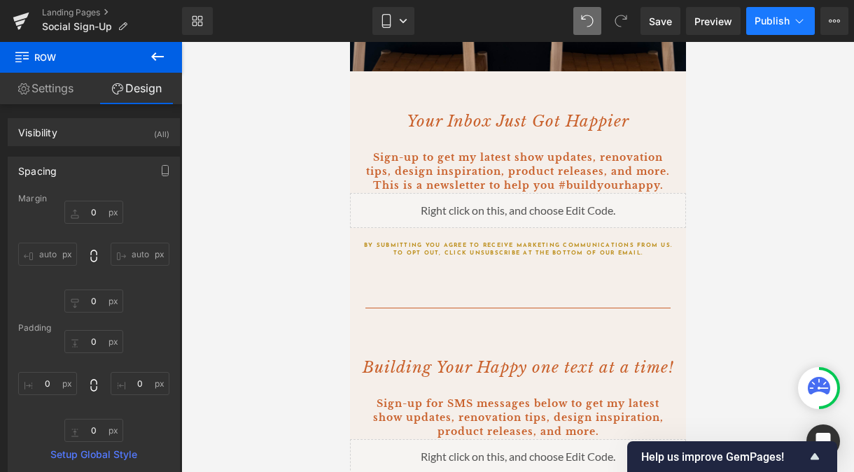
click at [788, 25] on span "Publish" at bounding box center [772, 20] width 35 height 11
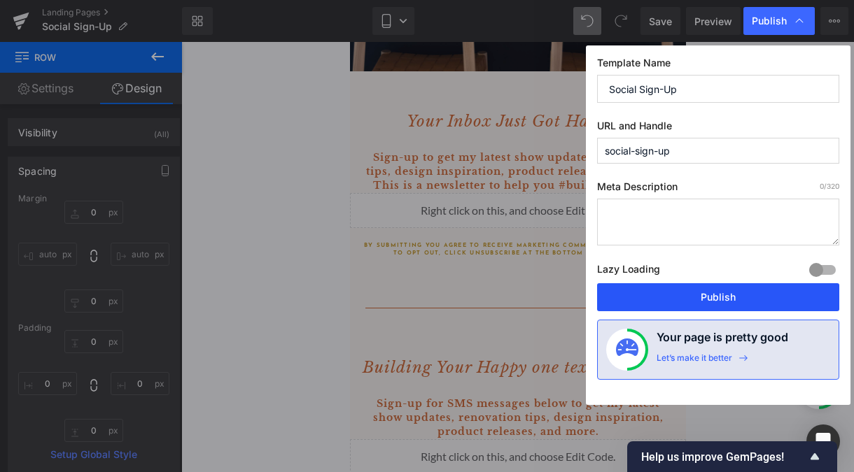
click at [685, 295] on button "Publish" at bounding box center [718, 297] width 242 height 28
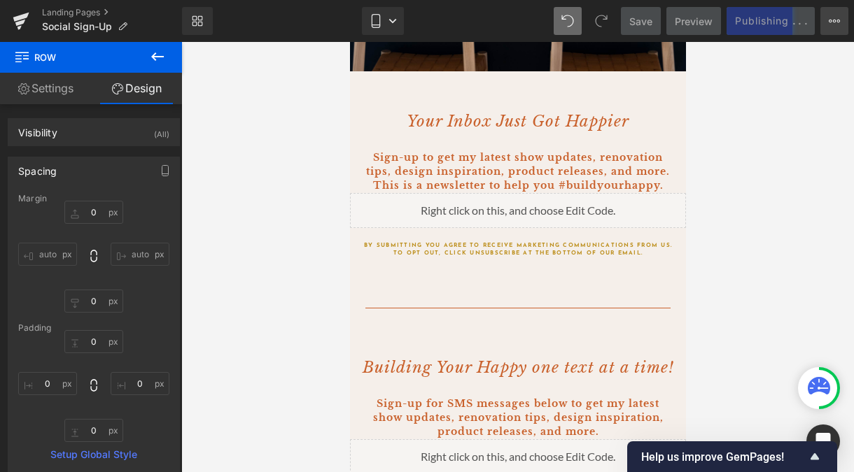
click at [806, 20] on icon at bounding box center [834, 21] width 3 height 3
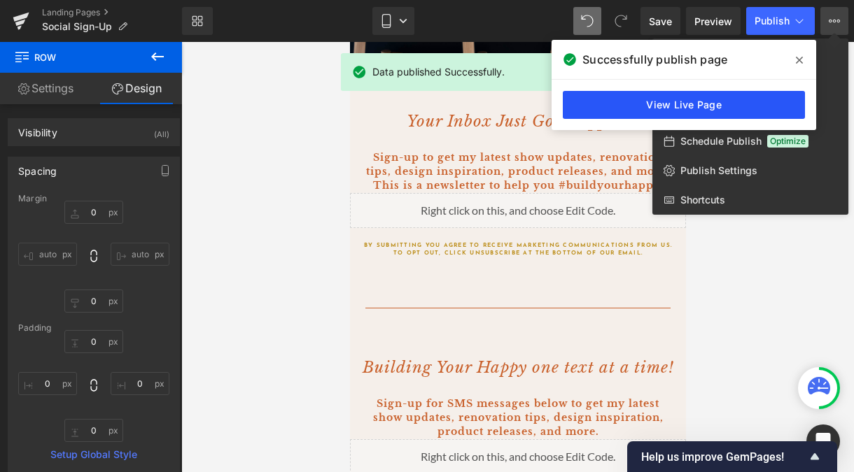
click at [778, 103] on link "View Live Page" at bounding box center [684, 105] width 242 height 28
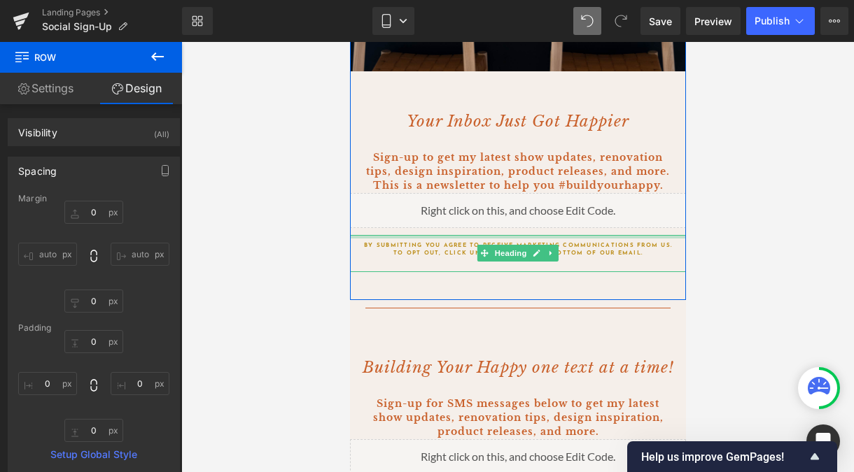
scroll to position [199, 0]
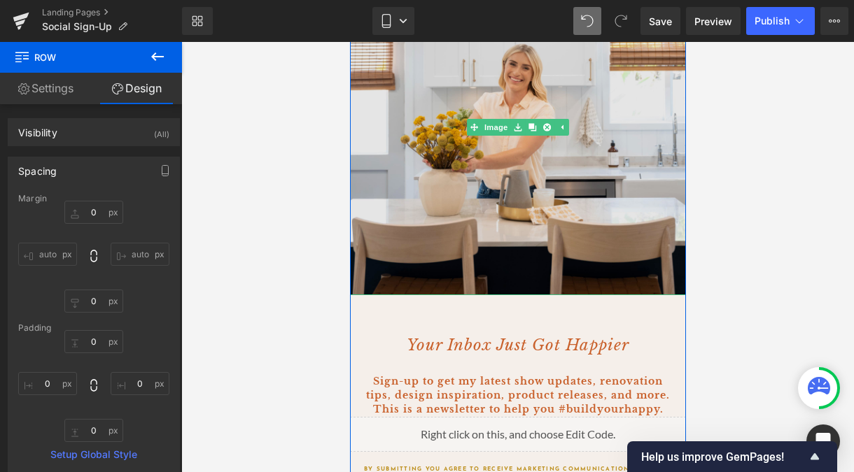
click at [461, 210] on img at bounding box center [517, 127] width 336 height 336
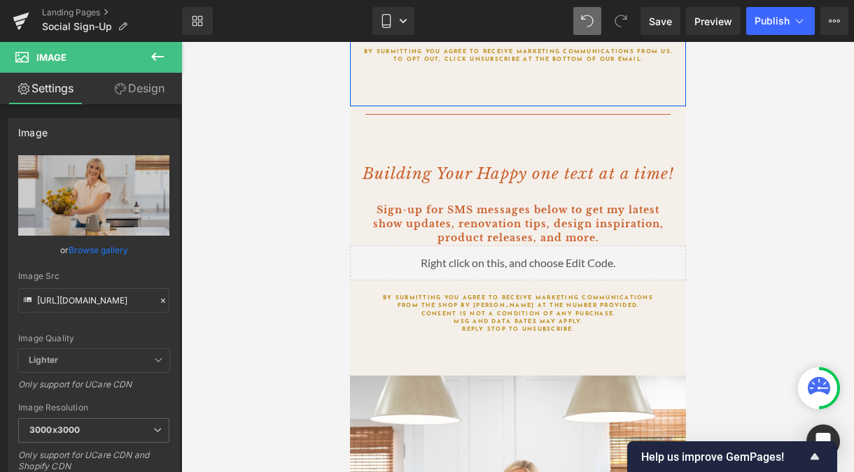
scroll to position [842, 0]
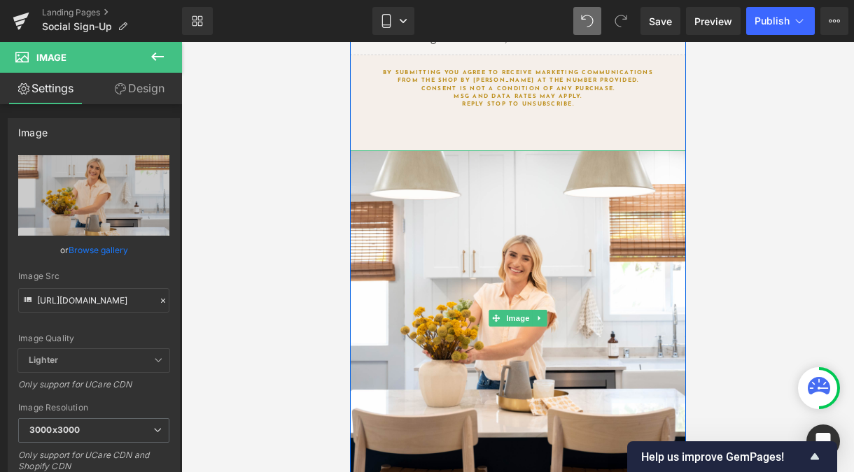
click at [461, 244] on img at bounding box center [517, 318] width 336 height 336
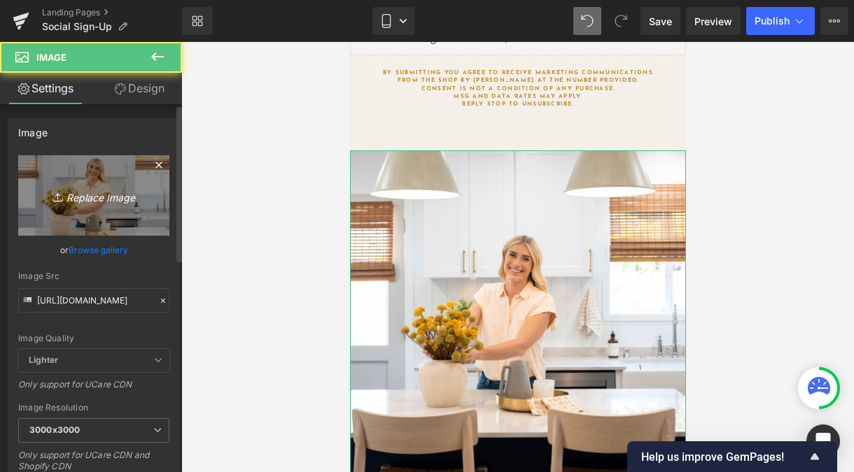
click at [109, 218] on link "Replace Image" at bounding box center [93, 195] width 151 height 80
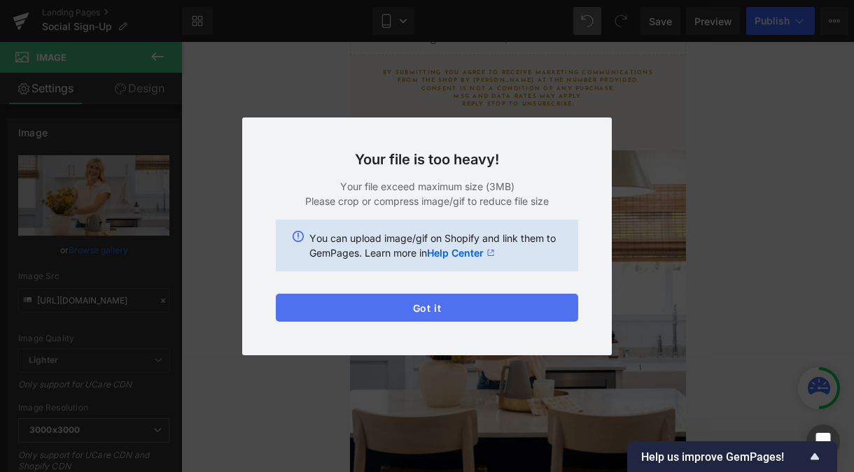
click at [442, 311] on button "Got it" at bounding box center [427, 308] width 302 height 28
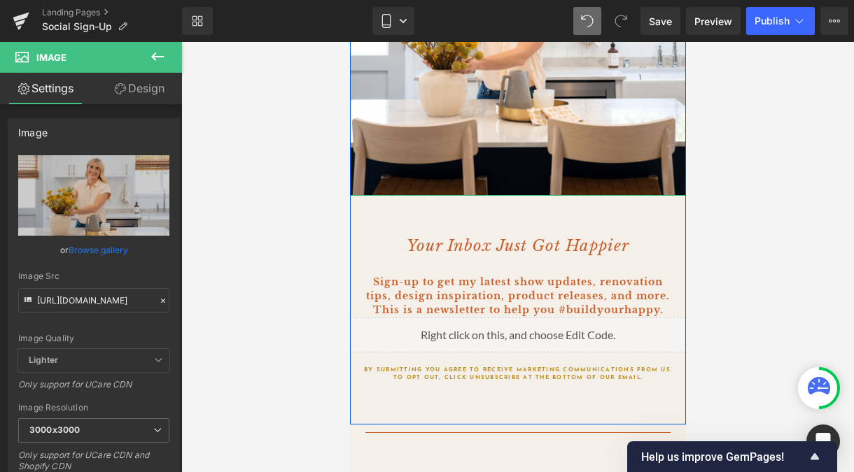
scroll to position [0, 0]
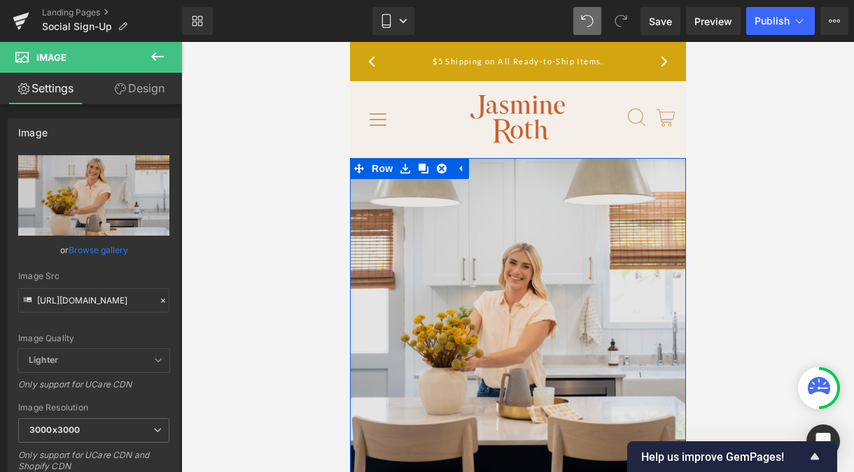
click at [467, 219] on img at bounding box center [517, 326] width 336 height 336
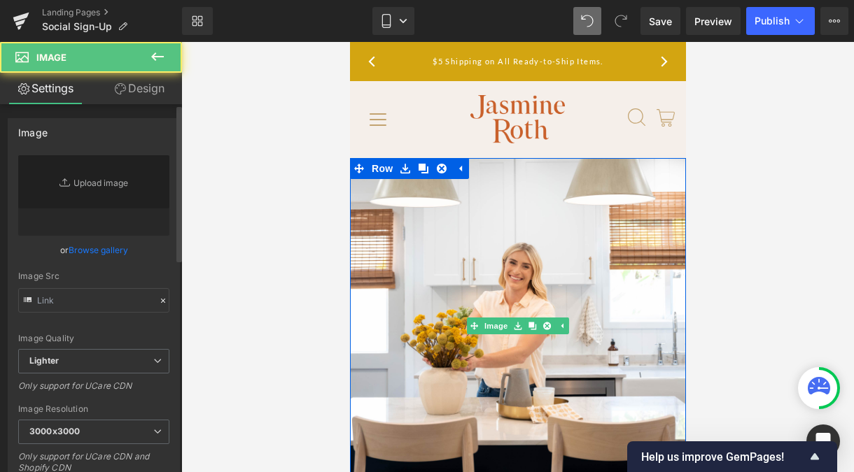
type input "[URL][DOMAIN_NAME]"
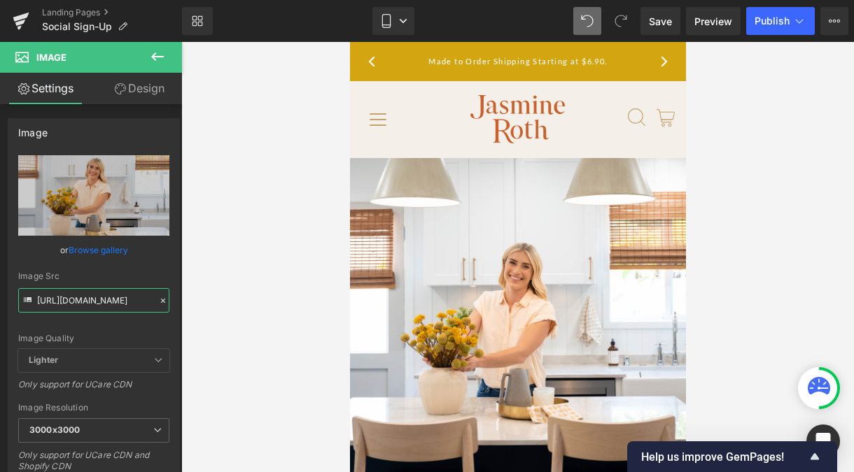
scroll to position [0, 477]
drag, startPoint x: 89, startPoint y: 303, endPoint x: 197, endPoint y: 293, distance: 109.0
click at [197, 293] on div "Heading You are previewing how the Blog Article Styles will restyle your page. …" at bounding box center [427, 248] width 854 height 496
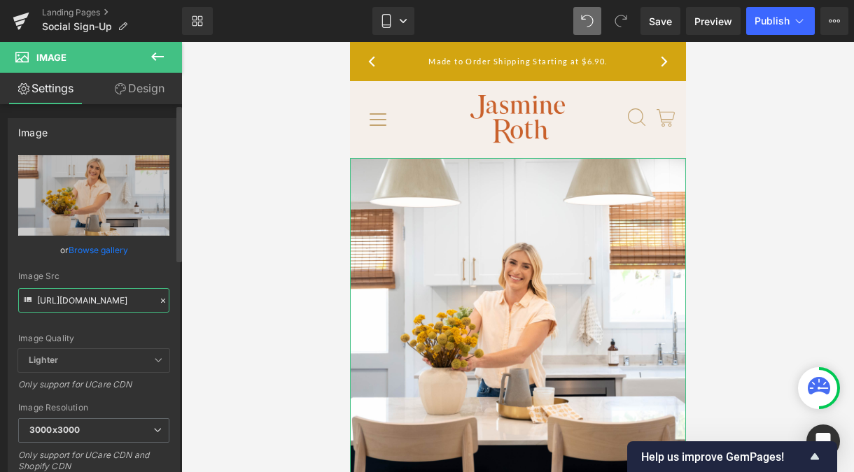
click at [80, 305] on input "[URL][DOMAIN_NAME]" at bounding box center [93, 300] width 151 height 24
drag, startPoint x: 58, startPoint y: 308, endPoint x: 27, endPoint y: 304, distance: 31.8
click at [27, 304] on div "Image Src [URL][DOMAIN_NAME]" at bounding box center [93, 292] width 151 height 41
click at [57, 304] on input "[URL][DOMAIN_NAME]" at bounding box center [93, 300] width 151 height 24
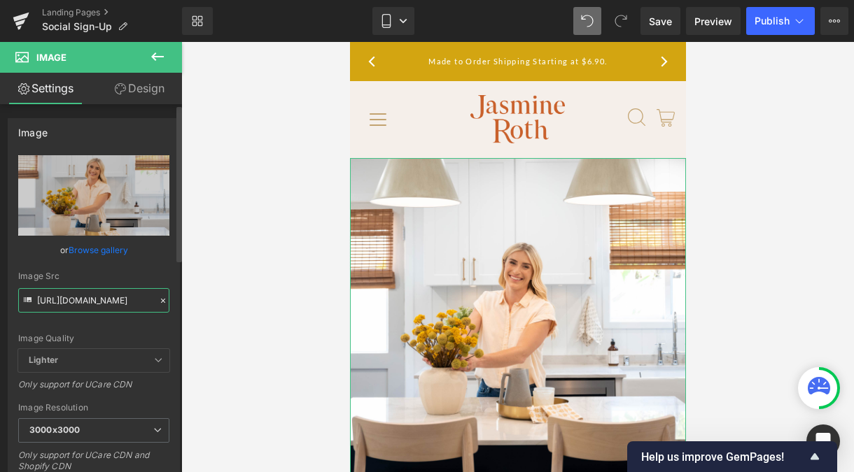
drag, startPoint x: 80, startPoint y: 300, endPoint x: 33, endPoint y: 301, distance: 46.9
click at [33, 301] on div "Image Src [URL][DOMAIN_NAME]" at bounding box center [93, 292] width 151 height 41
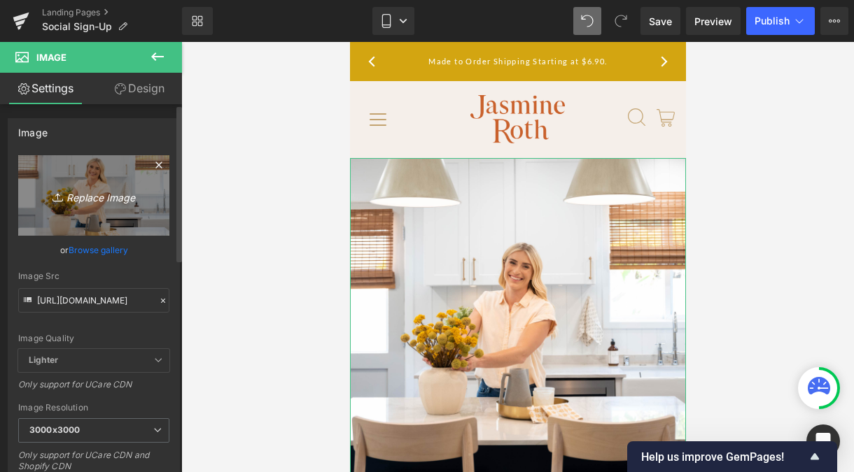
click at [108, 204] on link "Replace Image" at bounding box center [93, 195] width 151 height 80
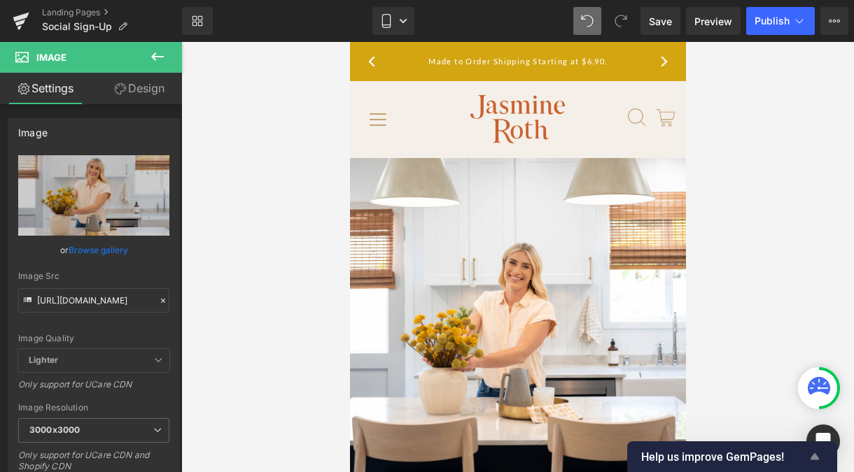
type input "C:\fakepath\[PERSON_NAME]-email-sms-sign-up-the-shop.jpg"
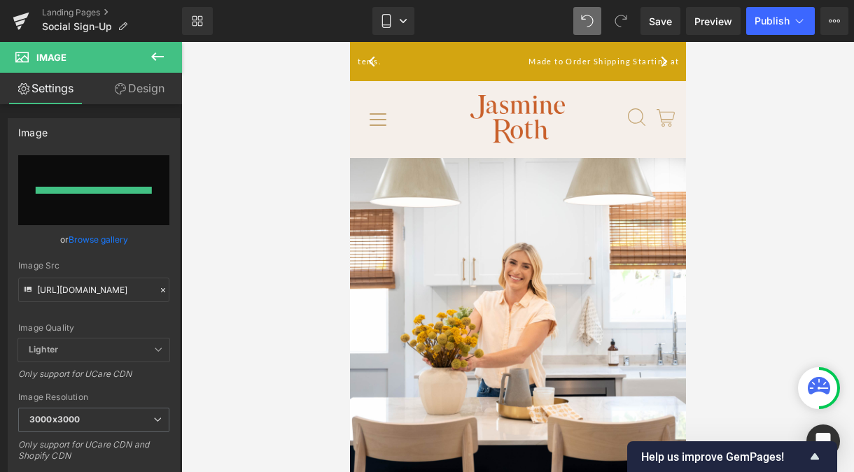
type input "[URL][DOMAIN_NAME][PERSON_NAME]"
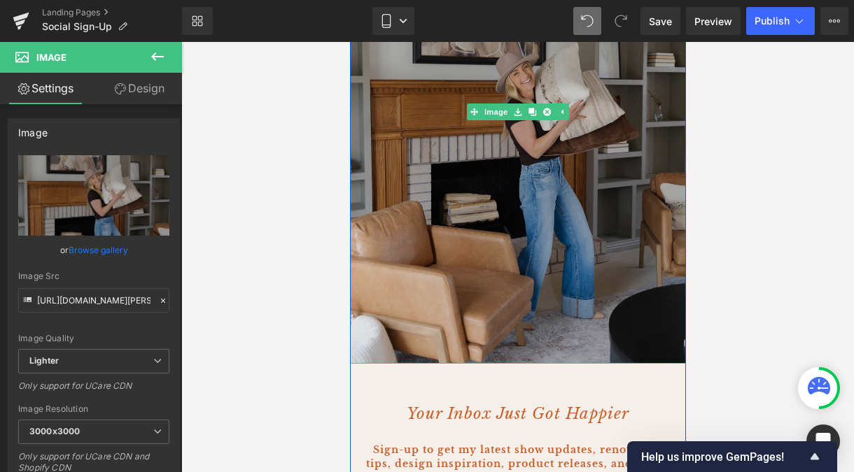
scroll to position [307, 0]
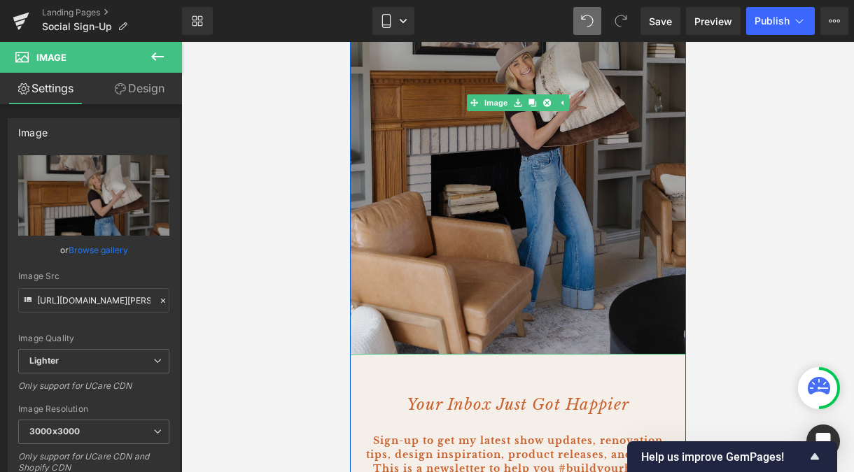
click at [541, 277] on img at bounding box center [517, 103] width 336 height 504
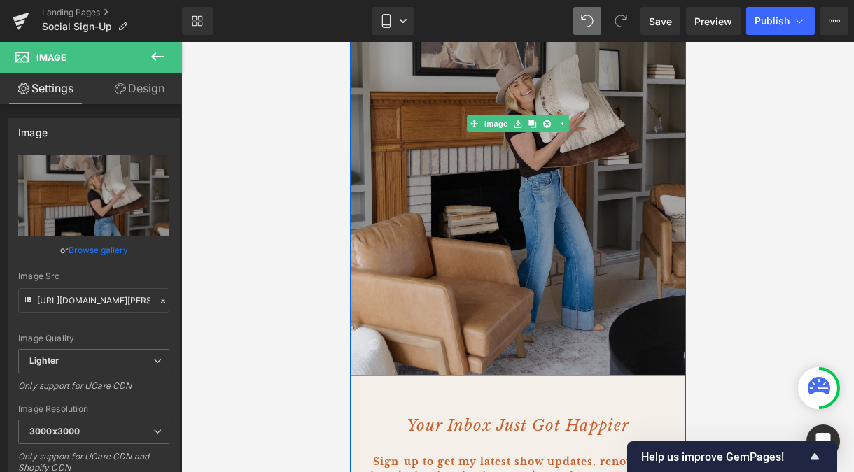
scroll to position [283, 0]
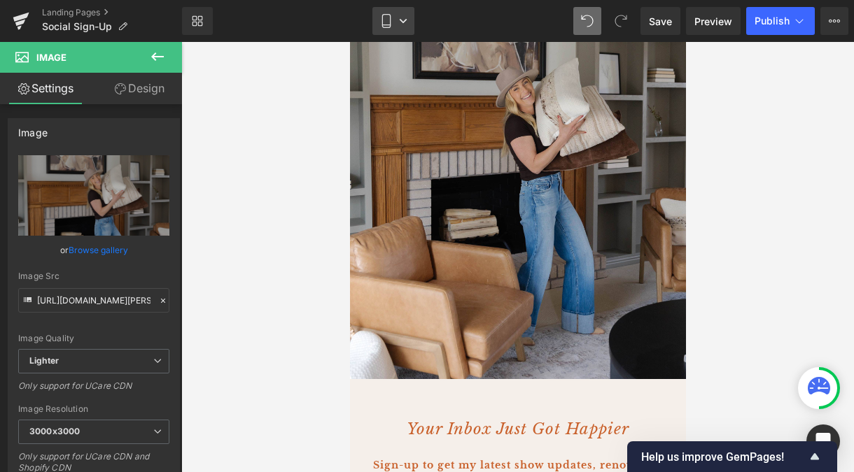
click at [402, 20] on icon at bounding box center [403, 21] width 8 height 8
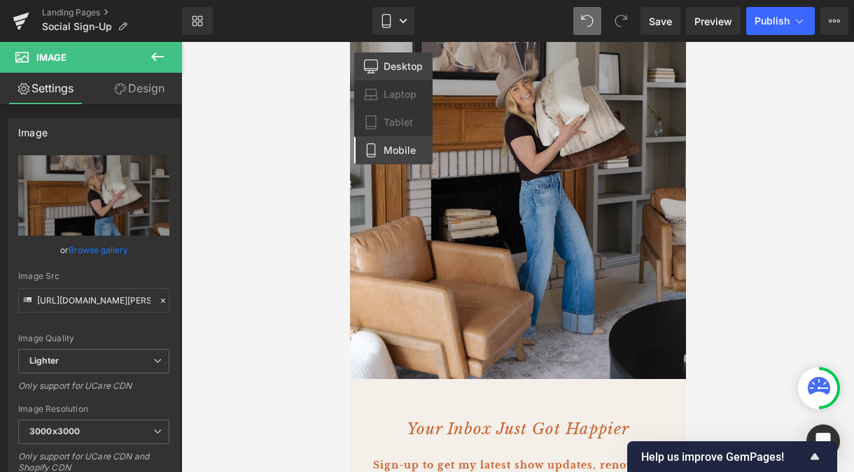
click at [410, 64] on span "Desktop" at bounding box center [403, 66] width 39 height 13
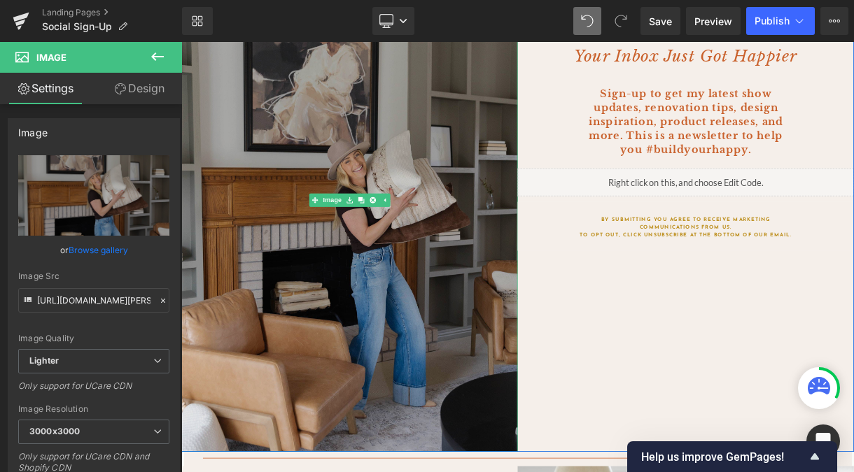
scroll to position [285, 0]
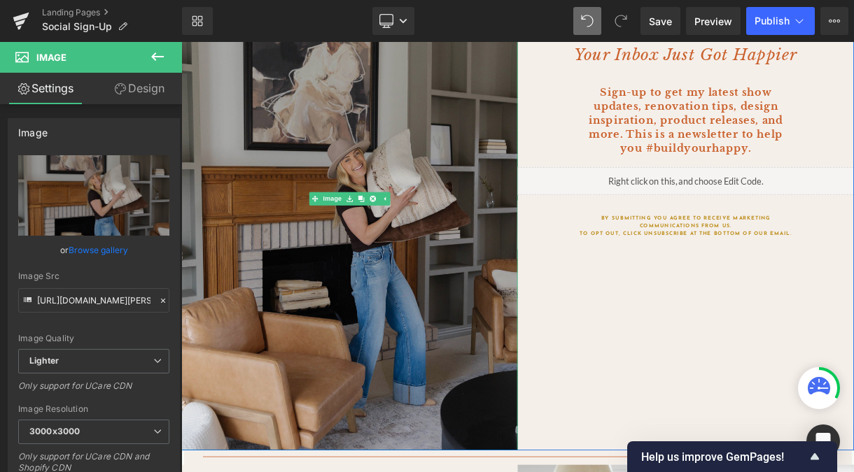
click at [479, 390] on img at bounding box center [392, 240] width 423 height 636
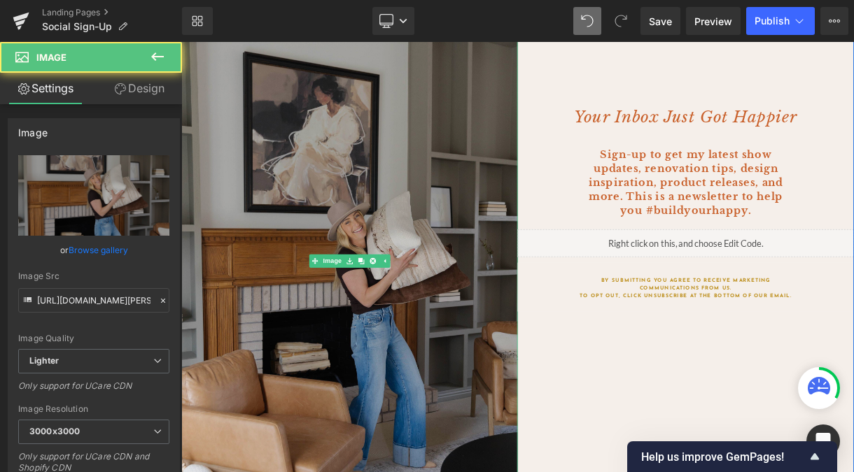
scroll to position [206, 0]
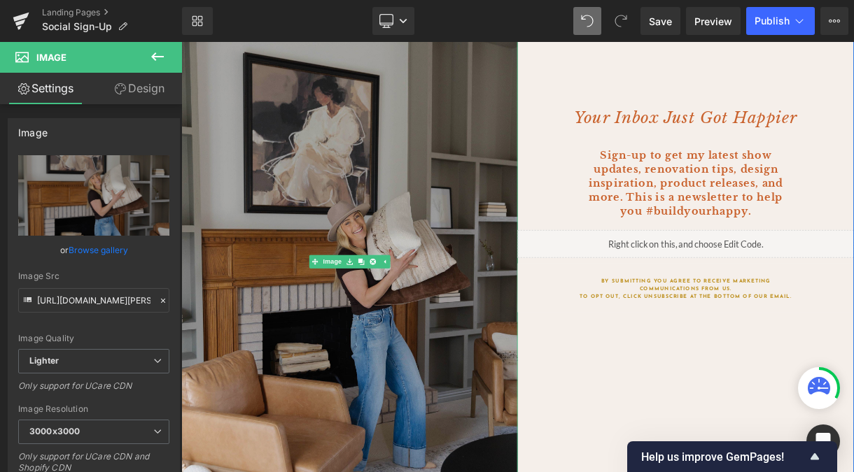
click at [370, 266] on img at bounding box center [392, 319] width 423 height 636
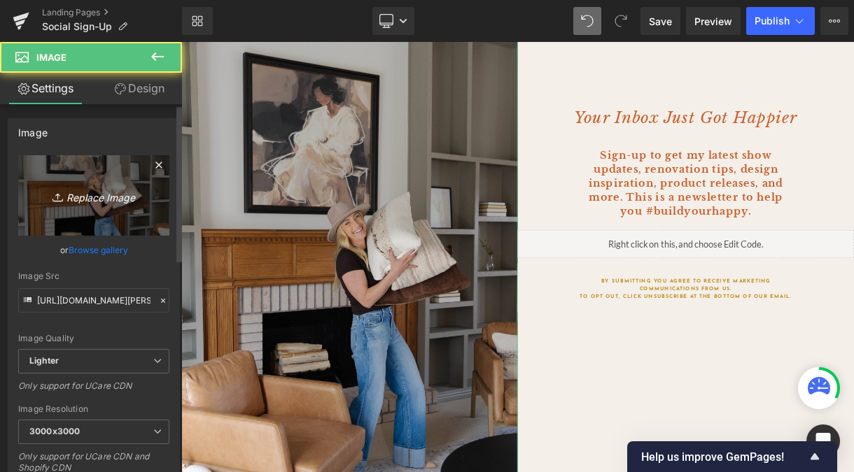
click at [87, 210] on link "Replace Image" at bounding box center [93, 195] width 151 height 80
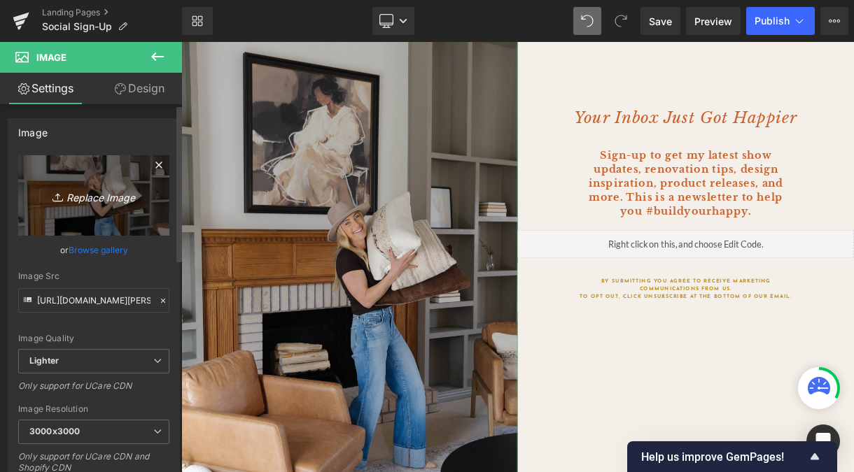
click at [102, 182] on link "Replace Image" at bounding box center [93, 195] width 151 height 80
click at [127, 189] on icon "Replace Image" at bounding box center [94, 195] width 112 height 17
type input "C:\fakepath\[PERSON_NAME]-email-sms-sign-up-the-shop.jpg"
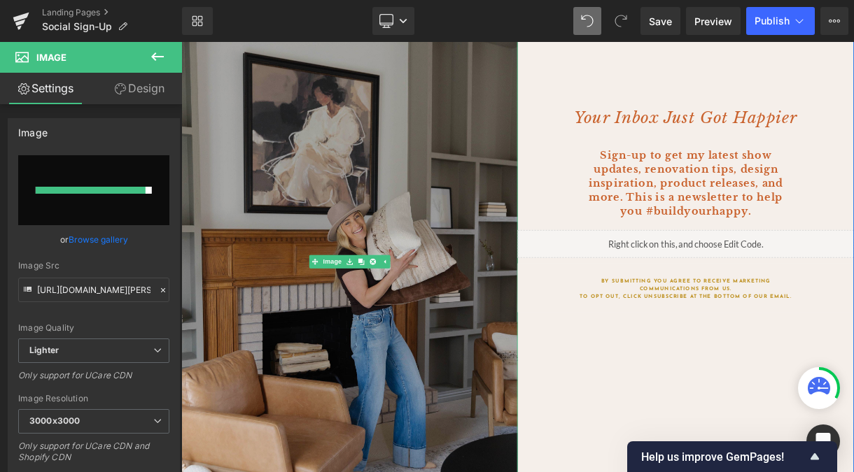
type input "[URL][DOMAIN_NAME][PERSON_NAME]"
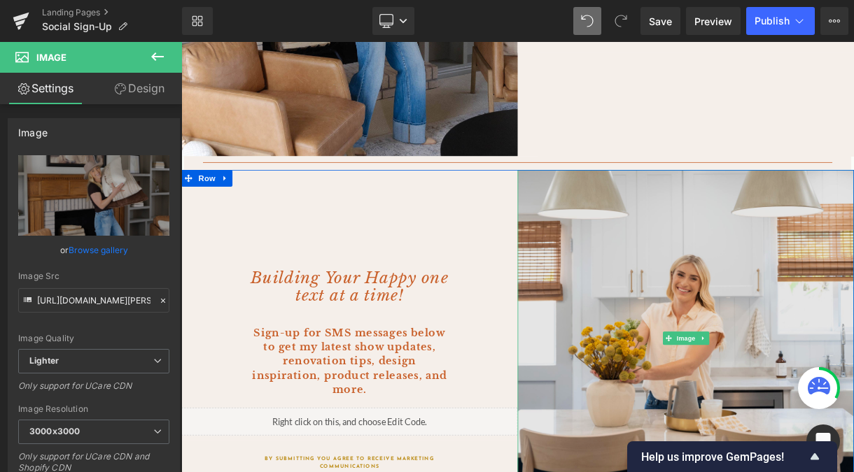
scroll to position [536, 0]
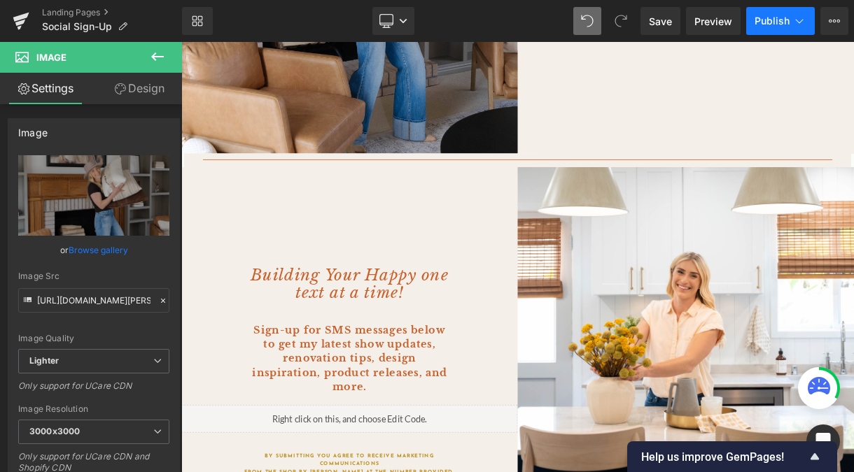
click at [772, 24] on span "Publish" at bounding box center [772, 20] width 35 height 11
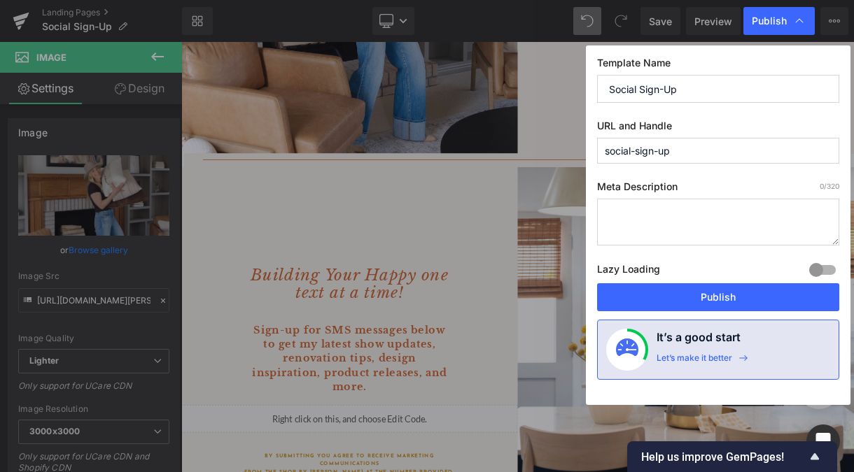
click at [772, 24] on span "Publish" at bounding box center [769, 21] width 35 height 13
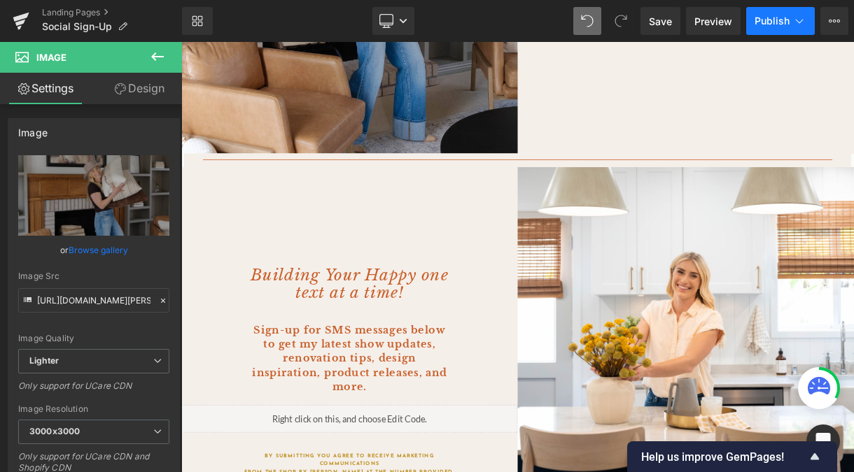
click at [772, 24] on span "Publish" at bounding box center [772, 20] width 35 height 11
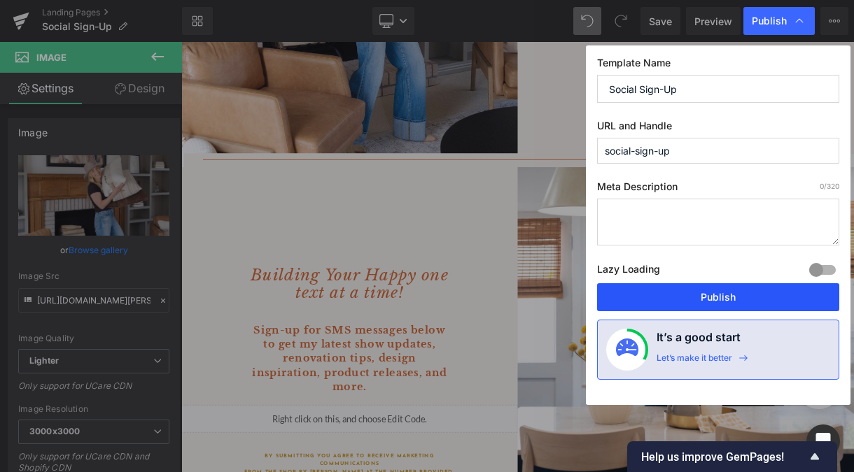
click at [728, 294] on button "Publish" at bounding box center [718, 297] width 242 height 28
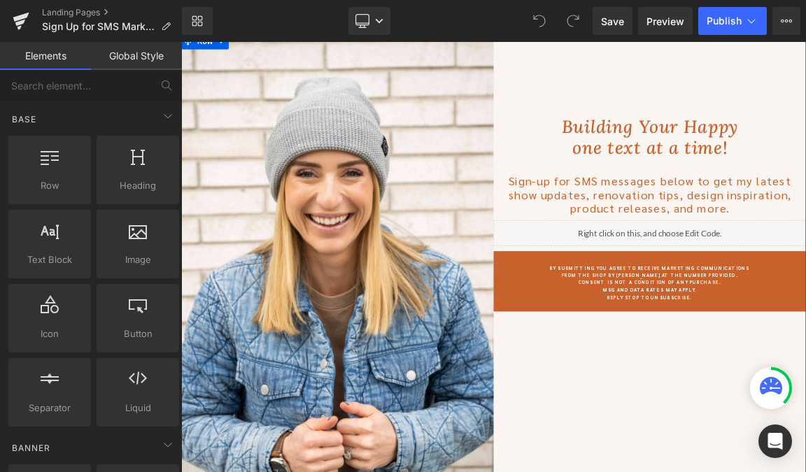
scroll to position [179, 0]
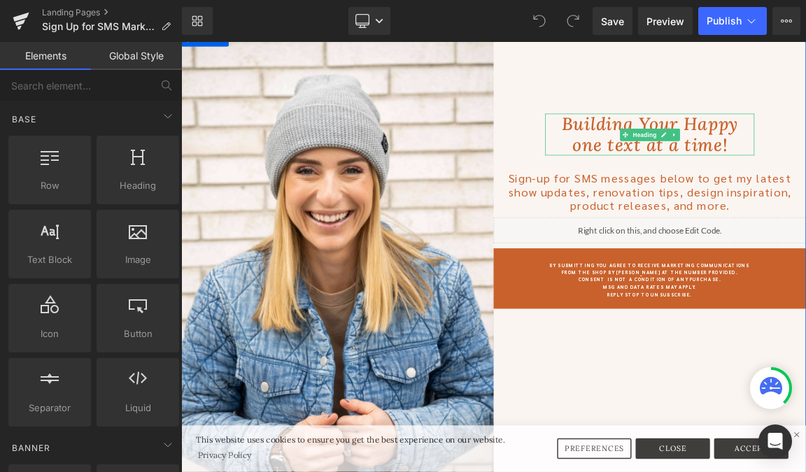
click at [806, 179] on span "one text at a time" at bounding box center [814, 182] width 204 height 30
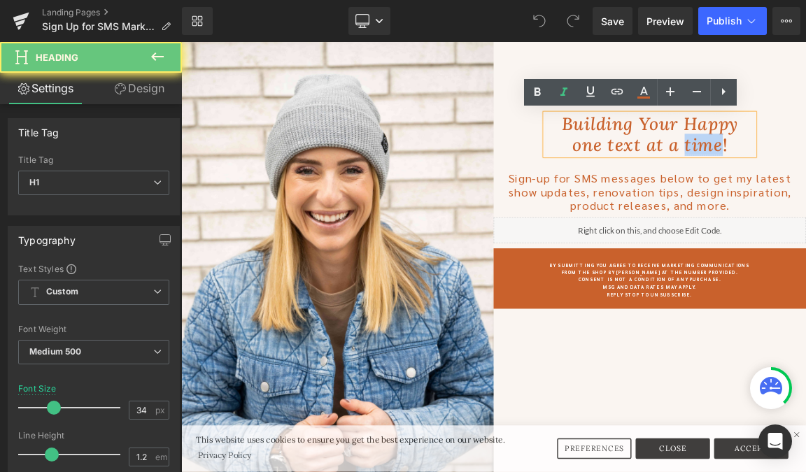
click at [806, 179] on span "one text at a time" at bounding box center [814, 182] width 204 height 30
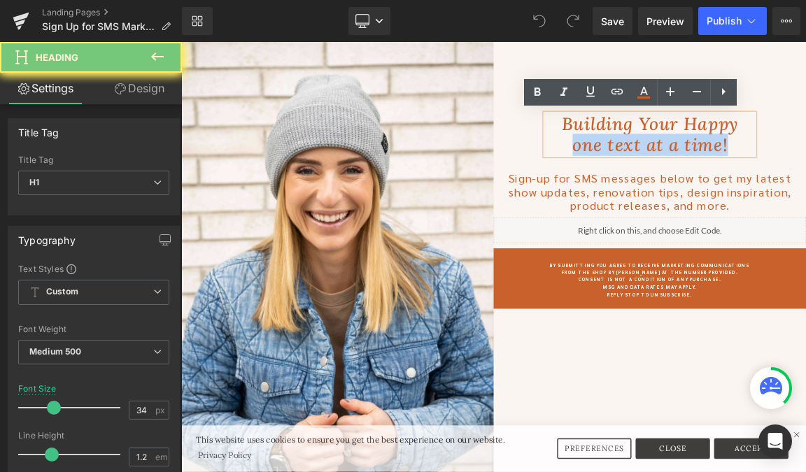
click at [806, 179] on span "one text at a time" at bounding box center [814, 182] width 204 height 30
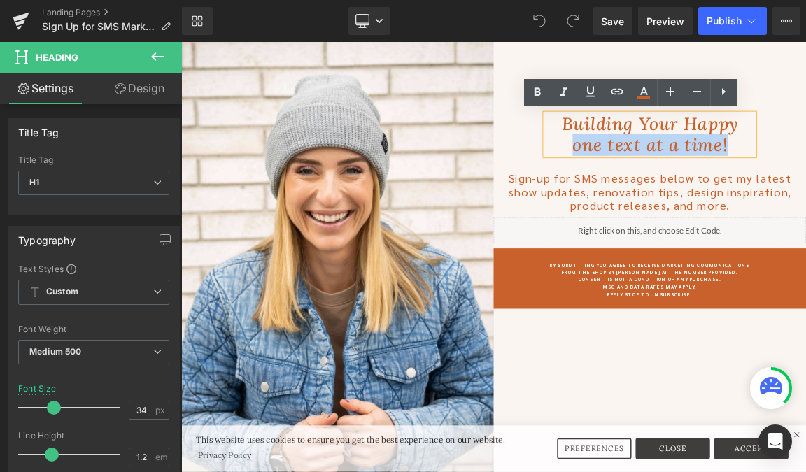
click at [806, 187] on h1 "one text at a time !" at bounding box center [816, 182] width 283 height 29
drag, startPoint x: 944, startPoint y: 182, endPoint x: 694, endPoint y: 147, distance: 253.0
click at [694, 147] on div "Building Your Happy one text at a time !" at bounding box center [816, 167] width 283 height 57
copy div "Building Your Happy one text at a time !"
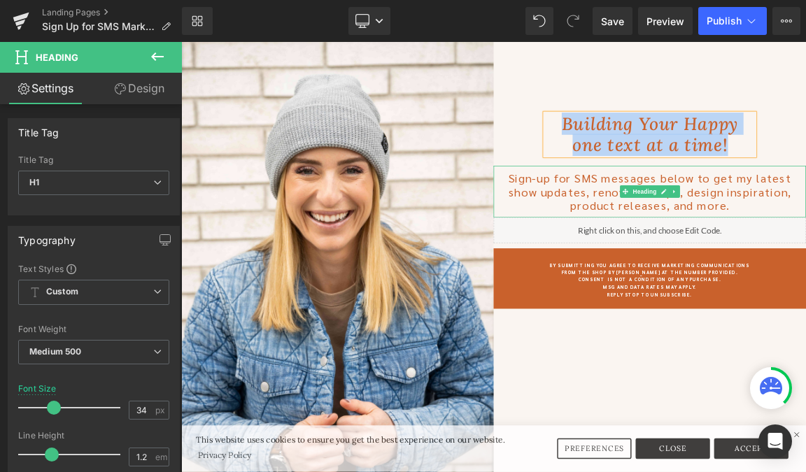
click at [738, 235] on span "Sign-up for SMS messages below to get my latest show updates, renovation tips, …" at bounding box center [817, 244] width 384 height 57
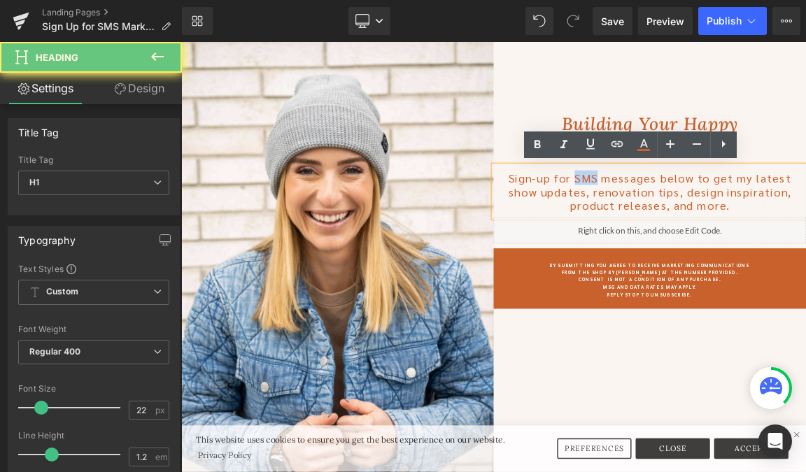
click at [738, 235] on span "Sign-up for SMS messages below to get my latest show updates, renovation tips, …" at bounding box center [817, 244] width 384 height 57
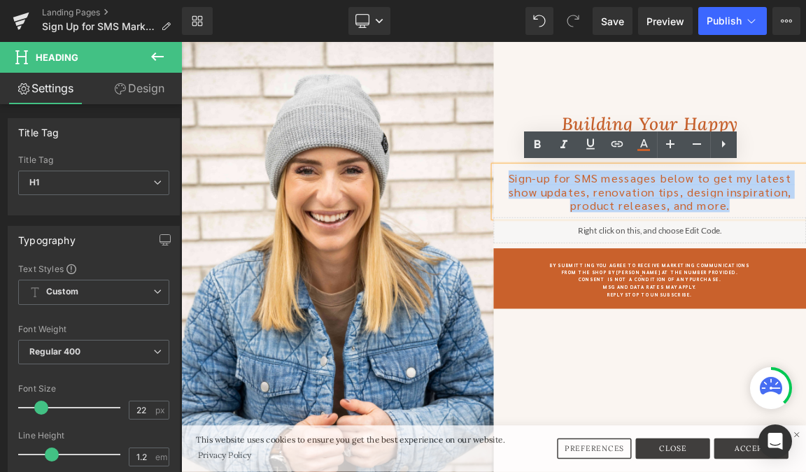
copy span "Sign-up for SMS messages below to get my latest show updates, renovation tips, …"
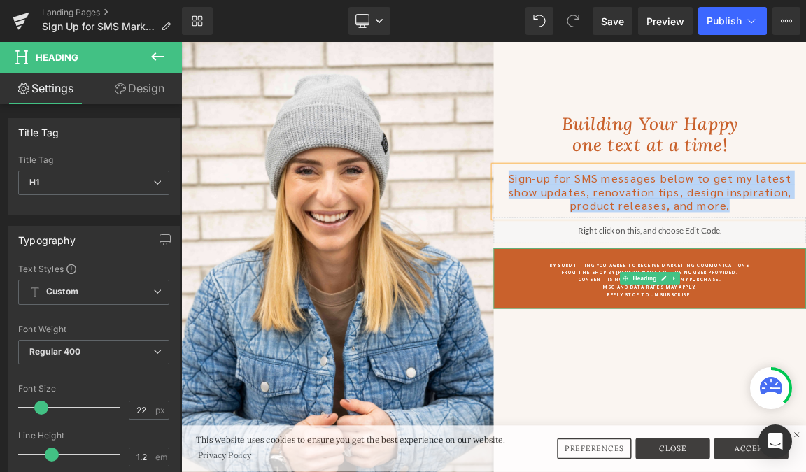
click at [766, 360] on span "Consent is not a condition of any purchase." at bounding box center [817, 364] width 194 height 8
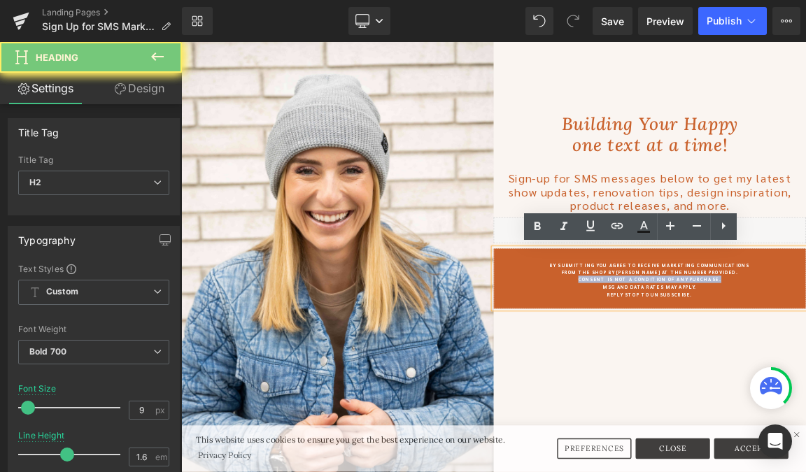
click at [766, 360] on span "Consent is not a condition of any purchase." at bounding box center [817, 364] width 194 height 8
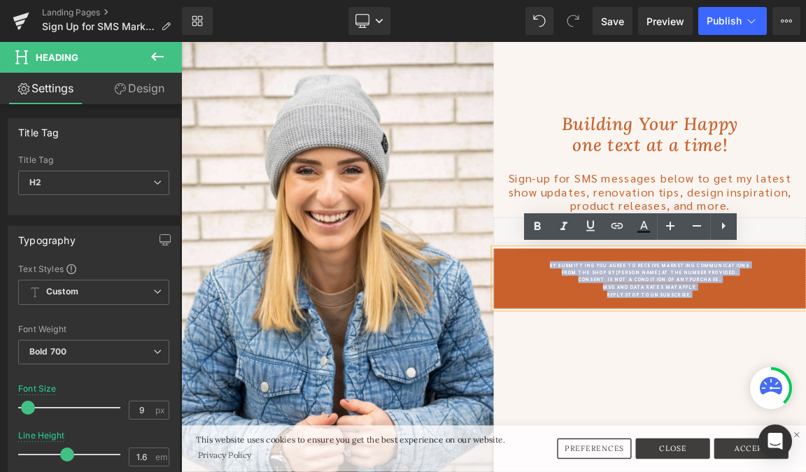
drag, startPoint x: 889, startPoint y: 386, endPoint x: 663, endPoint y: 344, distance: 230.0
click at [663, 344] on div "By submitting you agree to receive marketing communications from THE SHOP BY Ja…" at bounding box center [816, 363] width 423 height 82
copy div "By submitting you agree to receive marketing communications from THE SHOP BY Ja…"
click at [763, 346] on span "By submitting you agree to receive marketing communications from THE SHOP BY Ja…" at bounding box center [817, 349] width 272 height 18
drag, startPoint x: 886, startPoint y: 381, endPoint x: 681, endPoint y: 347, distance: 207.8
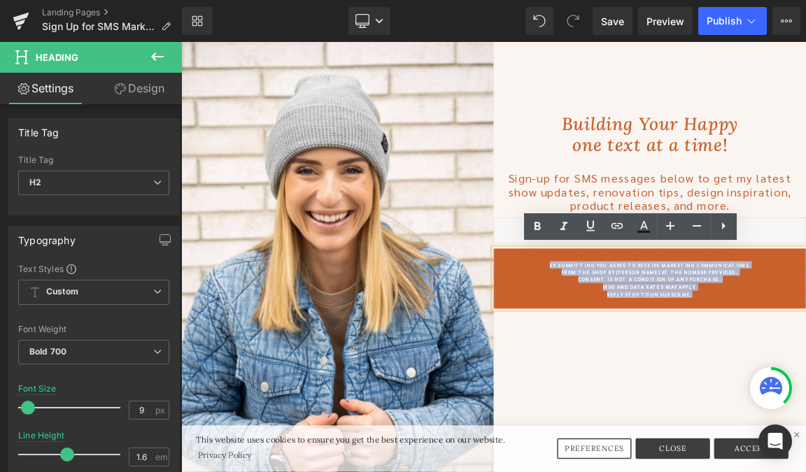
click at [681, 347] on div "By submitting you agree to receive marketing communications from THE SHOP BY Ja…" at bounding box center [816, 363] width 423 height 82
copy div "By submitting you agree to receive marketing communications from THE SHOP BY Ja…"
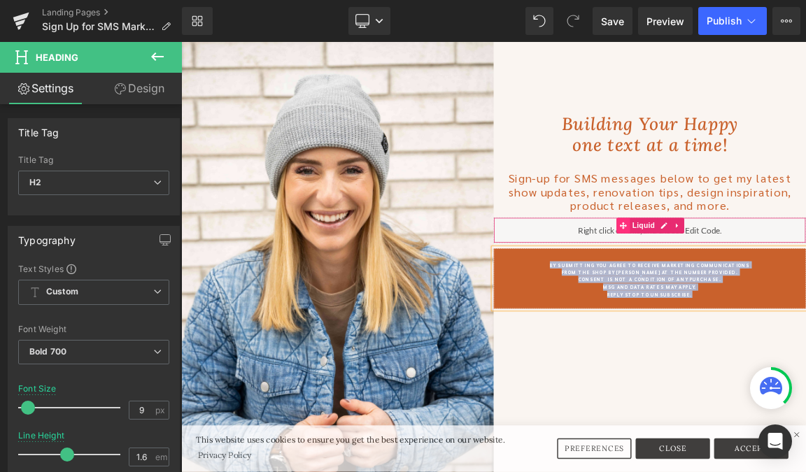
click at [773, 298] on span at bounding box center [780, 291] width 18 height 21
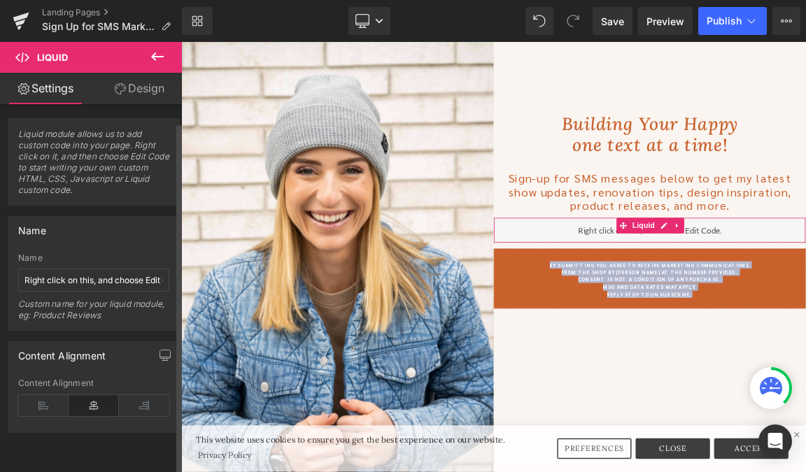
scroll to position [0, 0]
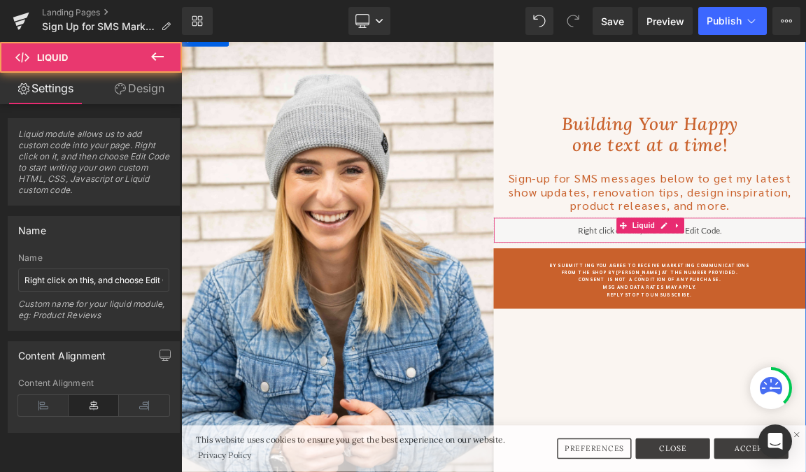
click at [736, 296] on div "Liquid" at bounding box center [816, 297] width 423 height 35
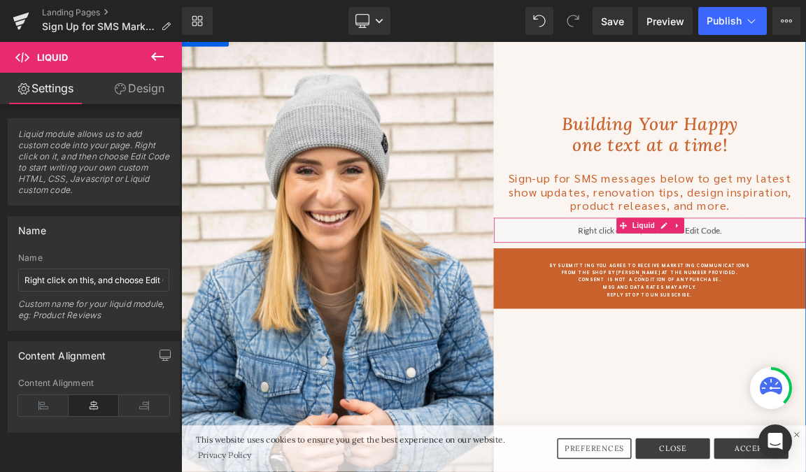
click at [736, 296] on div "Liquid" at bounding box center [816, 297] width 423 height 35
click at [806, 293] on div "Liquid" at bounding box center [816, 297] width 423 height 35
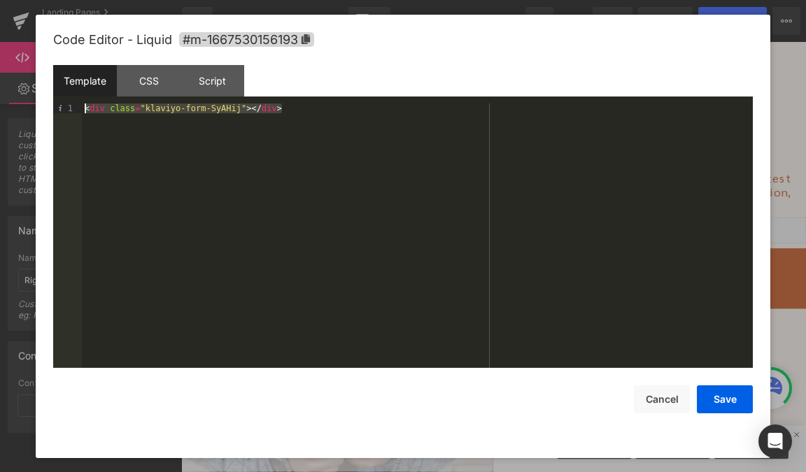
drag, startPoint x: 302, startPoint y: 107, endPoint x: 21, endPoint y: 90, distance: 281.2
click at [21, 90] on body "Liquid You are previewing how the will restyle your page. You can not edit Elem…" at bounding box center [403, 236] width 806 height 472
click at [164, 83] on div "CSS" at bounding box center [149, 80] width 64 height 31
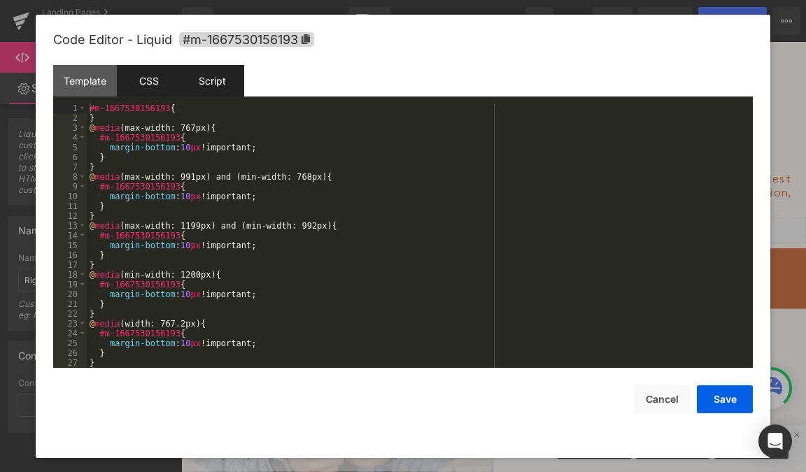
click at [211, 85] on div "Script" at bounding box center [213, 80] width 64 height 31
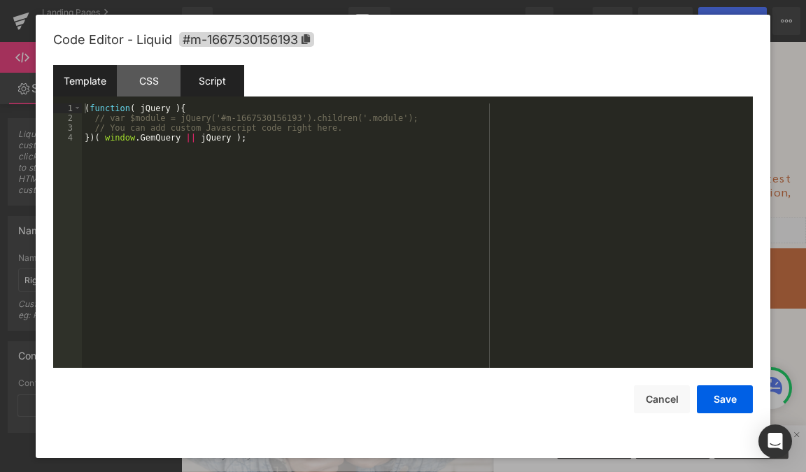
click at [75, 77] on div "Template" at bounding box center [85, 80] width 64 height 31
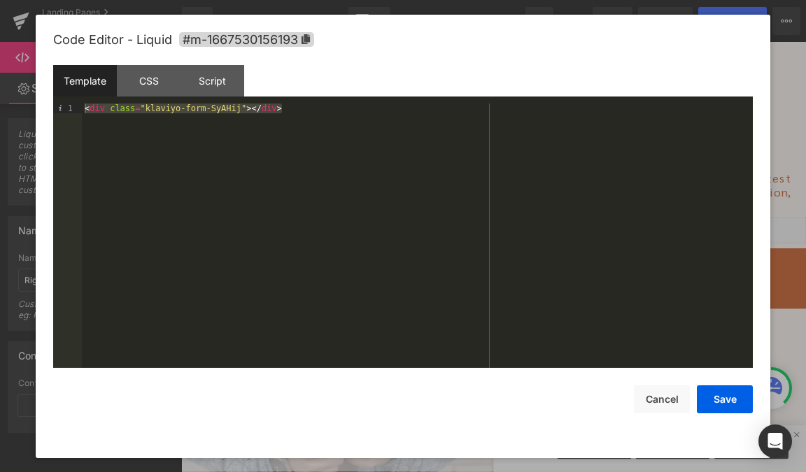
click at [221, 7] on div at bounding box center [403, 236] width 806 height 472
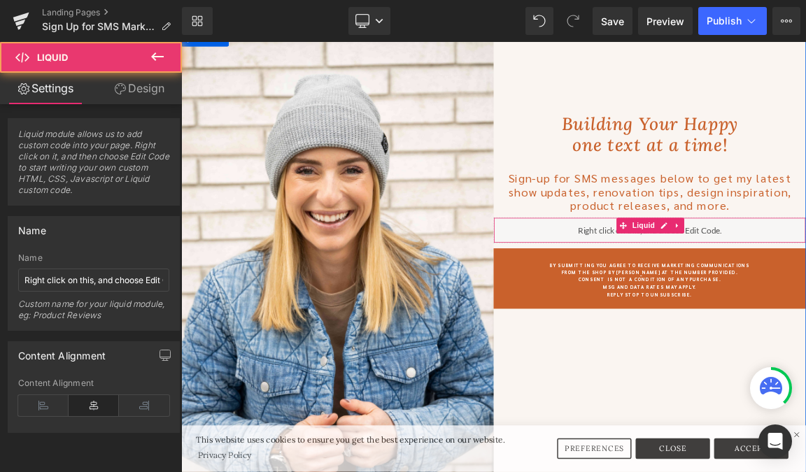
click at [668, 304] on div "Liquid" at bounding box center [816, 297] width 423 height 35
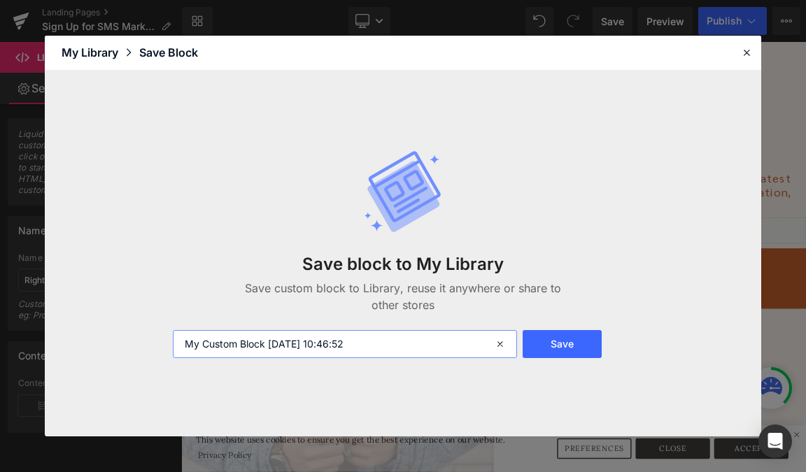
click at [345, 351] on input "My Custom Block 2025-10-07 10:46:52" at bounding box center [345, 344] width 344 height 28
type input "SMS Sign up"
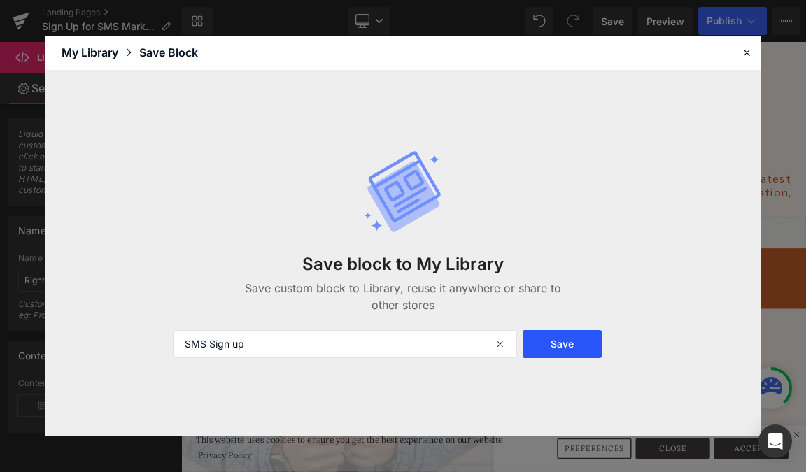
click at [568, 340] on button "Save" at bounding box center [563, 344] width 80 height 28
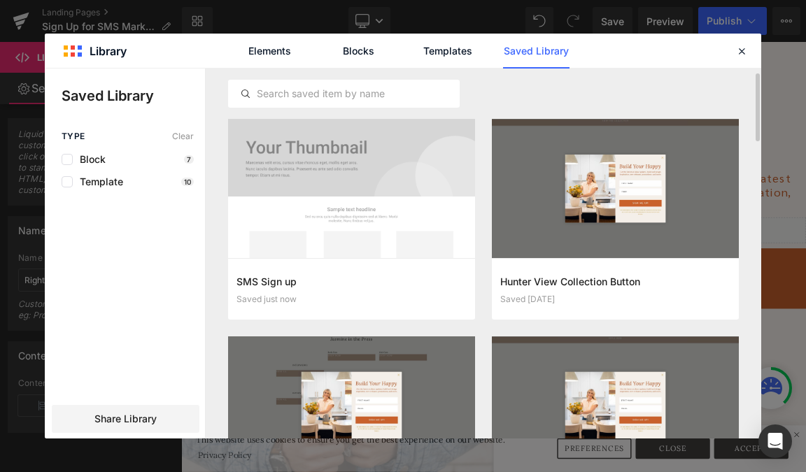
scroll to position [6, 0]
